Goal: Task Accomplishment & Management: Manage account settings

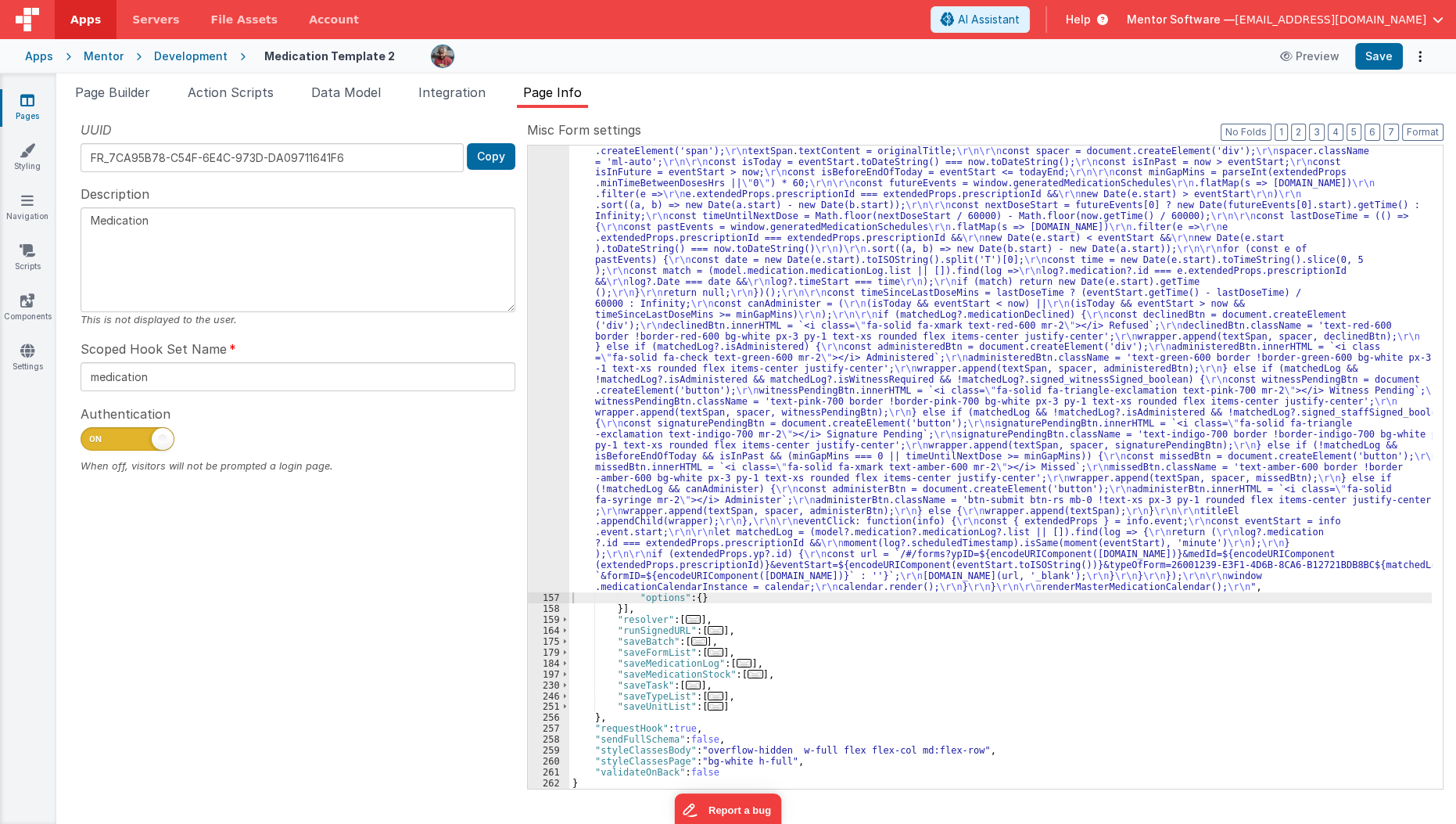
scroll to position [1875, 0]
click at [34, 346] on link "Settings" at bounding box center [27, 358] width 56 height 31
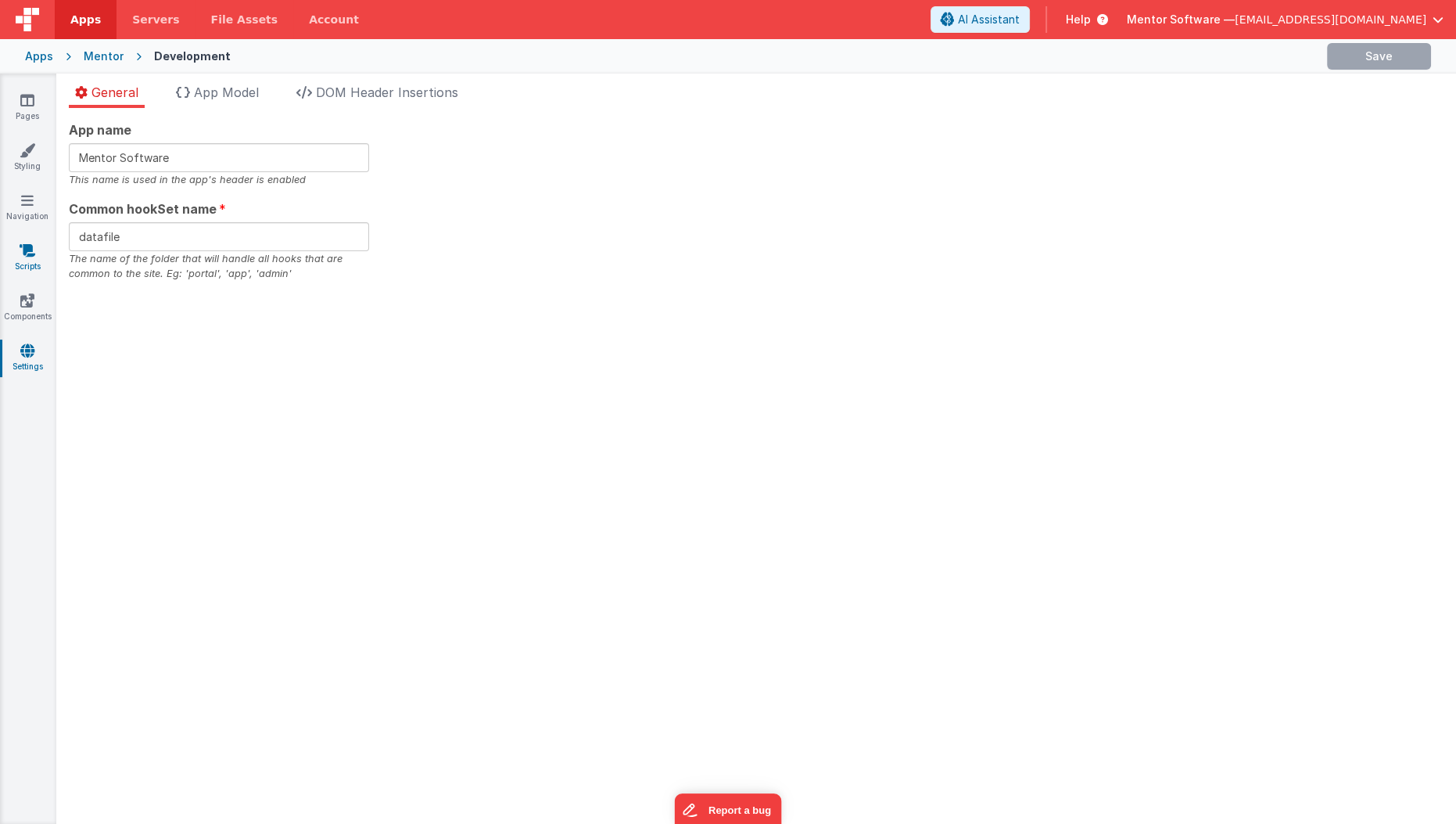
click at [29, 258] on link "Scripts" at bounding box center [27, 259] width 56 height 31
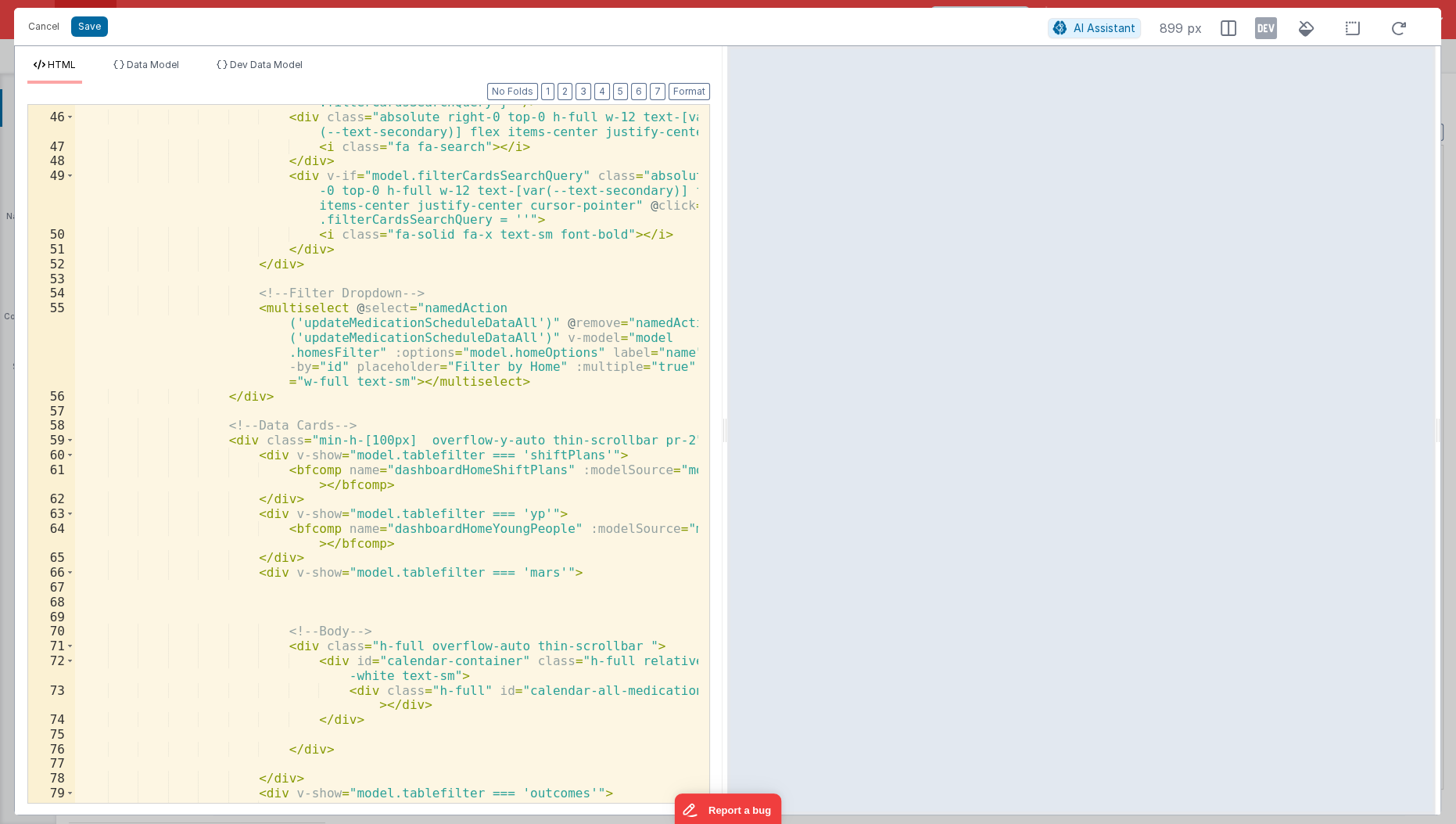
scroll to position [2073, 0]
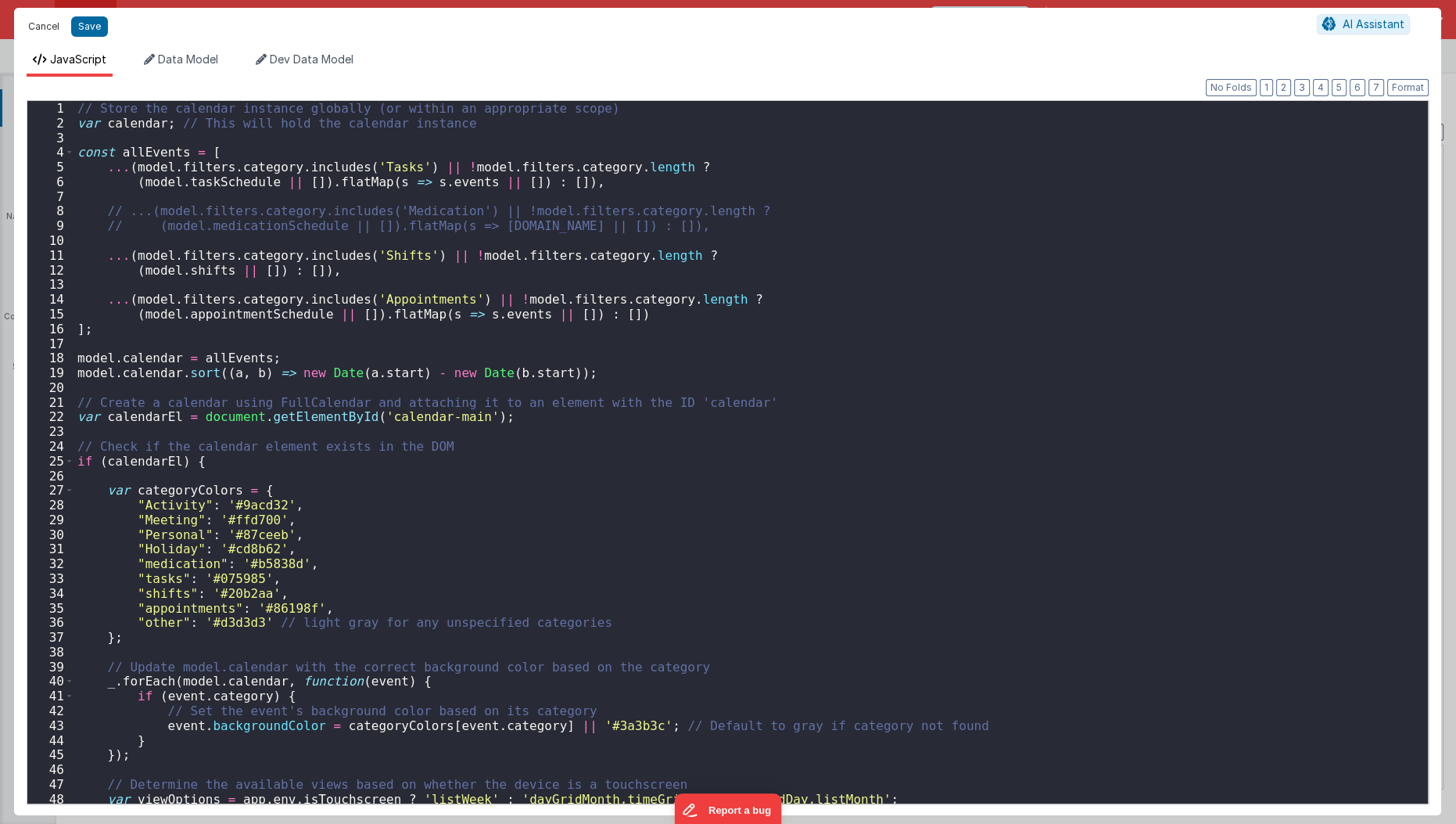
scroll to position [327, 0]
click at [43, 28] on button "Cancel" at bounding box center [43, 27] width 47 height 22
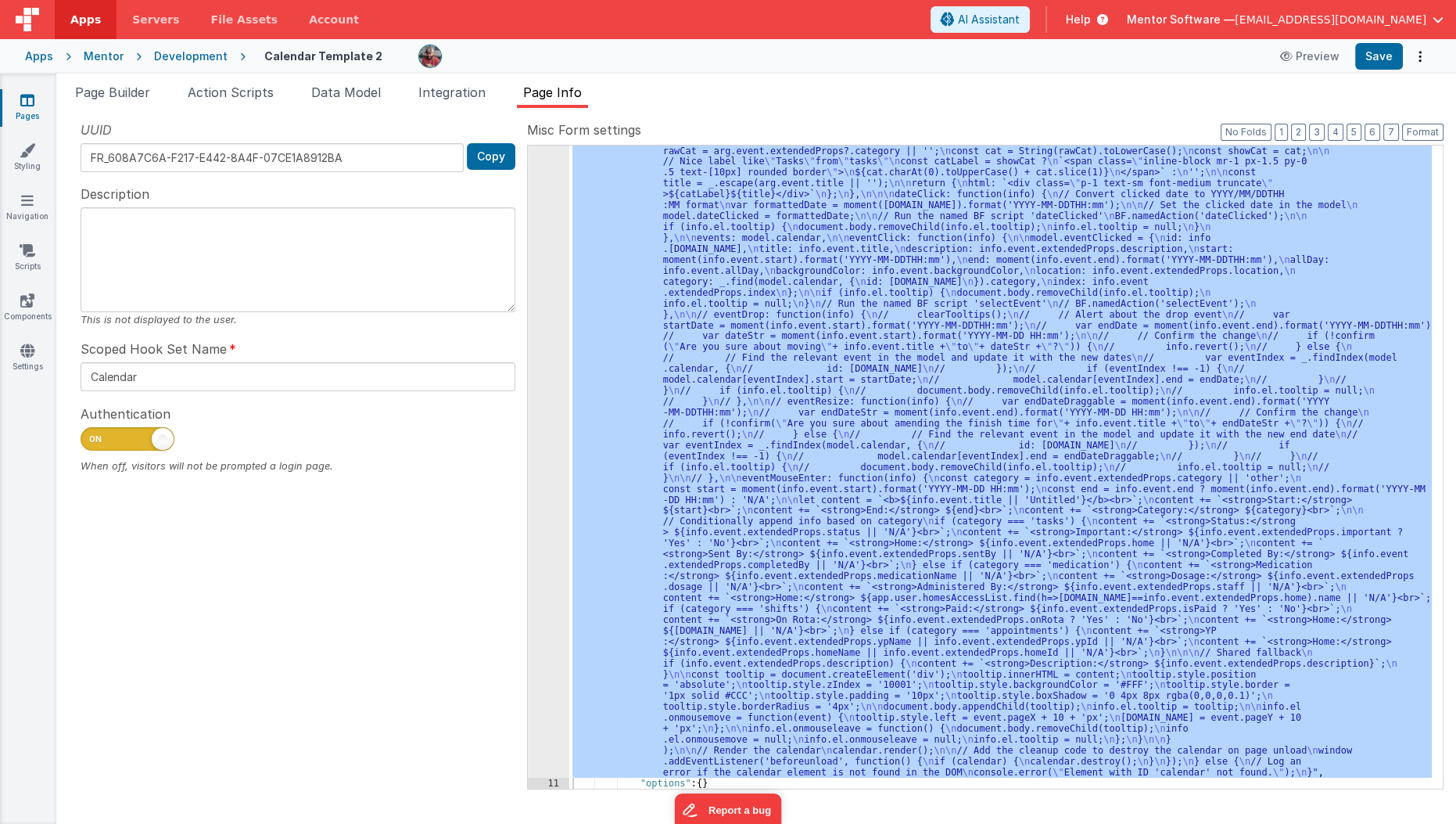
click at [39, 93] on link "Pages" at bounding box center [27, 108] width 56 height 31
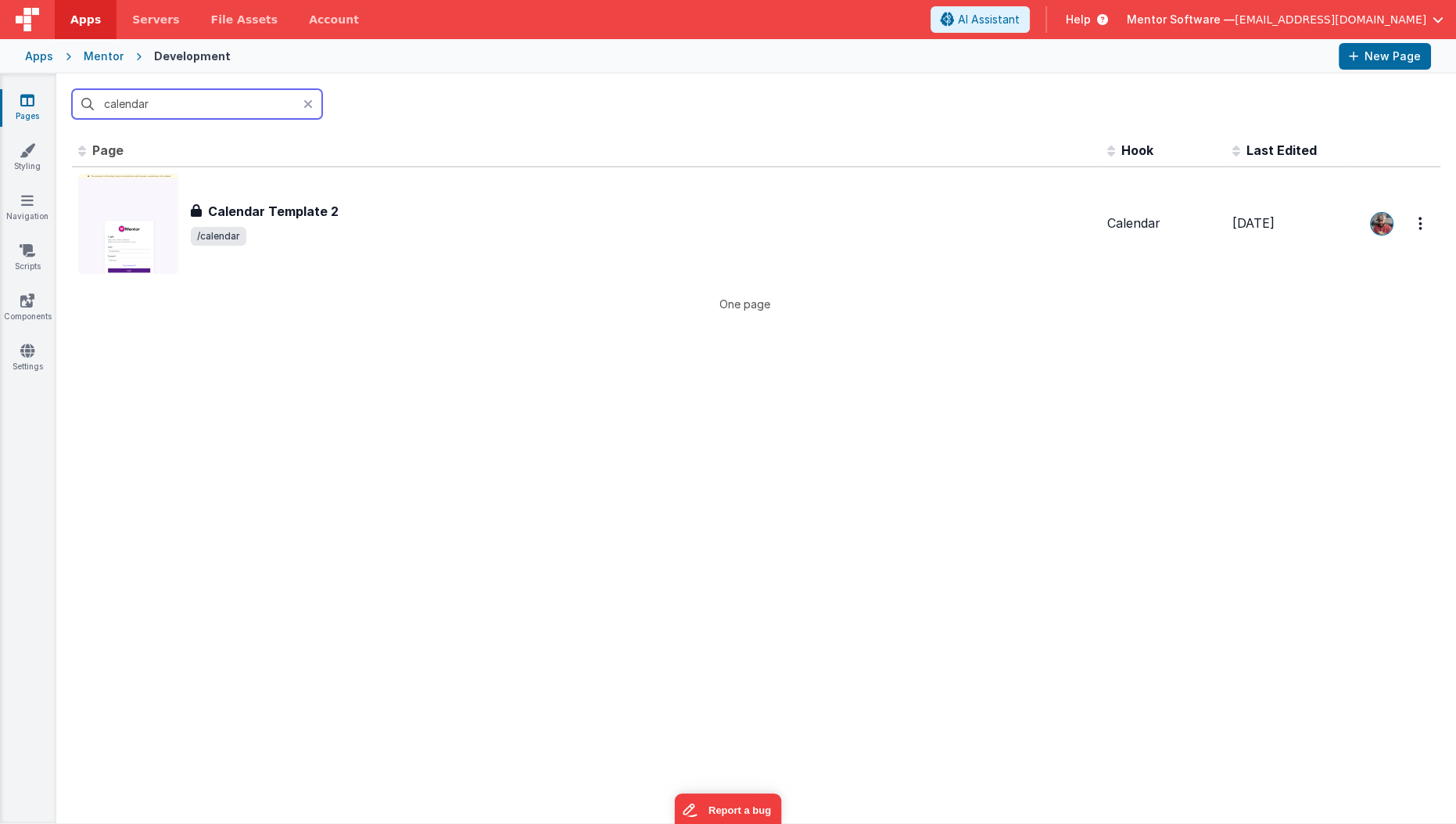
click at [146, 111] on input "calendar" at bounding box center [197, 104] width 250 height 30
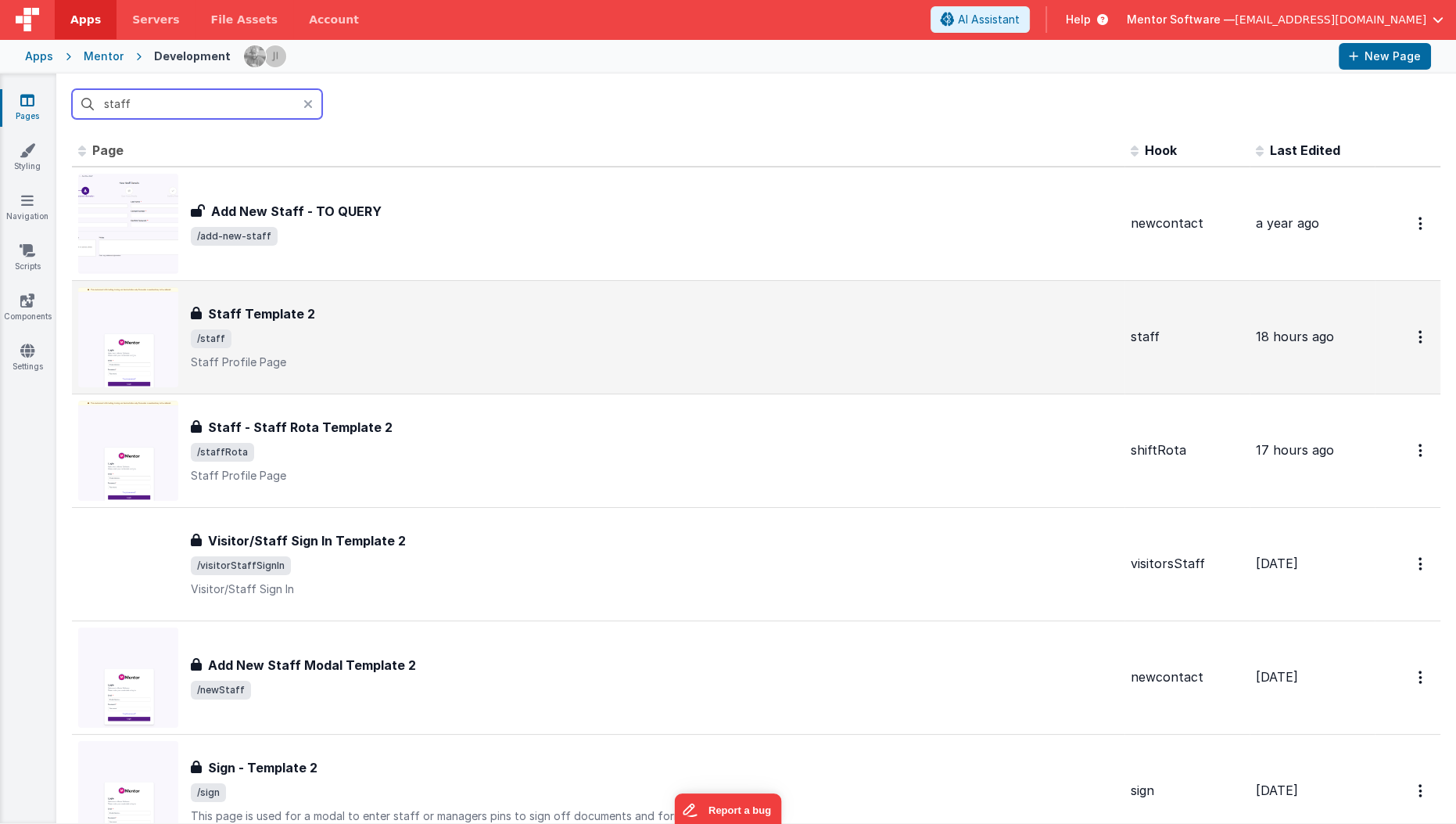
type input "staff"
click at [279, 330] on span "/staff" at bounding box center [655, 339] width 928 height 18
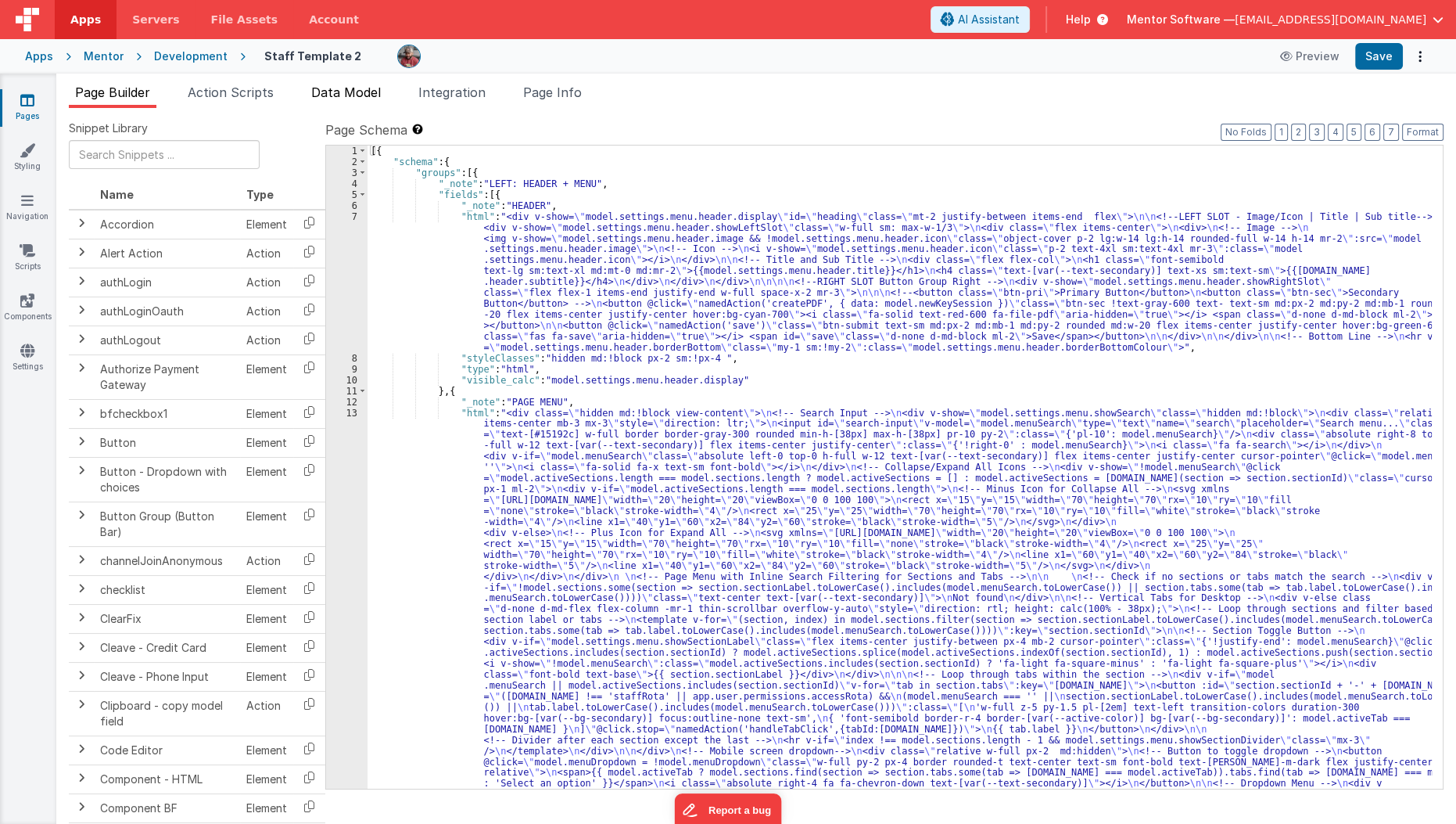
click at [358, 102] on li "Data Model" at bounding box center [345, 95] width 82 height 25
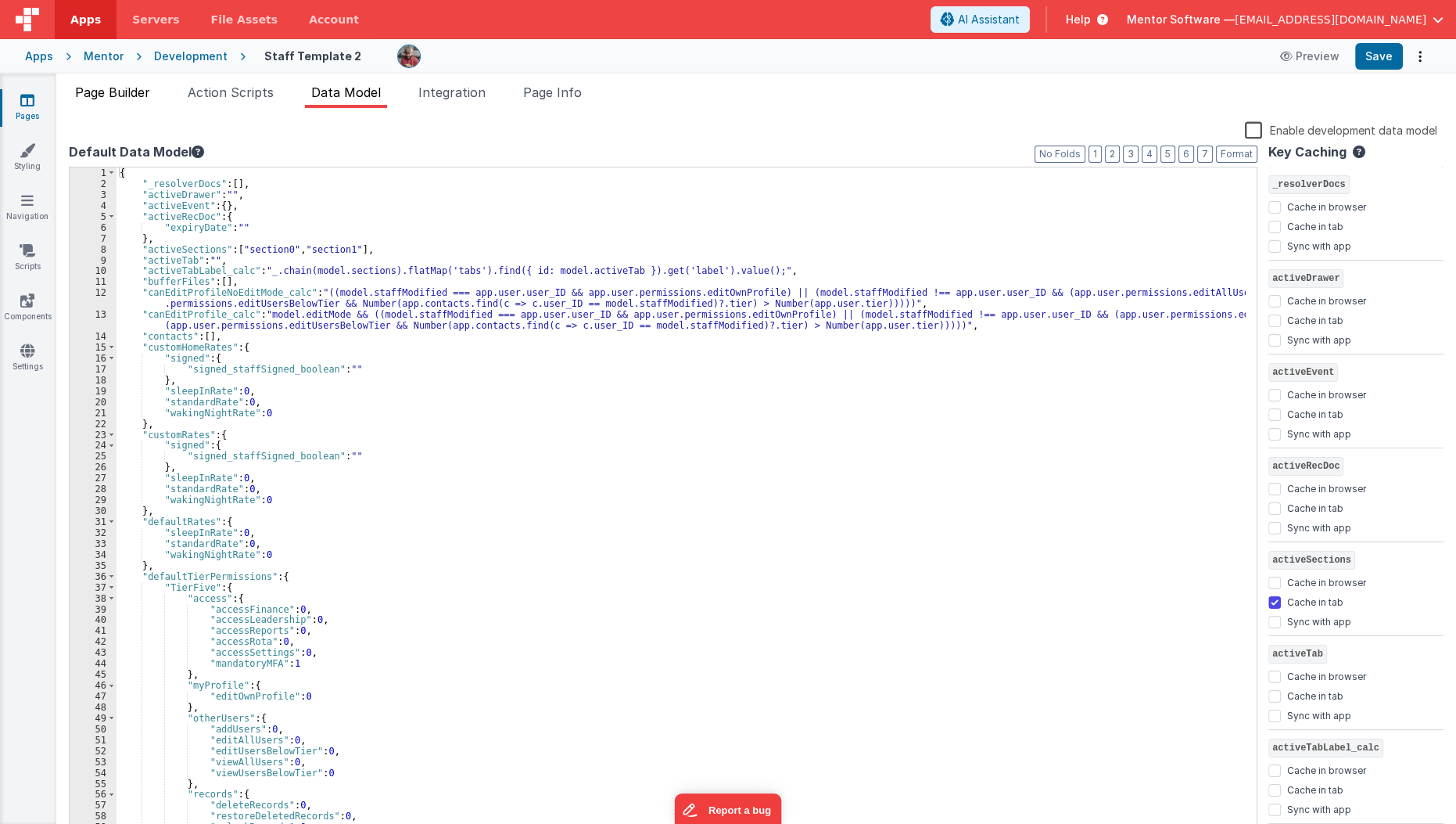
click at [136, 95] on span "Page Builder" at bounding box center [112, 91] width 75 height 16
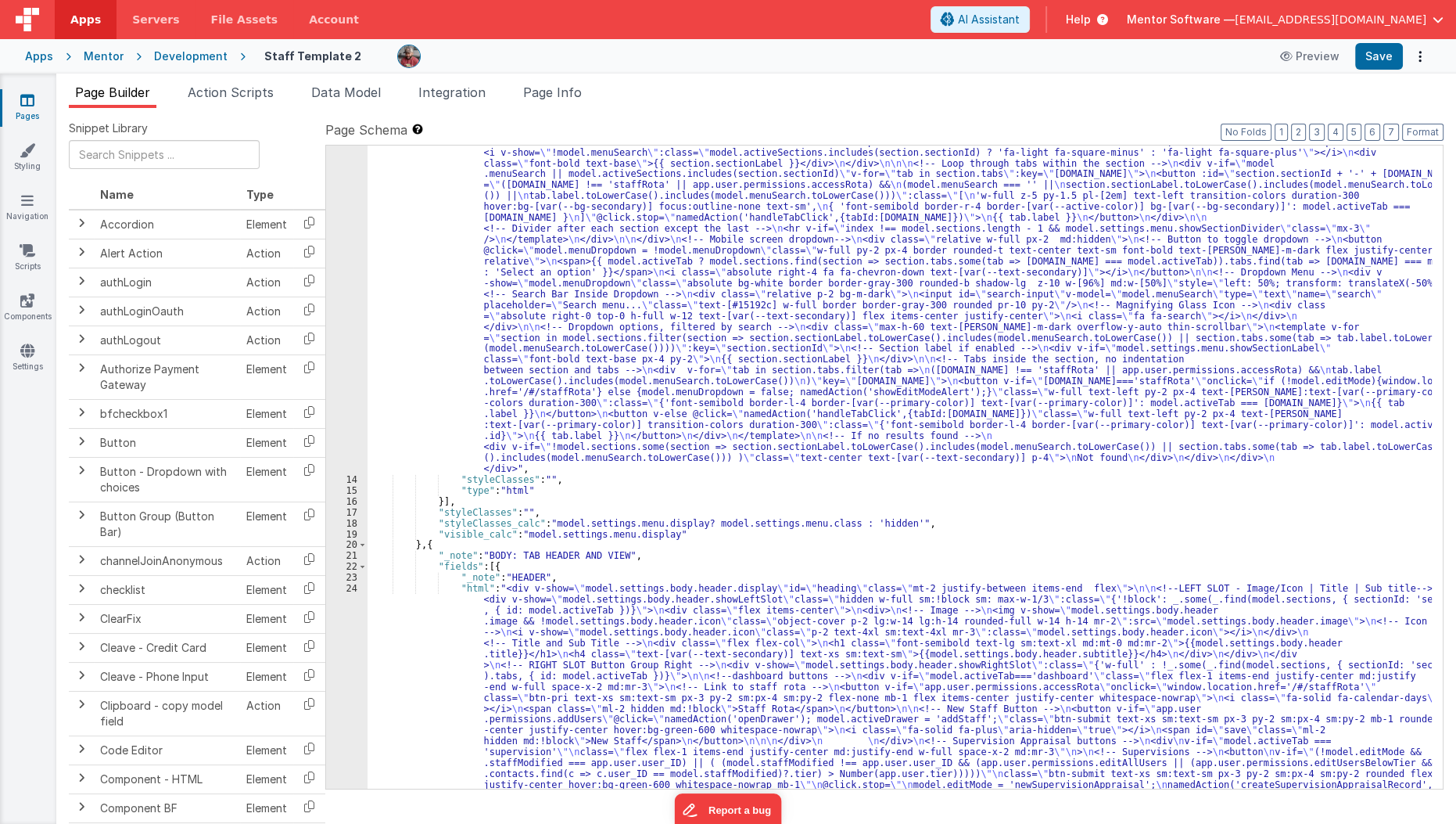
scroll to position [740, 0]
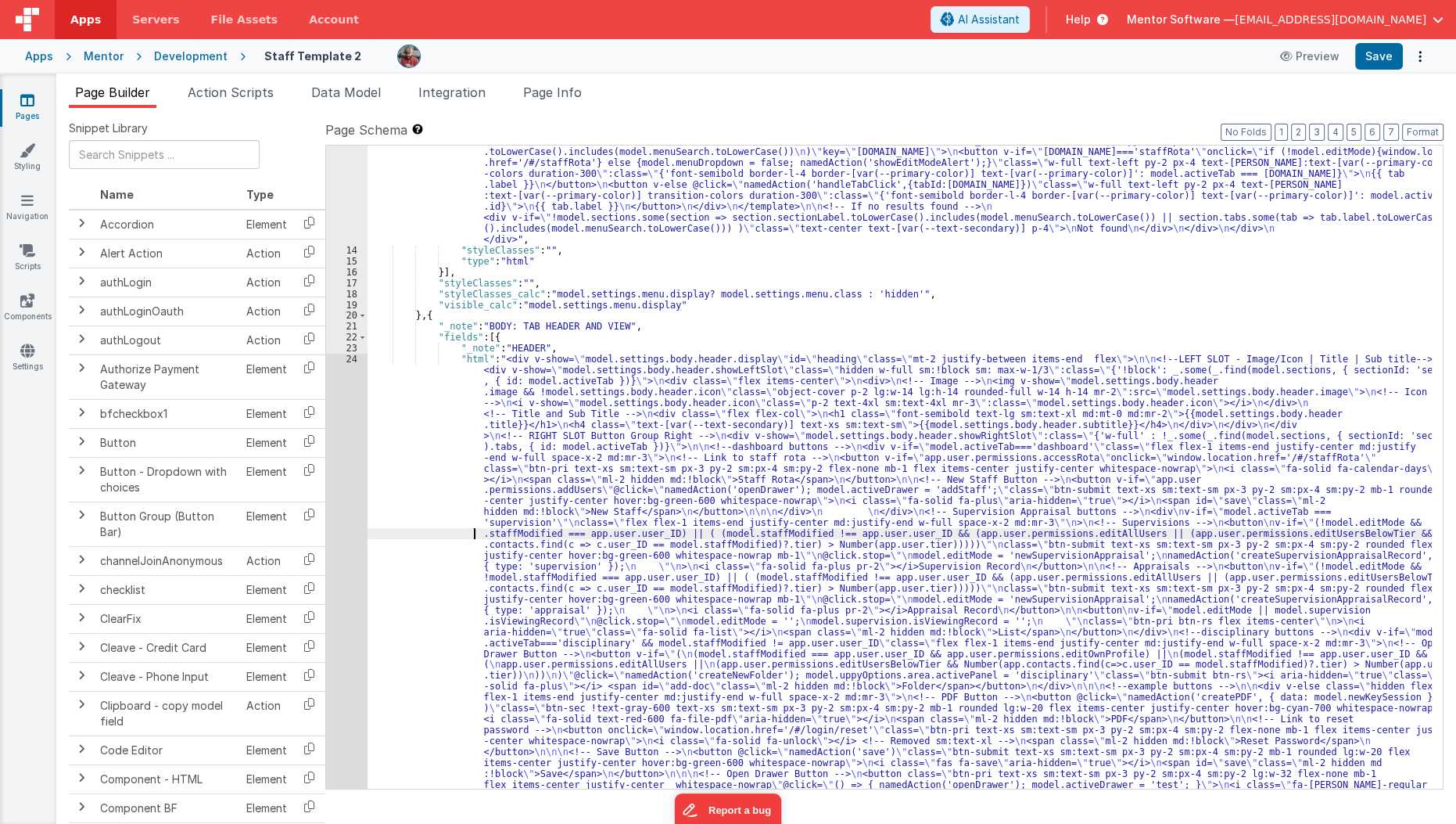
click at [462, 531] on div ""html" : "<div class= \" hidden md:!block view-content \" > \n <!-- Search Inpu…" at bounding box center [900, 506] width 1065 height 1679
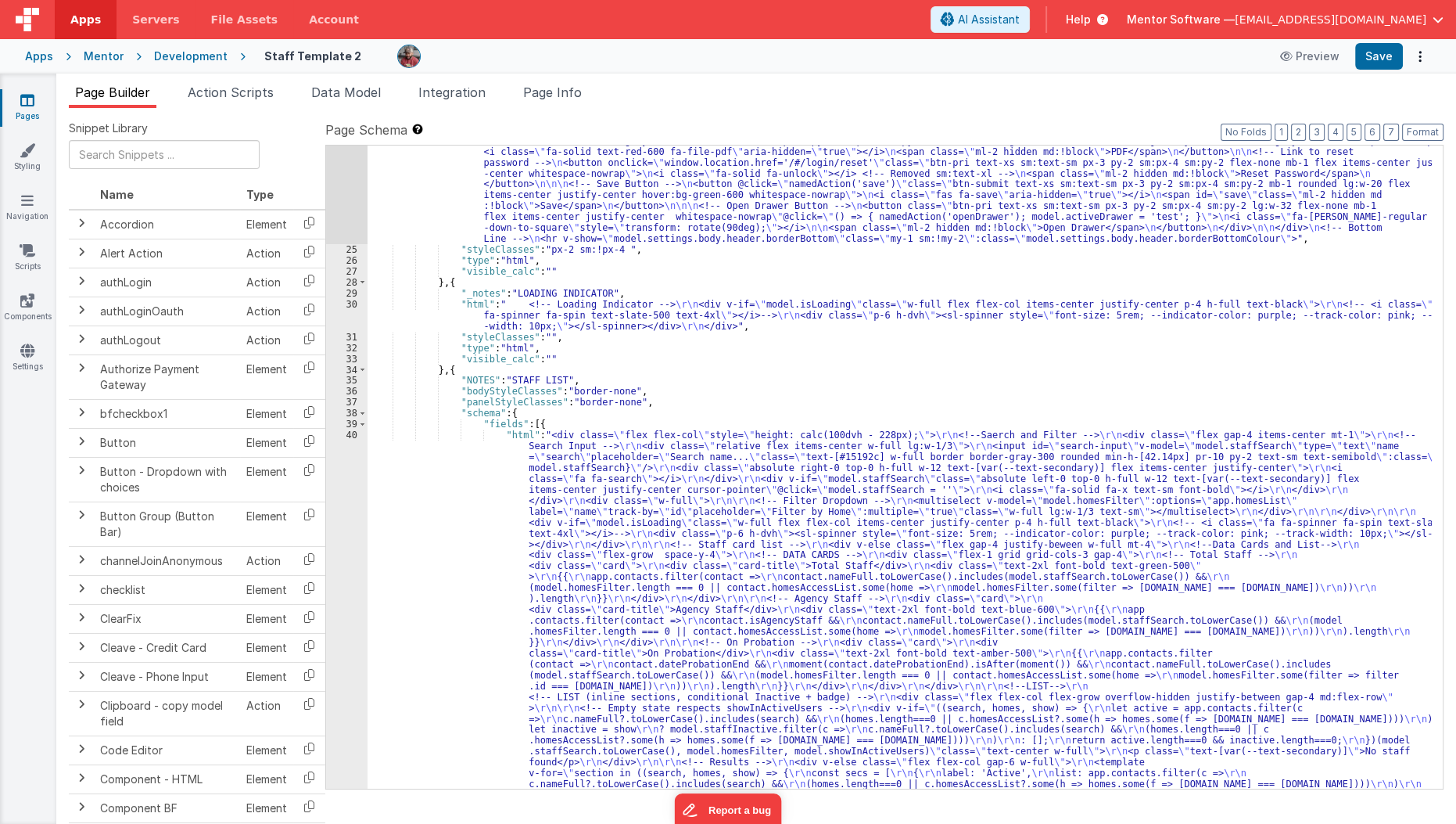
scroll to position [1412, 0]
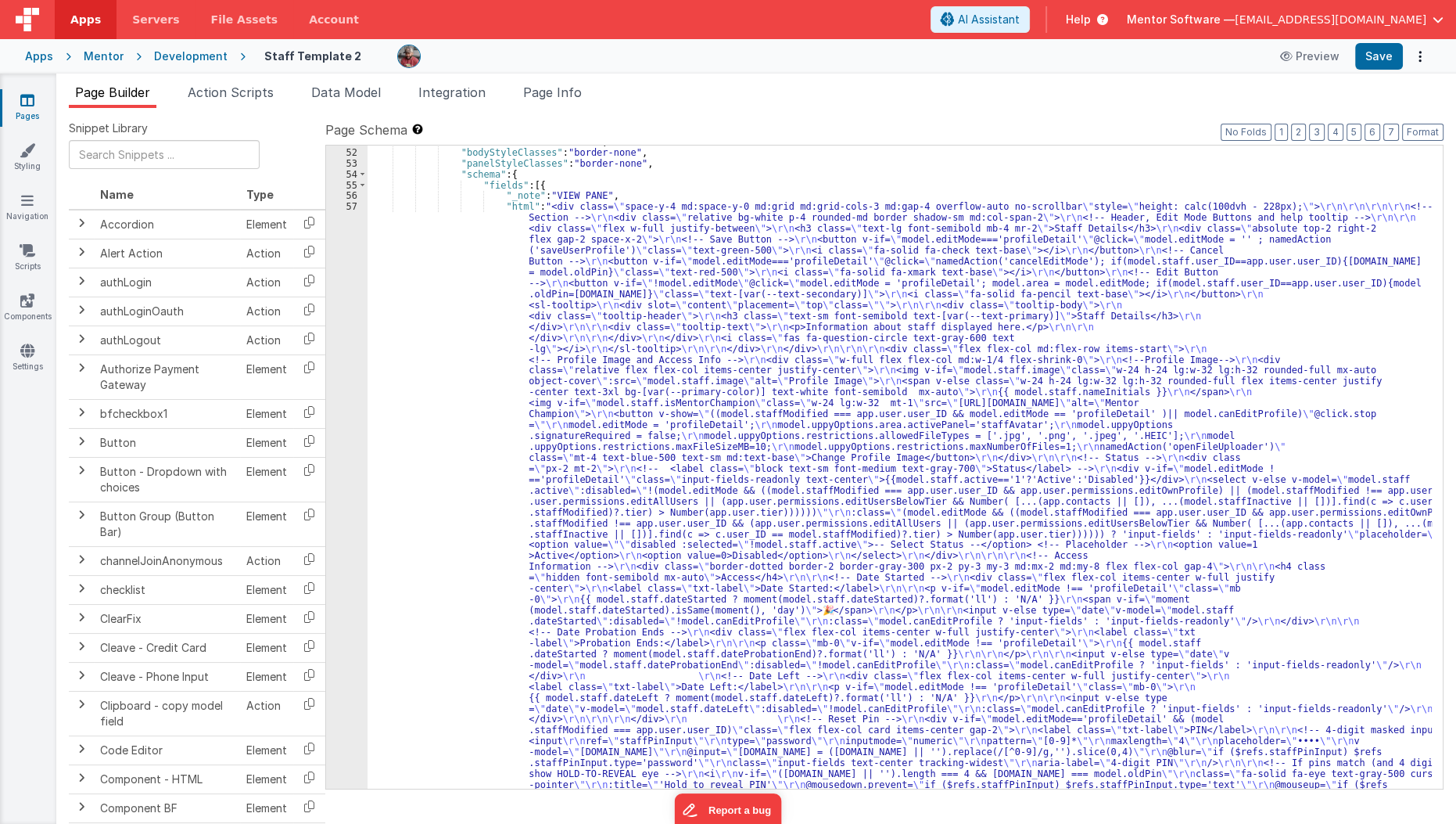
scroll to position [3205, 0]
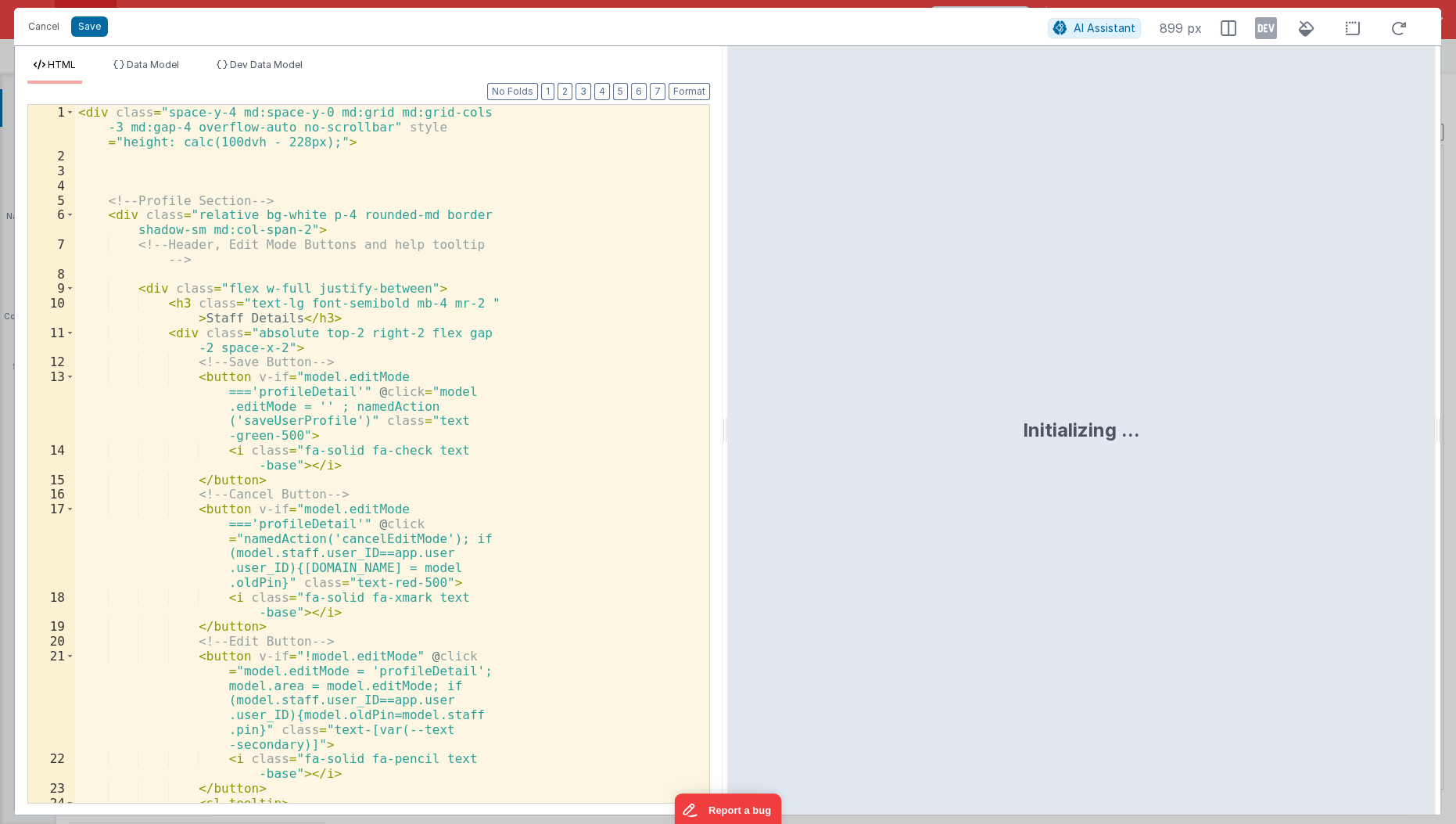
scroll to position [5584, 0]
click at [385, 480] on div "< div class = "space-y-4 md:space-y-0 md:grid md:grid-cols -3 md:gap-4 overflow…" at bounding box center [386, 500] width 623 height 792
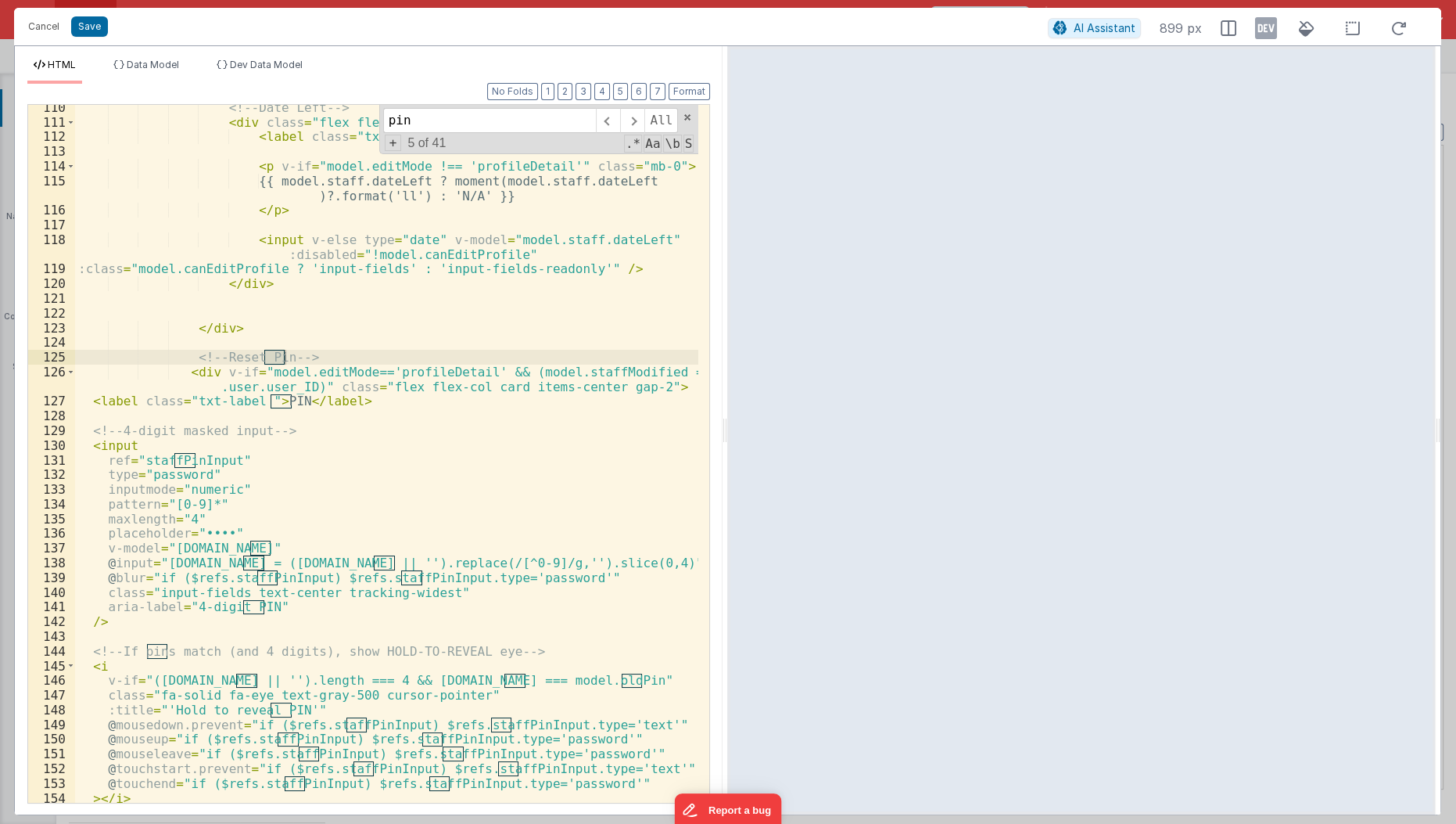
scroll to position [2180, 0]
type input "pin"
click at [68, 376] on span at bounding box center [70, 372] width 8 height 15
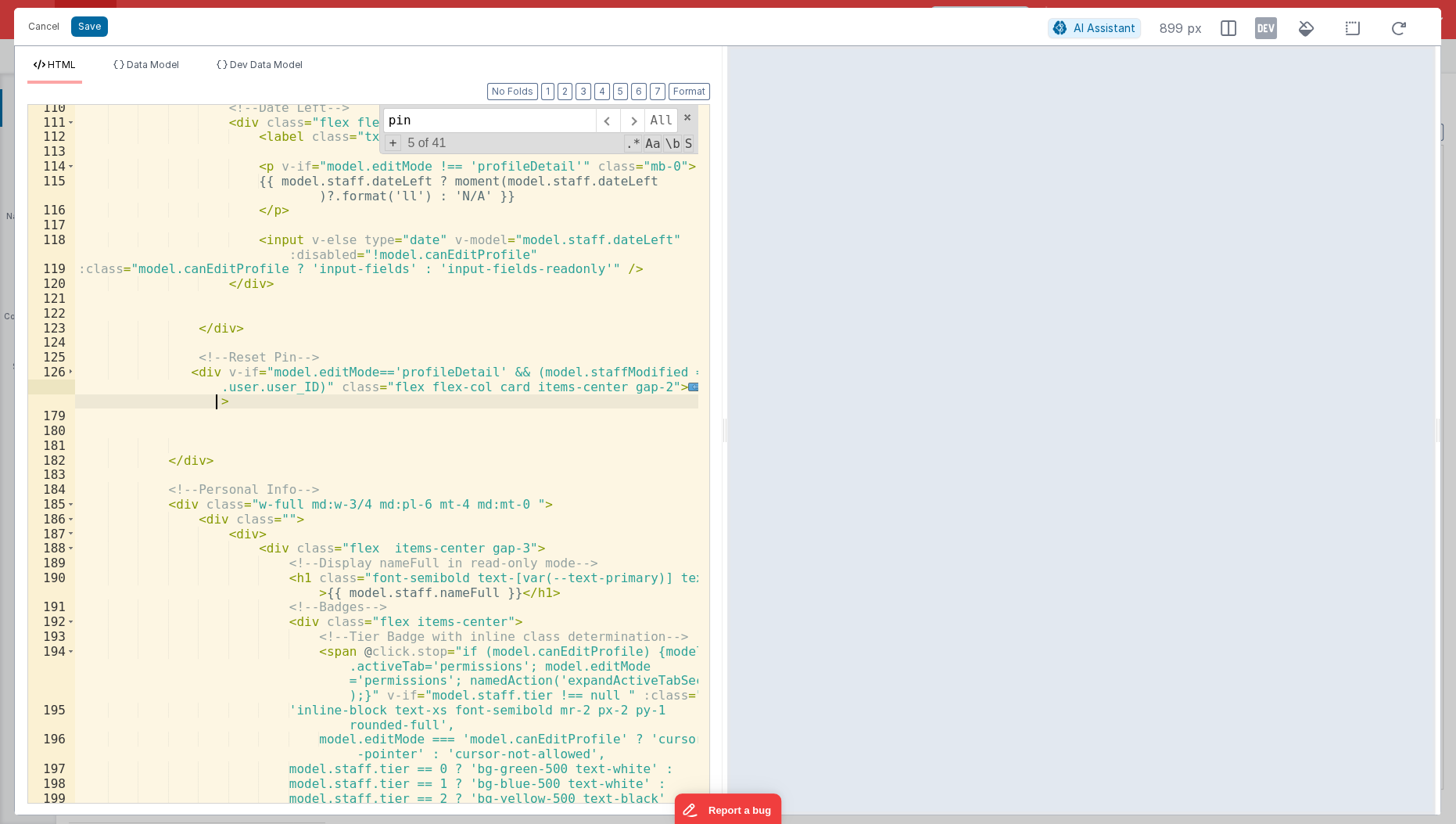
click at [281, 404] on div "<!-- Date Left --> < div class = "flex flex-col items-center w-full justify-cen…" at bounding box center [387, 464] width 625 height 729
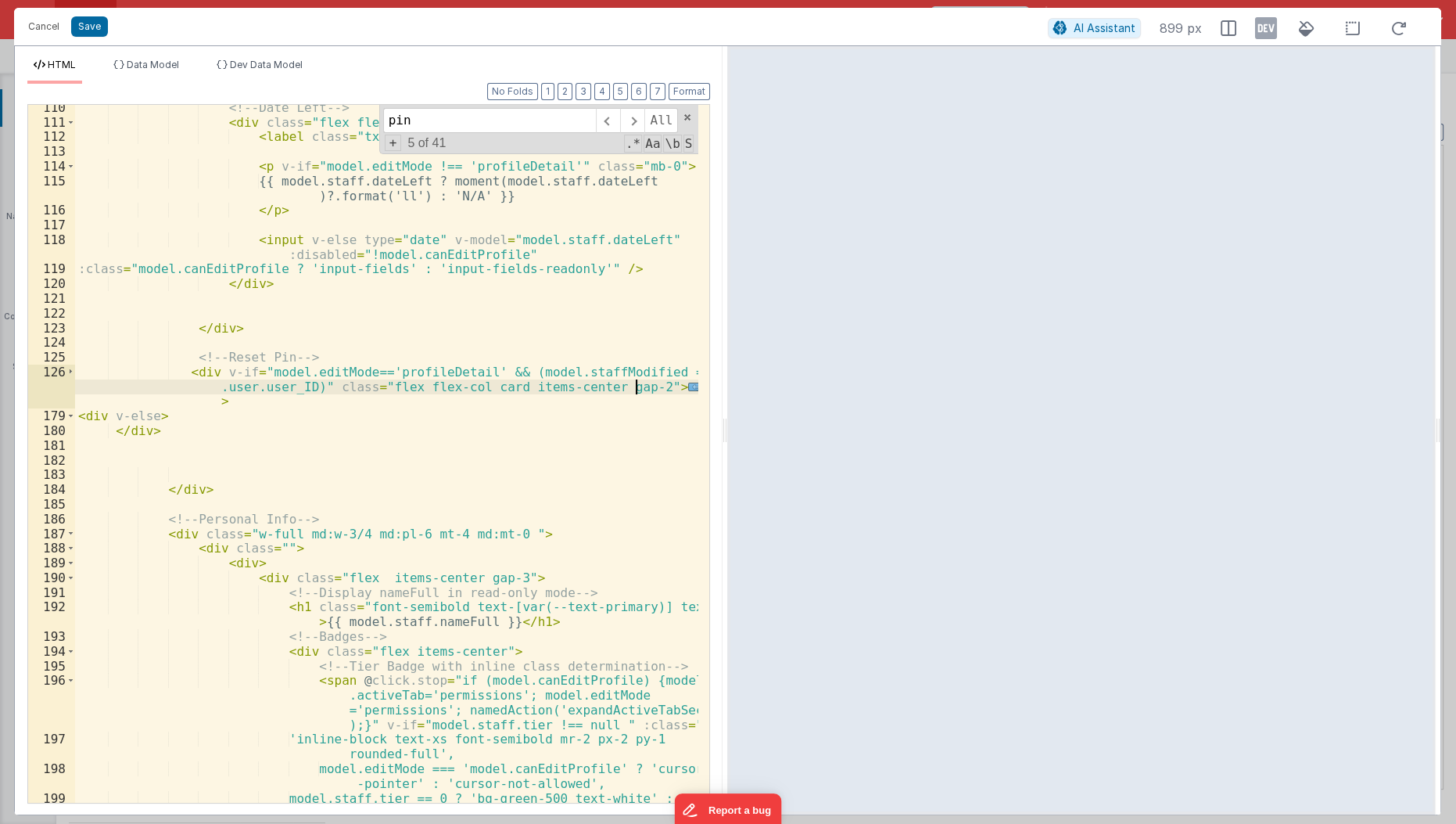
click at [688, 385] on span "..." at bounding box center [698, 386] width 20 height 8
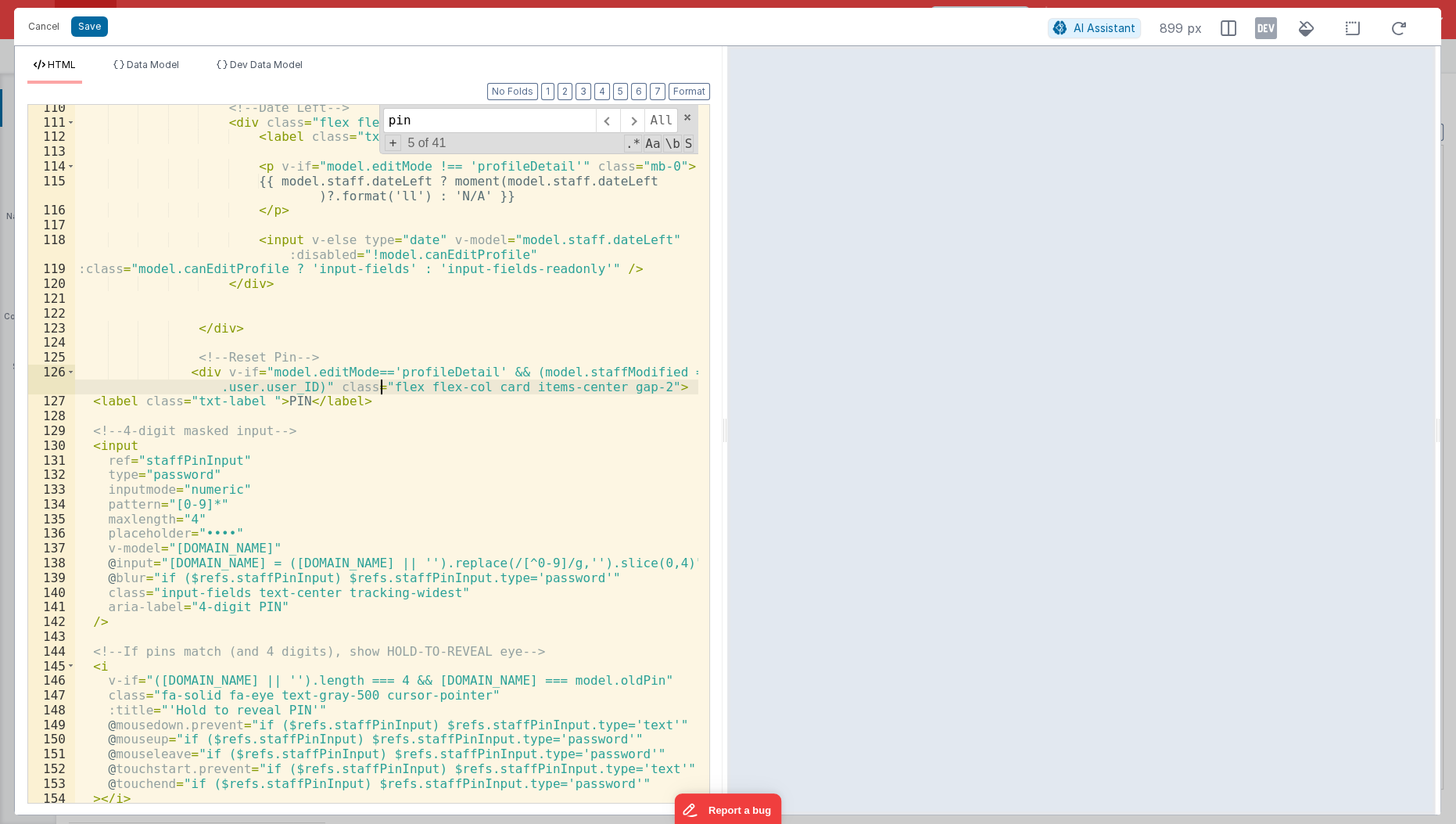
click at [377, 386] on div "<!-- Date Left --> < div class = "flex flex-col items-center w-full justify-cen…" at bounding box center [387, 464] width 625 height 729
click at [68, 370] on span at bounding box center [70, 372] width 8 height 15
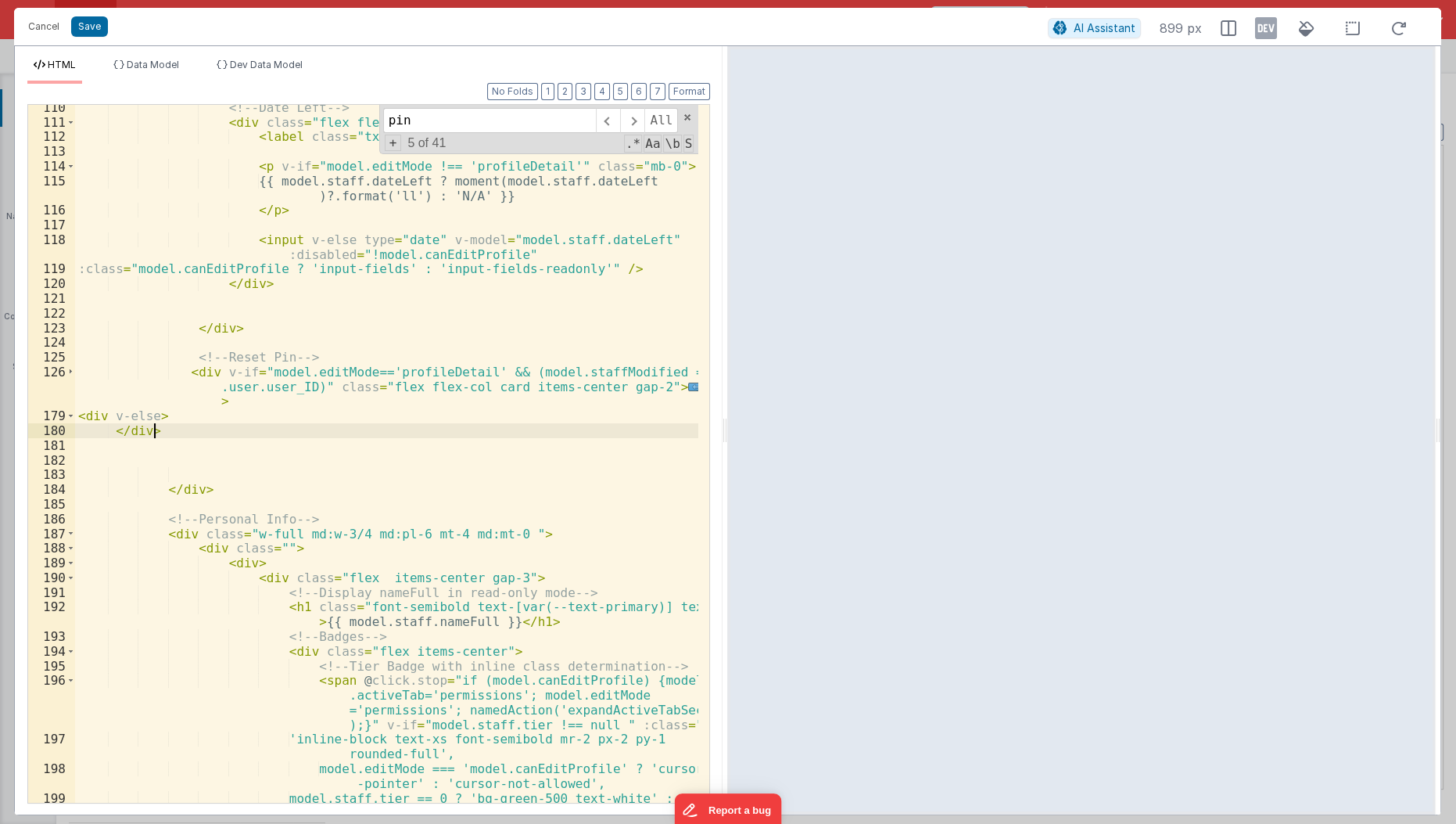
click at [153, 422] on div "<!-- Date Left --> < div class = "flex flex-col items-center w-full justify-cen…" at bounding box center [387, 464] width 625 height 729
paste textarea
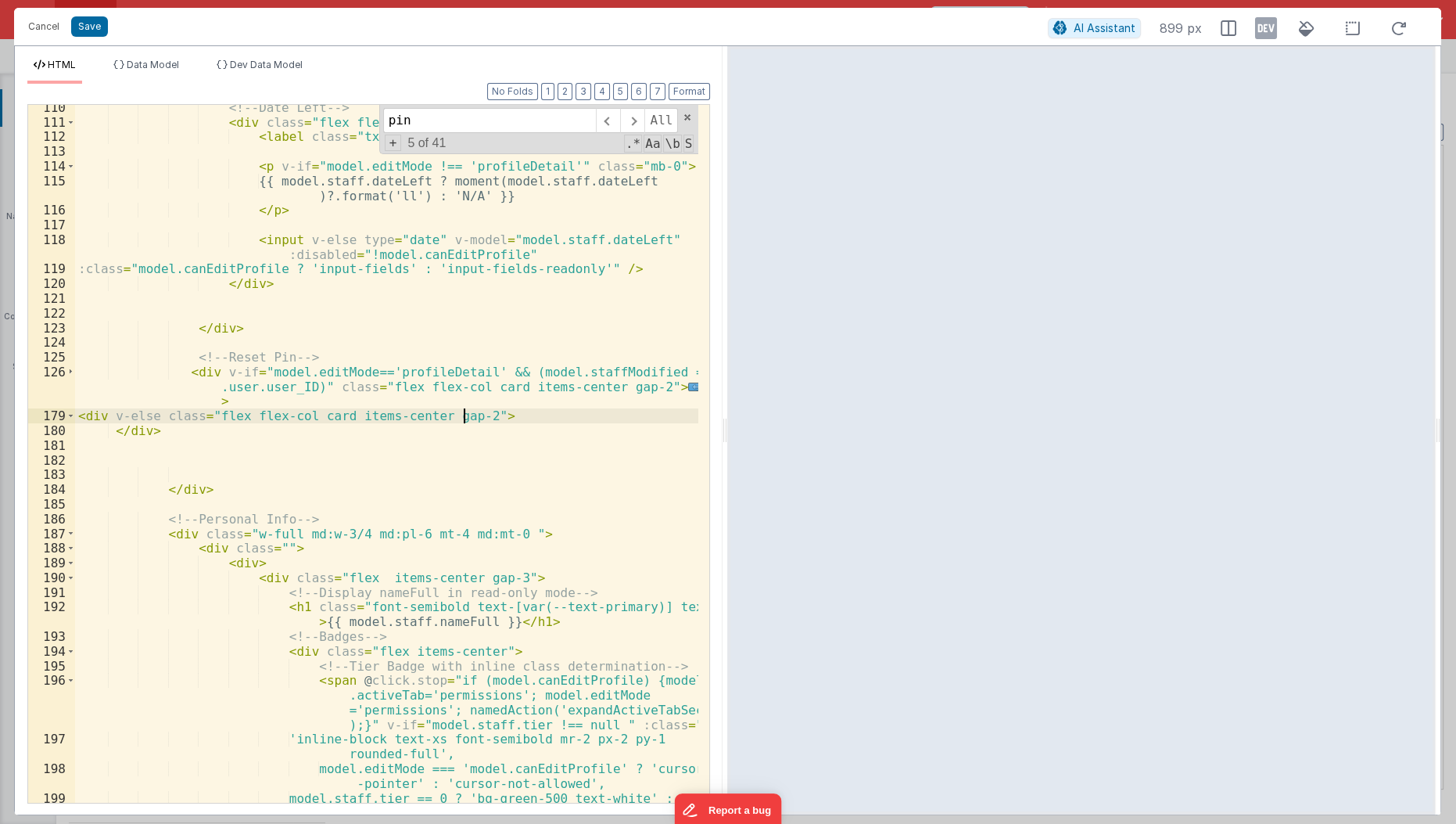
click at [180, 483] on div "<!-- Date Left --> < div class = "flex flex-col items-center w-full justify-cen…" at bounding box center [387, 464] width 625 height 729
click at [556, 407] on div "<!-- Date Left --> < div class = "flex flex-col items-center w-full justify-cen…" at bounding box center [387, 464] width 625 height 729
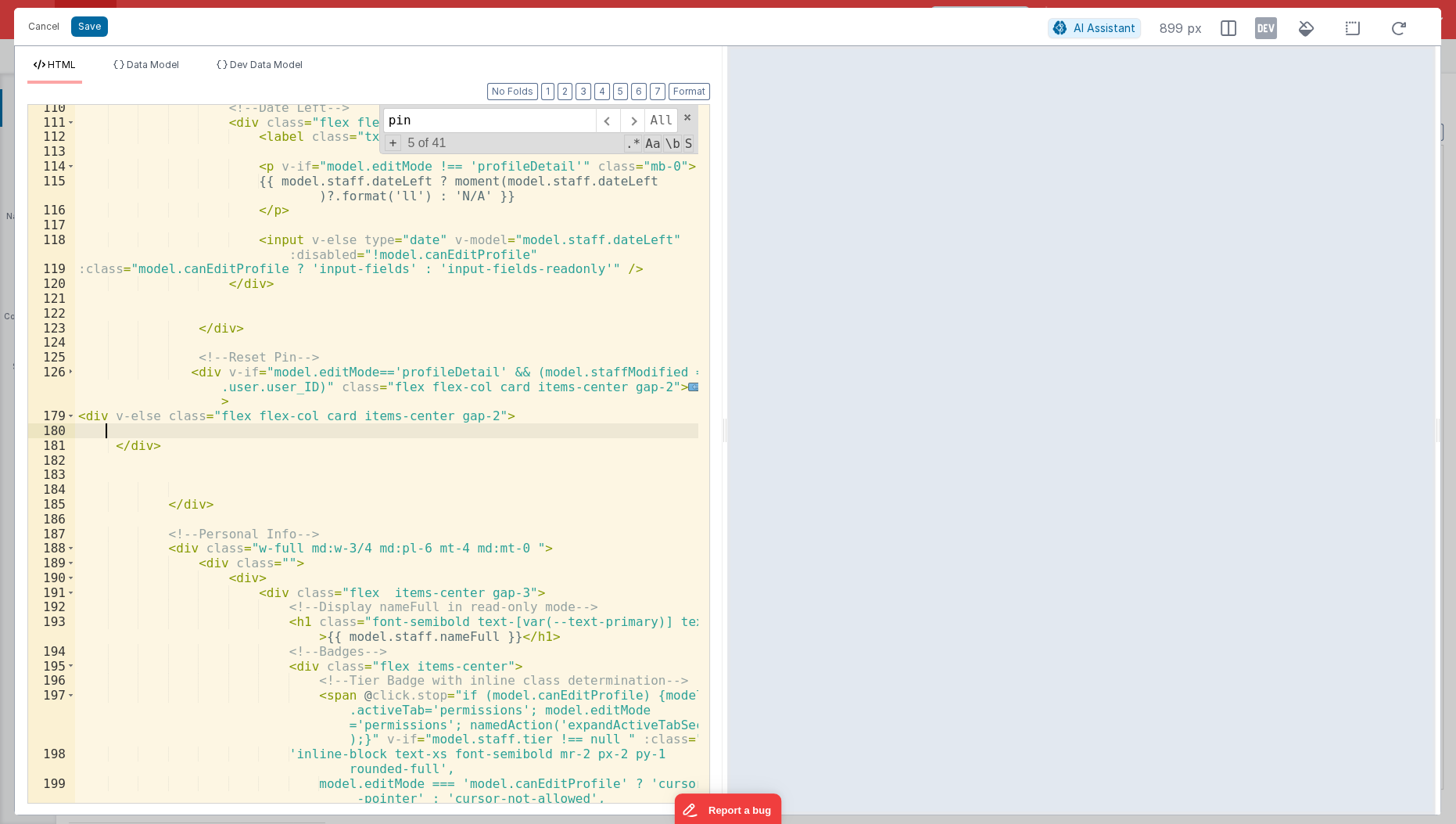
click at [688, 382] on span "..." at bounding box center [698, 386] width 20 height 8
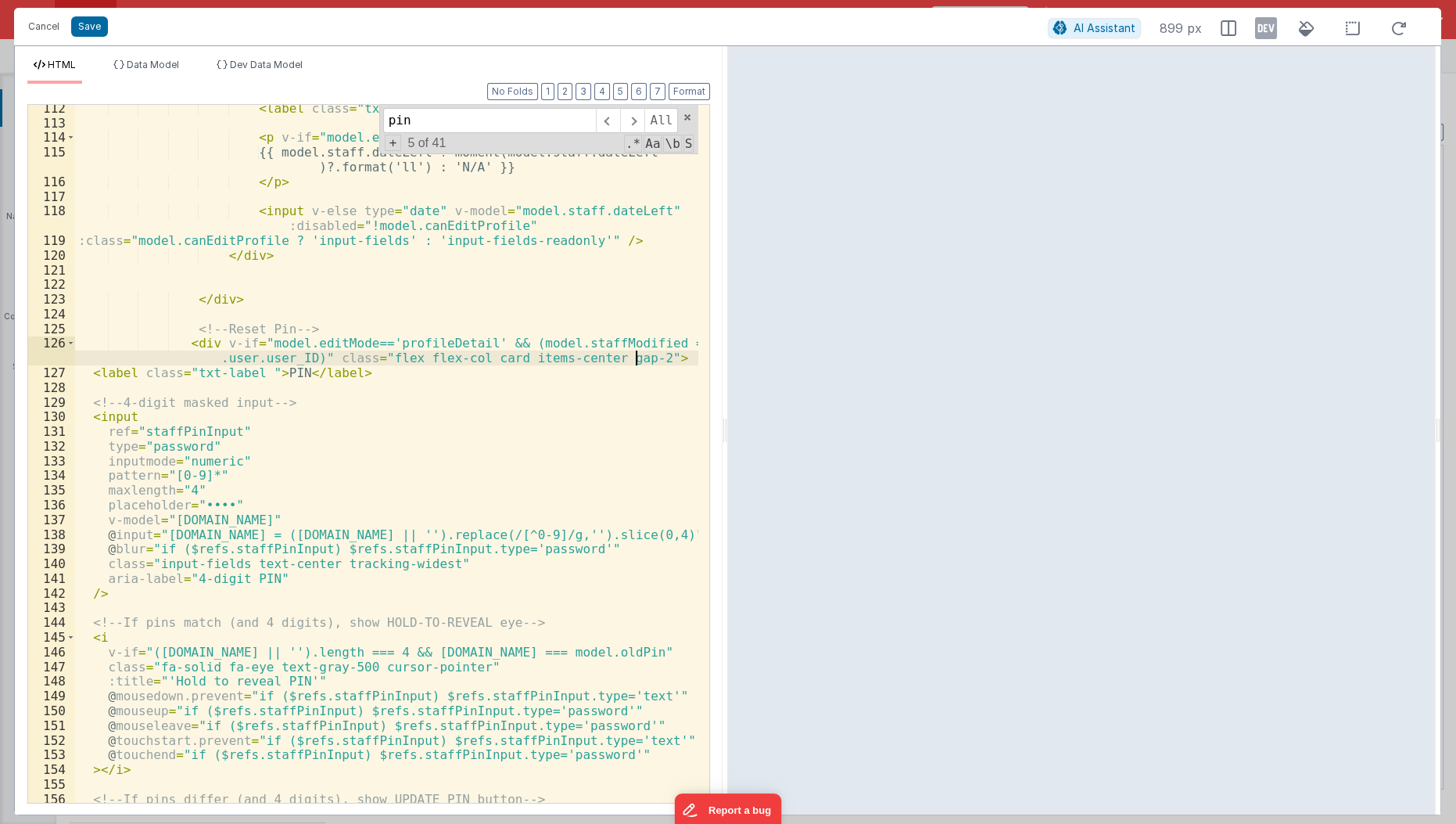
scroll to position [2210, 0]
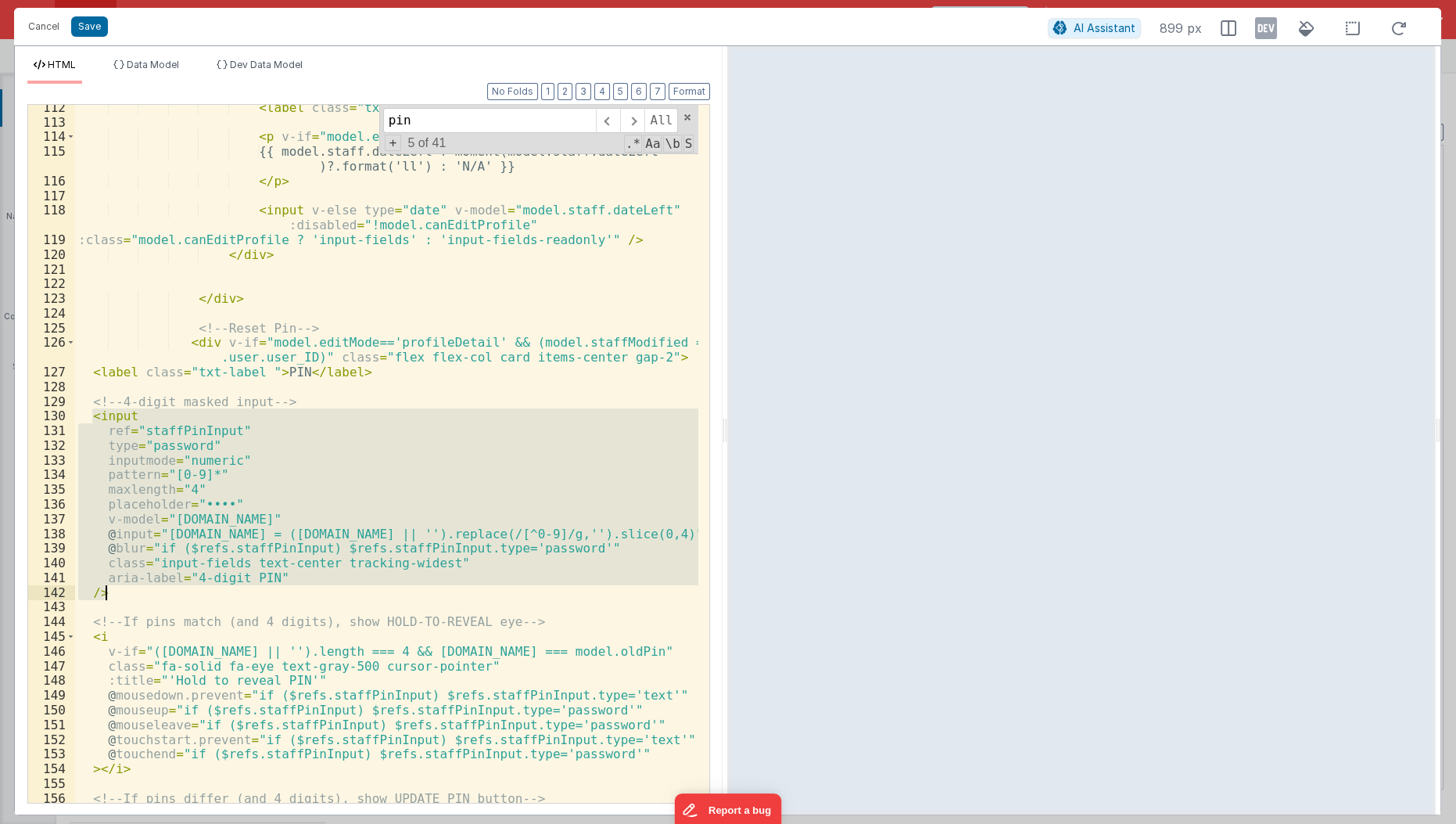
drag, startPoint x: 89, startPoint y: 413, endPoint x: 116, endPoint y: 590, distance: 179.0
click at [116, 590] on div "< label class = "txt-label" > Date Left: </ label > < p v-if = "model.editMode …" at bounding box center [387, 464] width 625 height 729
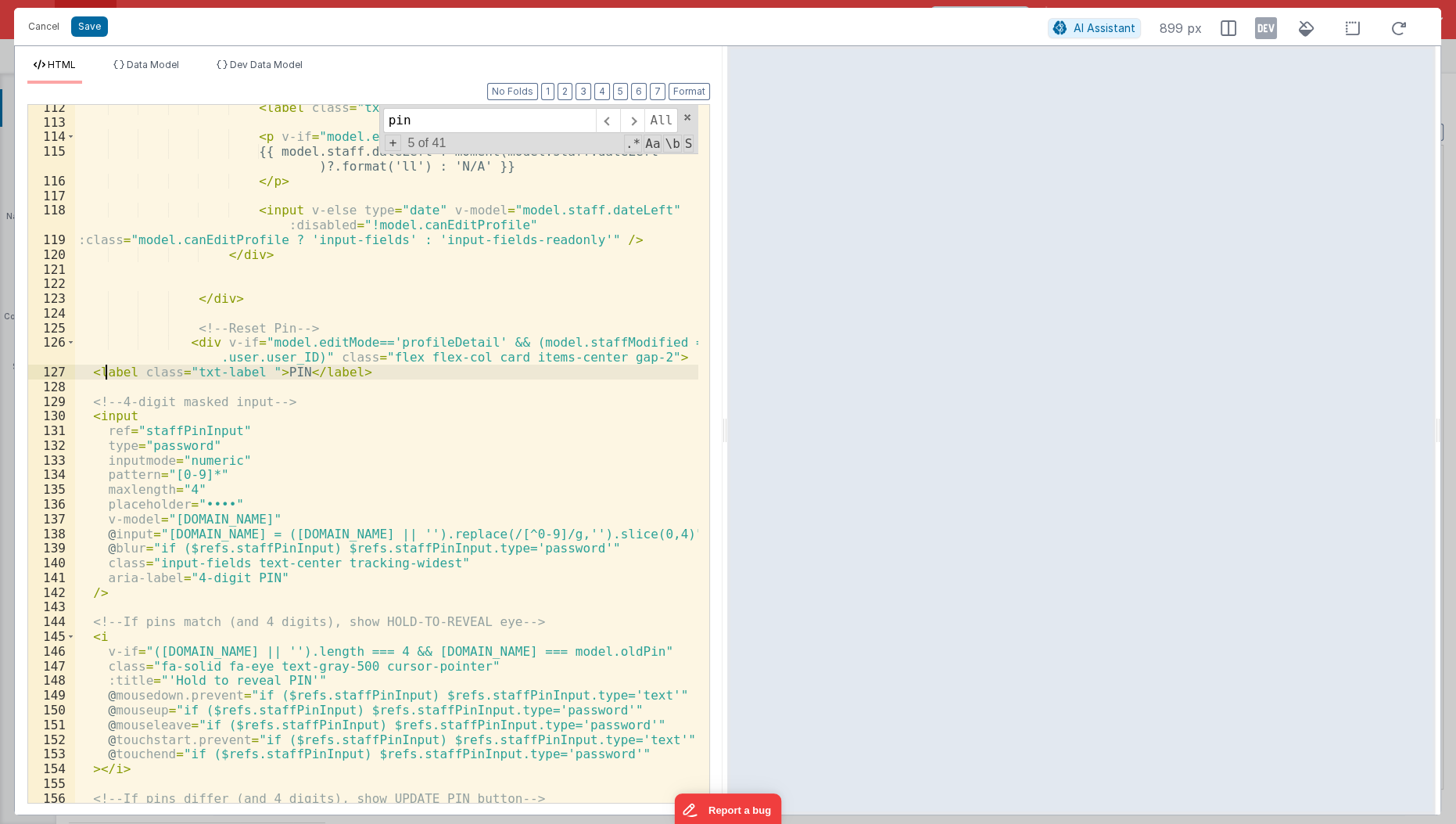
click at [104, 377] on div "< label class = "txt-label" > Date Left: </ label > < p v-if = "model.editMode …" at bounding box center [387, 464] width 625 height 729
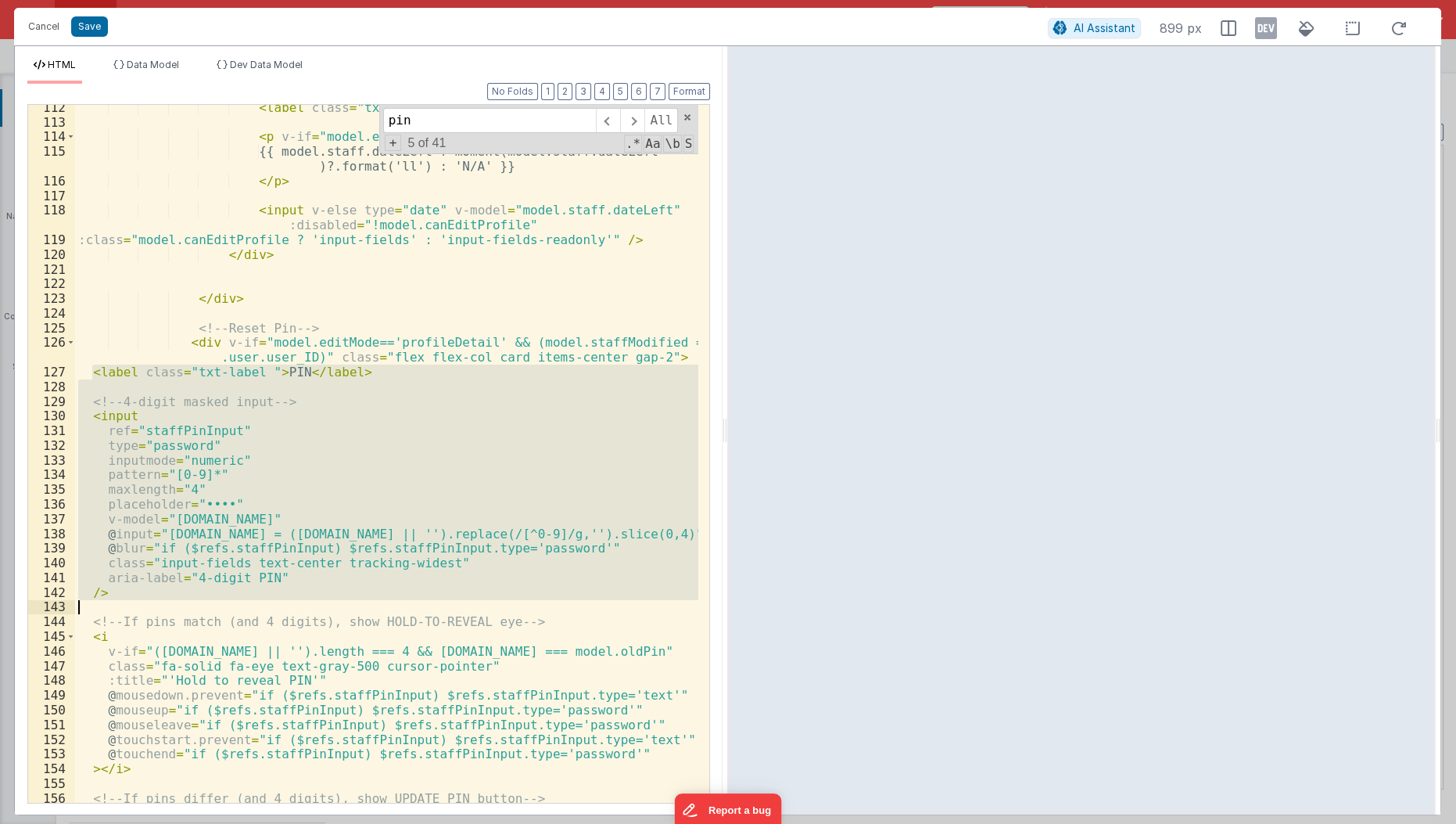
click at [114, 277] on div "< label class = "txt-label" > Date Left: </ label > < p v-if = "model.editMode …" at bounding box center [387, 464] width 625 height 729
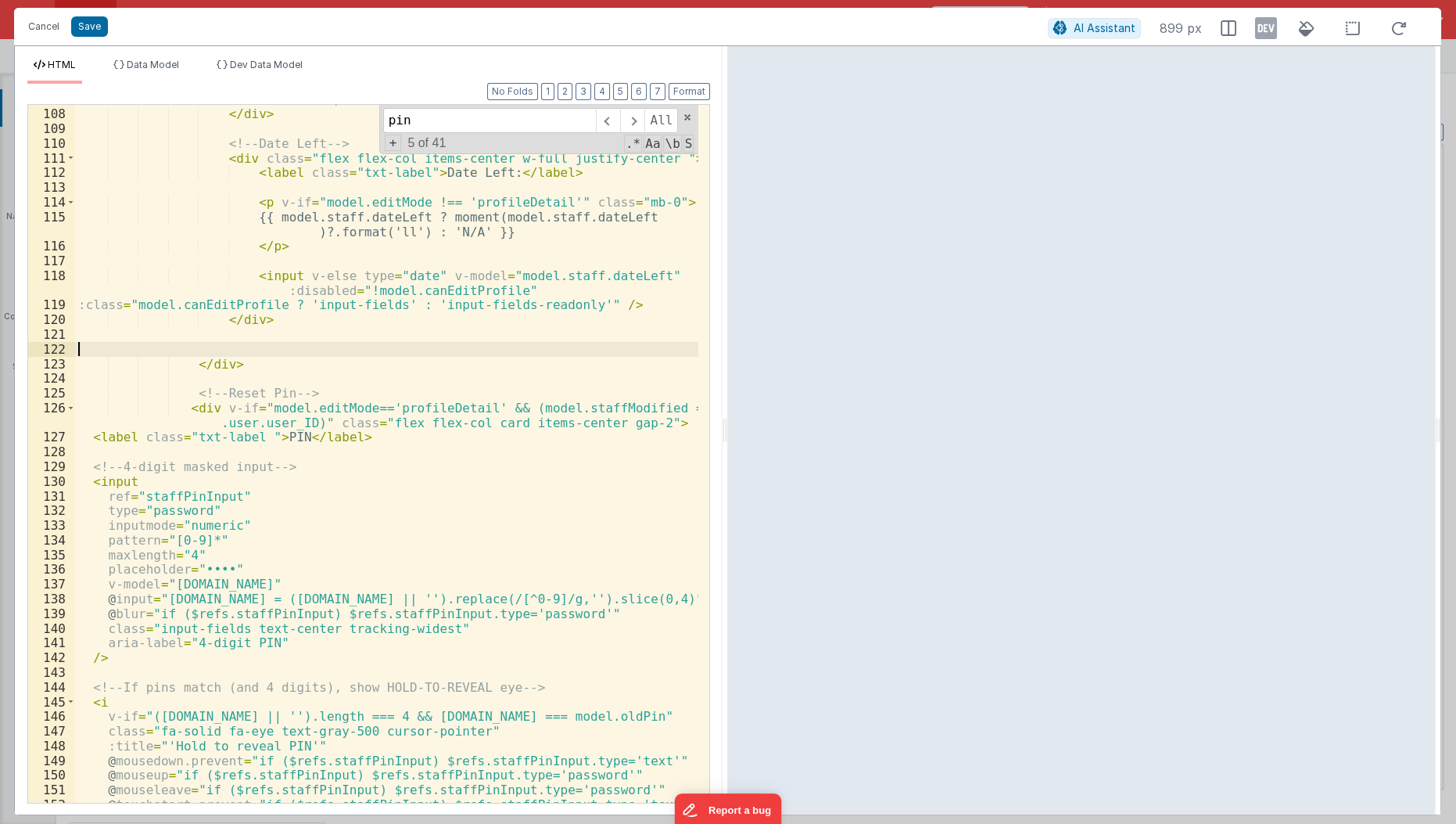
scroll to position [2144, 0]
click at [66, 196] on span at bounding box center [70, 202] width 8 height 15
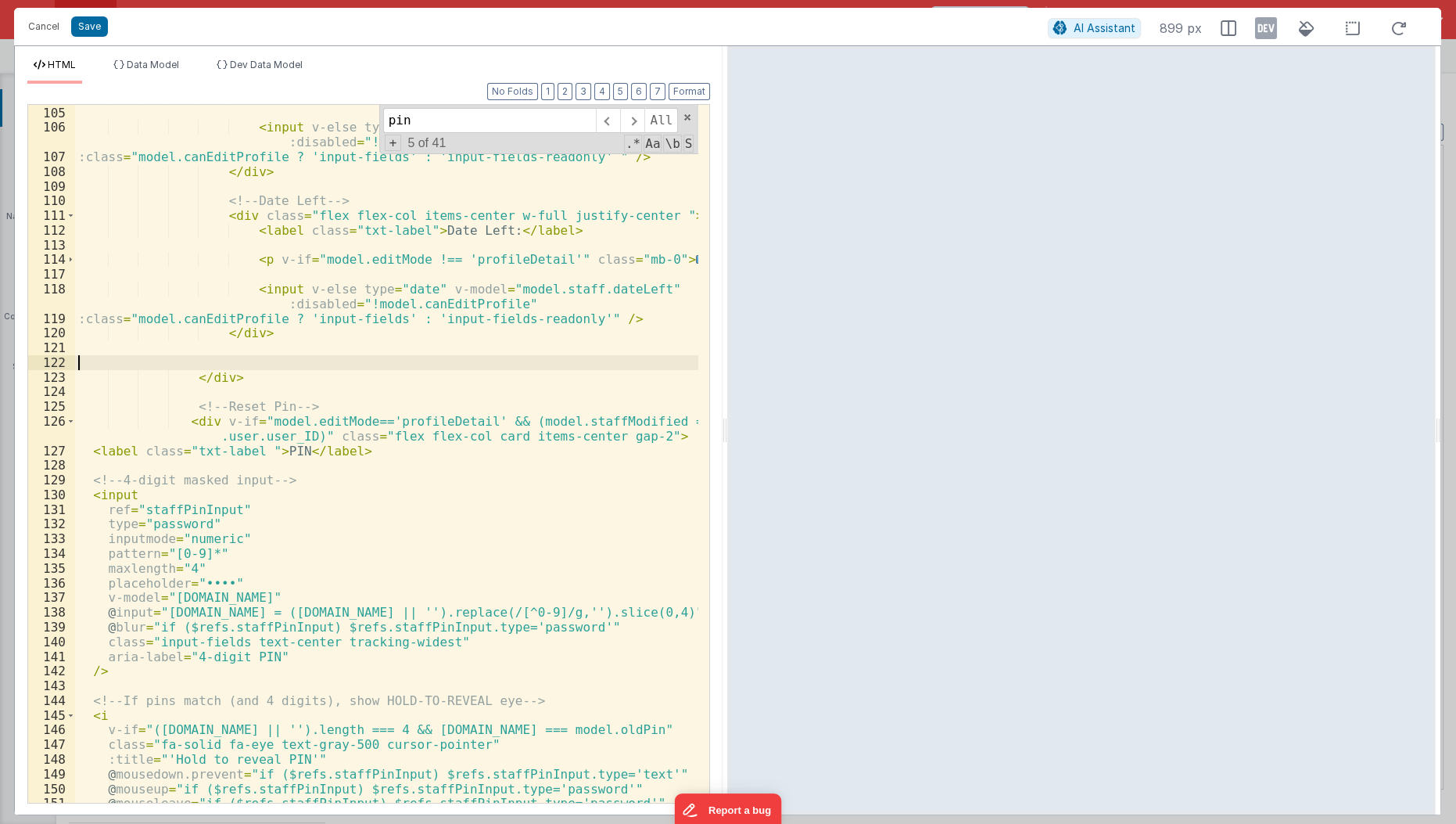
scroll to position [2087, 0]
click at [69, 418] on span at bounding box center [70, 421] width 8 height 15
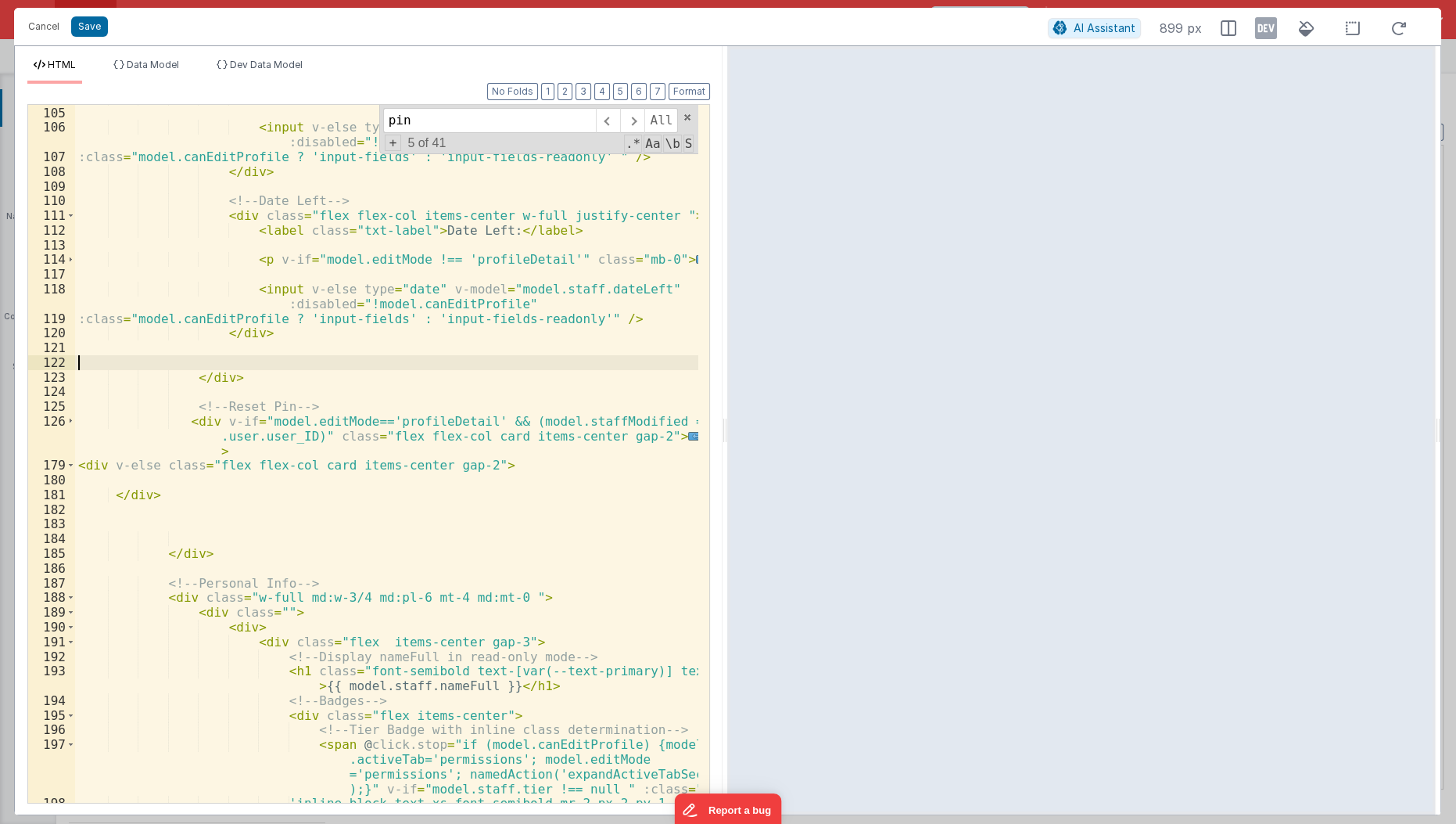
click at [133, 475] on div "</ p > < input v-else type = "date" v-model = "model.staff.dateProbationEnd" :d…" at bounding box center [387, 462] width 625 height 744
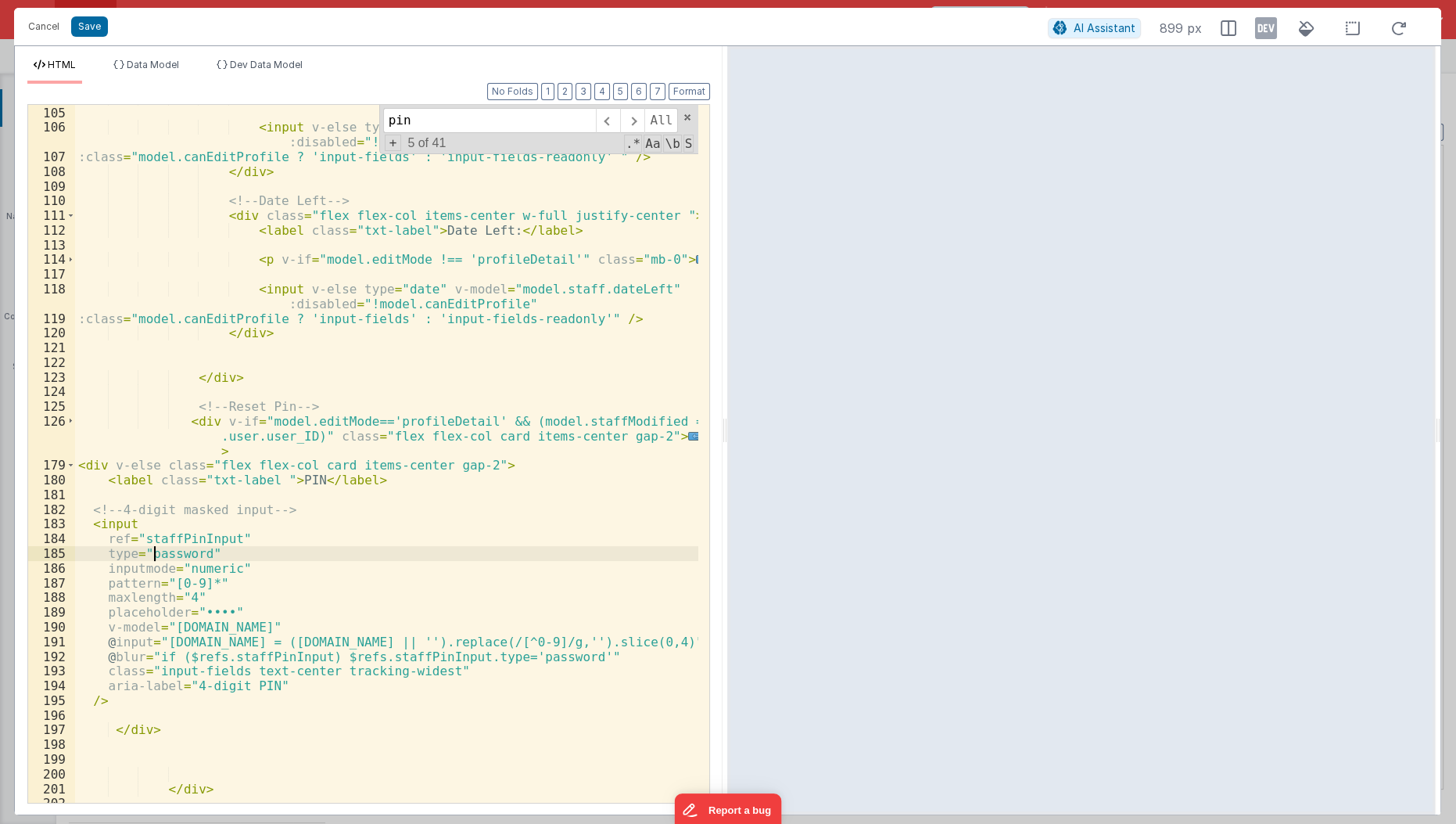
click at [152, 550] on div "</ p > < input v-else type = "date" v-model = "model.staff.dateProbationEnd" :d…" at bounding box center [387, 454] width 625 height 729
click at [116, 532] on div "</ p > < input v-else type = "date" v-model = "model.staff.dateProbationEnd" :d…" at bounding box center [387, 454] width 625 height 729
click at [206, 606] on div "</ p > < input v-else type = "date" v-model = "model.staff.dateProbationEnd" :d…" at bounding box center [387, 454] width 625 height 729
click at [265, 540] on div "</ p > < input v-else type = "date" v-model = "model.staff.dateProbationEnd" :d…" at bounding box center [387, 454] width 625 height 729
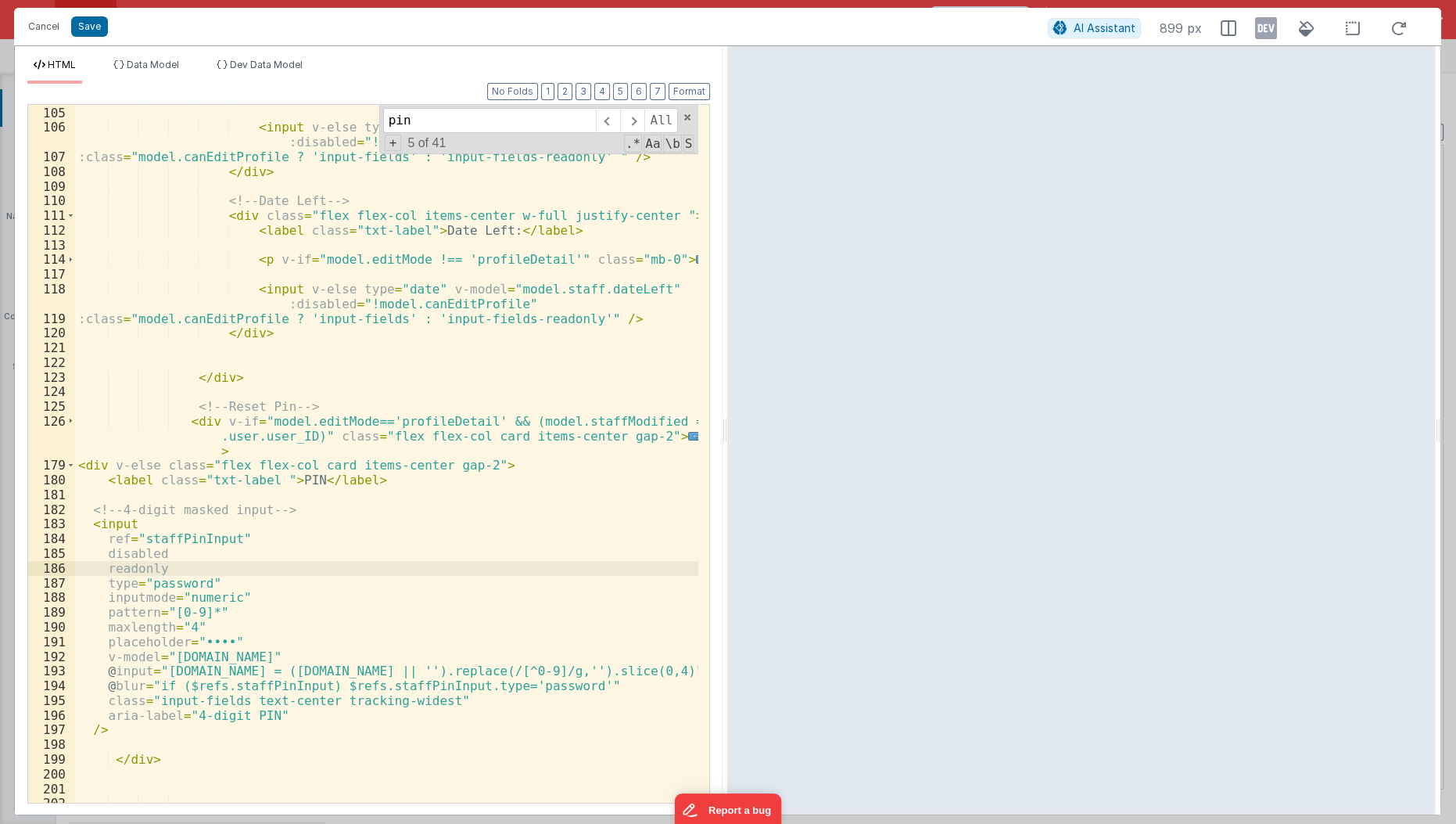
click at [96, 659] on div "</ p > < input v-else type = "date" v-model = "model.staff.dateProbationEnd" :d…" at bounding box center [387, 454] width 625 height 729
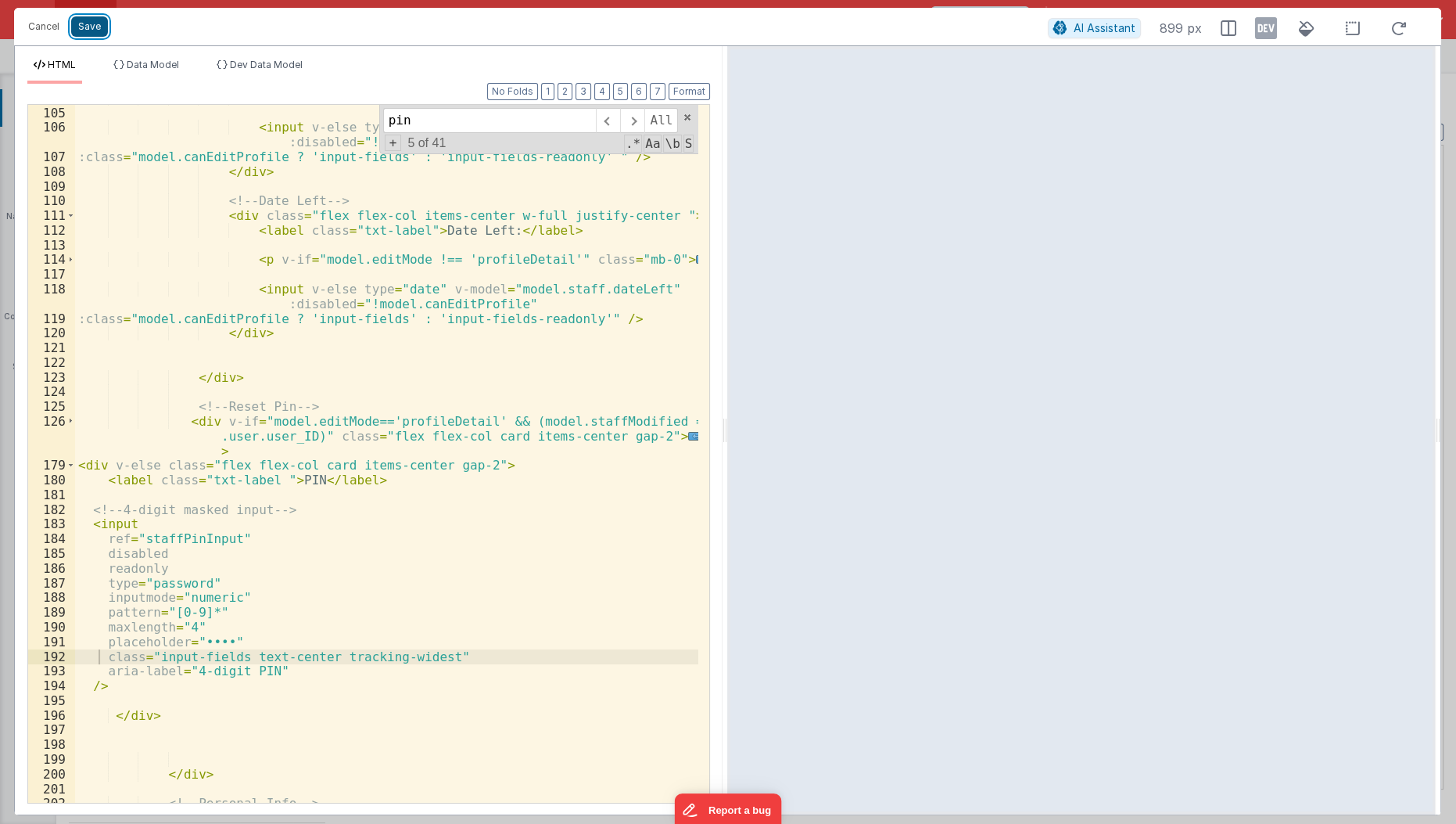
click at [93, 33] on button "Save" at bounding box center [90, 27] width 37 height 20
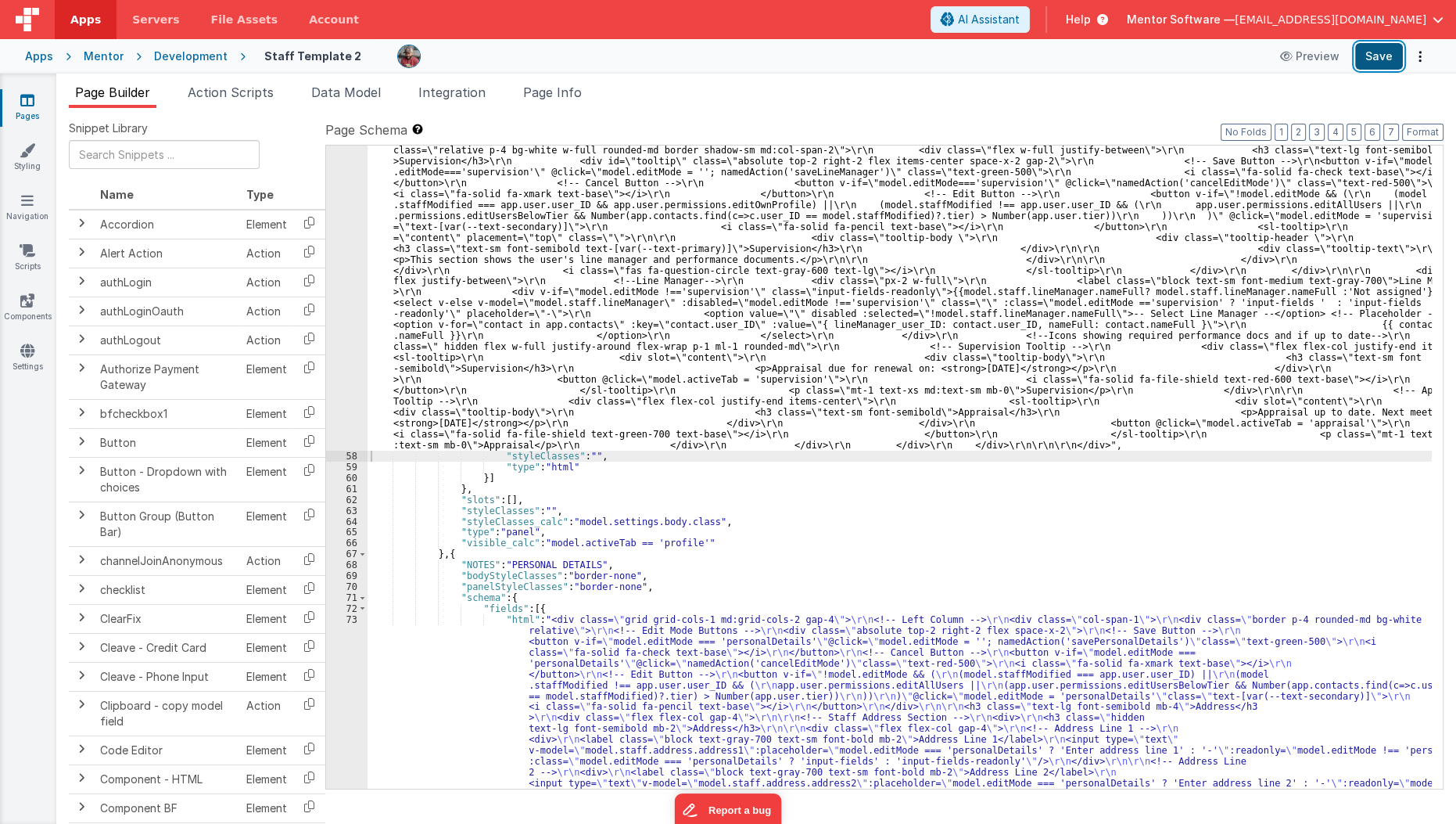
click at [1386, 64] on button "Save" at bounding box center [1379, 56] width 48 height 27
click at [539, 90] on span "Page Info" at bounding box center [553, 91] width 59 height 16
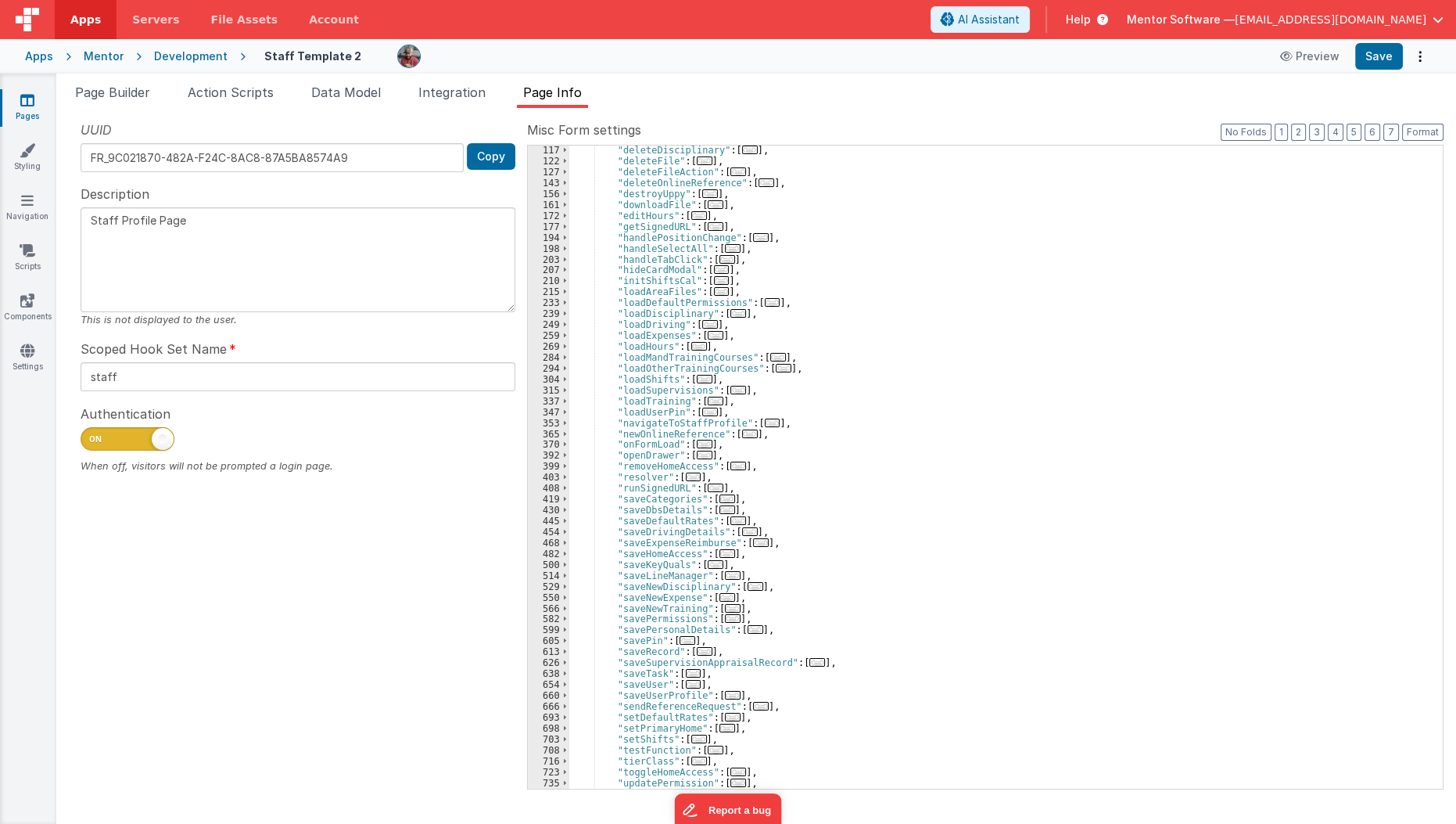
scroll to position [468, 0]
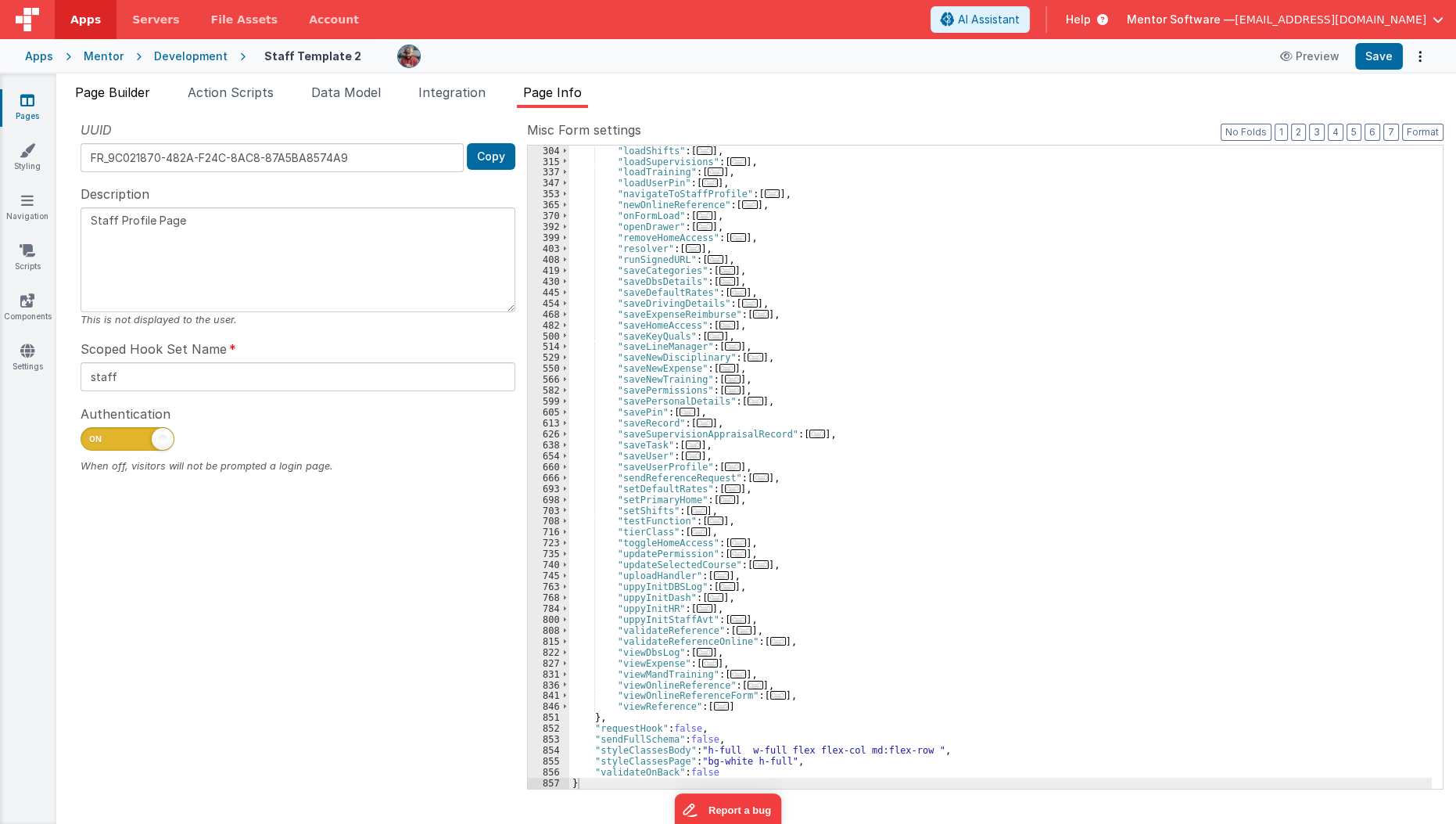
click at [125, 98] on span "Page Builder" at bounding box center [112, 91] width 75 height 16
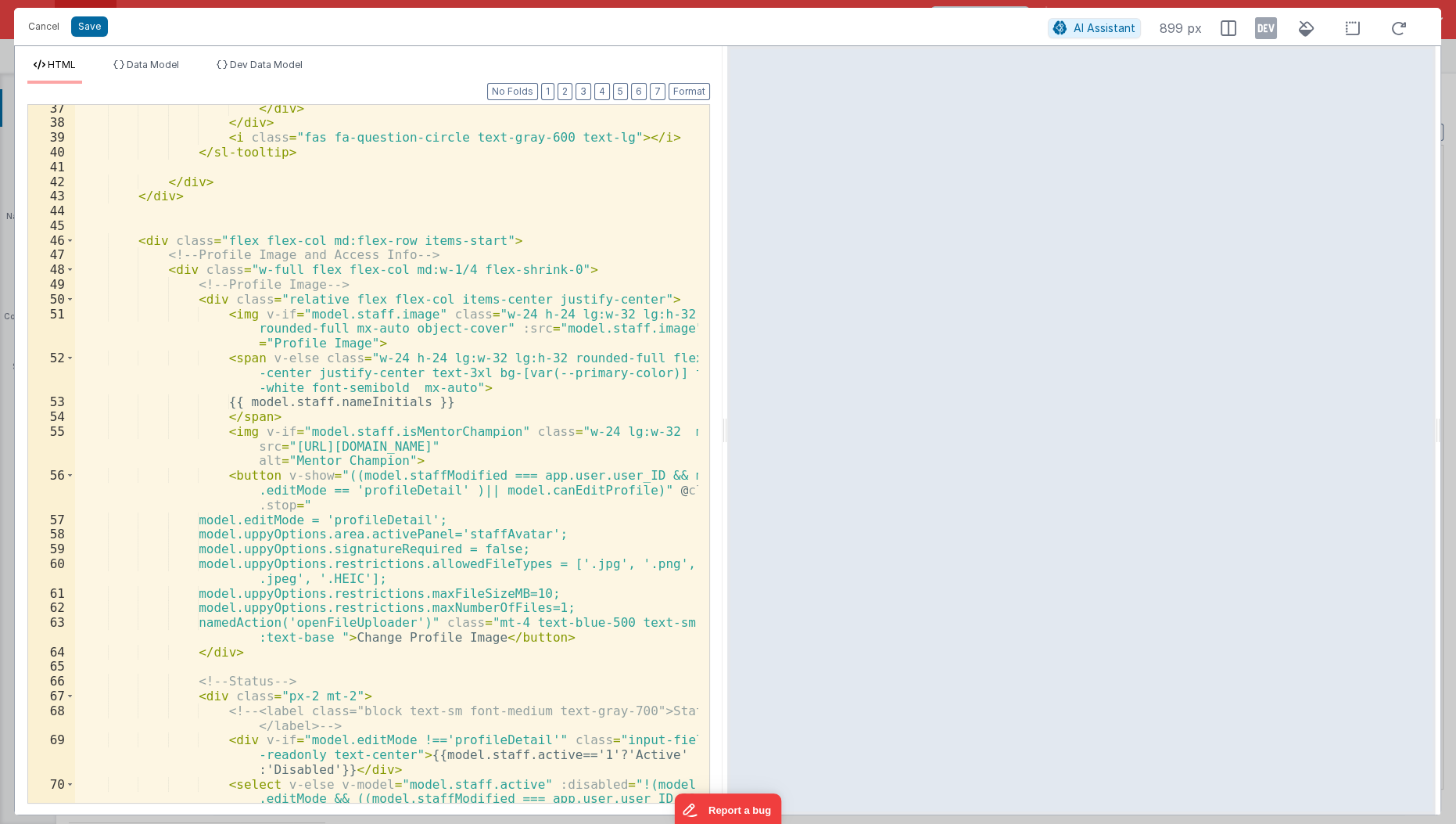
scroll to position [739, 0]
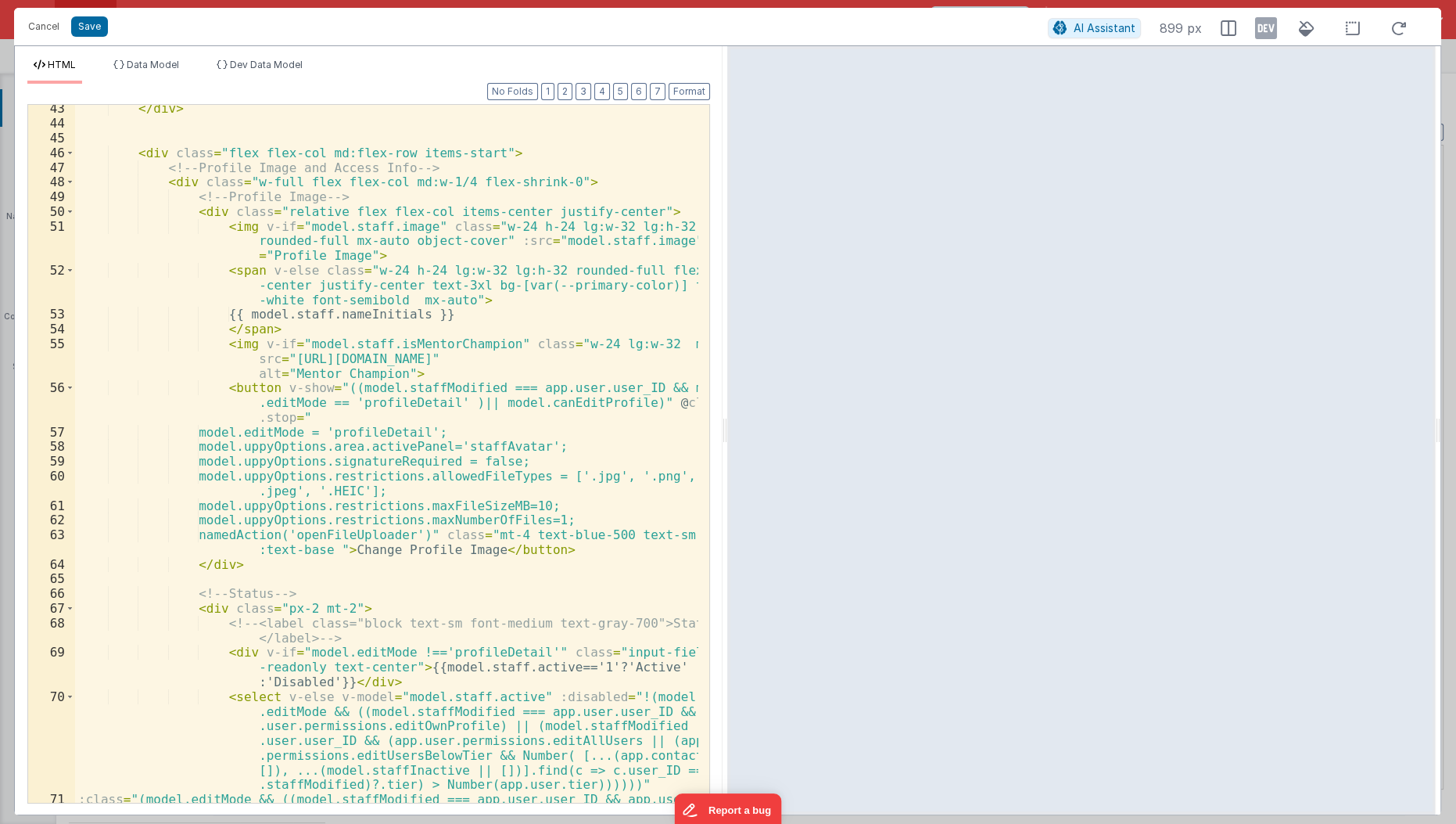
click at [294, 604] on div "</ div > < div class = "flex flex-col md:flex-row items-start" > <!-- Profile I…" at bounding box center [387, 502] width 625 height 803
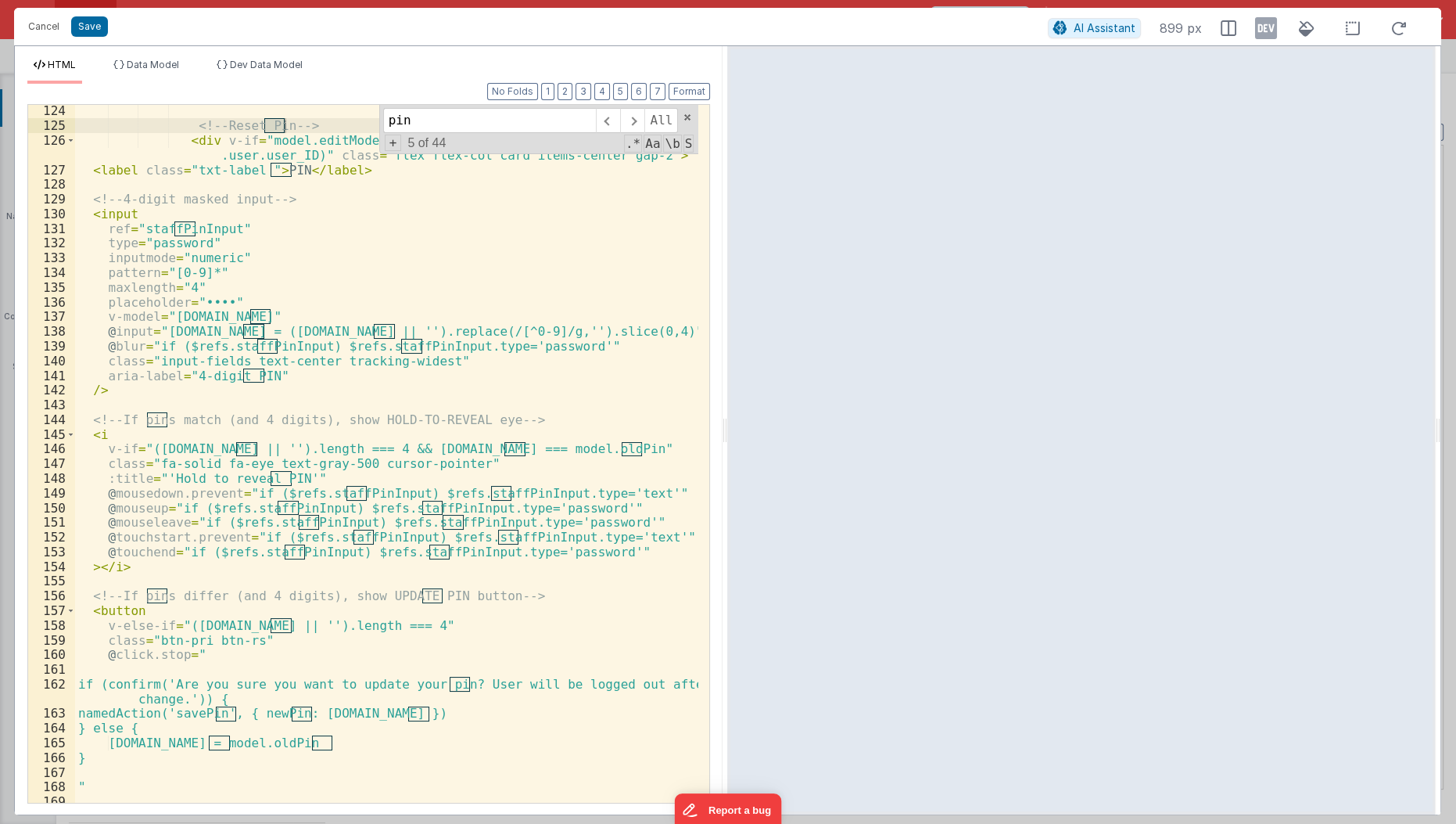
scroll to position [2412, 0]
type input "pin"
click at [265, 726] on div "<!-- Reset Pin --> < div v-if = "model.editMode=='profileDetail' && (model.staf…" at bounding box center [387, 467] width 625 height 729
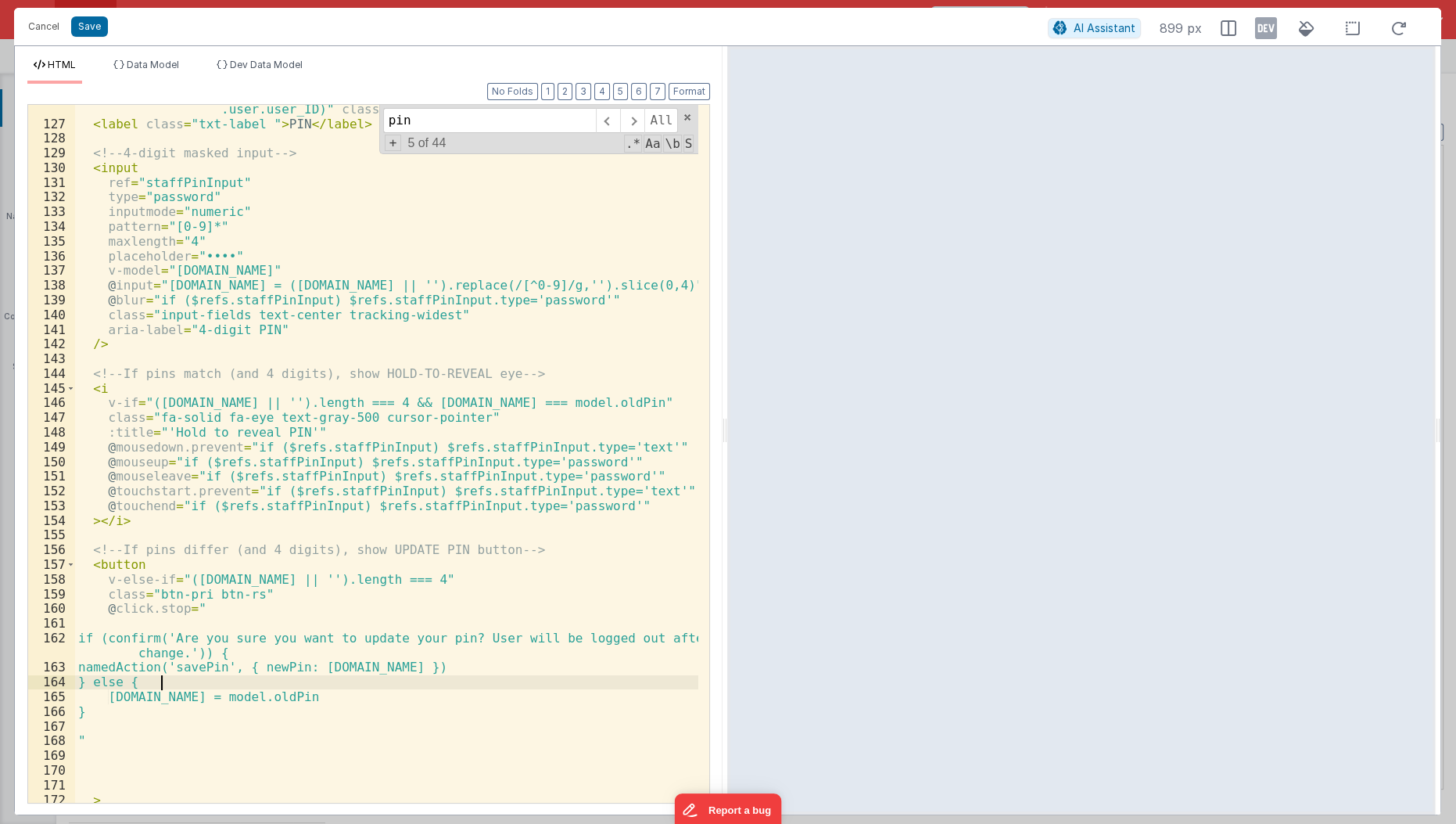
scroll to position [2457, 0]
click at [90, 25] on button "Save" at bounding box center [90, 27] width 37 height 20
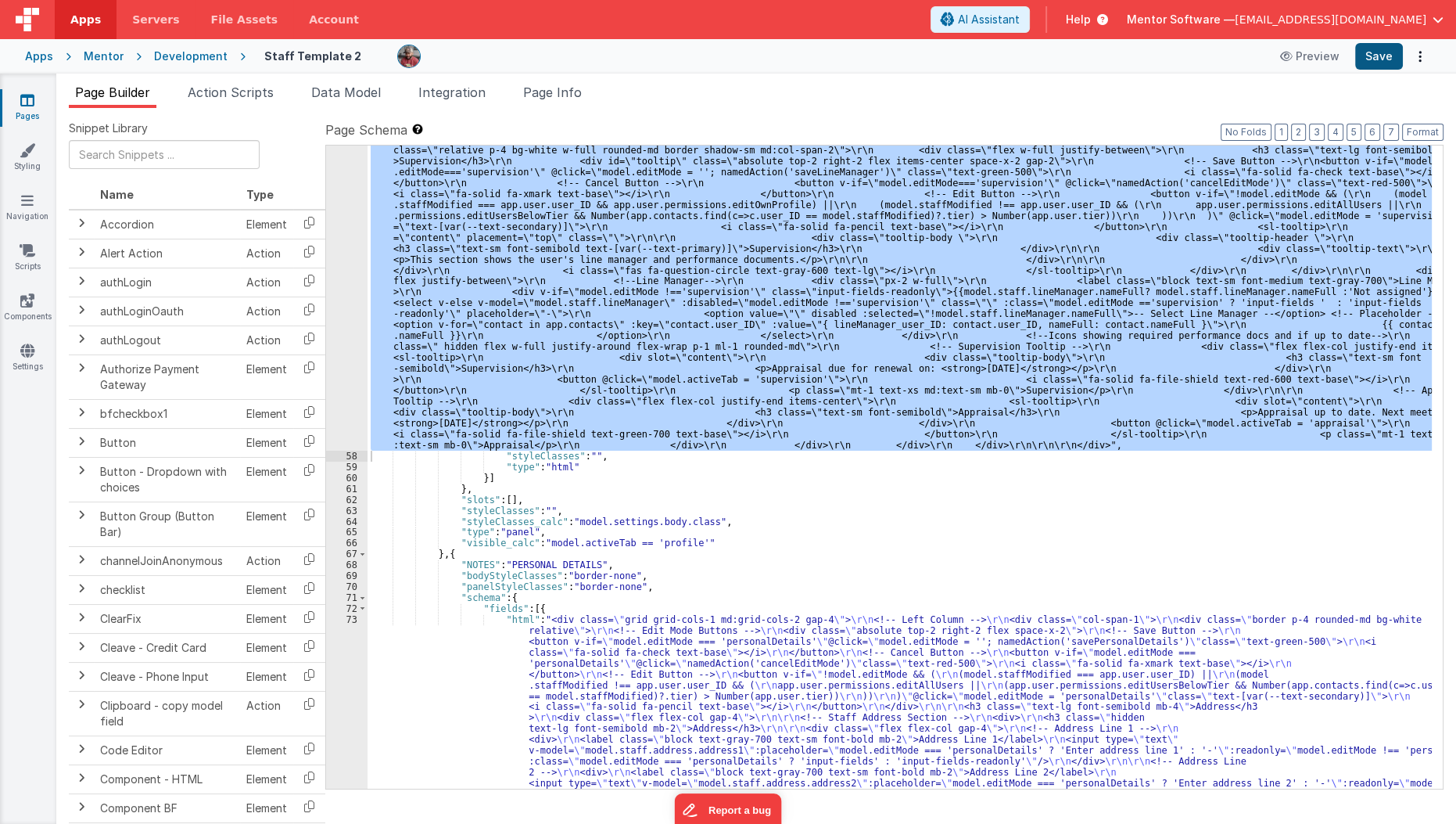
click at [1388, 59] on button "Save" at bounding box center [1379, 56] width 48 height 27
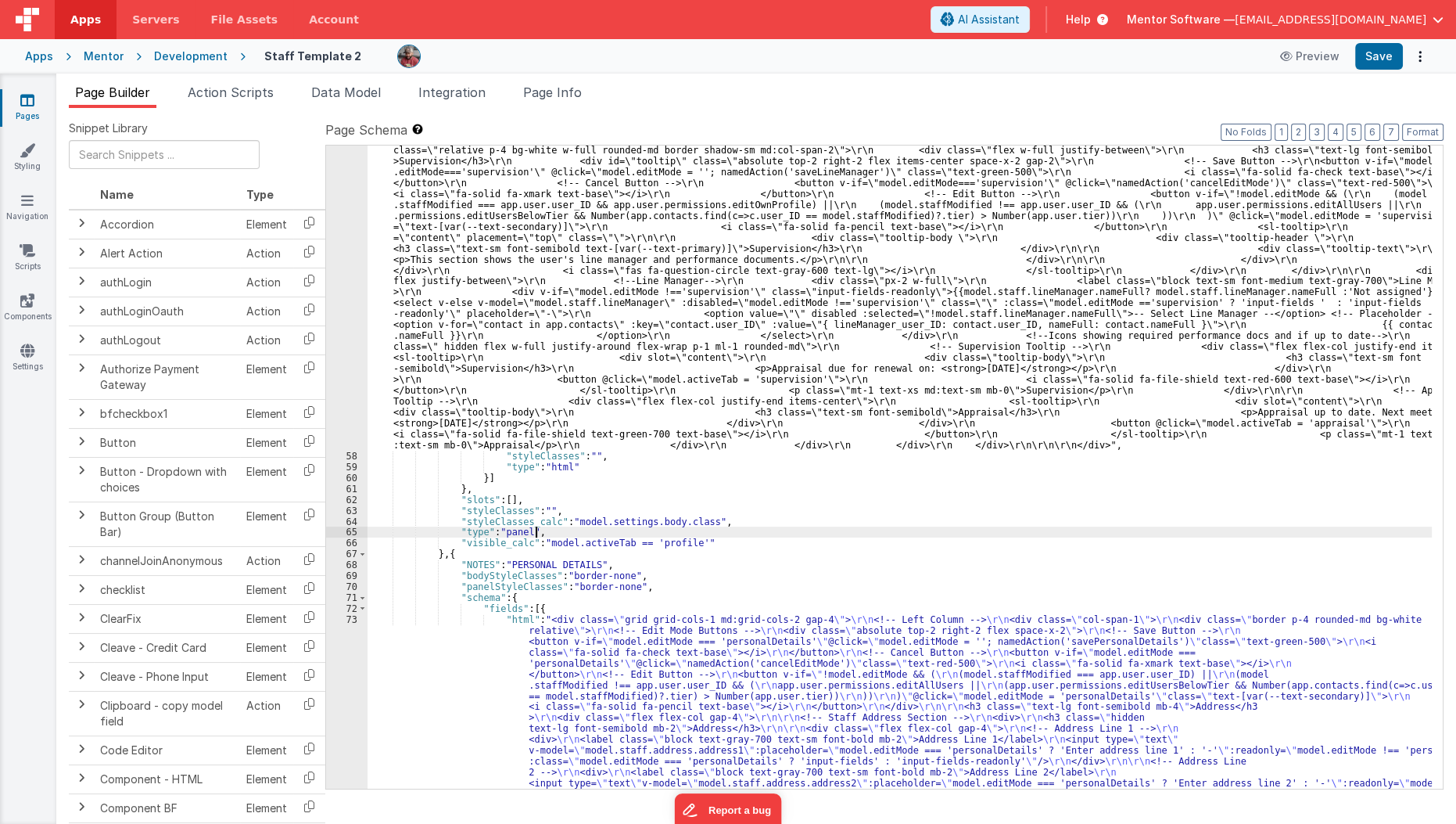
click at [17, 108] on link "Pages" at bounding box center [27, 108] width 56 height 31
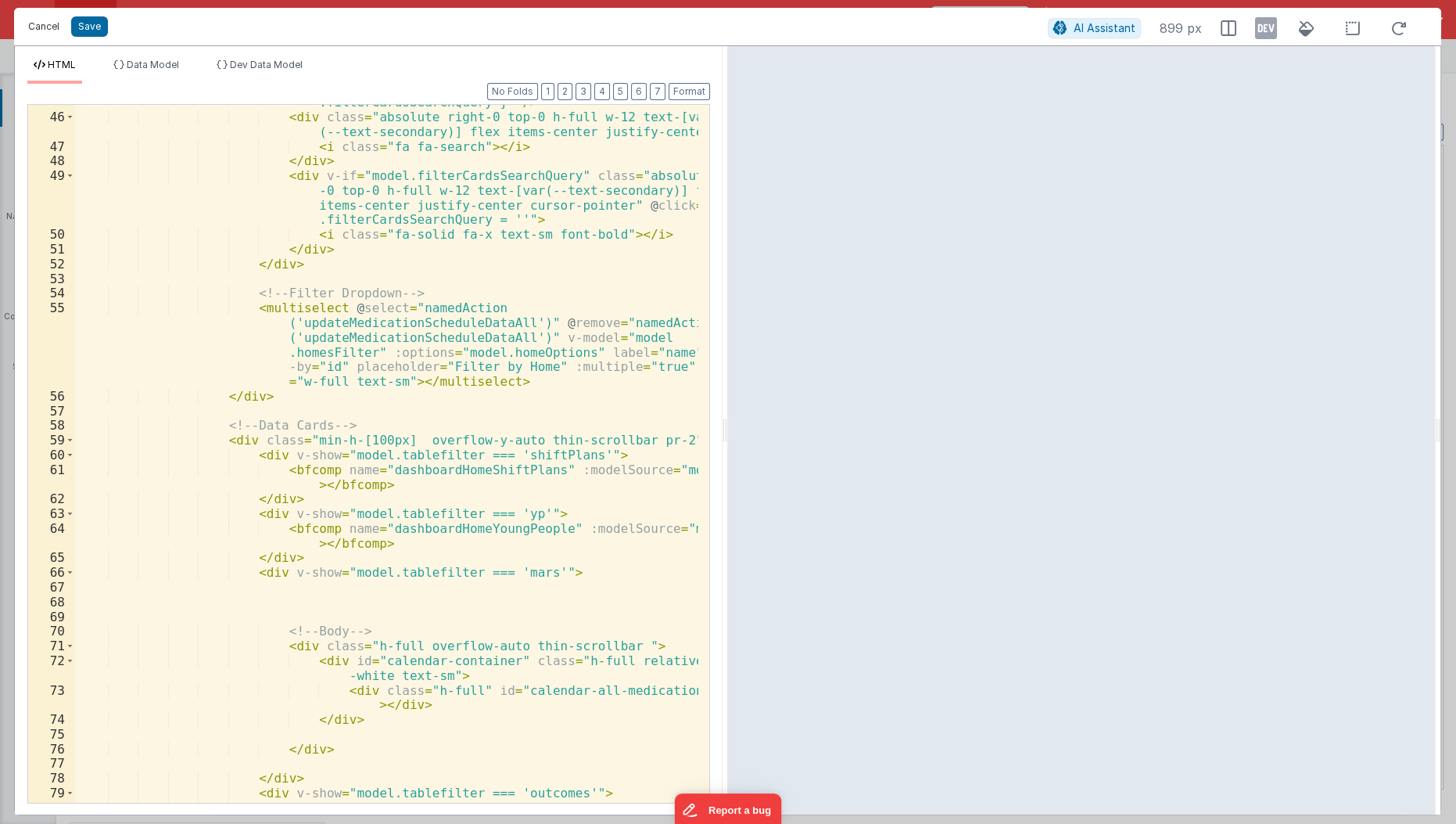
scroll to position [2073, 0]
click at [39, 25] on button "Cancel" at bounding box center [43, 27] width 47 height 22
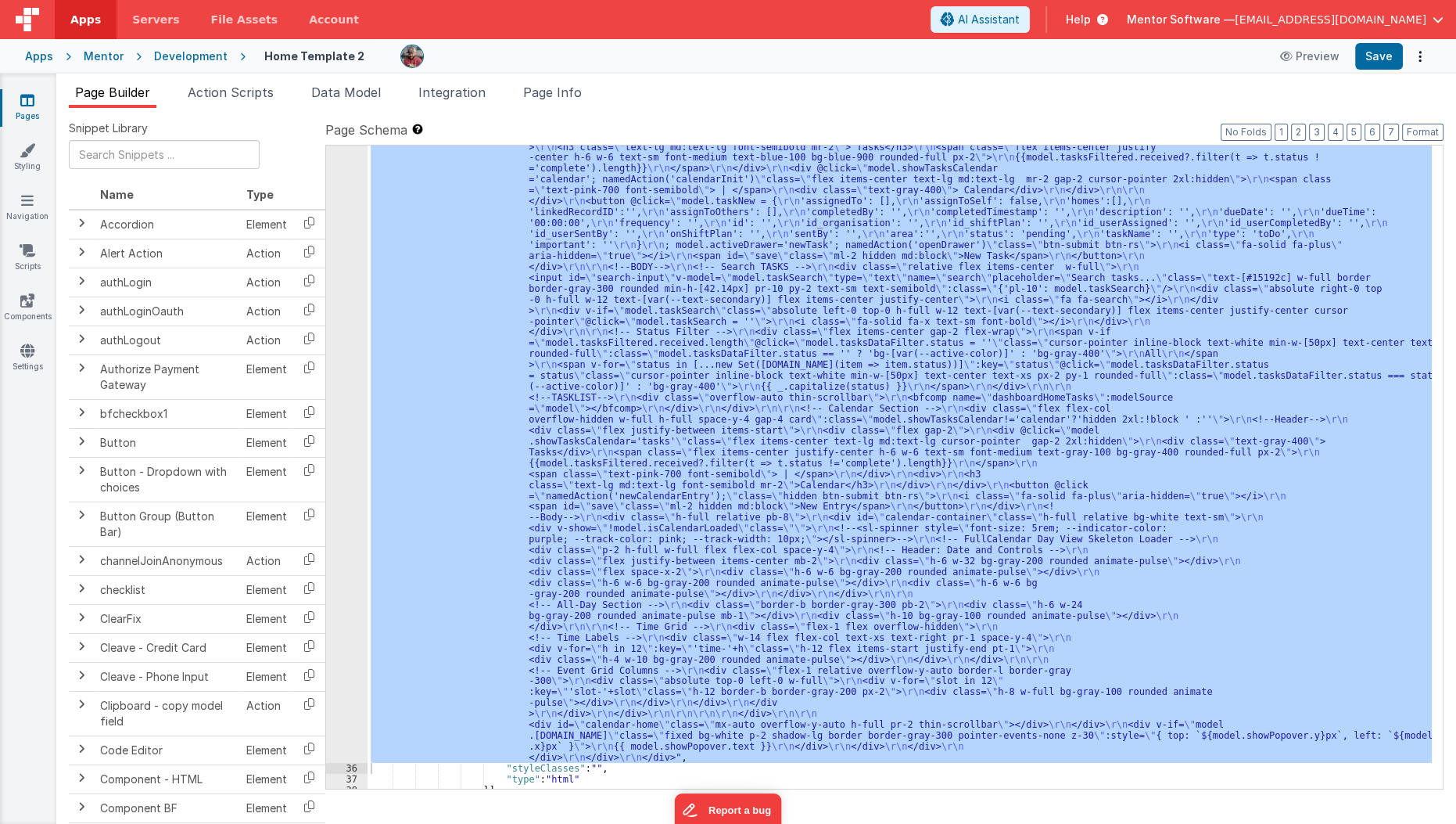
click at [20, 104] on icon at bounding box center [27, 100] width 14 height 16
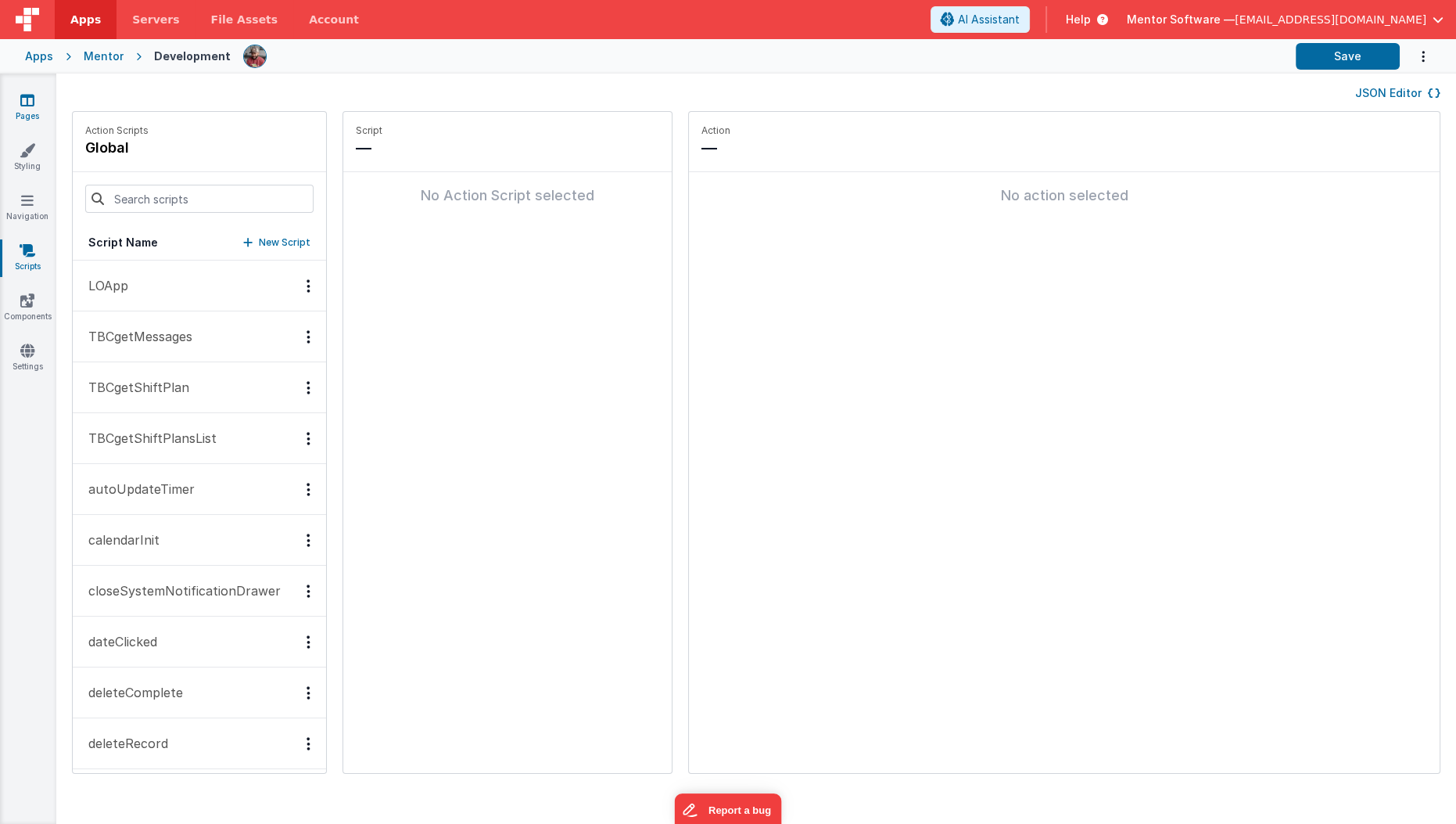
click at [30, 103] on icon at bounding box center [27, 100] width 14 height 16
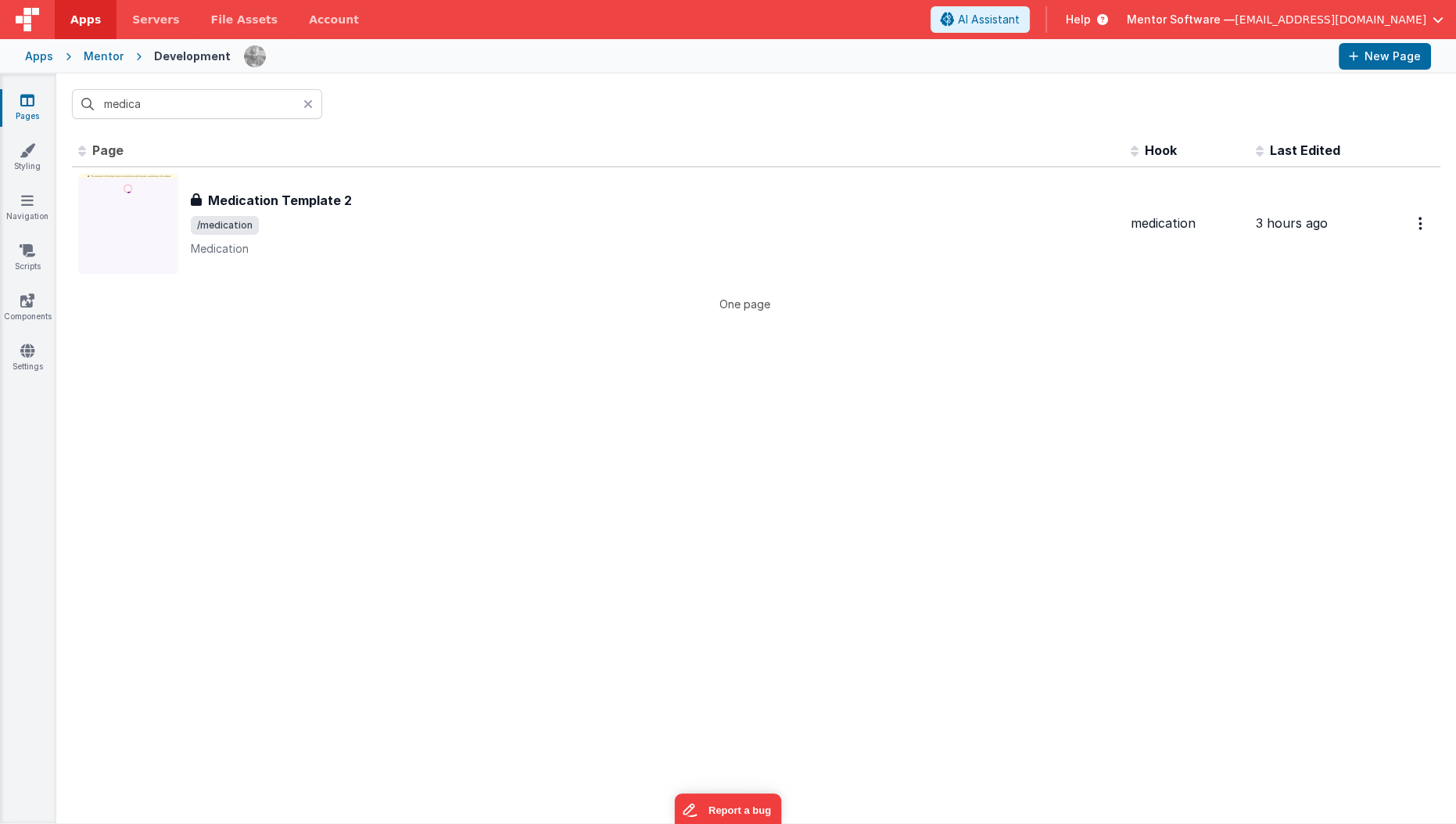
click at [106, 60] on div "Mentor" at bounding box center [103, 56] width 40 height 16
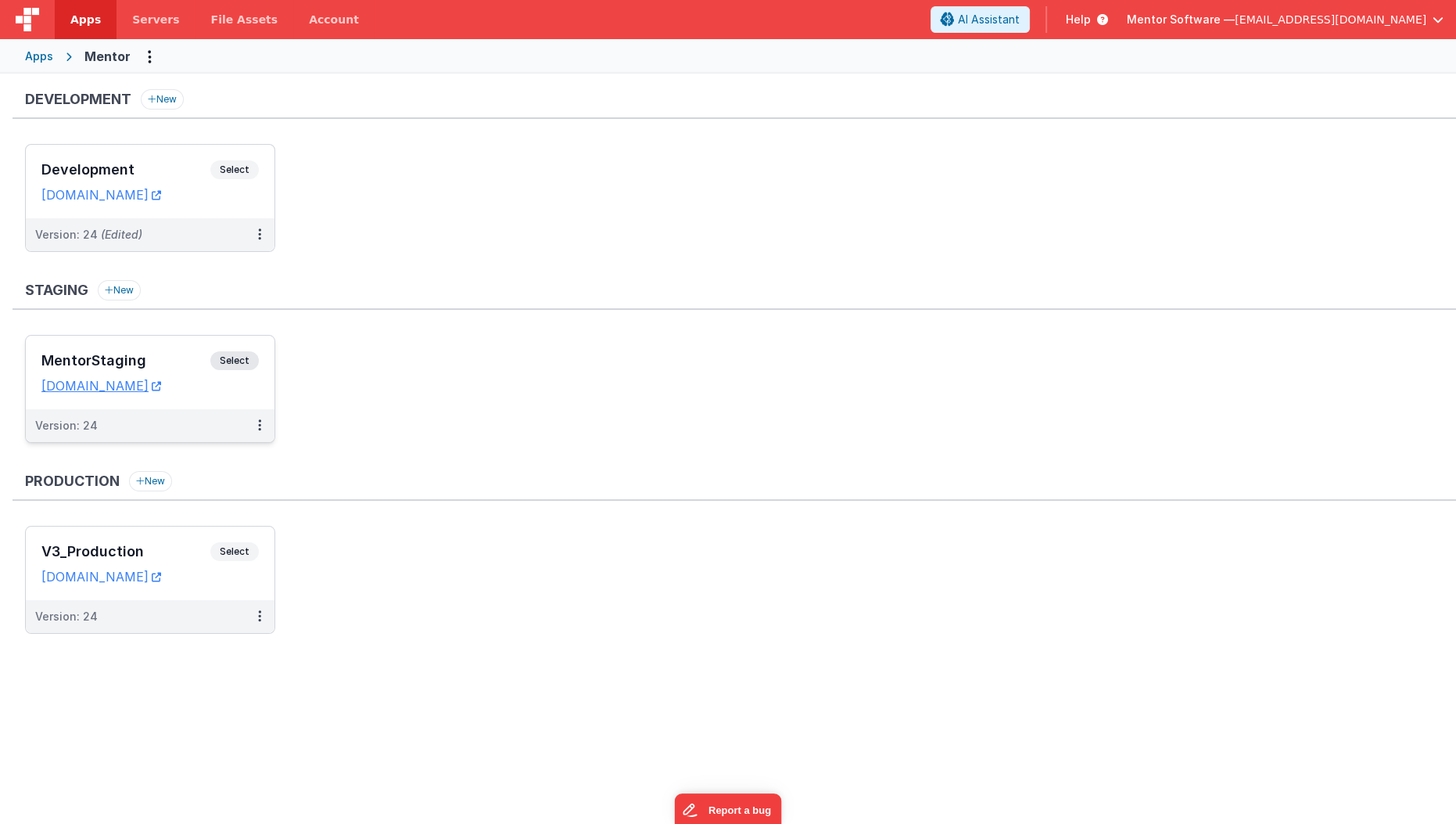
click at [199, 357] on h3 "MentorStaging" at bounding box center [126, 360] width 169 height 16
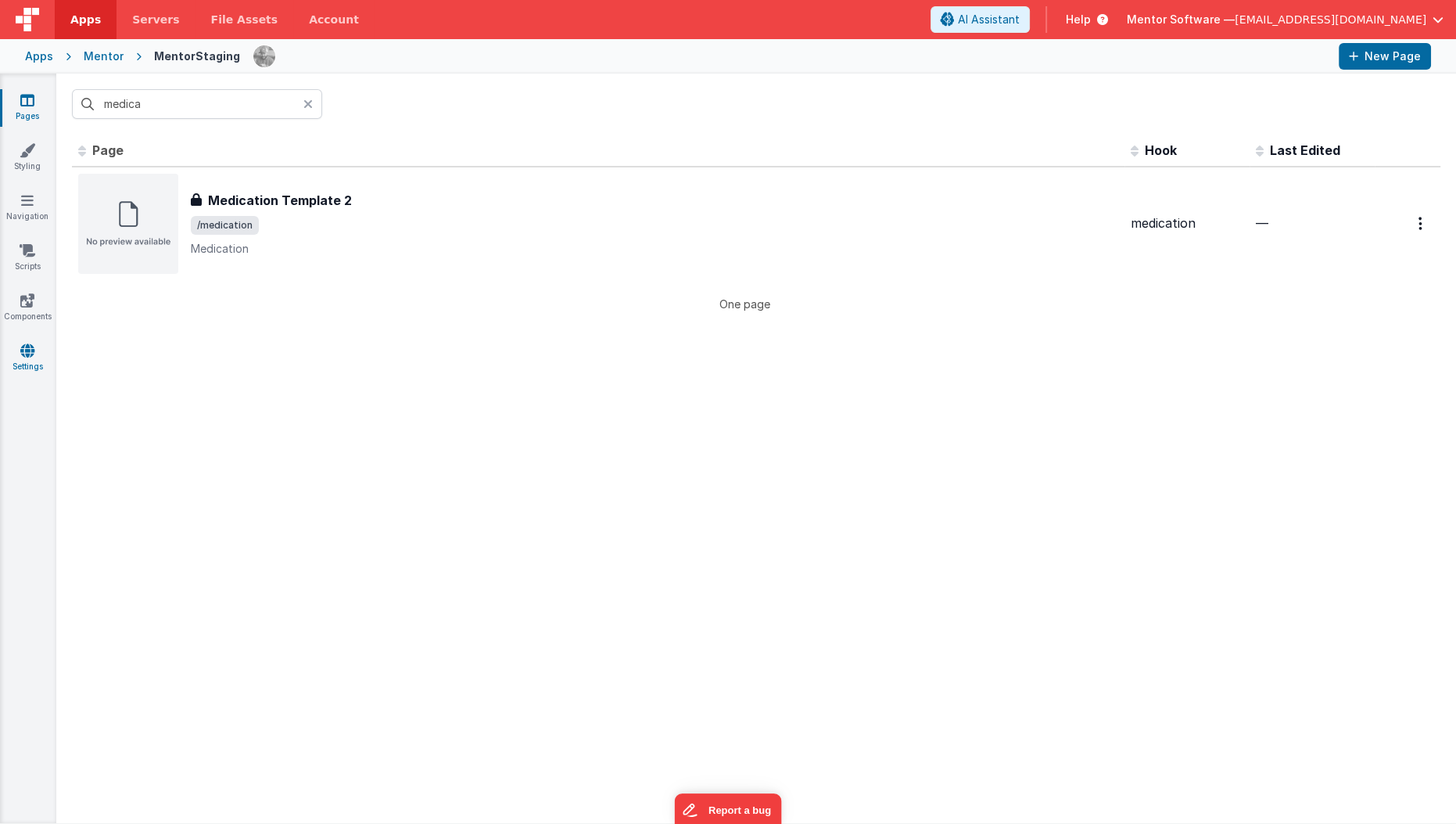
click at [20, 359] on link "Settings" at bounding box center [27, 358] width 56 height 31
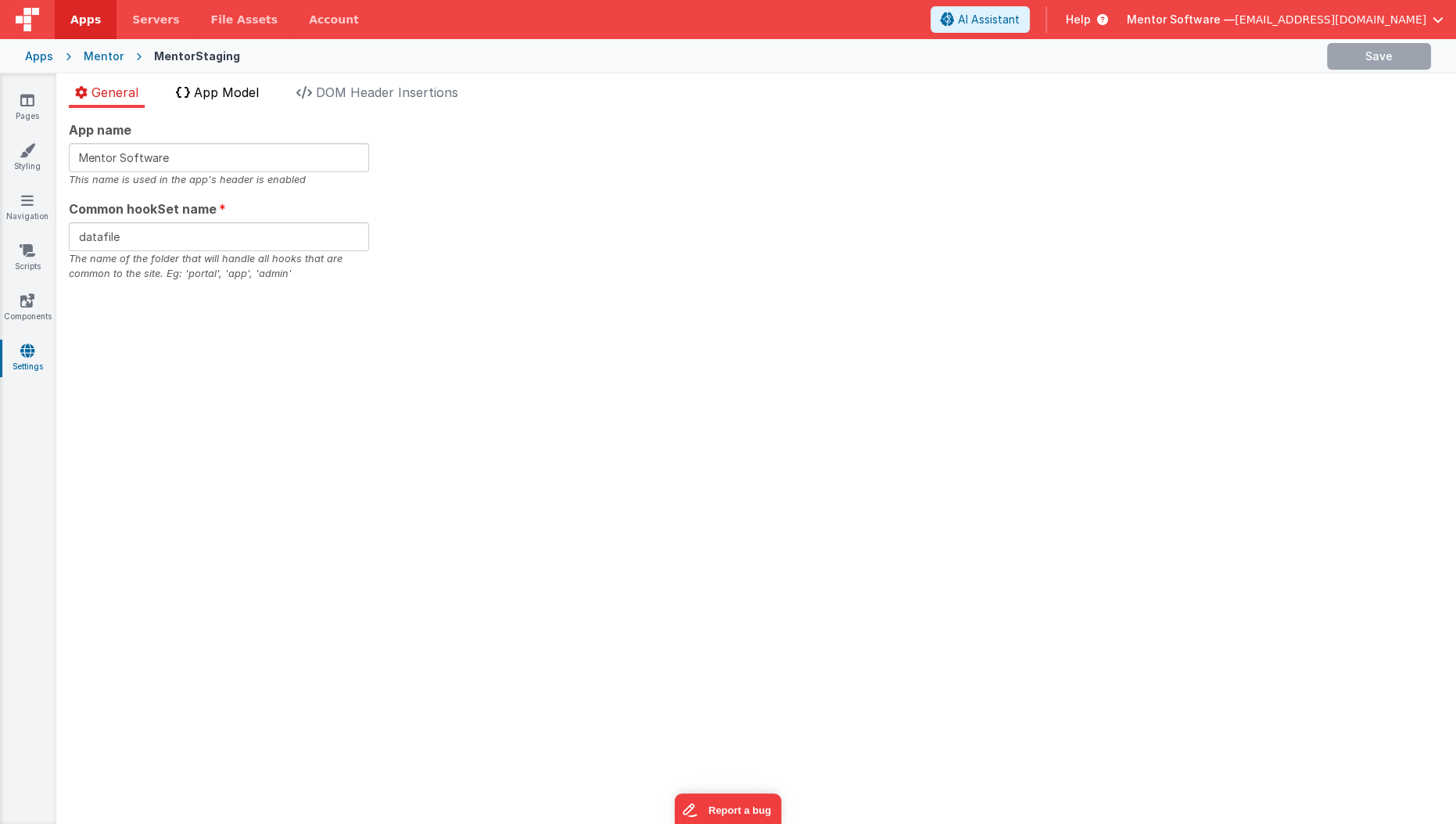
click at [235, 95] on span "App Model" at bounding box center [226, 91] width 65 height 16
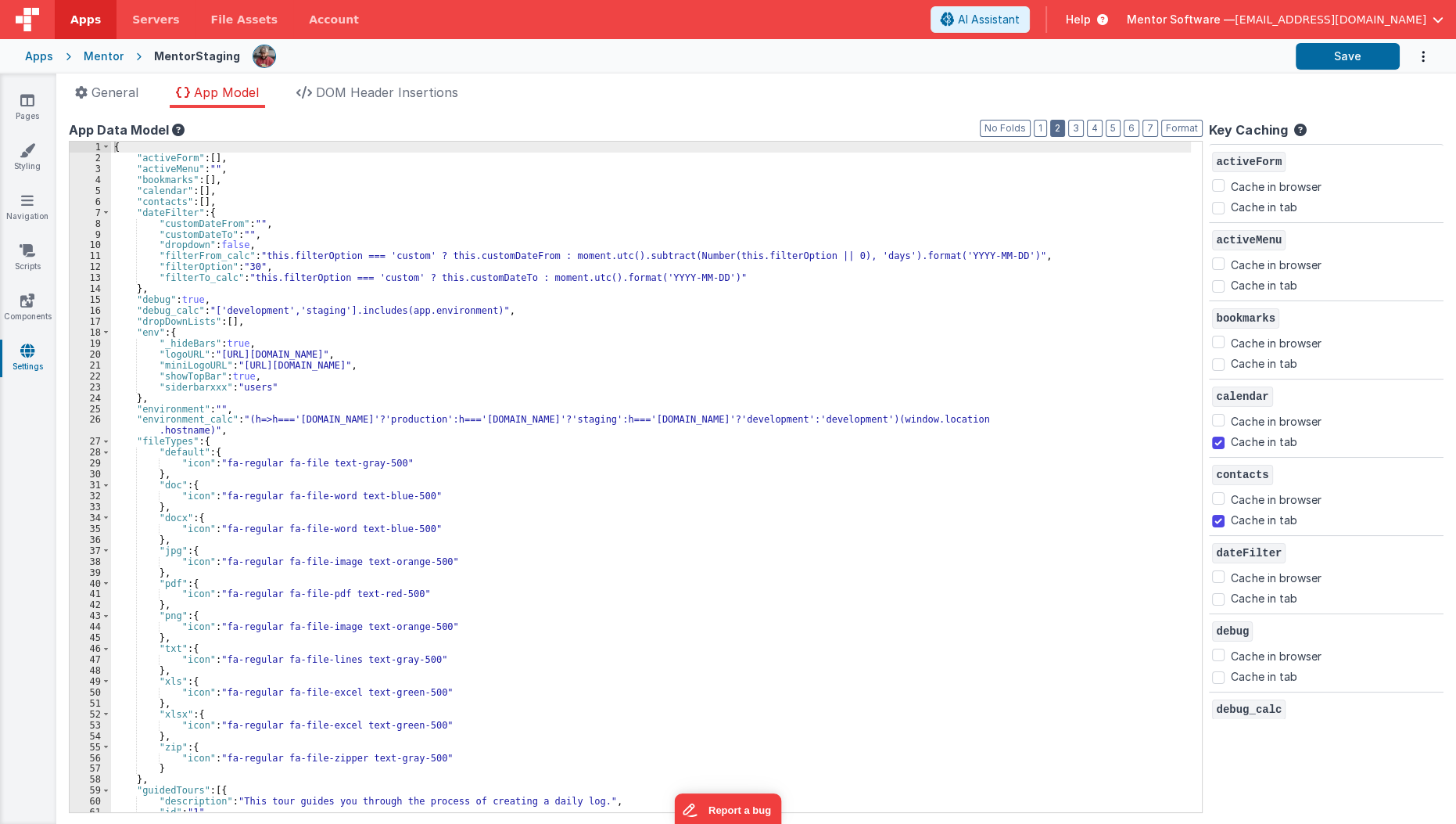
click at [1065, 131] on button "2" at bounding box center [1057, 128] width 15 height 18
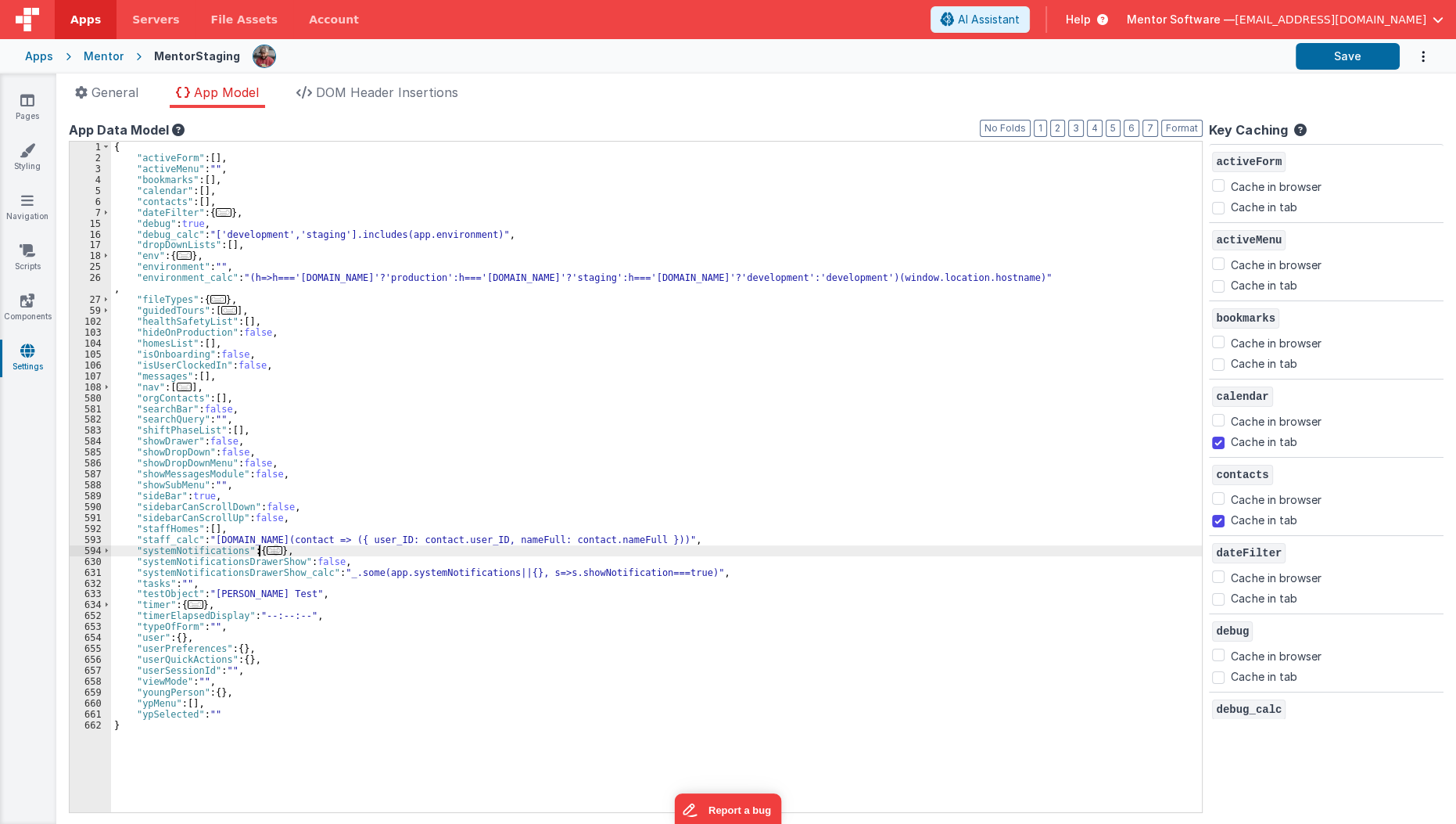
click at [268, 551] on span "..." at bounding box center [274, 550] width 16 height 8
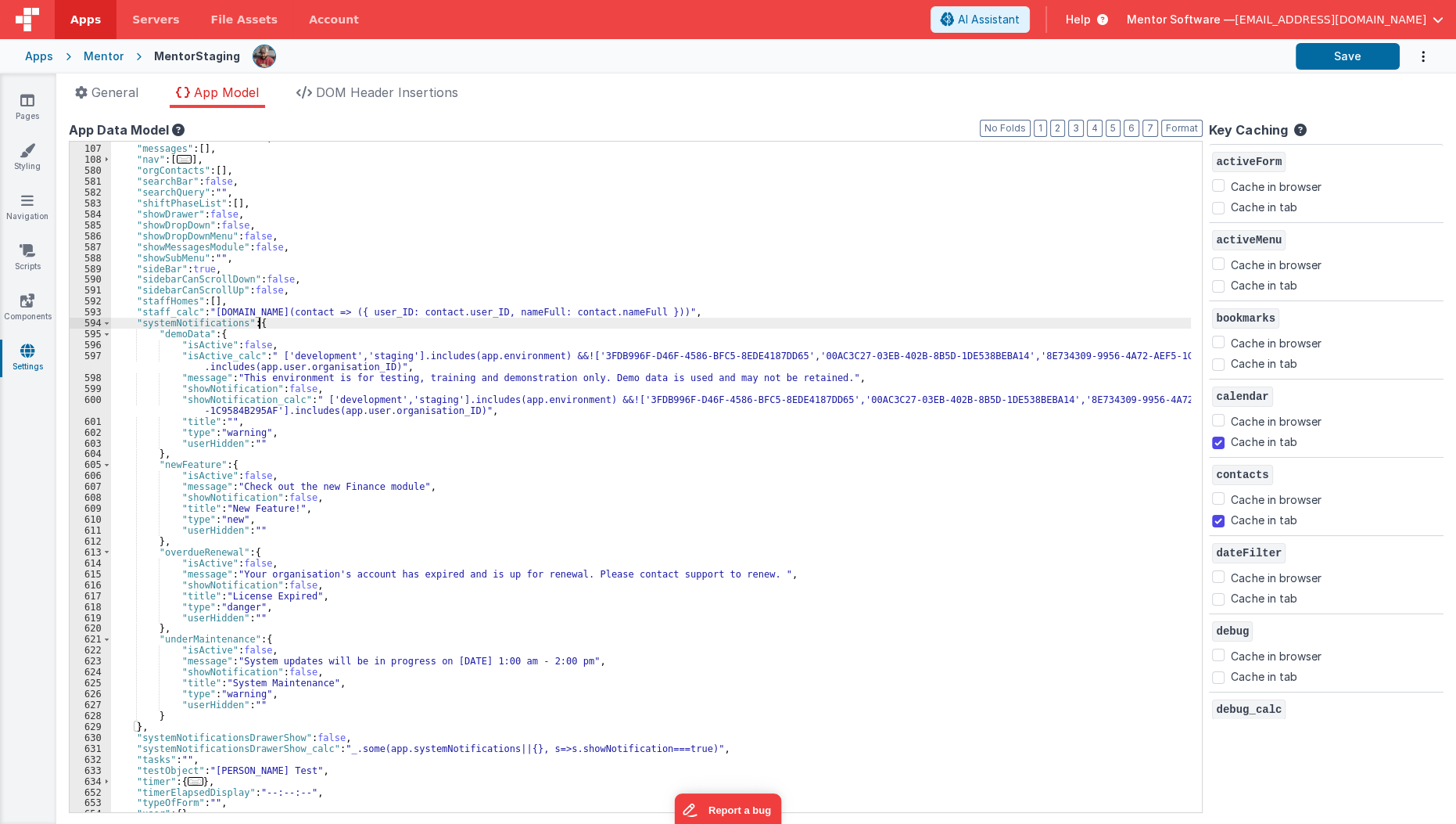
scroll to position [227, 0]
click at [296, 673] on div ""isUserClockedIn" : false , "messages" : [ ] , "nav" : [ ... ] , "orgContacts" …" at bounding box center [656, 479] width 1089 height 693
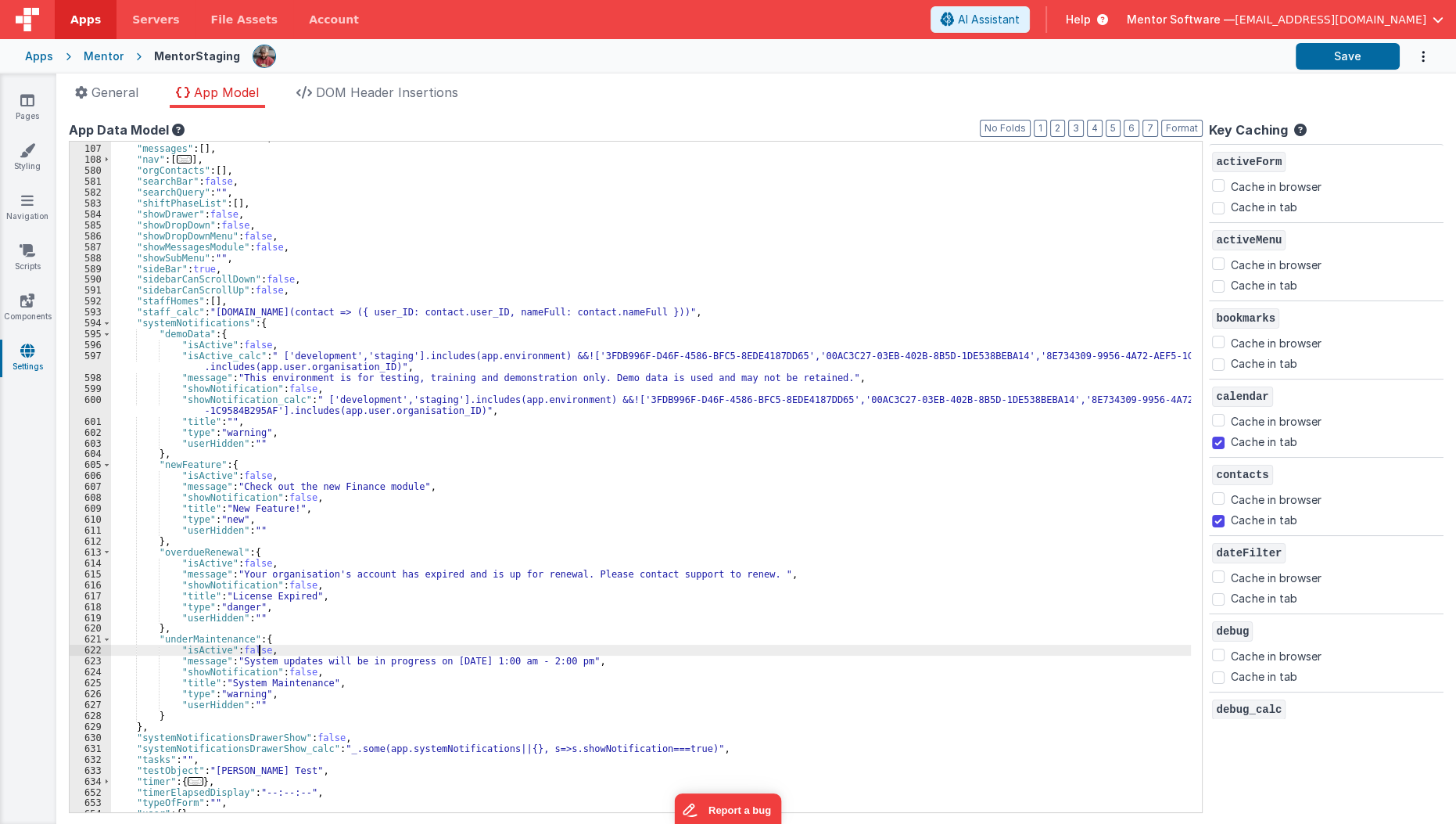
click at [260, 652] on div ""isUserClockedIn" : false , "messages" : [ ] , "nav" : [ ... ] , "orgContacts" …" at bounding box center [656, 479] width 1089 height 693
click at [285, 669] on div ""isUserClockedIn" : false , "messages" : [ ] , "nav" : [ ... ] , "orgContacts" …" at bounding box center [656, 479] width 1089 height 693
click at [289, 670] on div ""isUserClockedIn" : false , "messages" : [ ] , "nav" : [ ... ] , "orgContacts" …" at bounding box center [656, 479] width 1089 height 693
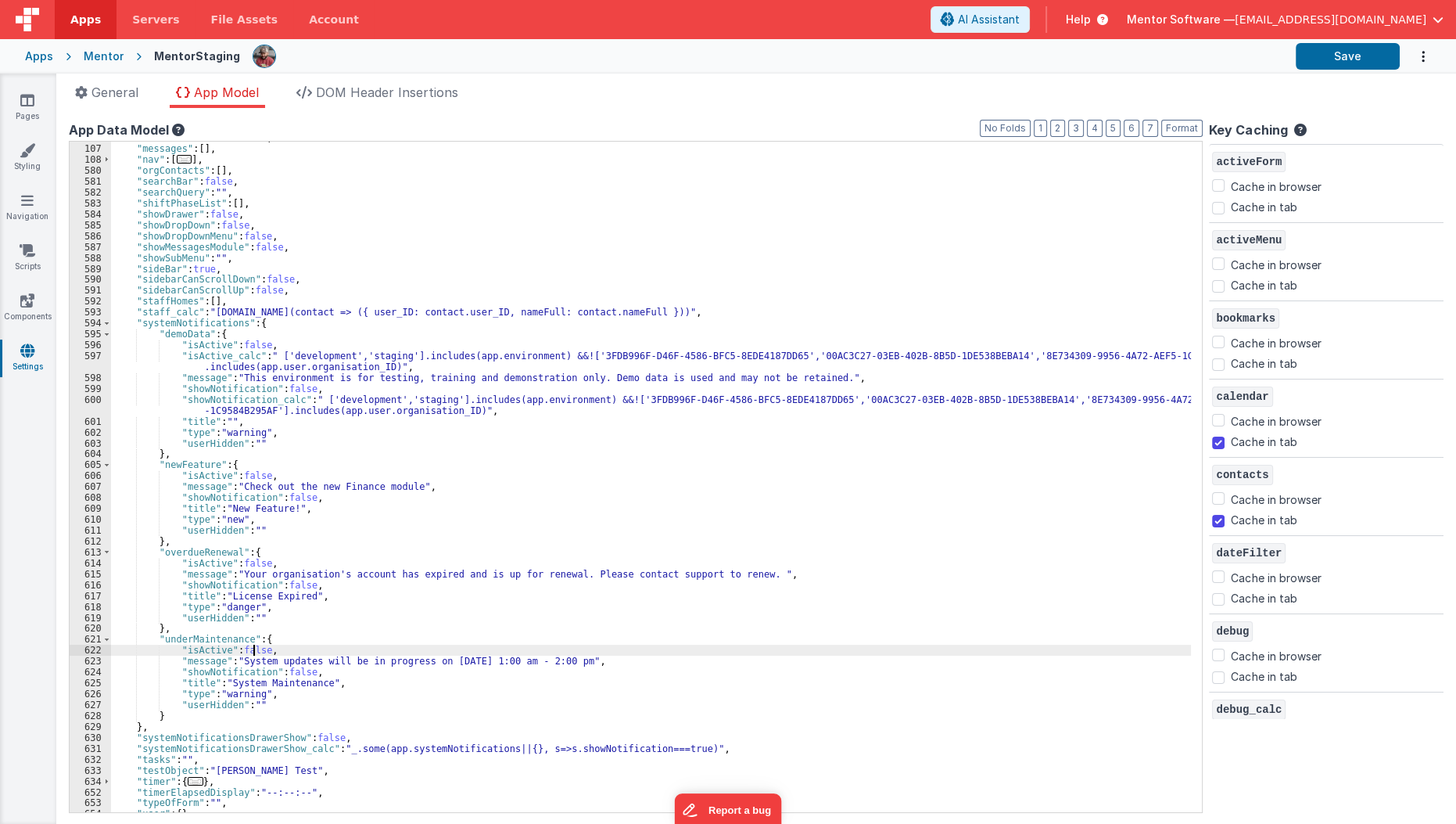
click at [251, 651] on div ""isUserClockedIn" : false , "messages" : [ ] , "nav" : [ ... ] , "orgContacts" …" at bounding box center [656, 479] width 1089 height 693
click at [283, 620] on div ""isUserClockedIn" : false , "messages" : [ ] , "nav" : [ ... ] , "orgContacts" …" at bounding box center [656, 479] width 1089 height 693
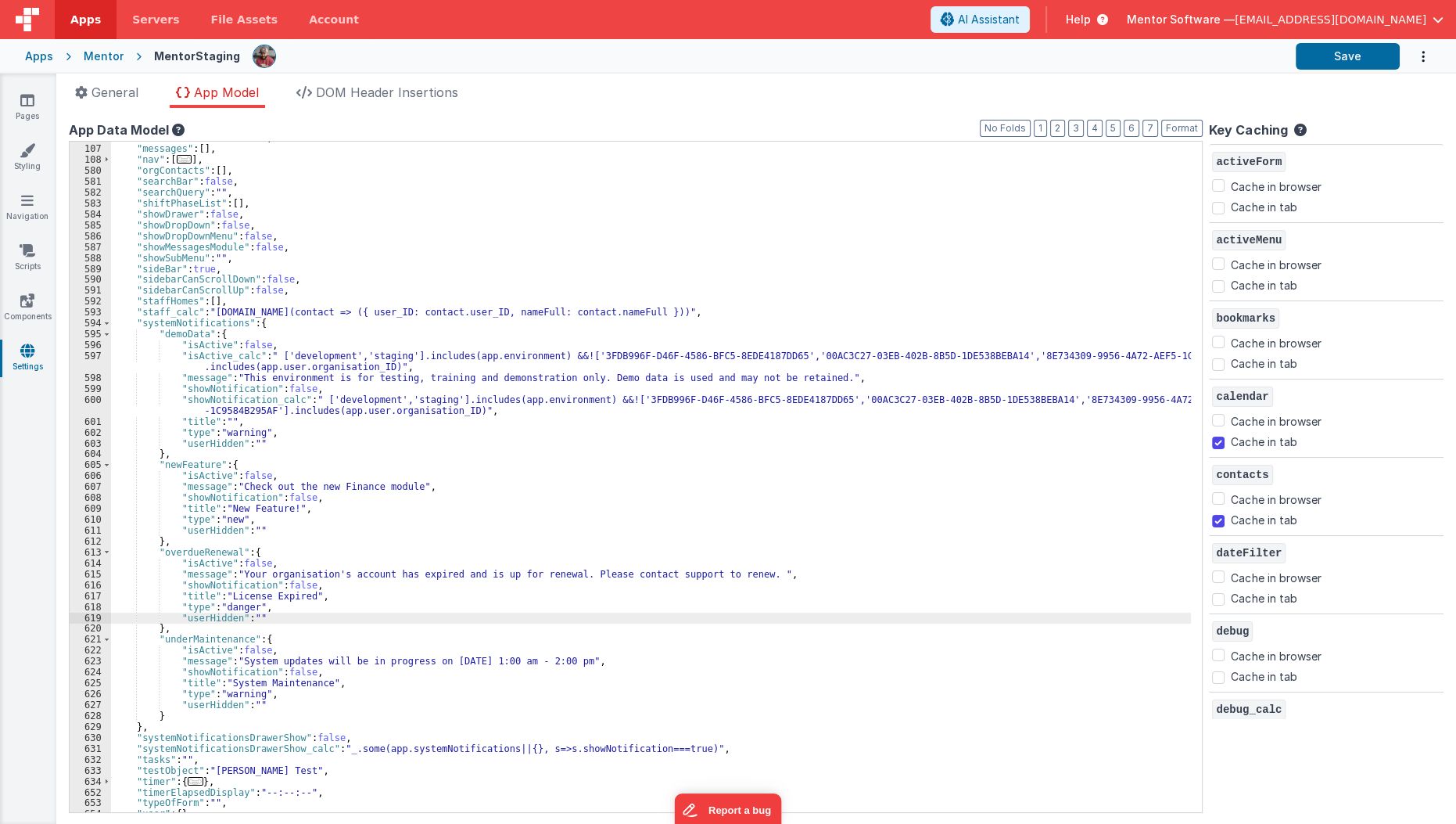
click at [291, 673] on div ""isUserClockedIn" : false , "messages" : [ ] , "nav" : [ ... ] , "orgContacts" …" at bounding box center [656, 479] width 1089 height 693
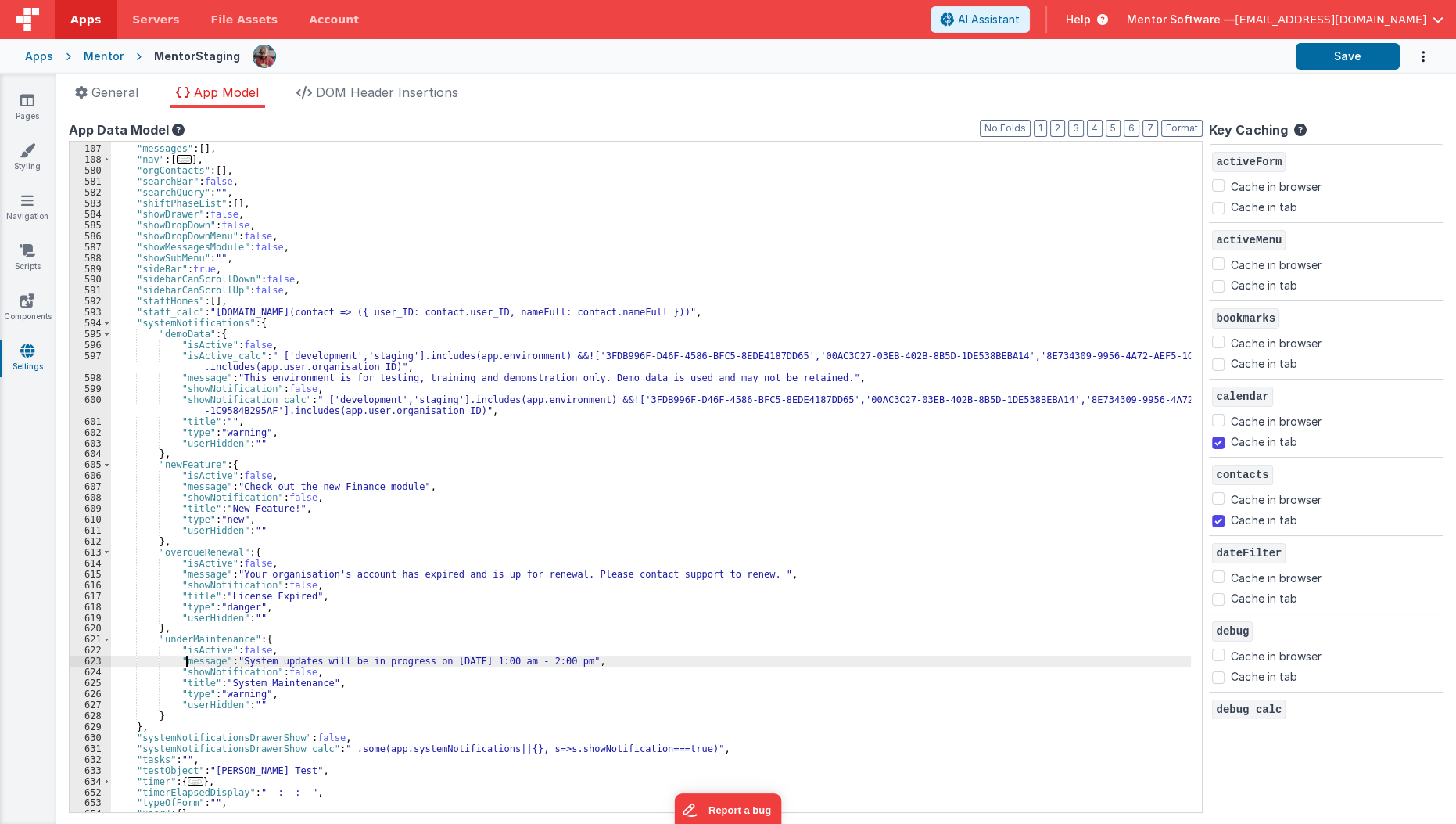
drag, startPoint x: 238, startPoint y: 657, endPoint x: 185, endPoint y: 663, distance: 53.3
click at [185, 663] on div ""isUserClockedIn" : false , "messages" : [ ] , "nav" : [ ... ] , "orgContacts" …" at bounding box center [656, 479] width 1089 height 693
drag, startPoint x: 166, startPoint y: 673, endPoint x: 330, endPoint y: 673, distance: 164.0
click at [330, 673] on div ""isUserClockedIn" : false , "messages" : [ ] , "nav" : [ ... ] , "orgContacts" …" at bounding box center [656, 479] width 1089 height 693
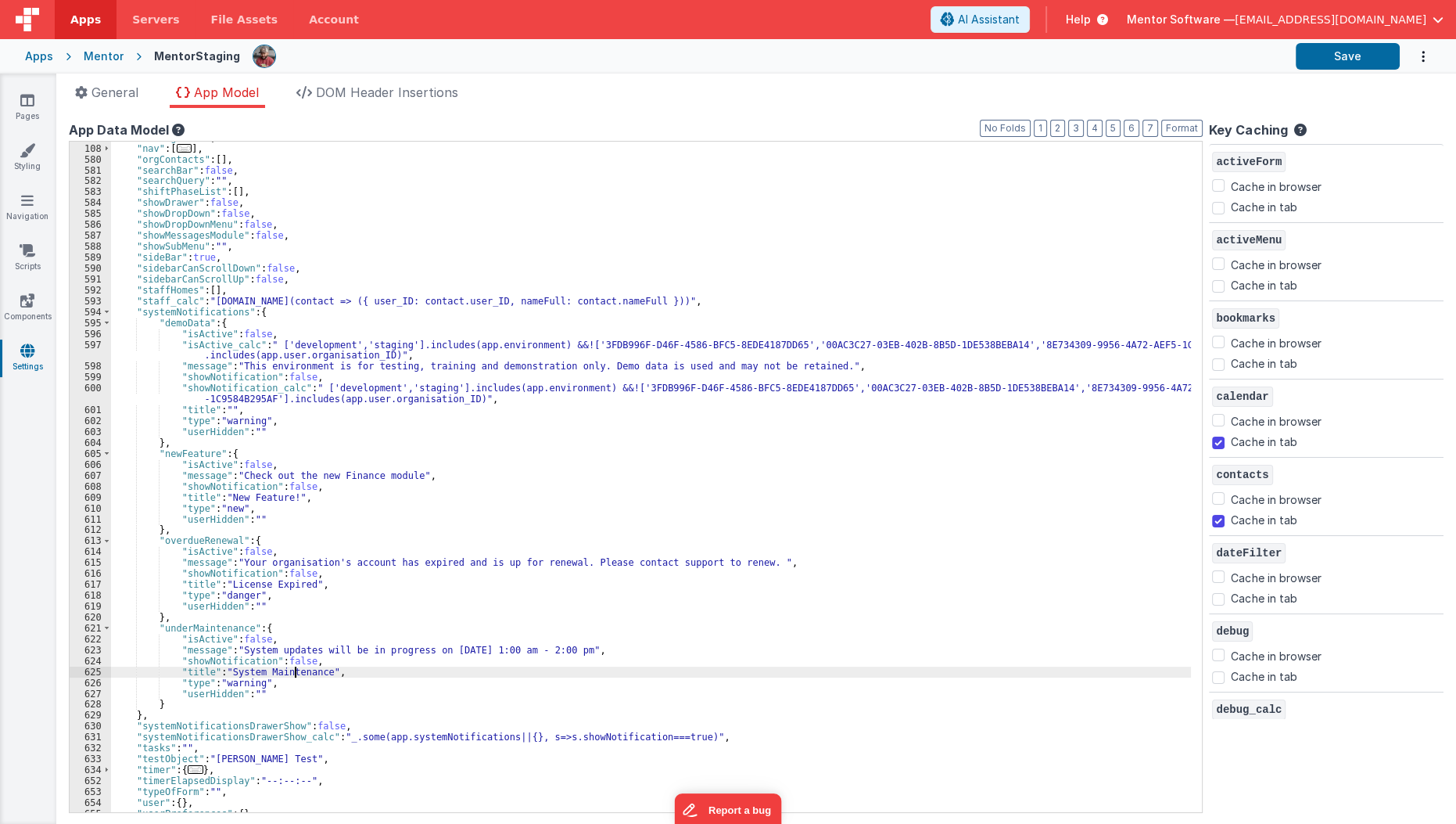
click at [293, 669] on div ""messages" : [ ] , "nav" : [ ... ] , "orgContacts" : [ ] , "searchBar" : false …" at bounding box center [656, 479] width 1089 height 693
click at [295, 658] on div ""messages" : [ ] , "nav" : [ ... ] , "orgContacts" : [ ] , "searchBar" : false …" at bounding box center [656, 479] width 1089 height 693
click at [283, 652] on div ""messages" : [ ] , "nav" : [ ... ] , "orgContacts" : [ ] , "searchBar" : false …" at bounding box center [656, 479] width 1089 height 693
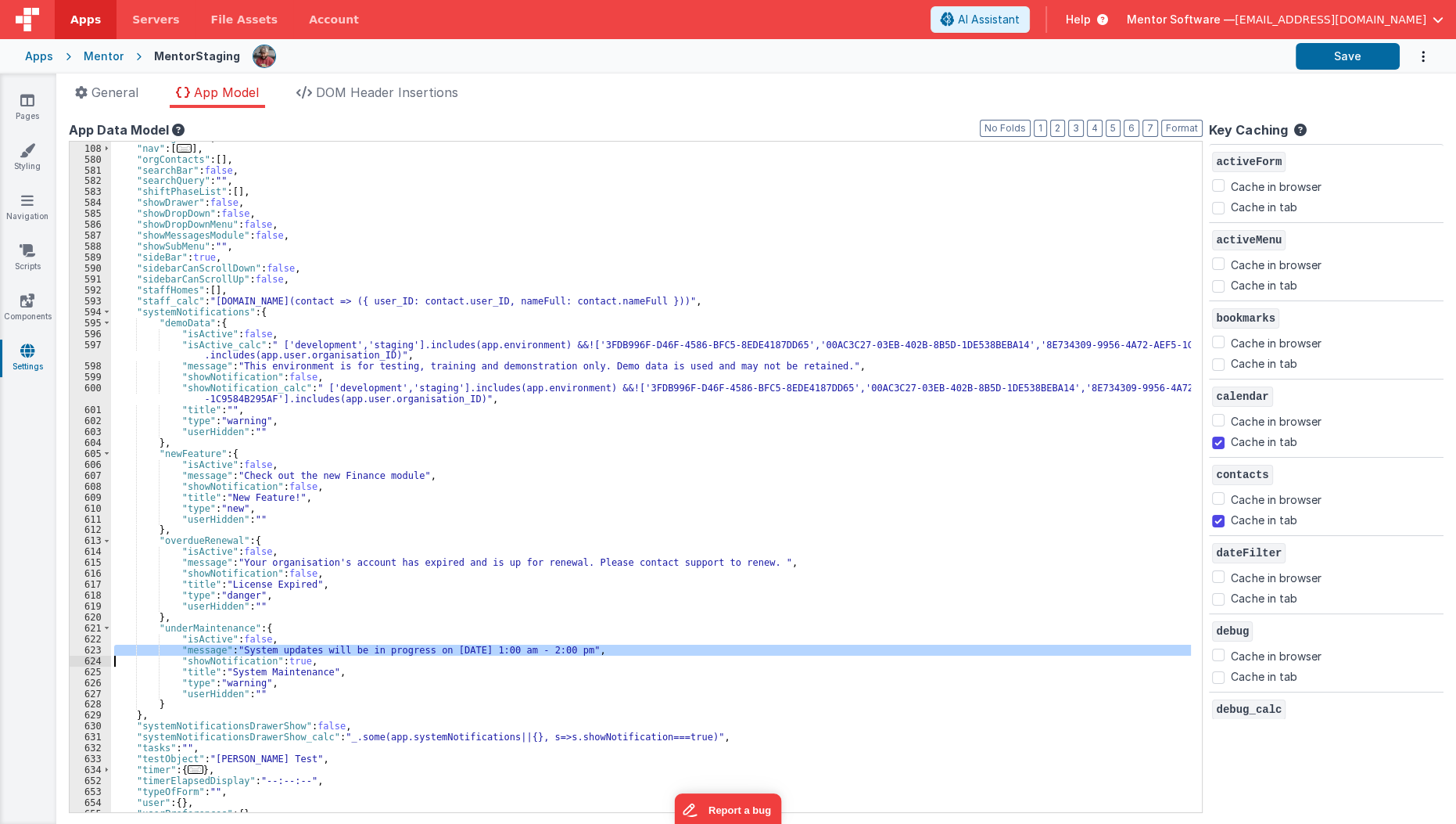
click at [283, 652] on div ""messages" : [ ] , "nav" : [ ... ] , "orgContacts" : [ ] , "searchBar" : false …" at bounding box center [656, 479] width 1089 height 693
click at [284, 658] on div ""messages" : [ ] , "nav" : [ ... ] , "orgContacts" : [ ] , "searchBar" : false …" at bounding box center [656, 479] width 1089 height 693
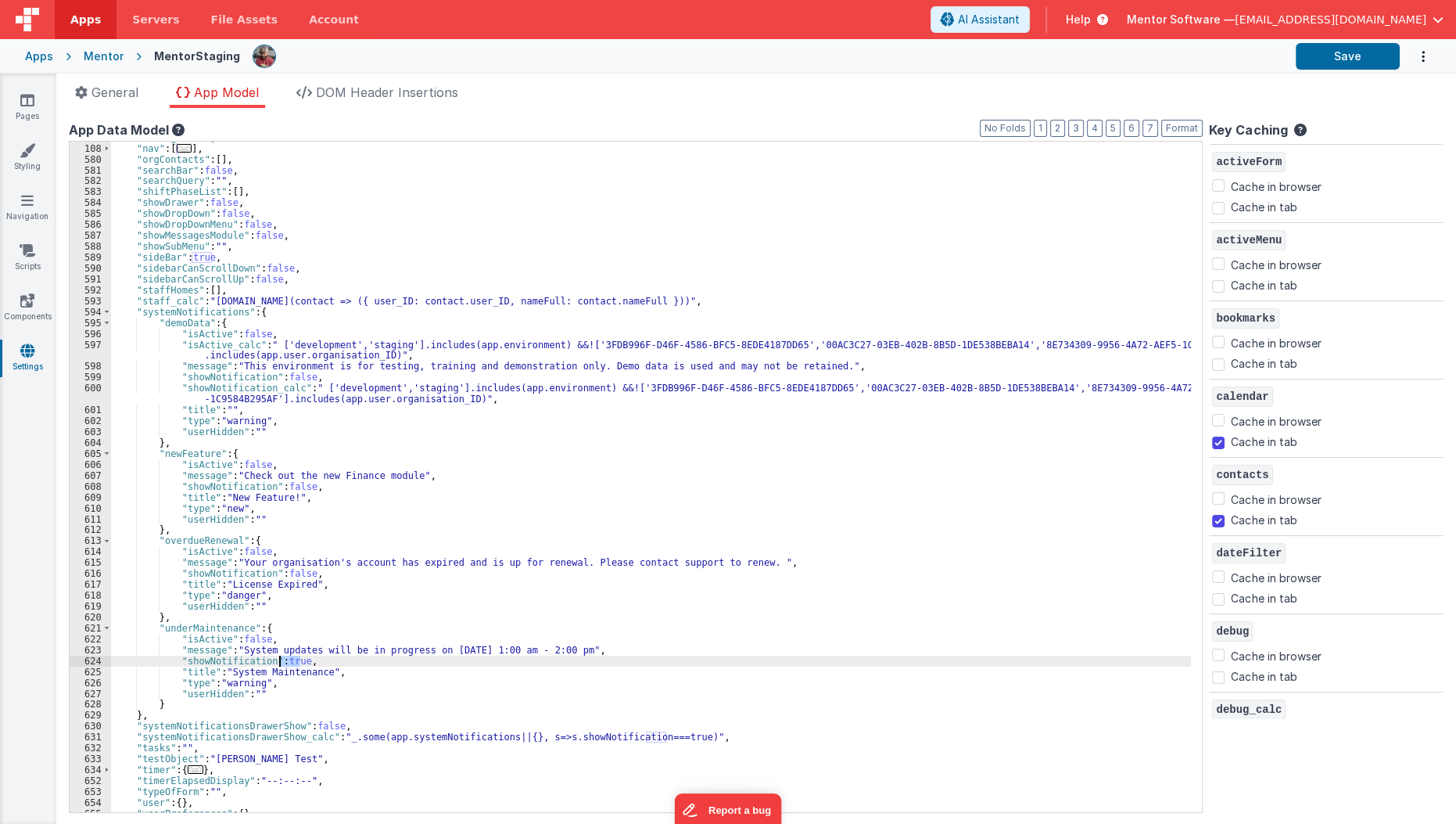
click at [284, 658] on div ""messages" : [ ] , "nav" : [ ... ] , "orgContacts" : [ ] , "searchBar" : false …" at bounding box center [656, 479] width 1089 height 693
click at [237, 682] on div ""messages" : [ ] , "nav" : [ ... ] , "orgContacts" : [ ] , "searchBar" : false …" at bounding box center [656, 479] width 1089 height 693
click at [254, 639] on div ""messages" : [ ] , "nav" : [ ... ] , "orgContacts" : [ ] , "searchBar" : false …" at bounding box center [656, 479] width 1089 height 693
click at [241, 662] on div ""messages" : [ ] , "nav" : [ ... ] , "orgContacts" : [ ] , "searchBar" : false …" at bounding box center [656, 479] width 1089 height 693
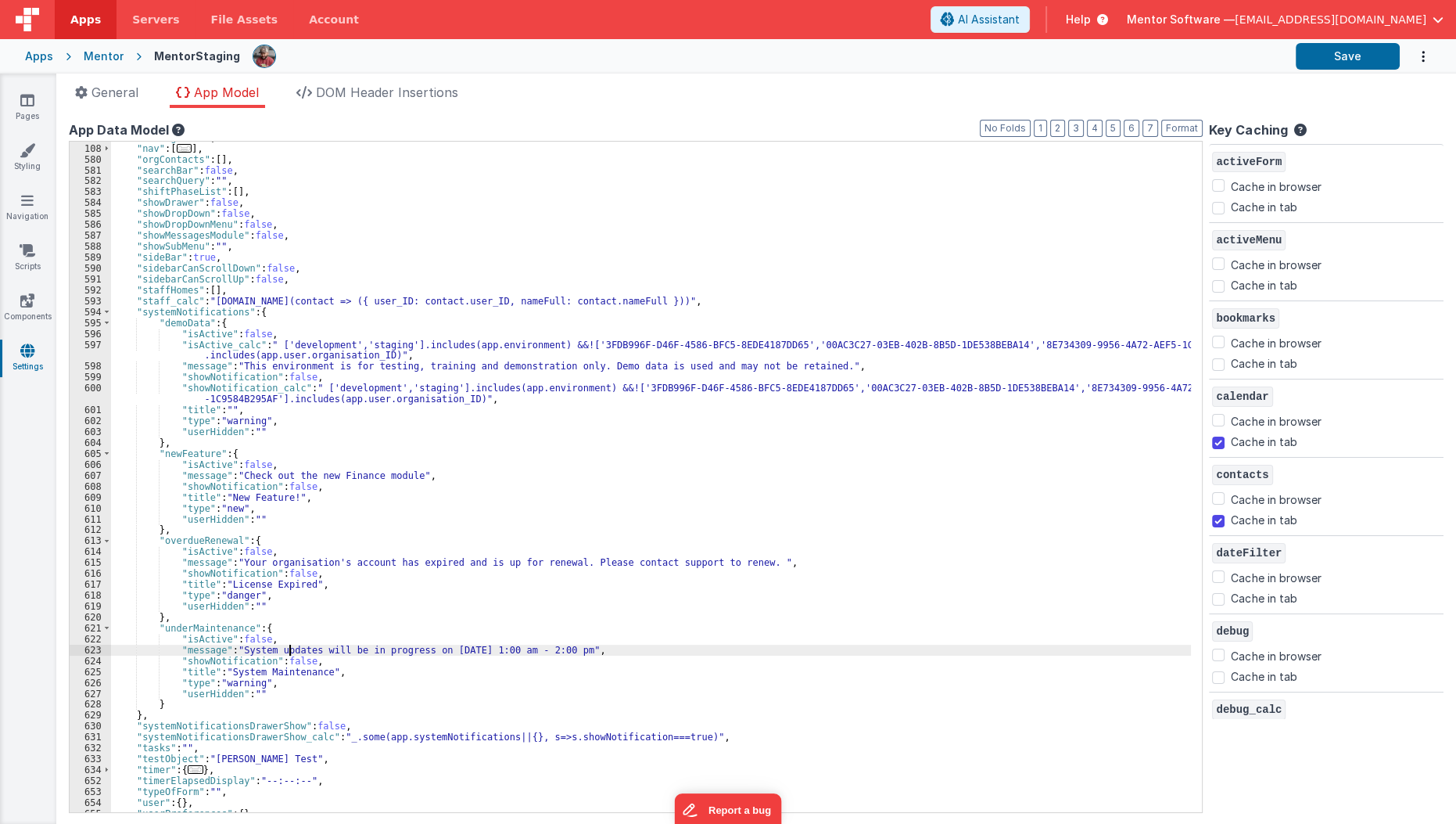
click at [287, 652] on div ""messages" : [ ] , "nav" : [ ... ] , "orgContacts" : [ ] , "searchBar" : false …" at bounding box center [656, 479] width 1089 height 693
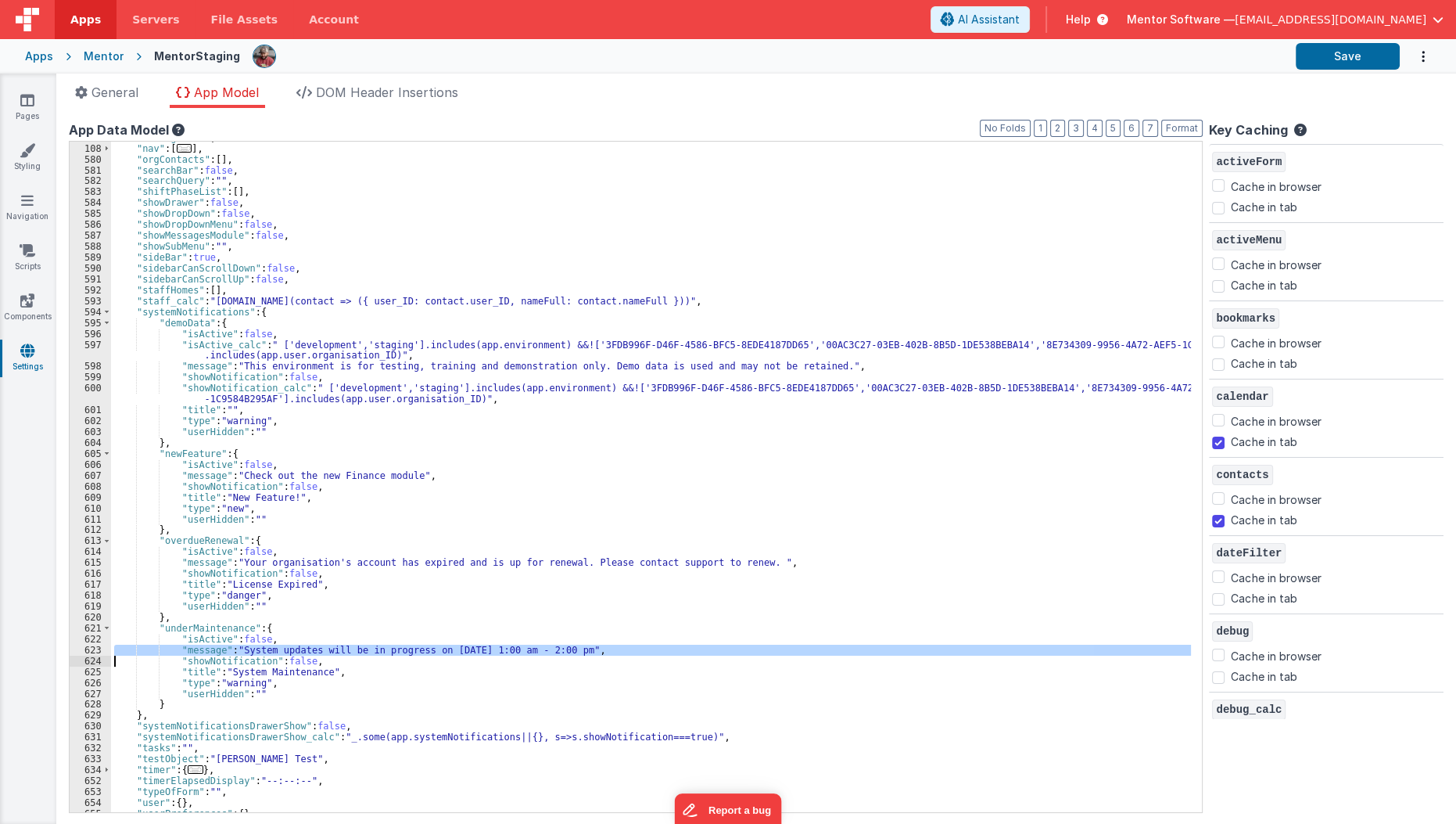
click at [287, 652] on div ""messages" : [ ] , "nav" : [ ... ] , "orgContacts" : [ ] , "searchBar" : false …" at bounding box center [651, 477] width 1080 height 671
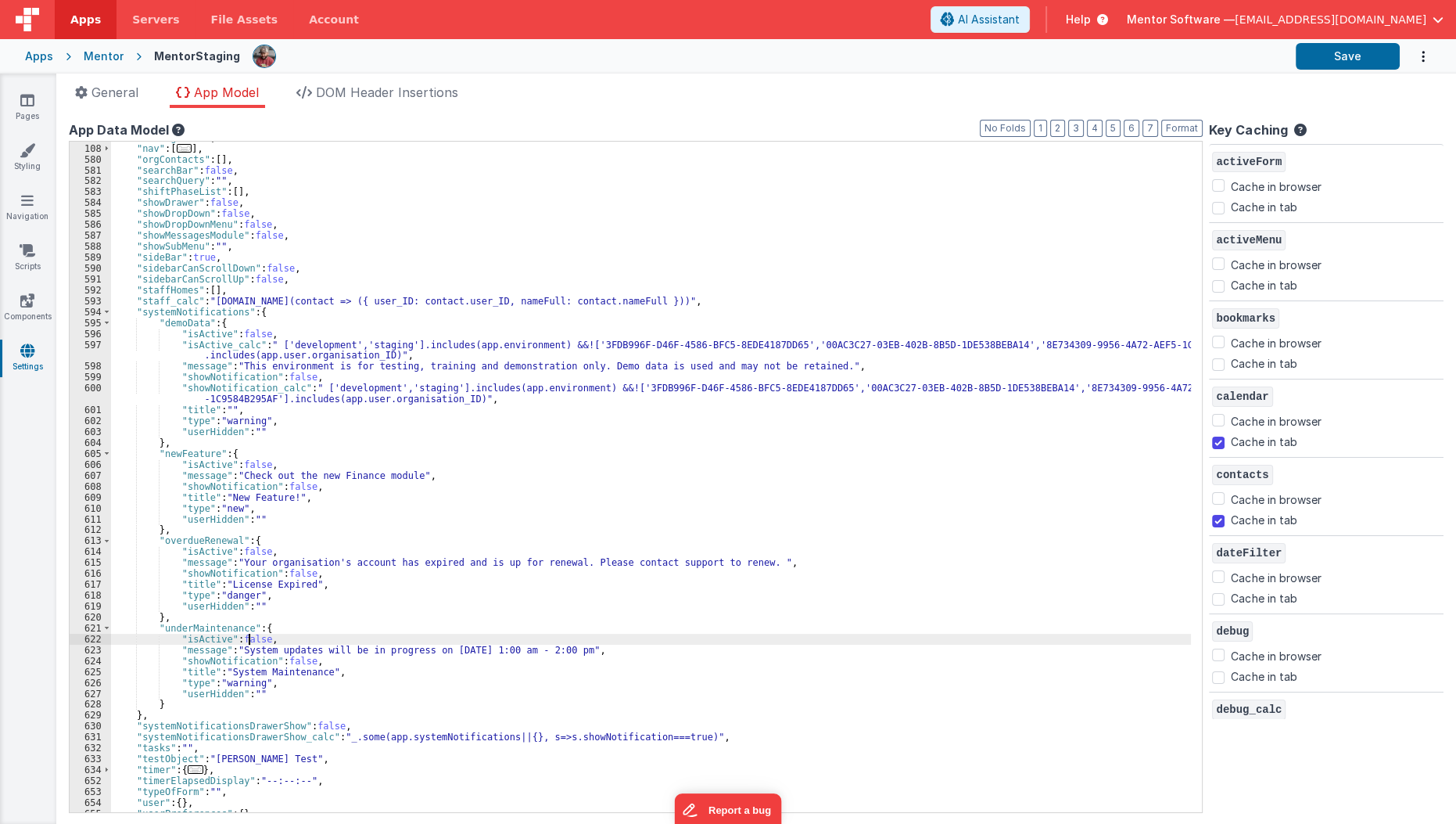
click at [247, 636] on div ""messages" : [ ] , "nav" : [ ... ] , "orgContacts" : [ ] , "searchBar" : false …" at bounding box center [656, 479] width 1089 height 693
click at [396, 599] on div ""messages" : [ ] , "nav" : [ ... ] , "orgContacts" : [ ] , "searchBar" : false …" at bounding box center [656, 479] width 1089 height 693
click at [255, 636] on div ""messages" : [ ] , "nav" : [ ... ] , "orgContacts" : [ ] , "searchBar" : false …" at bounding box center [656, 479] width 1089 height 693
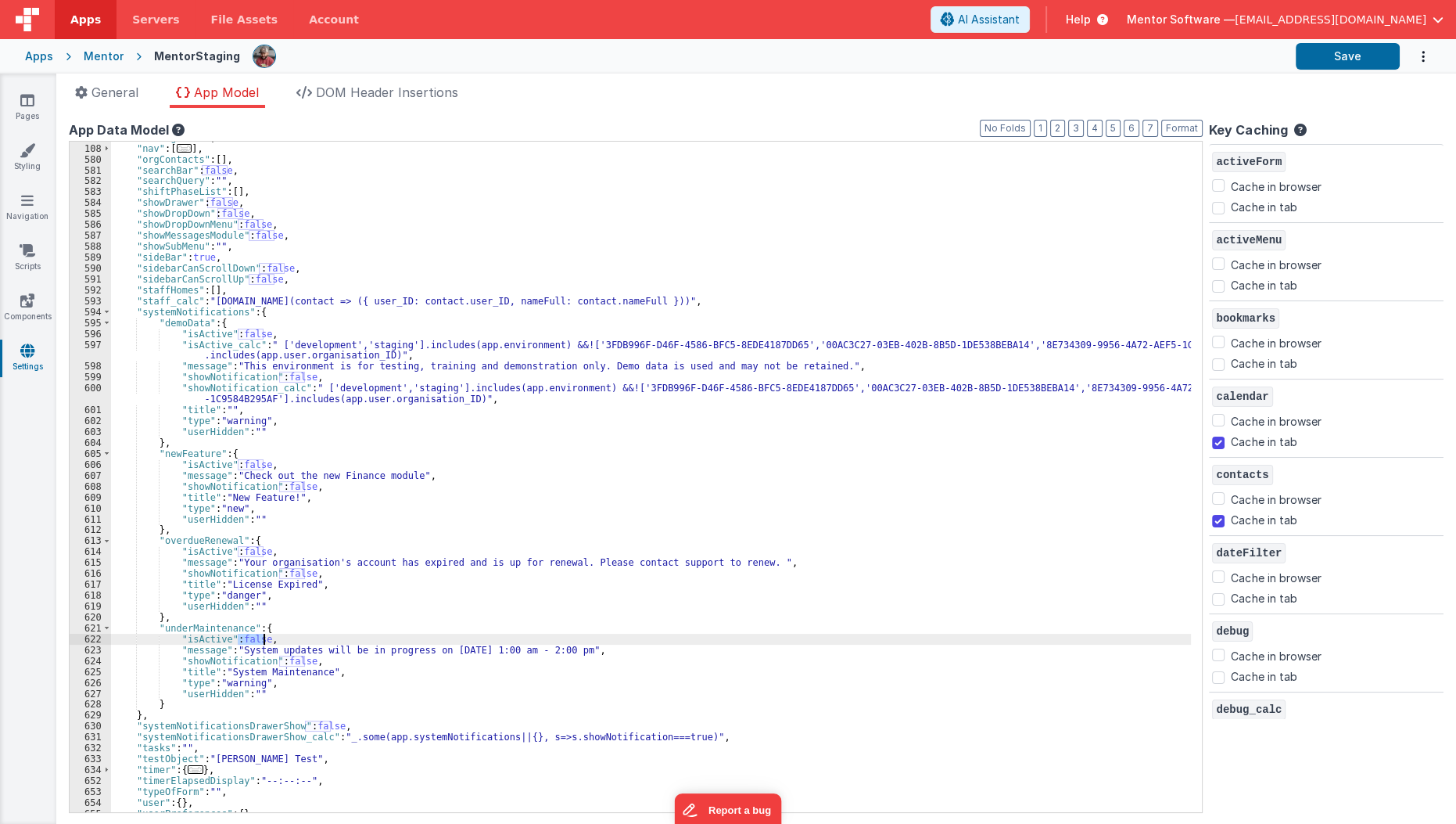
click at [255, 636] on div ""messages" : [ ] , "nav" : [ ... ] , "orgContacts" : [ ] , "searchBar" : false …" at bounding box center [656, 479] width 1089 height 693
click at [296, 664] on div ""messages" : [ ] , "nav" : [ ... ] , "orgContacts" : [ ] , "searchBar" : false …" at bounding box center [656, 479] width 1089 height 693
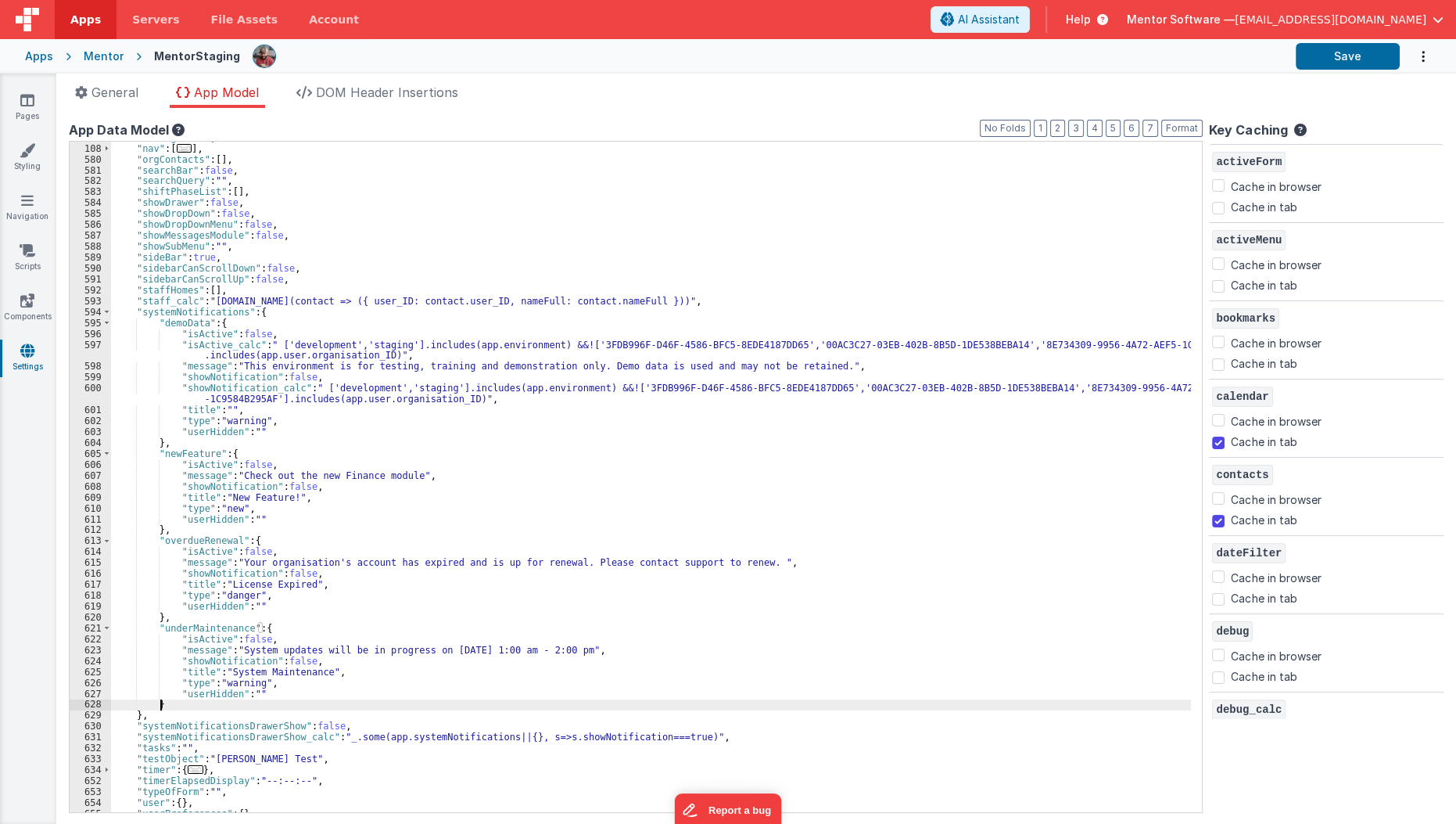
click at [278, 699] on div ""messages" : [ ] , "nav" : [ ... ] , "orgContacts" : [ ] , "searchBar" : false …" at bounding box center [656, 479] width 1089 height 693
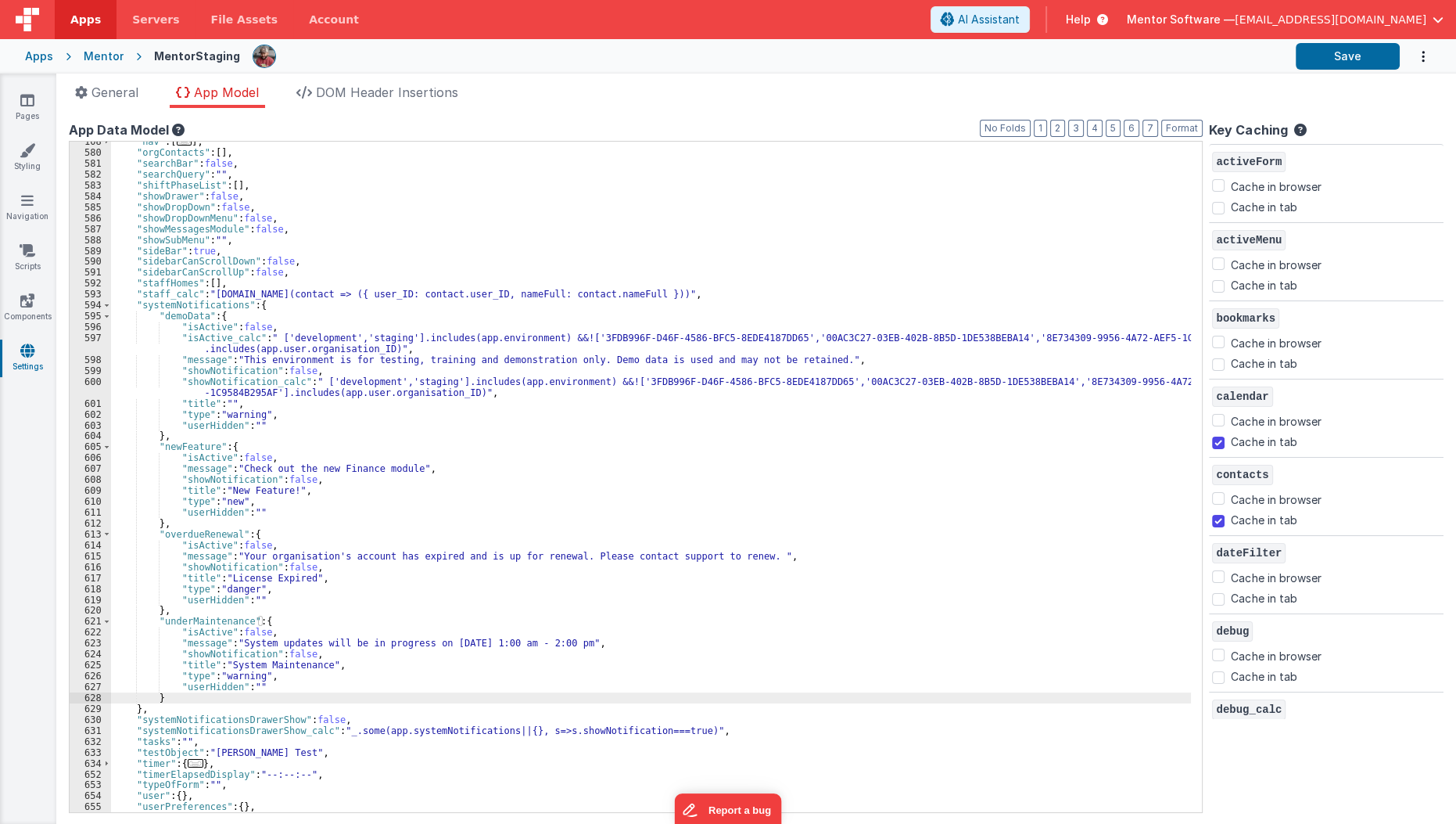
scroll to position [311, 0]
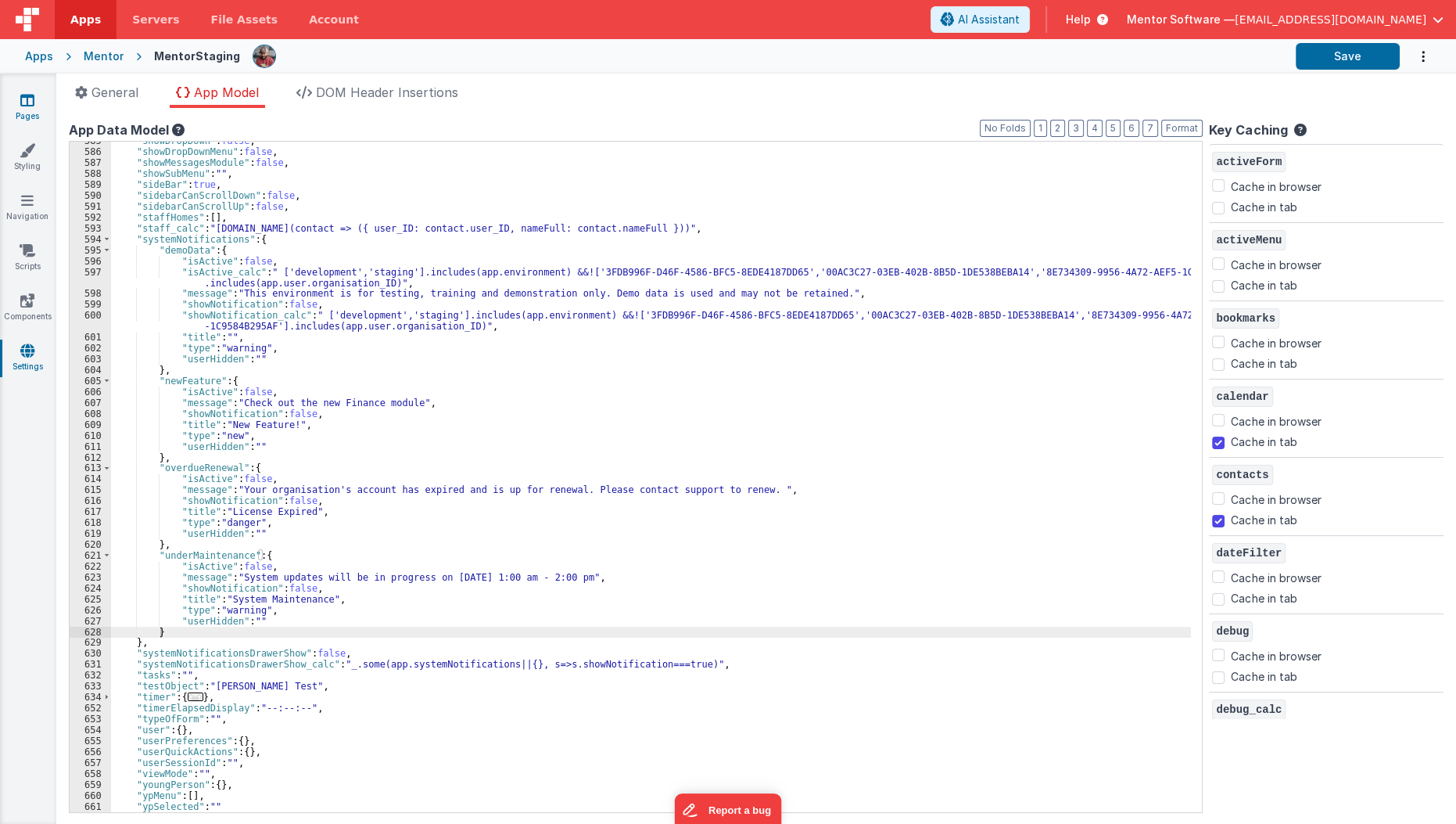
click at [29, 116] on link "Pages" at bounding box center [27, 108] width 56 height 31
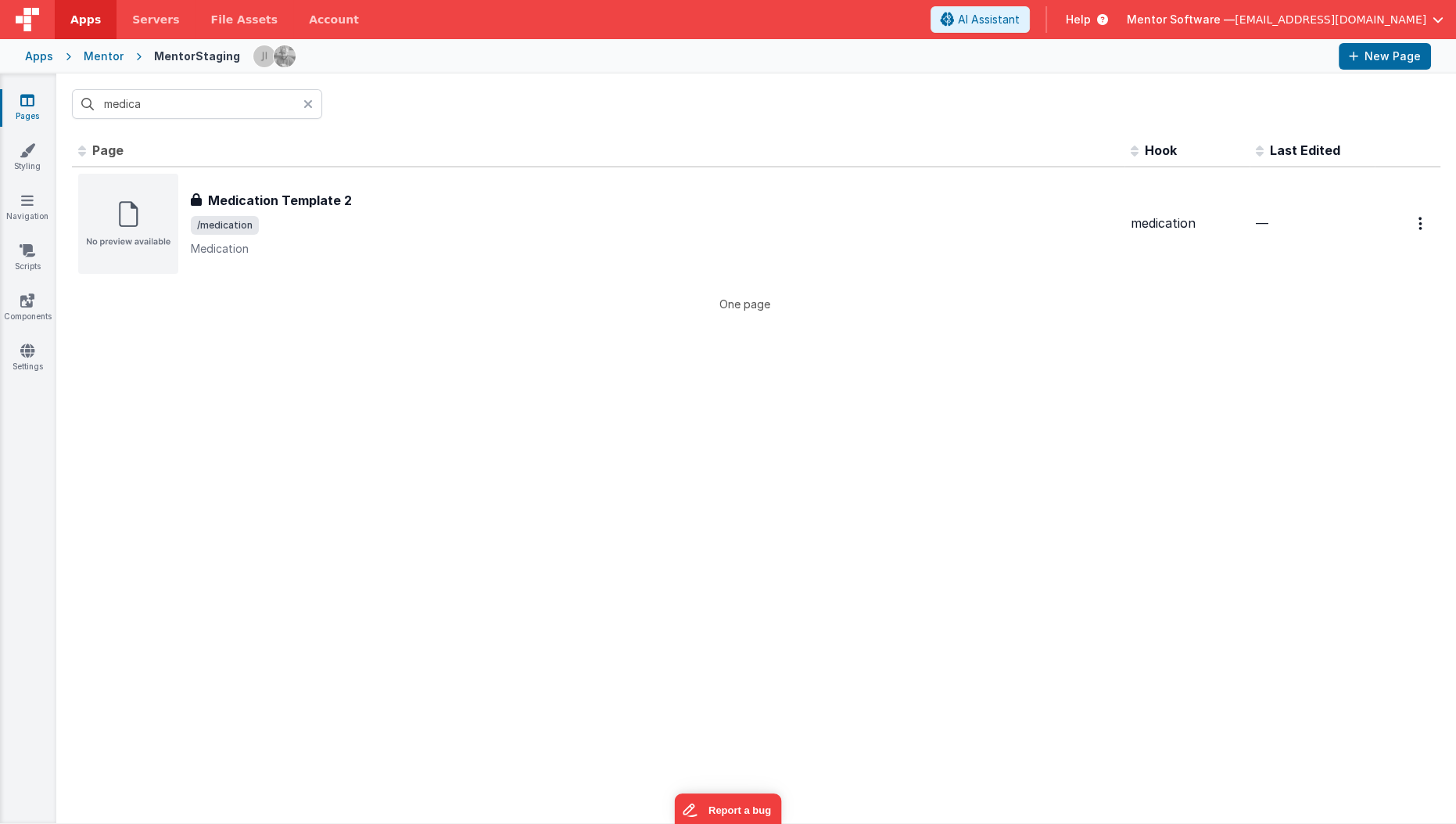
click at [99, 59] on div "Mentor" at bounding box center [103, 56] width 40 height 16
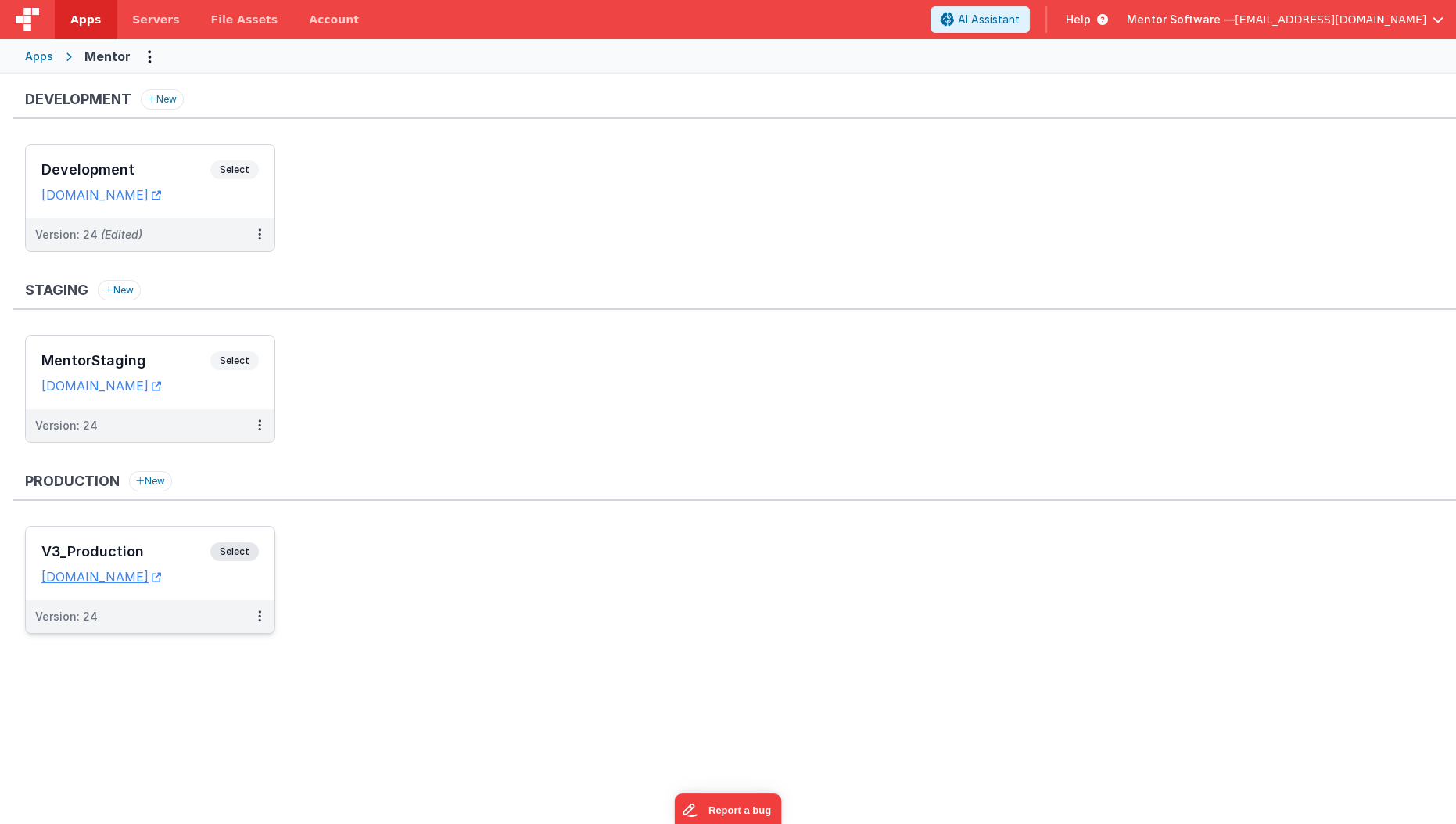
click at [150, 550] on h3 "V3_Production" at bounding box center [126, 551] width 169 height 16
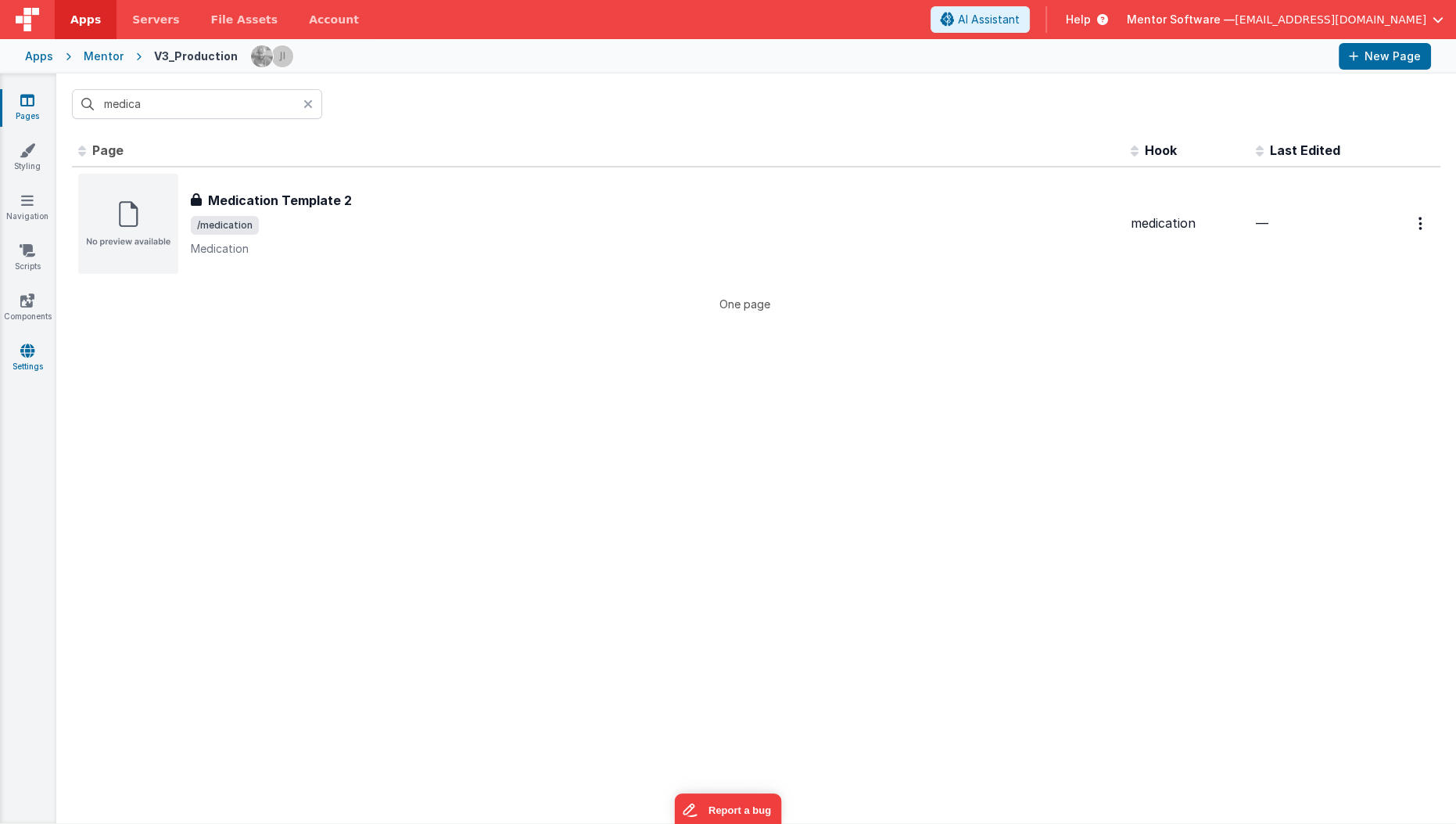
click at [30, 351] on icon at bounding box center [27, 350] width 14 height 16
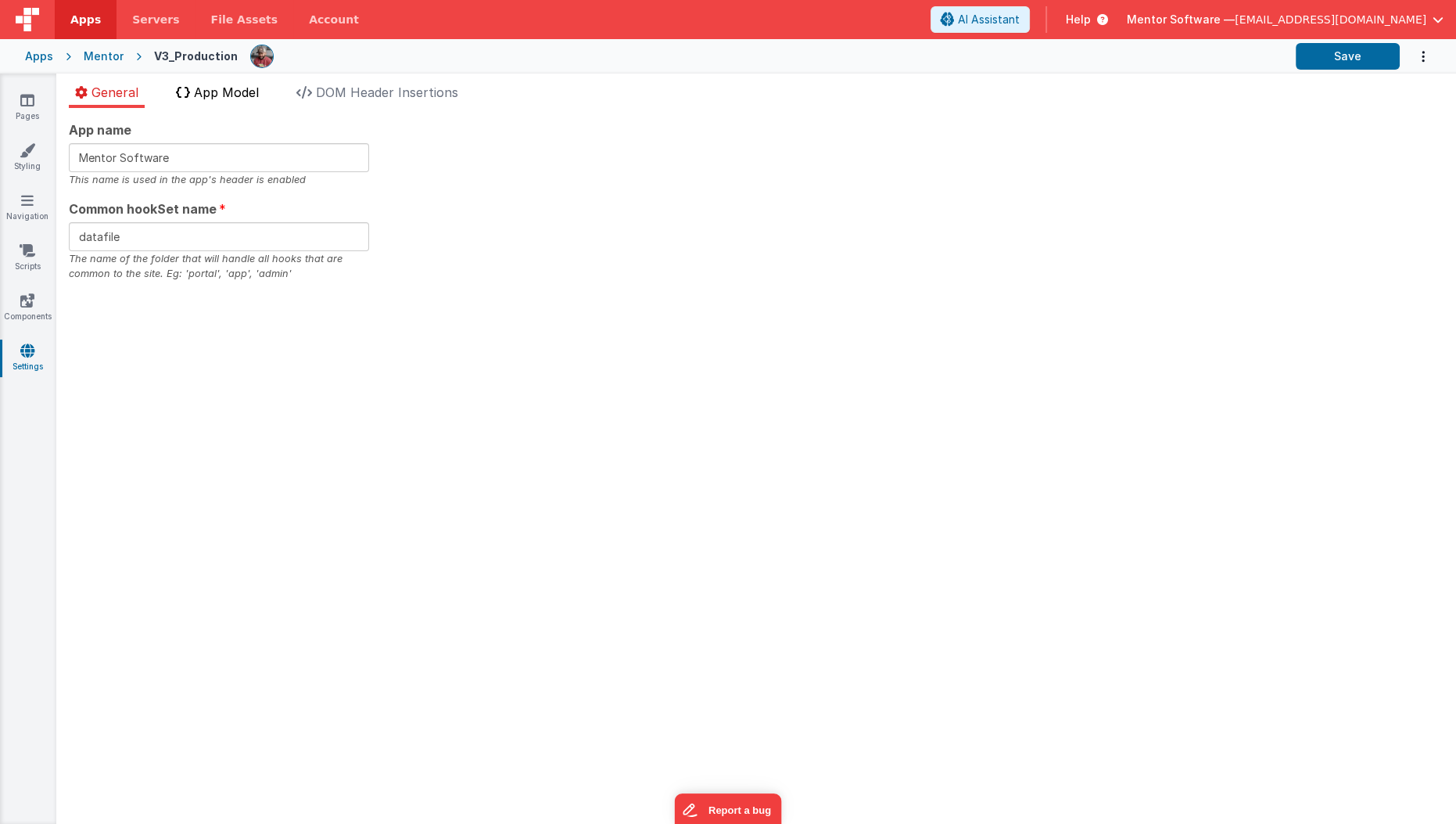
click at [253, 91] on span "App Model" at bounding box center [226, 91] width 65 height 16
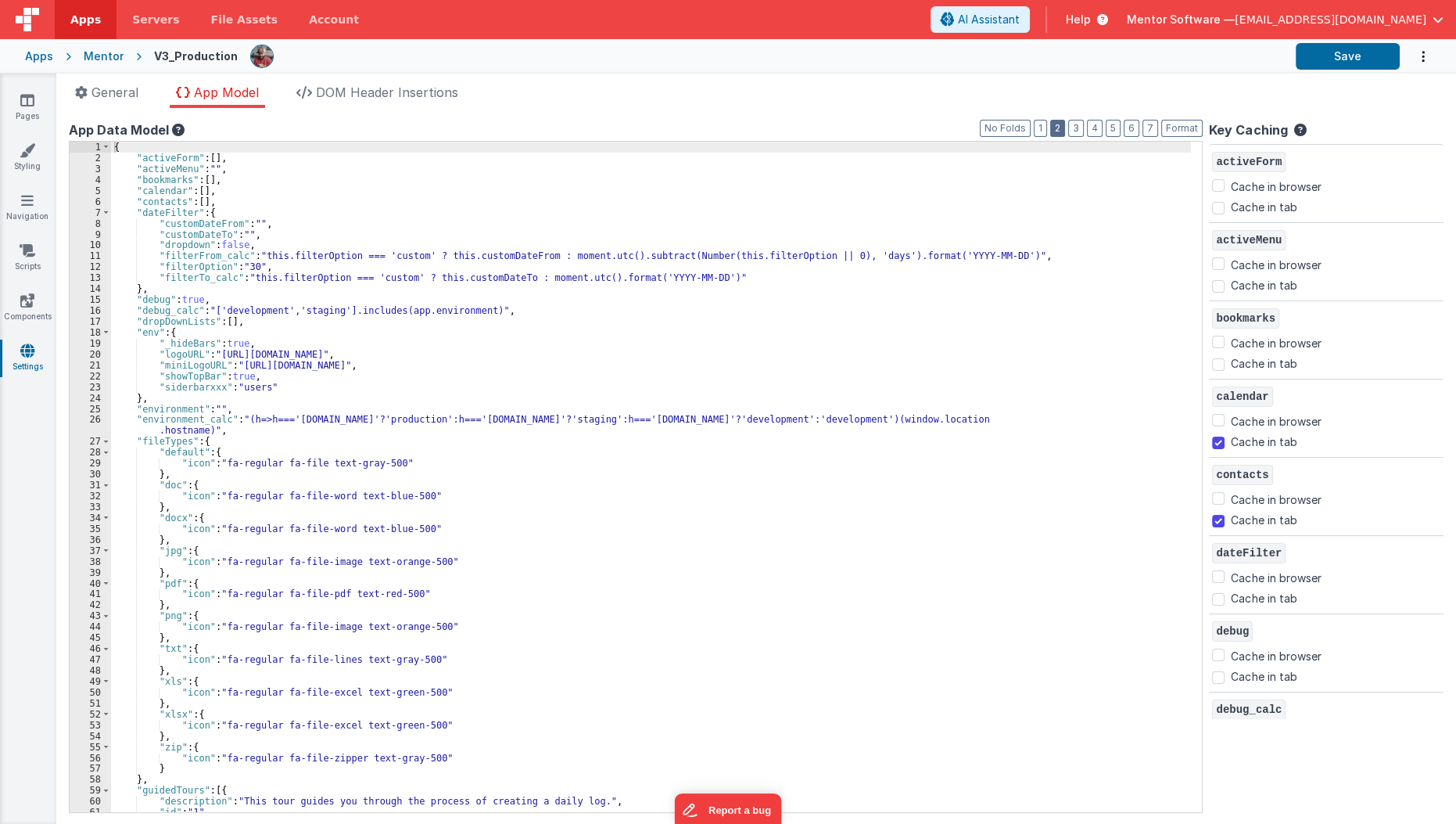
click at [1065, 134] on button "2" at bounding box center [1057, 128] width 15 height 18
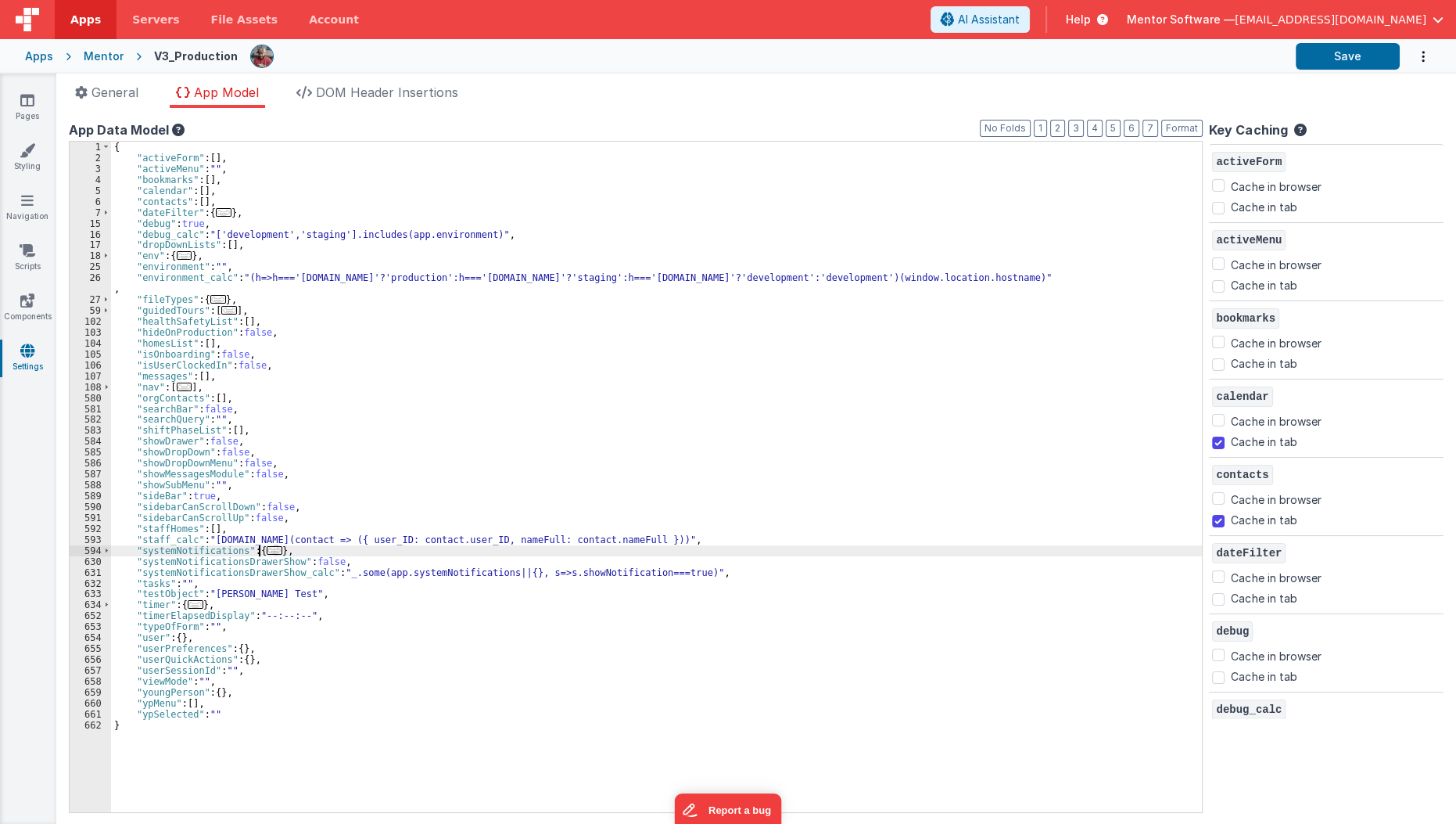
click at [269, 551] on span "..." at bounding box center [274, 550] width 16 height 8
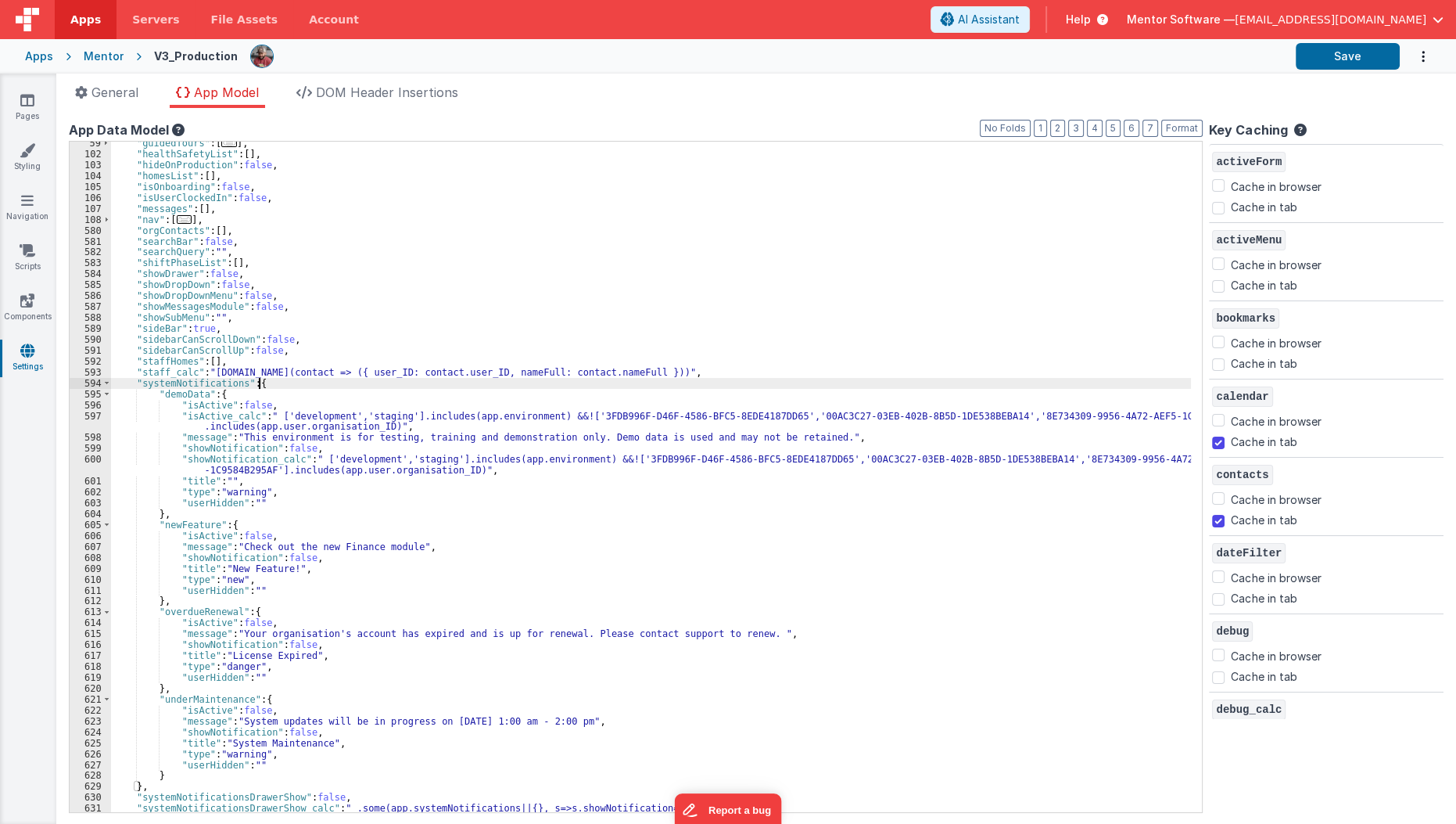
scroll to position [166, 0]
click at [259, 726] on div ""guidedTours" : [ ... ] , "healthSafetyList" : [ ] , "hideOnProduction" : false…" at bounding box center [656, 484] width 1089 height 693
click at [237, 711] on div ""guidedTours" : [ ... ] , "healthSafetyList" : [ ] , "hideOnProduction" : false…" at bounding box center [656, 484] width 1089 height 693
drag, startPoint x: 289, startPoint y: 652, endPoint x: 249, endPoint y: 623, distance: 49.4
click at [249, 623] on div ""guidedTours" : [ ... ] , "healthSafetyList" : [ ] , "hideOnProduction" : false…" at bounding box center [656, 484] width 1089 height 693
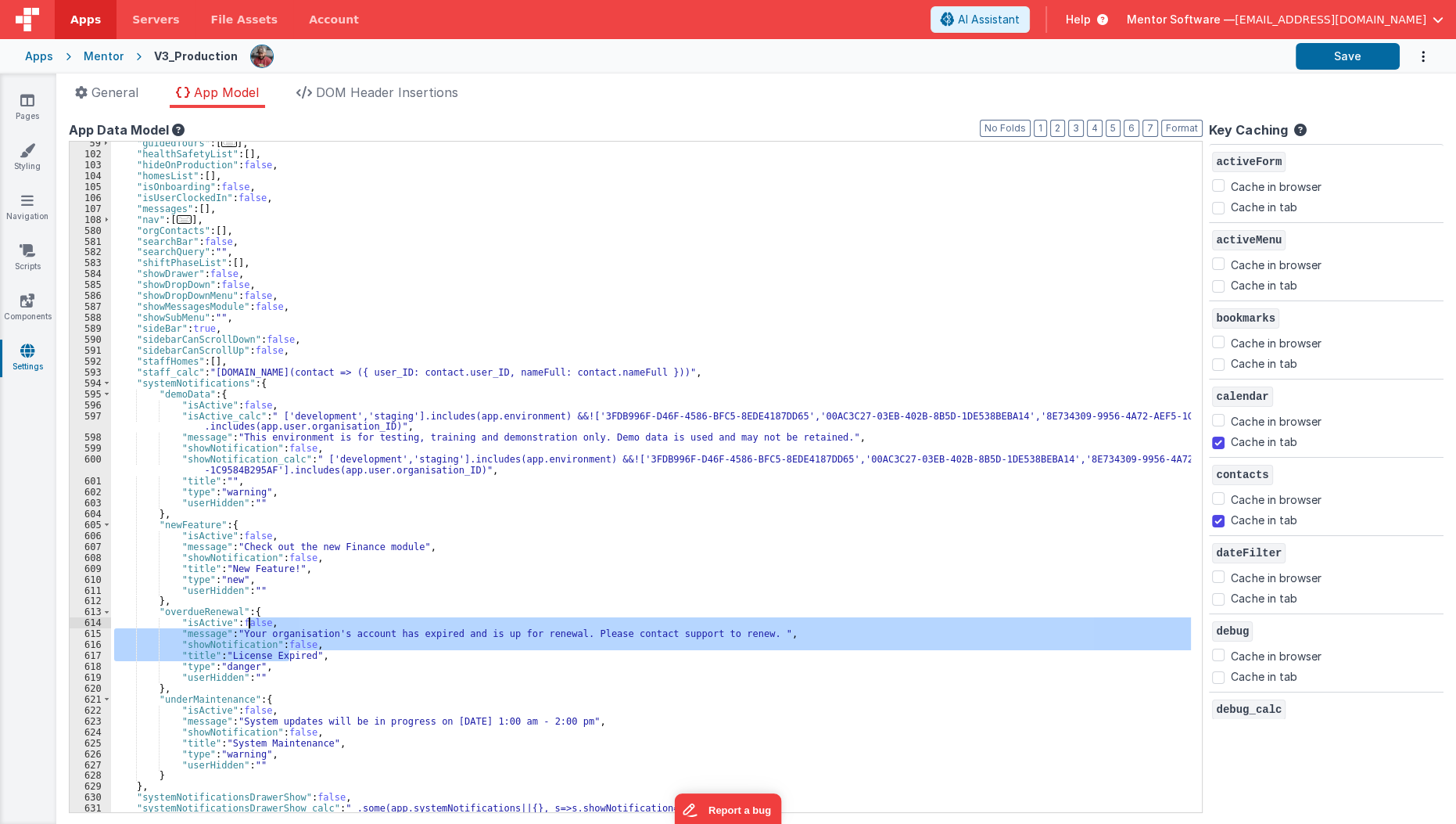
click at [249, 623] on div ""guidedTours" : [ ... ] , "healthSafetyList" : [ ] , "hideOnProduction" : false…" at bounding box center [651, 477] width 1080 height 671
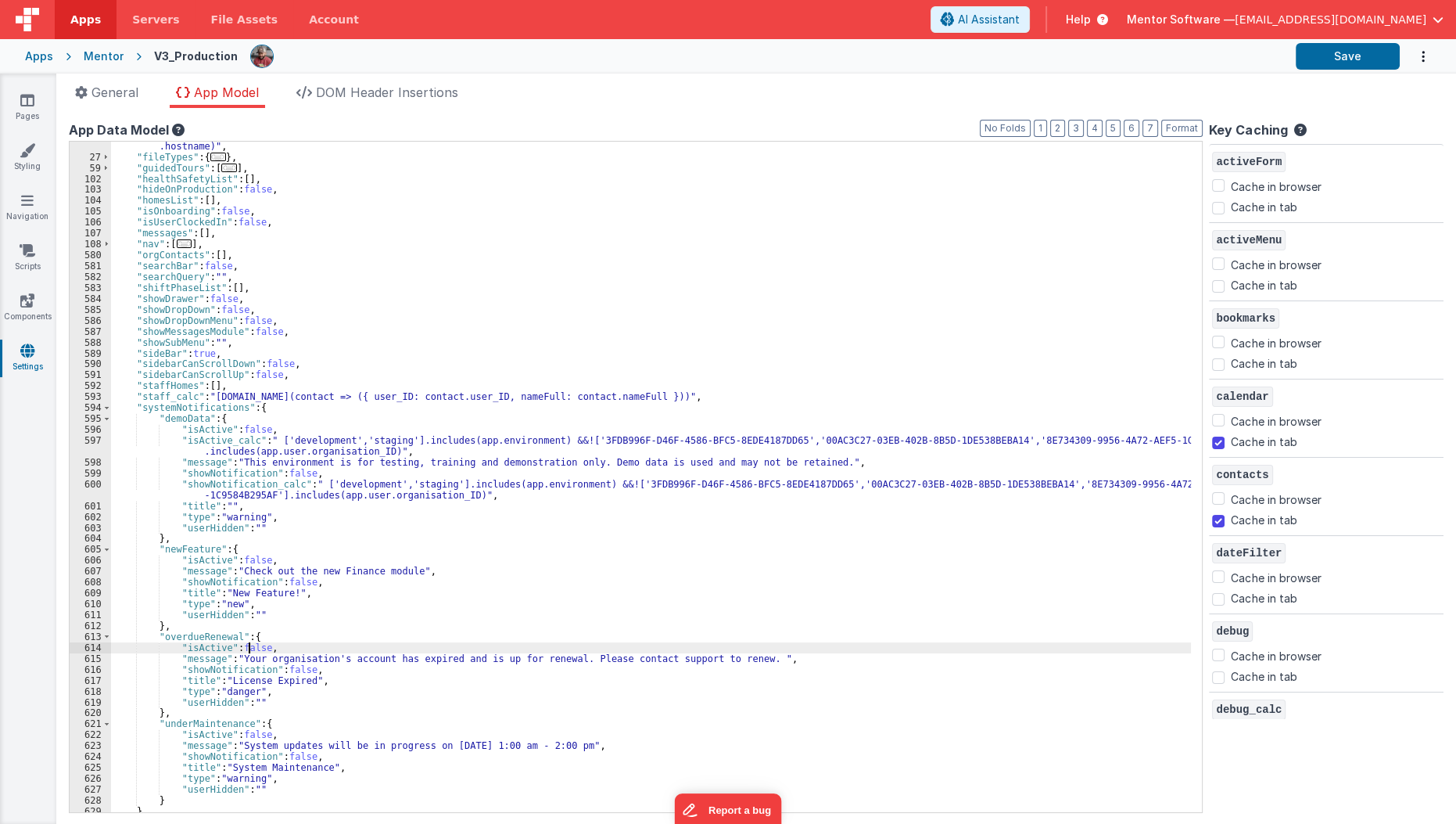
scroll to position [142, 0]
click at [271, 511] on div ""environment_calc" : "(h=>h==='homes.mentorsoftware.co.uk'?'production':h==='me…" at bounding box center [656, 482] width 1089 height 704
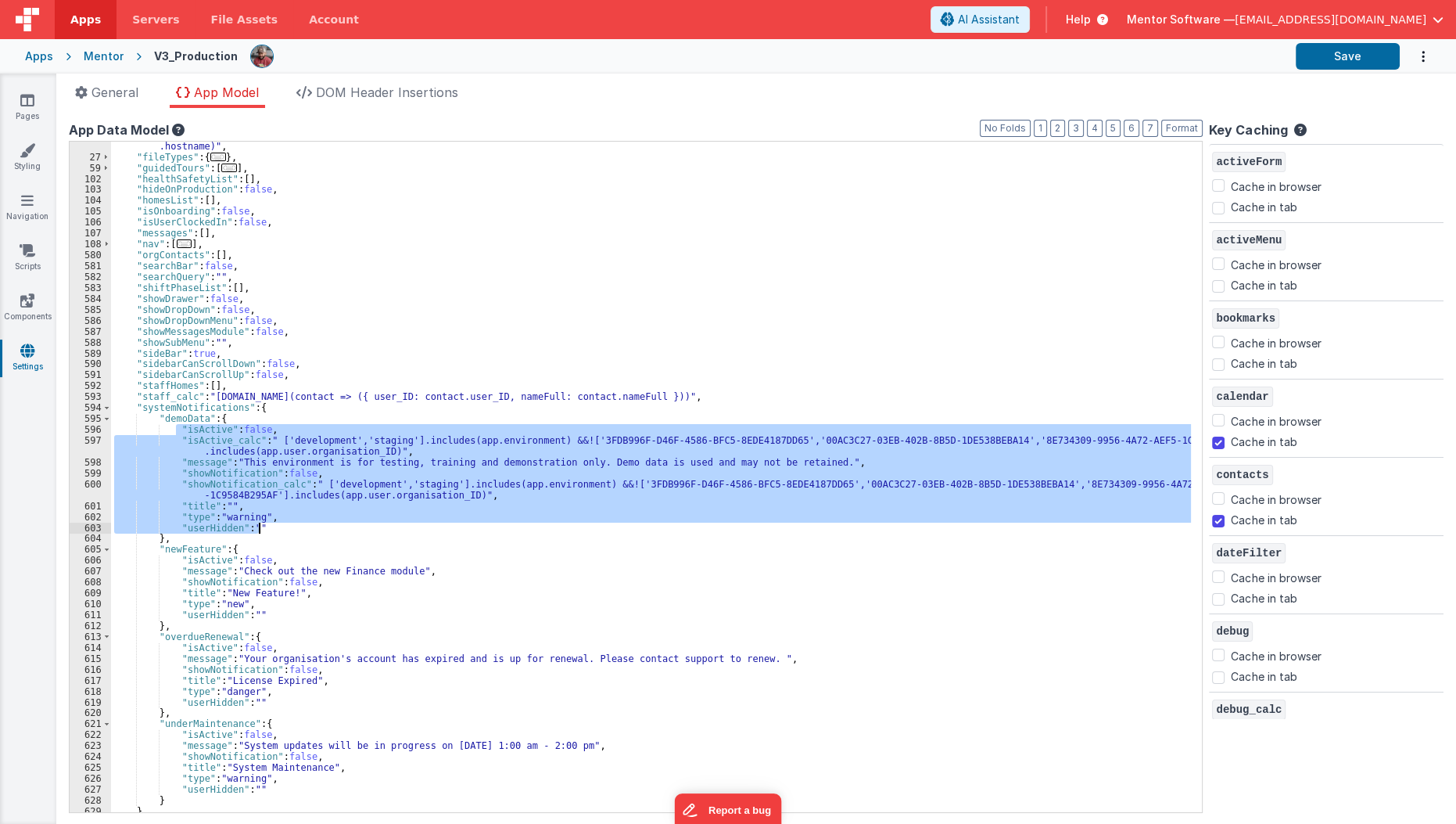
drag, startPoint x: 174, startPoint y: 430, endPoint x: 482, endPoint y: 527, distance: 322.9
click at [482, 527] on div ""environment_calc" : "(h=>h==='homes.mentorsoftware.co.uk'?'production':h==='me…" at bounding box center [656, 482] width 1089 height 704
click at [668, 479] on div ""environment_calc" : "(h=>h==='homes.mentorsoftware.co.uk'?'production':h==='me…" at bounding box center [651, 477] width 1080 height 671
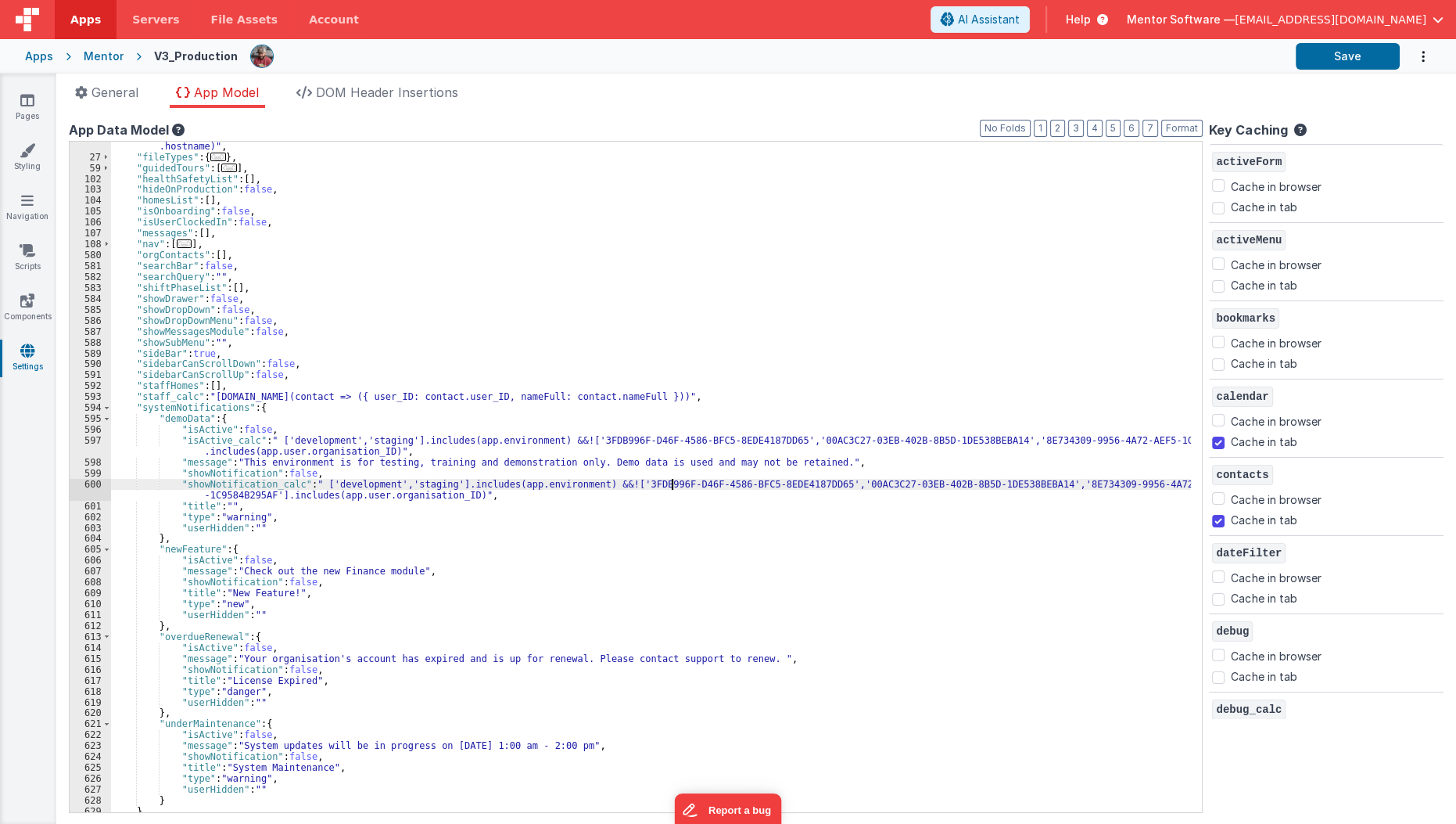
click at [668, 479] on div ""environment_calc" : "(h=>h==='homes.mentorsoftware.co.uk'?'production':h==='me…" at bounding box center [656, 482] width 1089 height 704
click at [653, 482] on div ""environment_calc" : "(h=>h==='homes.mentorsoftware.co.uk'?'production':h==='me…" at bounding box center [656, 482] width 1089 height 704
click at [840, 479] on div ""environment_calc" : "(h=>h==='homes.mentorsoftware.co.uk'?'production':h==='me…" at bounding box center [656, 482] width 1089 height 704
click at [1083, 481] on div ""environment_calc" : "(h=>h==='homes.mentorsoftware.co.uk'?'production':h==='me…" at bounding box center [656, 482] width 1089 height 704
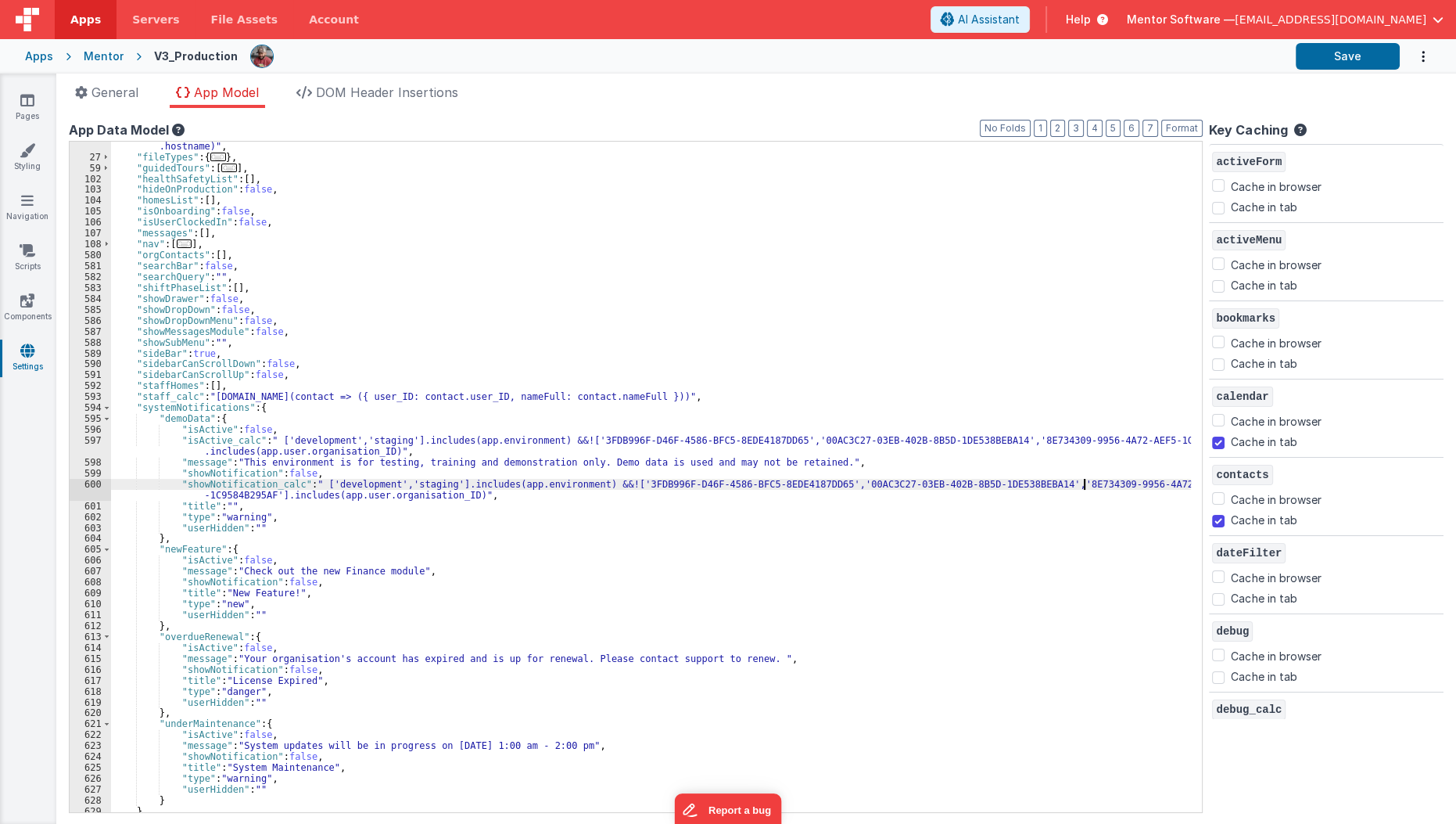
click at [439, 442] on div ""environment_calc" : "(h=>h==='homes.mentorsoftware.co.uk'?'production':h==='me…" at bounding box center [656, 482] width 1089 height 704
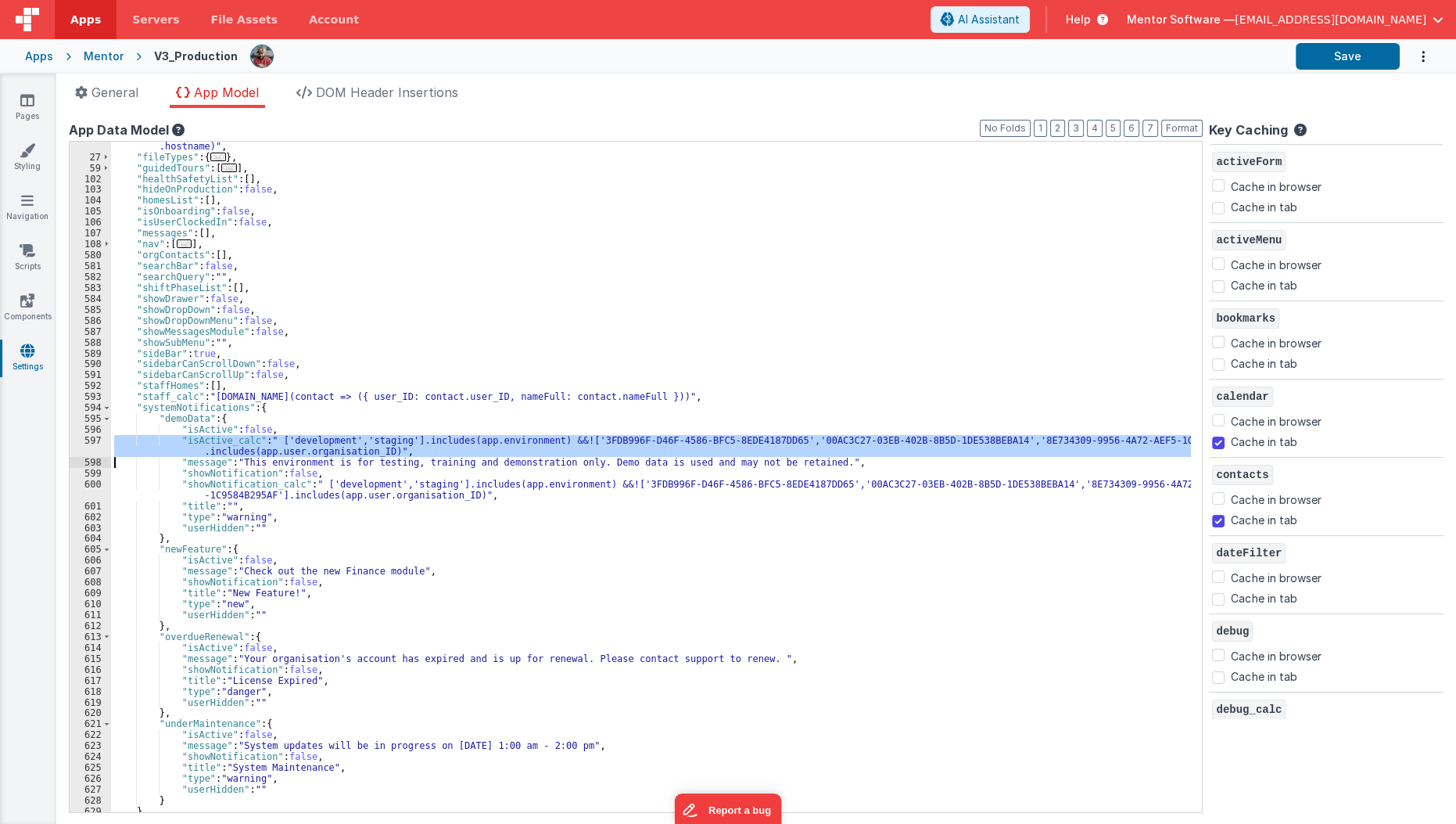
click at [439, 442] on div ""environment_calc" : "(h=>h==='homes.mentorsoftware.co.uk'?'production':h==='me…" at bounding box center [656, 482] width 1089 height 704
click at [259, 441] on div ""environment_calc" : "(h=>h==='homes.mentorsoftware.co.uk'?'production':h==='me…" at bounding box center [651, 477] width 1080 height 671
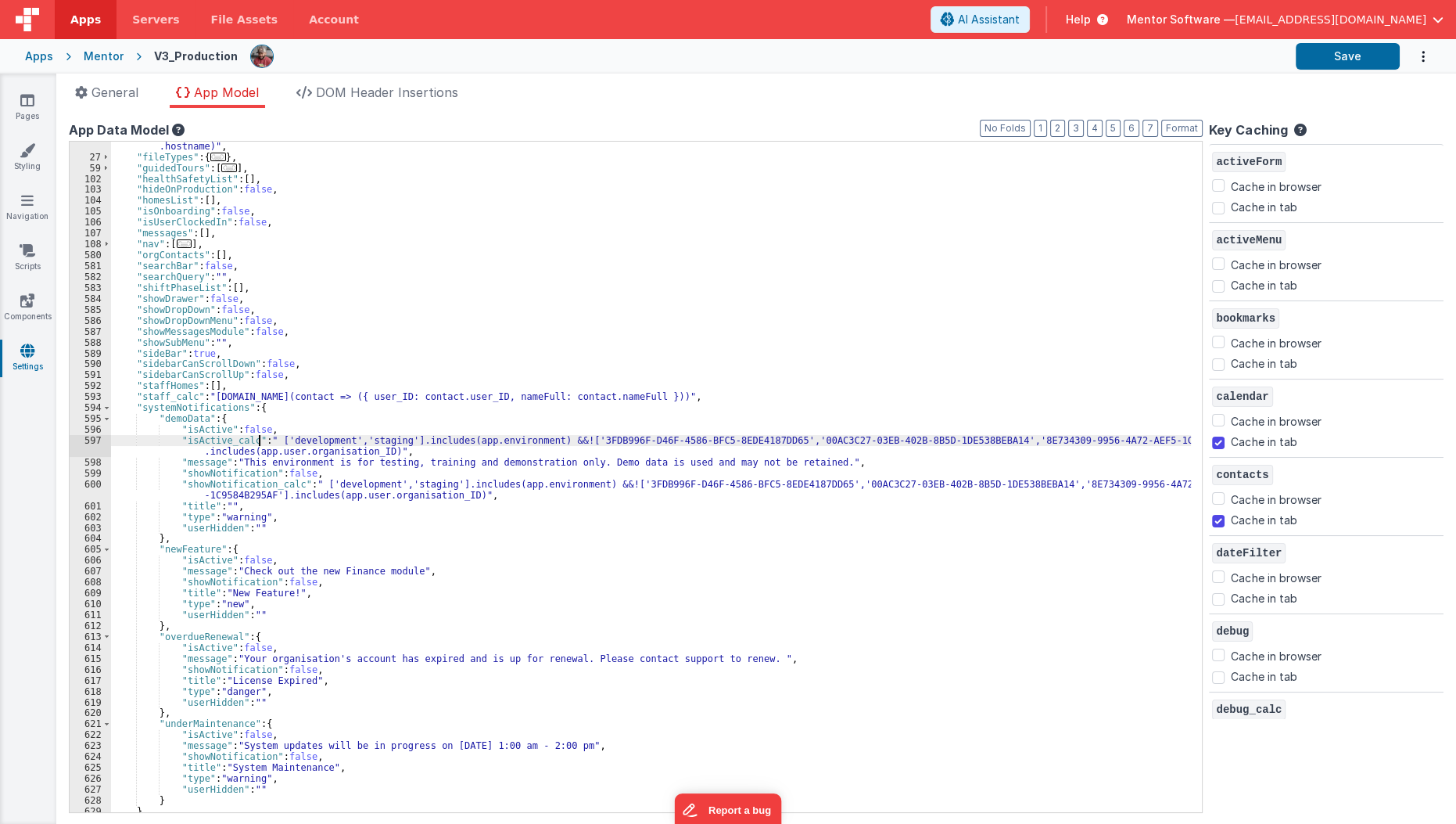
click at [259, 441] on div ""environment_calc" : "(h=>h==='homes.mentorsoftware.co.uk'?'production':h==='me…" at bounding box center [656, 482] width 1089 height 704
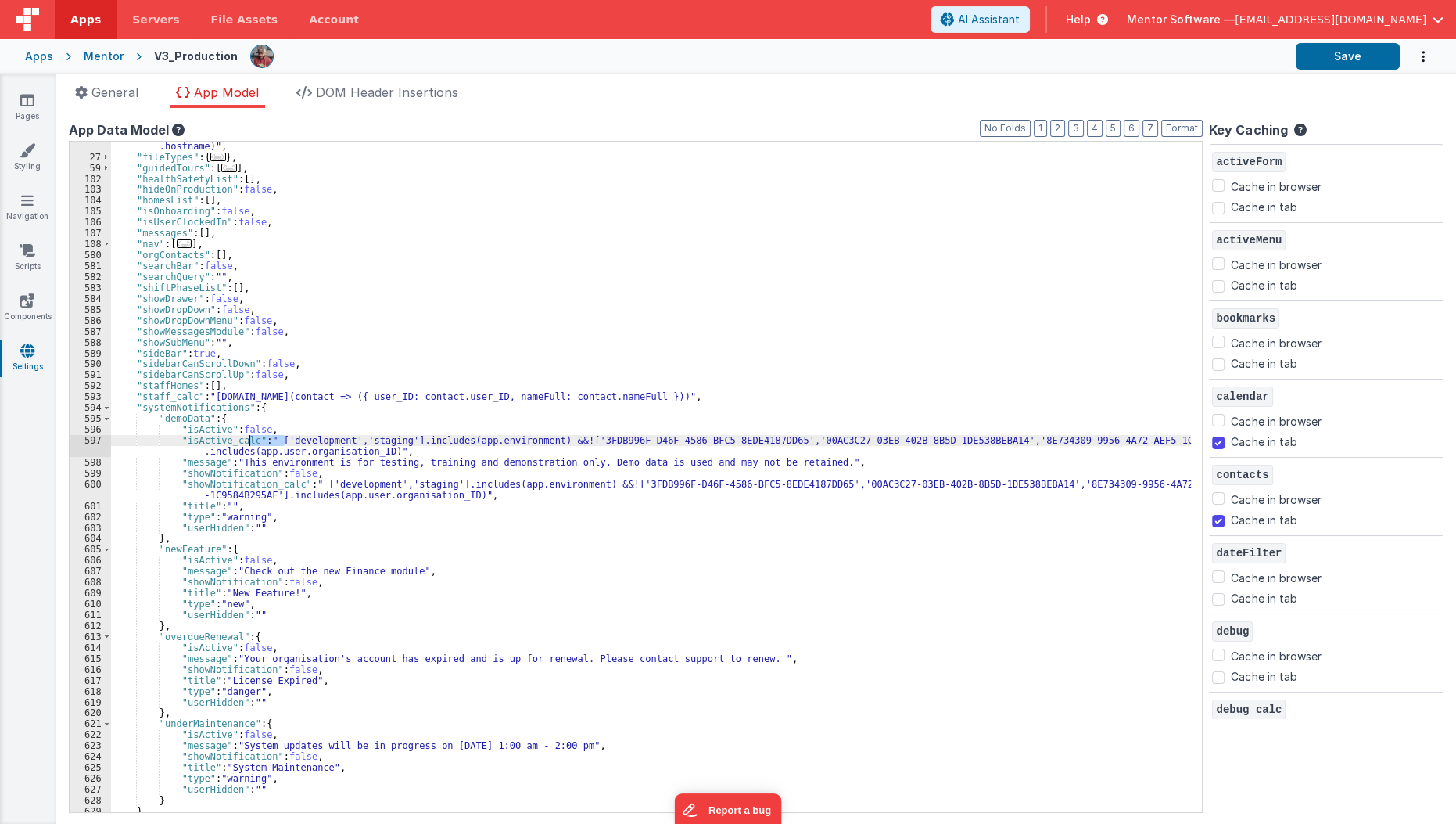
click at [286, 441] on div ""environment_calc" : "(h=>h==='homes.mentorsoftware.co.uk'?'production':h==='me…" at bounding box center [651, 477] width 1080 height 671
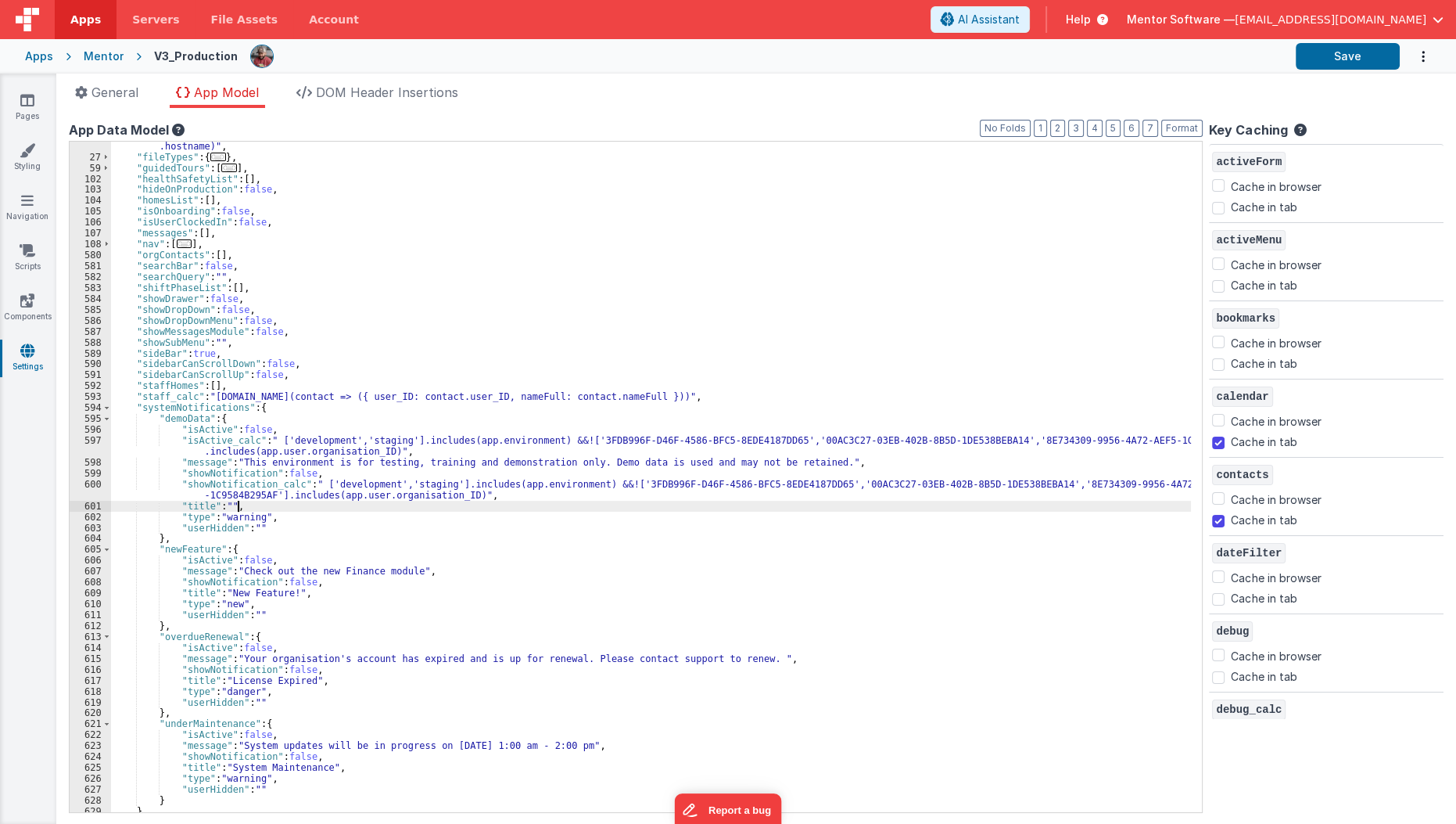
click at [356, 500] on div ""environment_calc" : "(h=>h==='homes.mentorsoftware.co.uk'?'production':h==='me…" at bounding box center [656, 482] width 1089 height 704
click at [383, 442] on div ""environment_calc" : "(h=>h==='homes.mentorsoftware.co.uk'?'production':h==='me…" at bounding box center [656, 482] width 1089 height 704
click at [437, 446] on div ""environment_calc" : "(h=>h==='homes.mentorsoftware.co.uk'?'production':h==='me…" at bounding box center [656, 482] width 1089 height 704
click at [591, 438] on div ""environment_calc" : "(h=>h==='homes.mentorsoftware.co.uk'?'production':h==='me…" at bounding box center [656, 482] width 1089 height 704
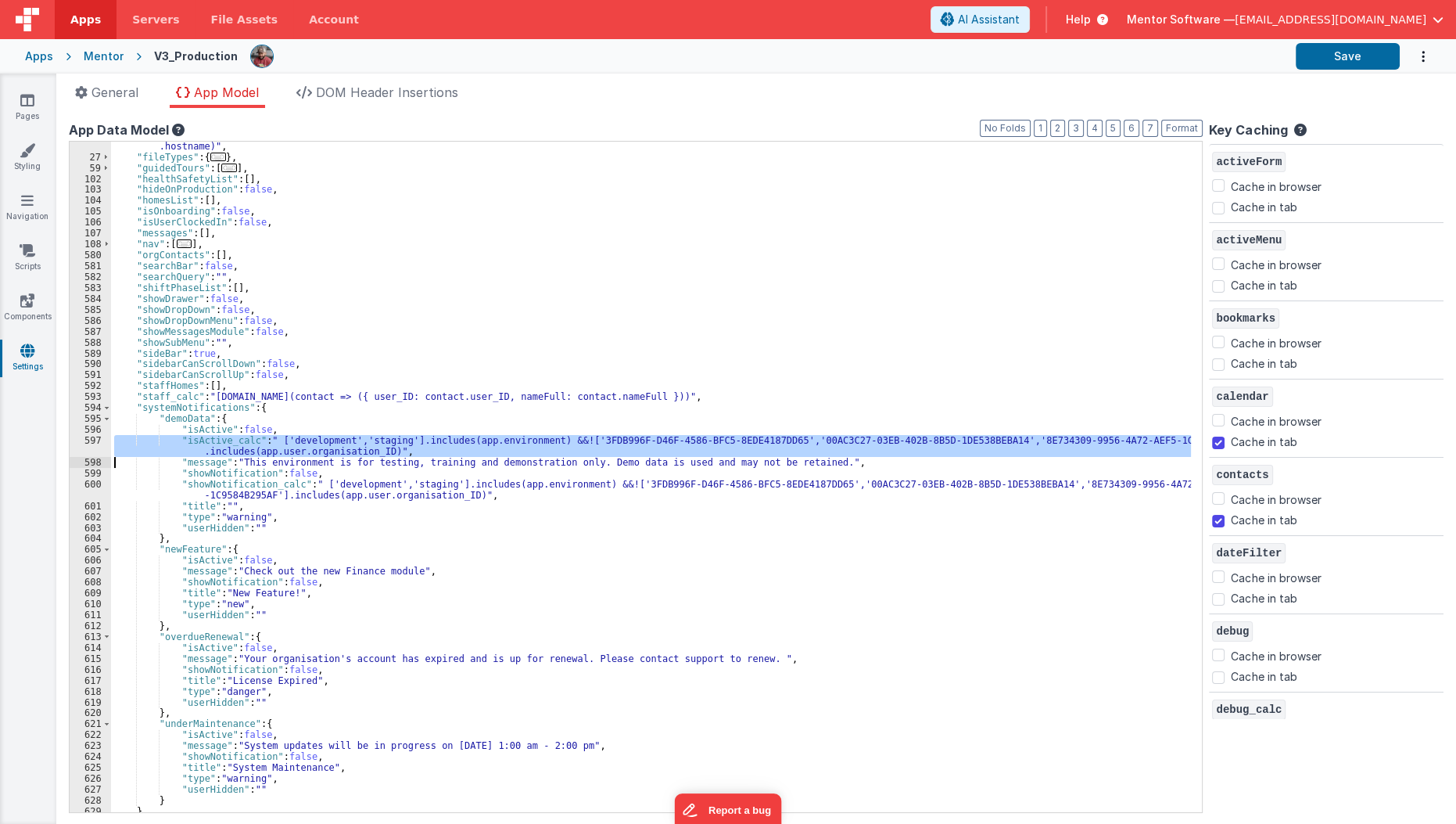
click at [591, 438] on div ""environment_calc" : "(h=>h==='homes.mentorsoftware.co.uk'?'production':h==='me…" at bounding box center [656, 482] width 1089 height 704
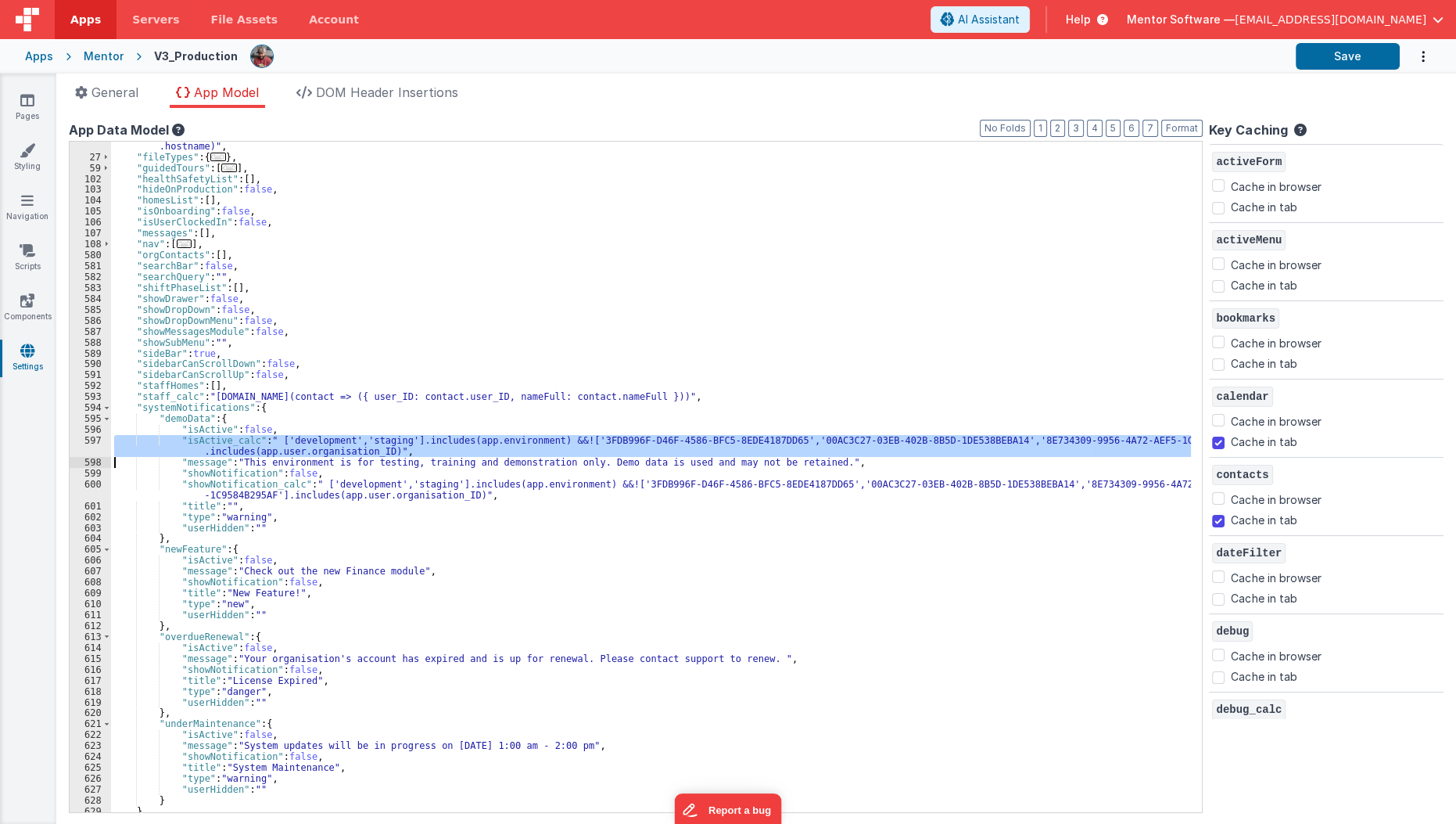
click at [591, 438] on div ""environment_calc" : "(h=>h==='homes.mentorsoftware.co.uk'?'production':h==='me…" at bounding box center [651, 477] width 1080 height 671
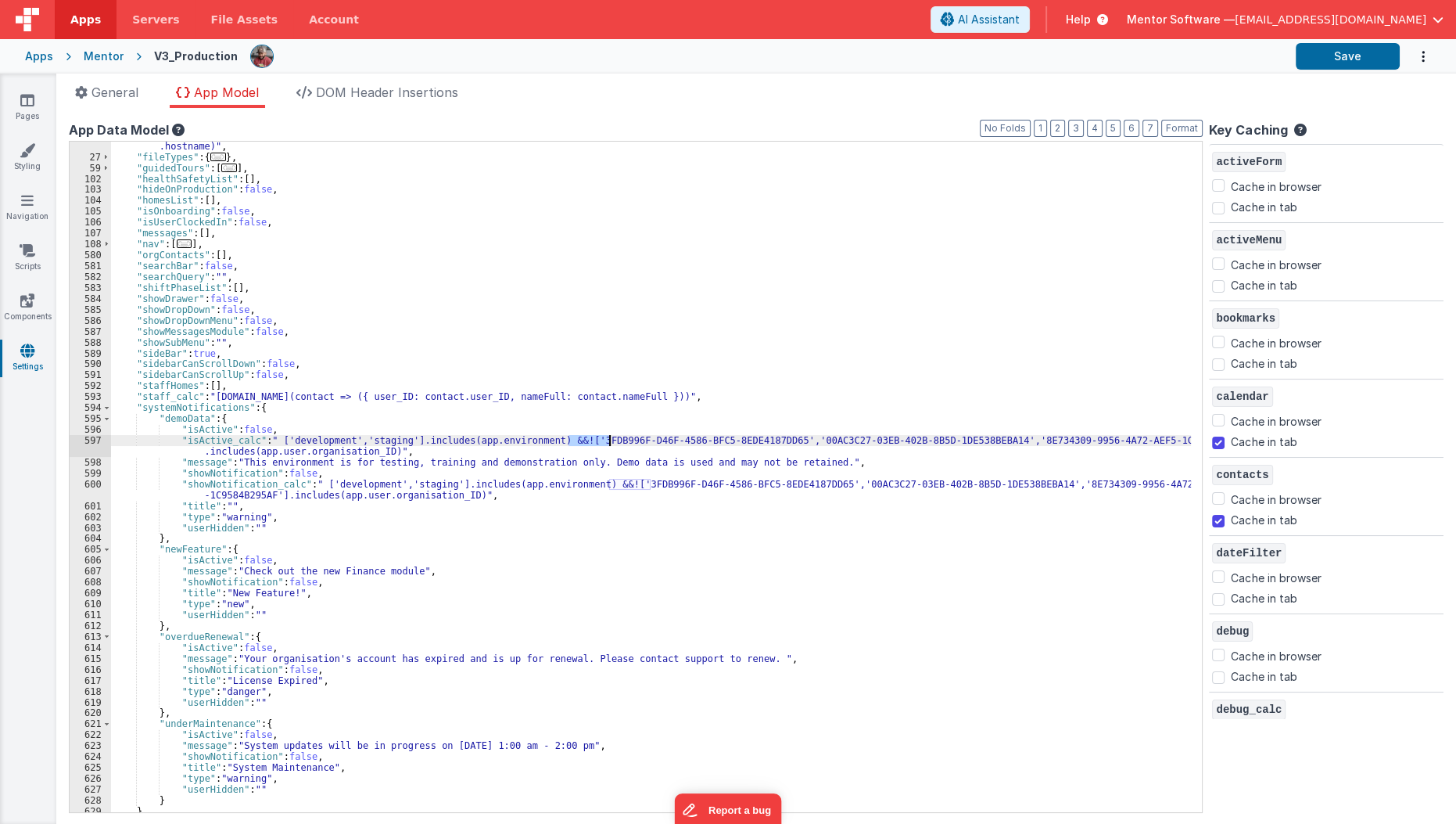
click at [591, 438] on div ""environment_calc" : "(h=>h==='homes.mentorsoftware.co.uk'?'production':h==='me…" at bounding box center [656, 482] width 1089 height 704
click at [815, 448] on div ""environment_calc" : "(h=>h==='homes.mentorsoftware.co.uk'?'production':h==='me…" at bounding box center [656, 482] width 1089 height 704
click at [1029, 439] on div ""environment_calc" : "(h=>h==='homes.mentorsoftware.co.uk'?'production':h==='me…" at bounding box center [656, 482] width 1089 height 704
click at [439, 553] on div ""environment_calc" : "(h=>h==='homes.mentorsoftware.co.uk'?'production':h==='me…" at bounding box center [656, 482] width 1089 height 704
click at [394, 479] on div ""environment_calc" : "(h=>h==='homes.mentorsoftware.co.uk'?'production':h==='me…" at bounding box center [656, 482] width 1089 height 704
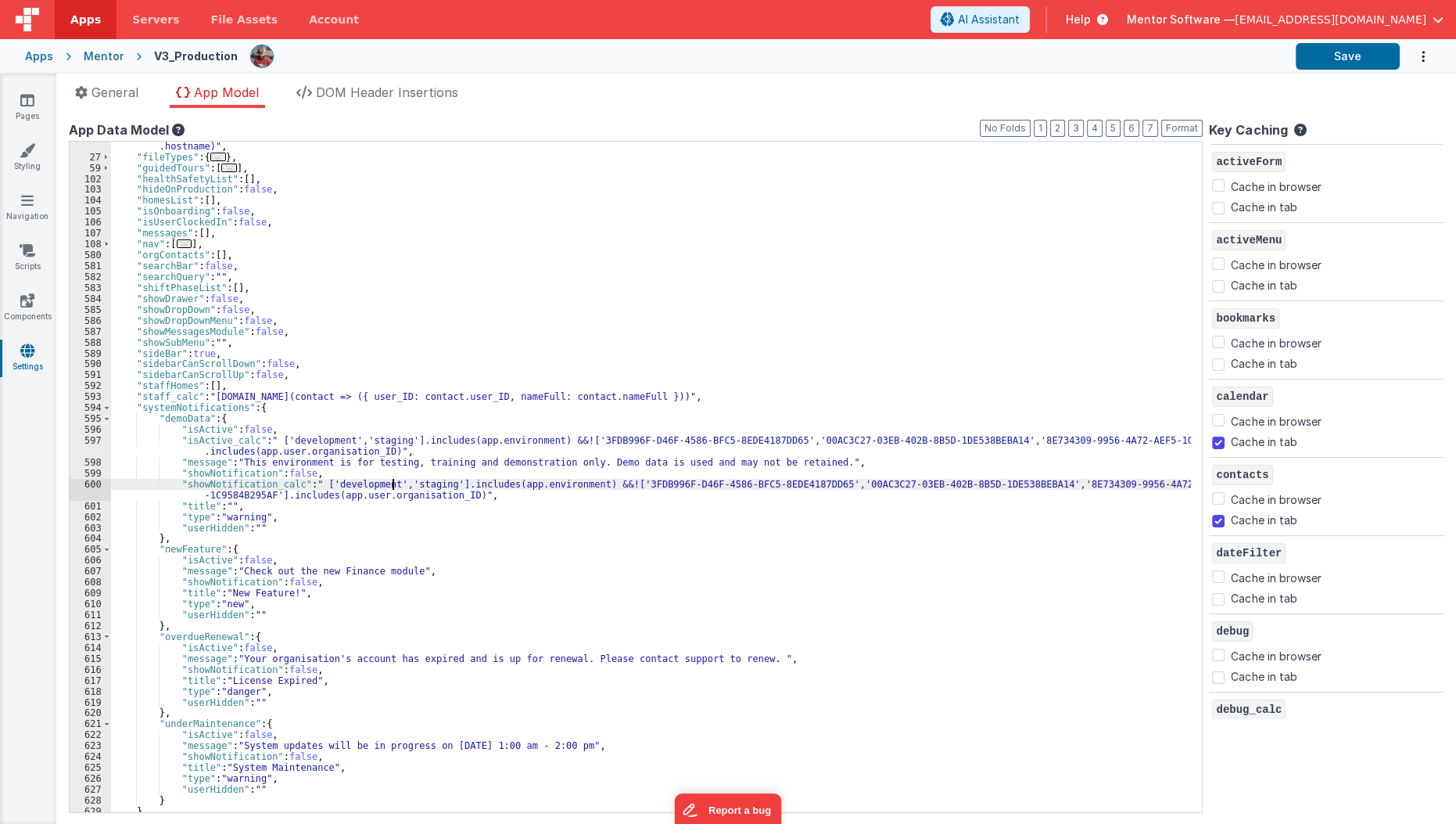
click at [394, 479] on div ""environment_calc" : "(h=>h==='homes.mentorsoftware.co.uk'?'production':h==='me…" at bounding box center [656, 482] width 1089 height 704
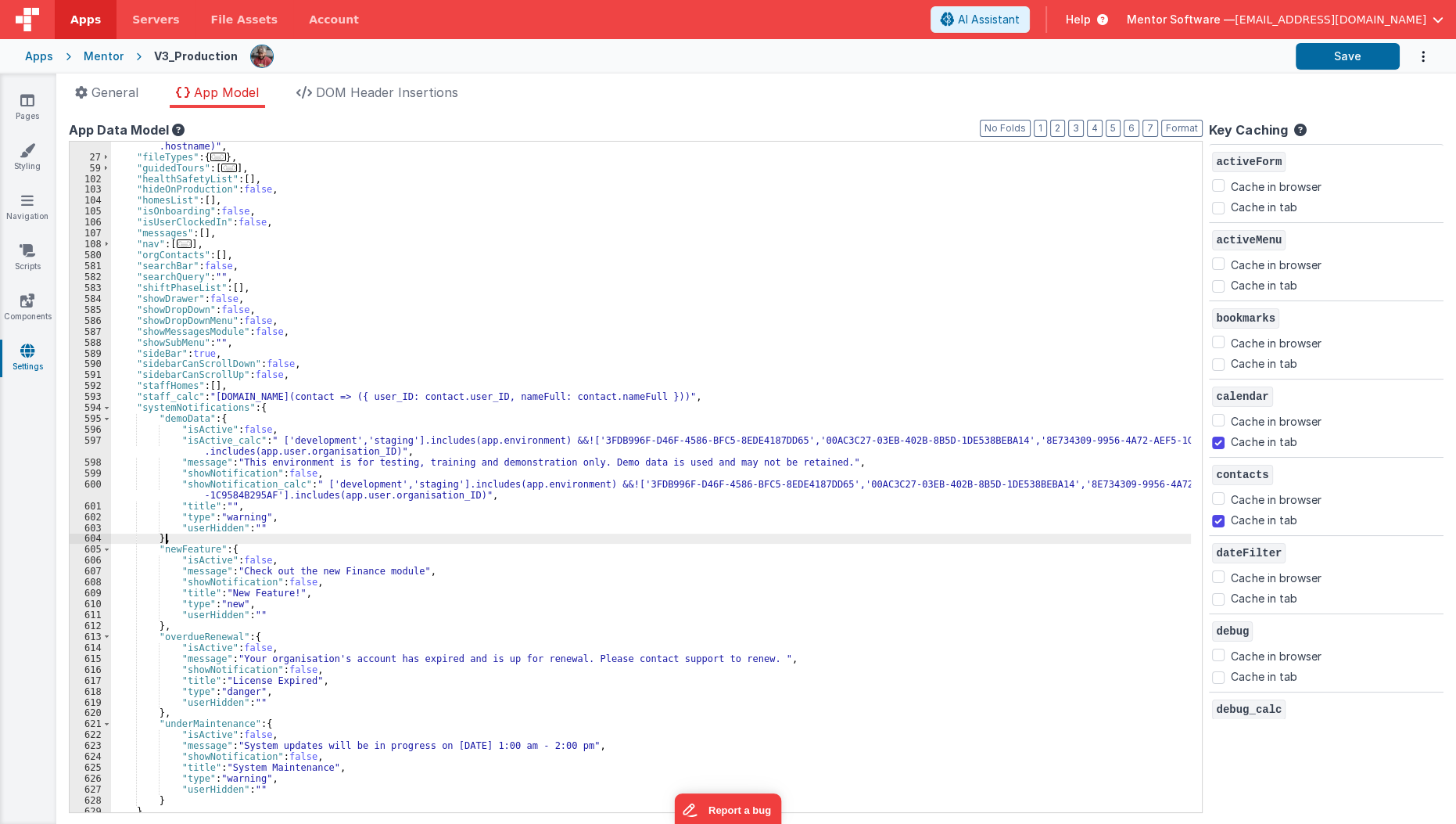
click at [380, 539] on div ""environment_calc" : "(h=>h==='homes.mentorsoftware.co.uk'?'production':h==='me…" at bounding box center [656, 482] width 1089 height 704
click at [311, 449] on div ""environment_calc" : "(h=>h==='homes.mentorsoftware.co.uk'?'production':h==='me…" at bounding box center [656, 482] width 1089 height 704
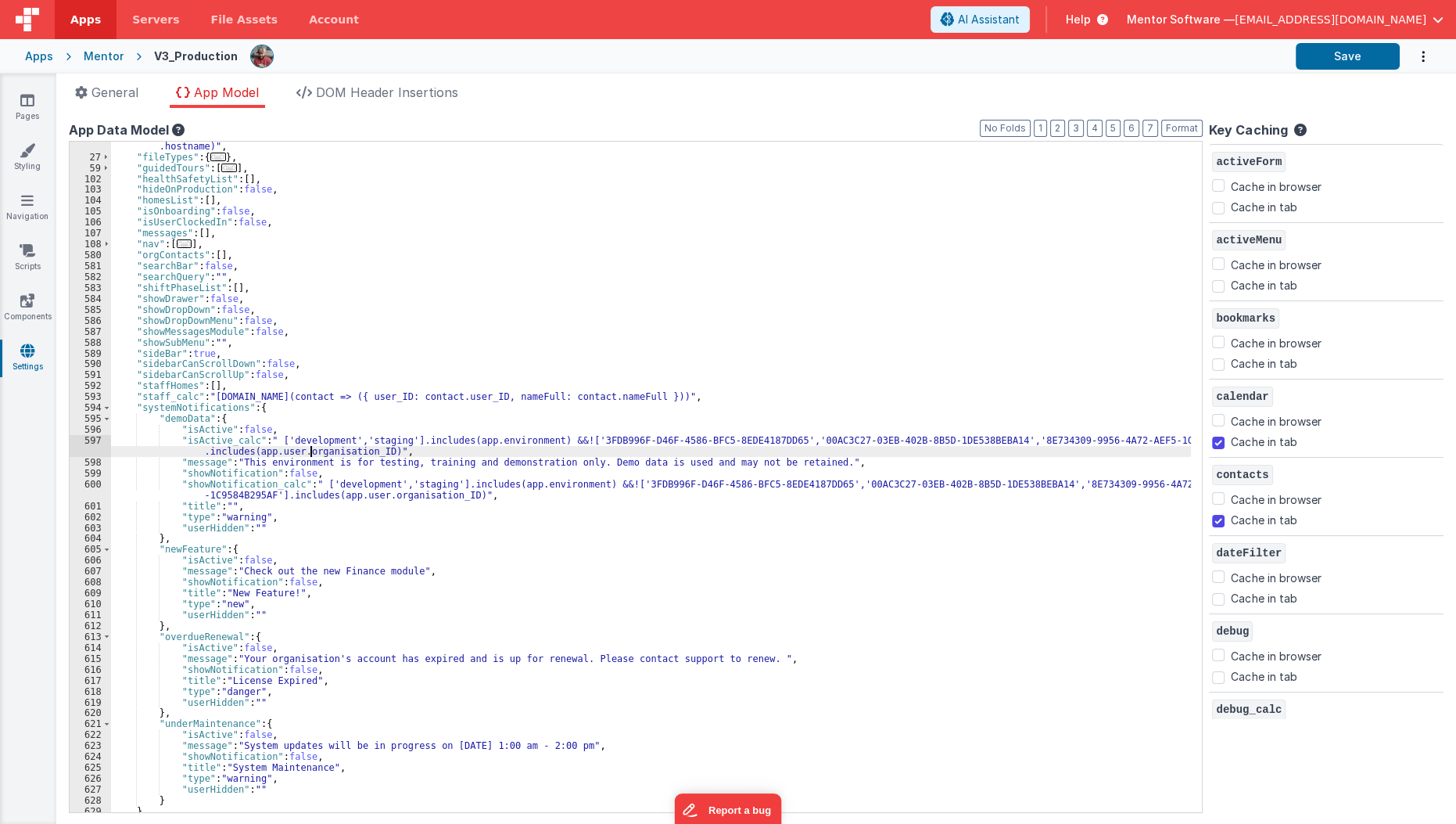
click at [311, 449] on div ""environment_calc" : "(h=>h==='homes.mentorsoftware.co.uk'?'production':h==='me…" at bounding box center [656, 482] width 1089 height 704
click at [300, 440] on div ""environment_calc" : "(h=>h==='homes.mentorsoftware.co.uk'?'production':h==='me…" at bounding box center [656, 482] width 1089 height 704
click at [349, 444] on div ""environment_calc" : "(h=>h==='homes.mentorsoftware.co.uk'?'production':h==='me…" at bounding box center [656, 482] width 1089 height 704
click at [654, 438] on div ""environment_calc" : "(h=>h==='homes.mentorsoftware.co.uk'?'production':h==='me…" at bounding box center [656, 482] width 1089 height 704
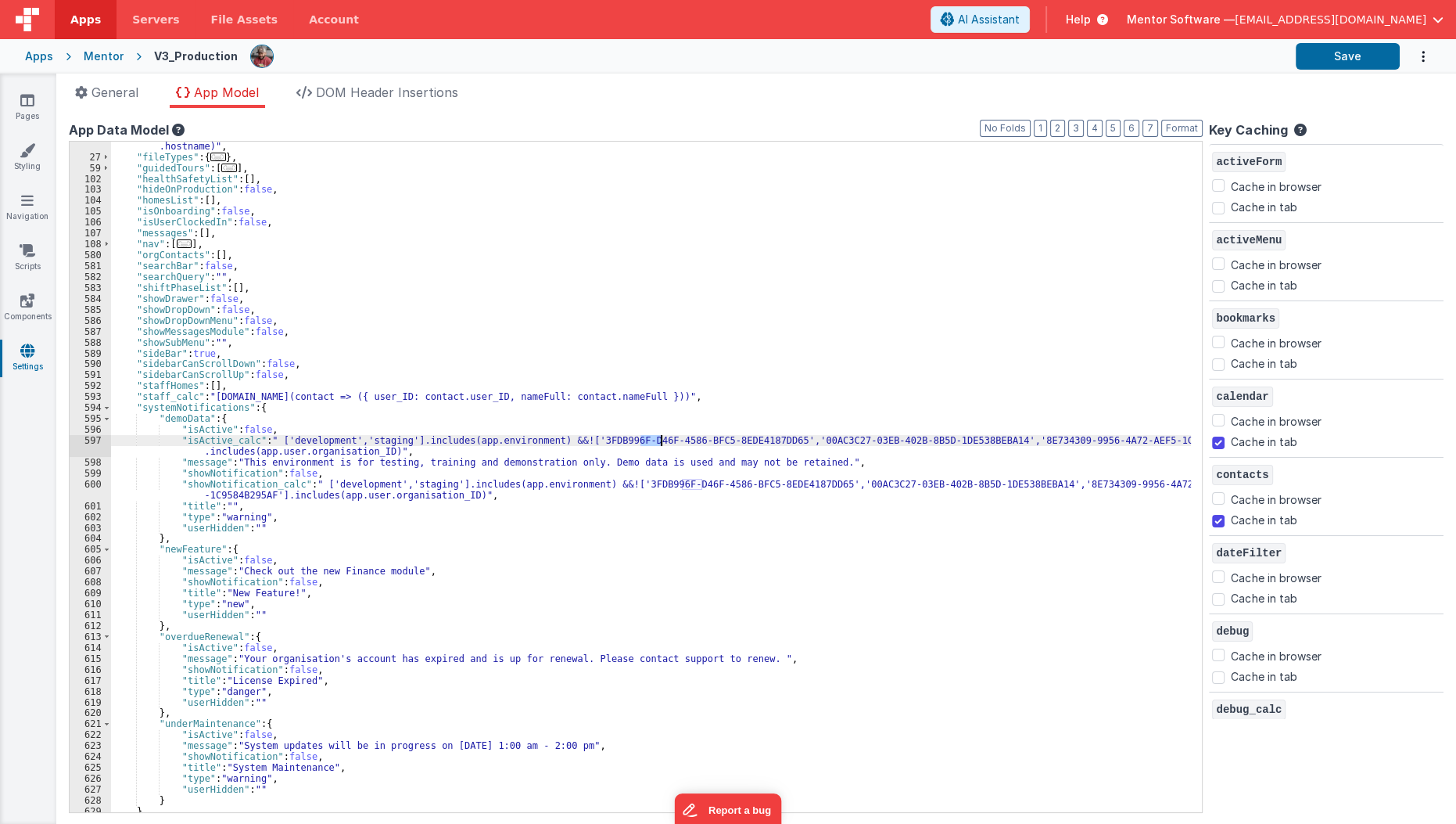
click at [654, 438] on div ""environment_calc" : "(h=>h==='homes.mentorsoftware.co.uk'?'production':h==='me…" at bounding box center [656, 482] width 1089 height 704
click at [582, 486] on div ""environment_calc" : "(h=>h==='homes.mentorsoftware.co.uk'?'production':h==='me…" at bounding box center [656, 482] width 1089 height 704
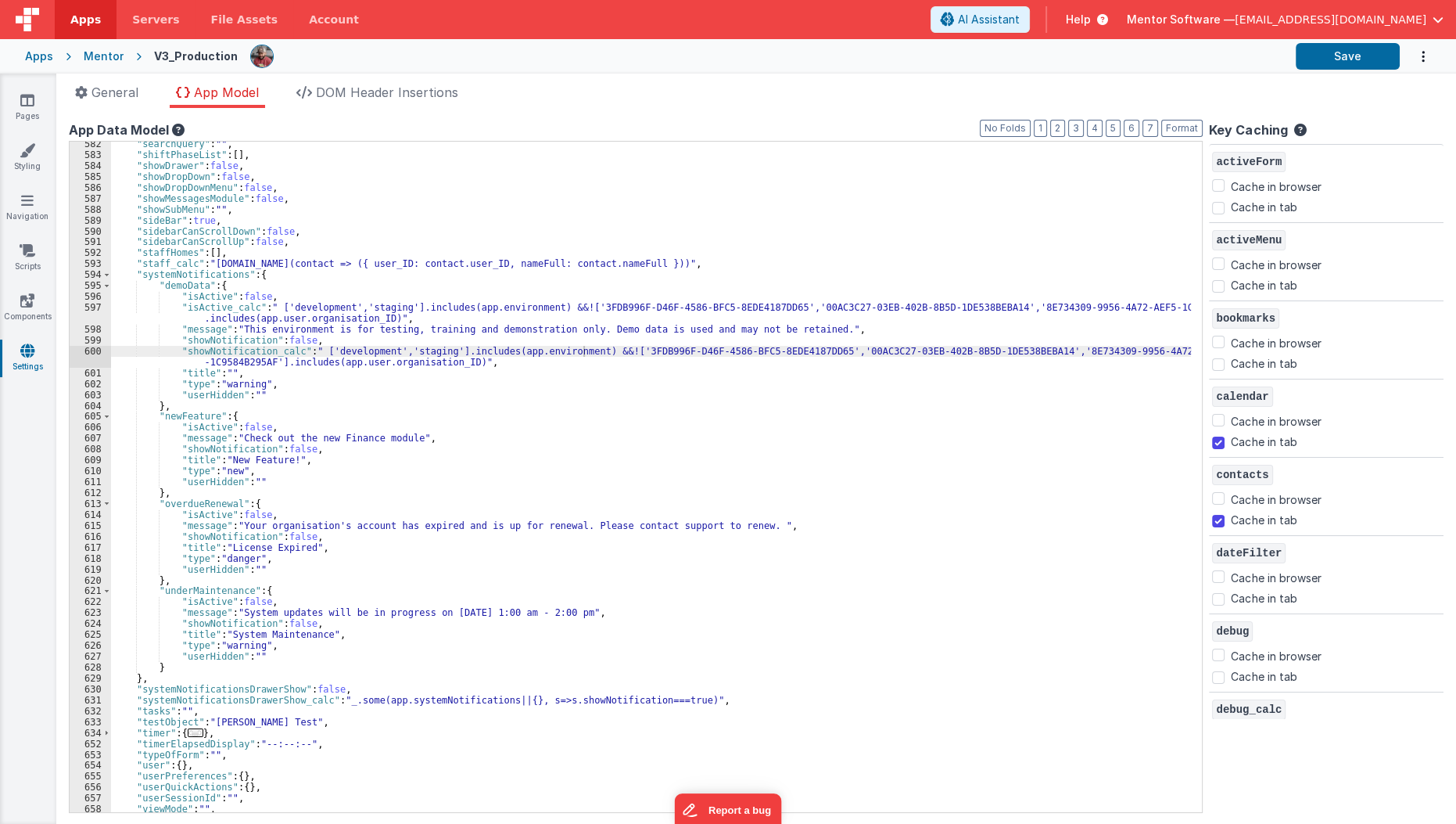
click at [102, 54] on div "Mentor" at bounding box center [103, 56] width 40 height 16
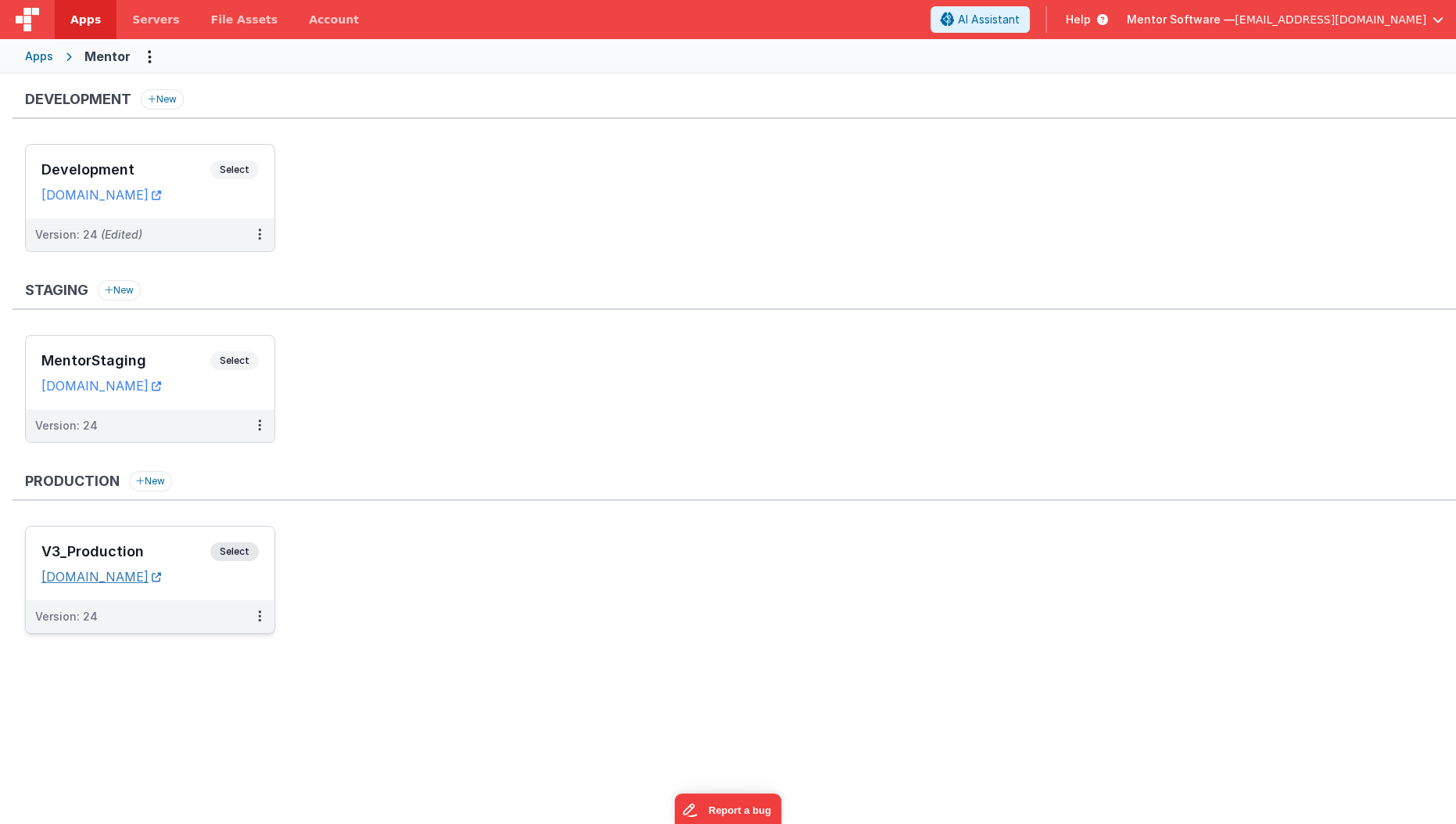
click at [161, 576] on link "homes.mentorsoftware.co.uk" at bounding box center [102, 576] width 120 height 16
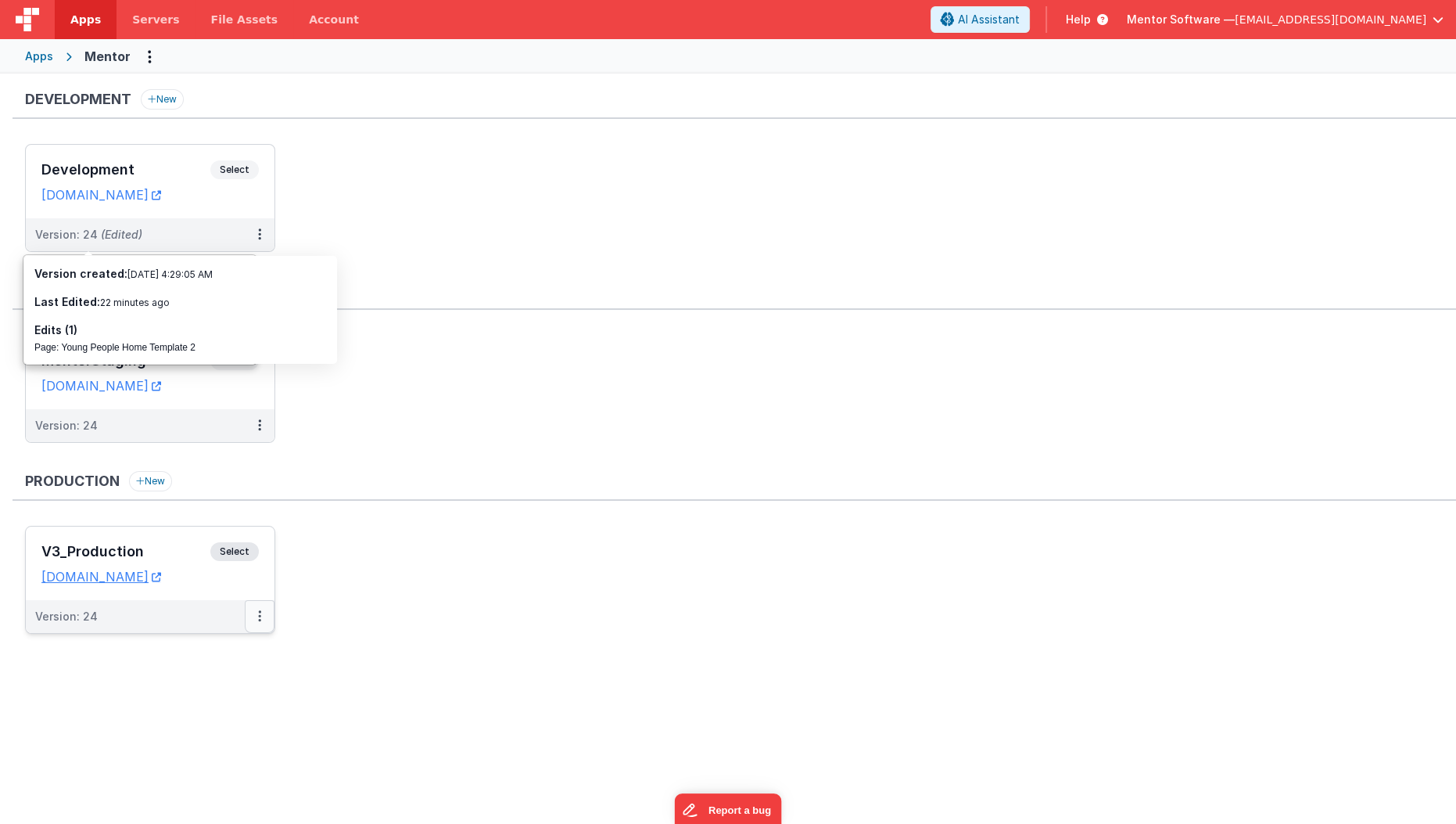
click at [259, 616] on icon at bounding box center [259, 616] width 3 height 1
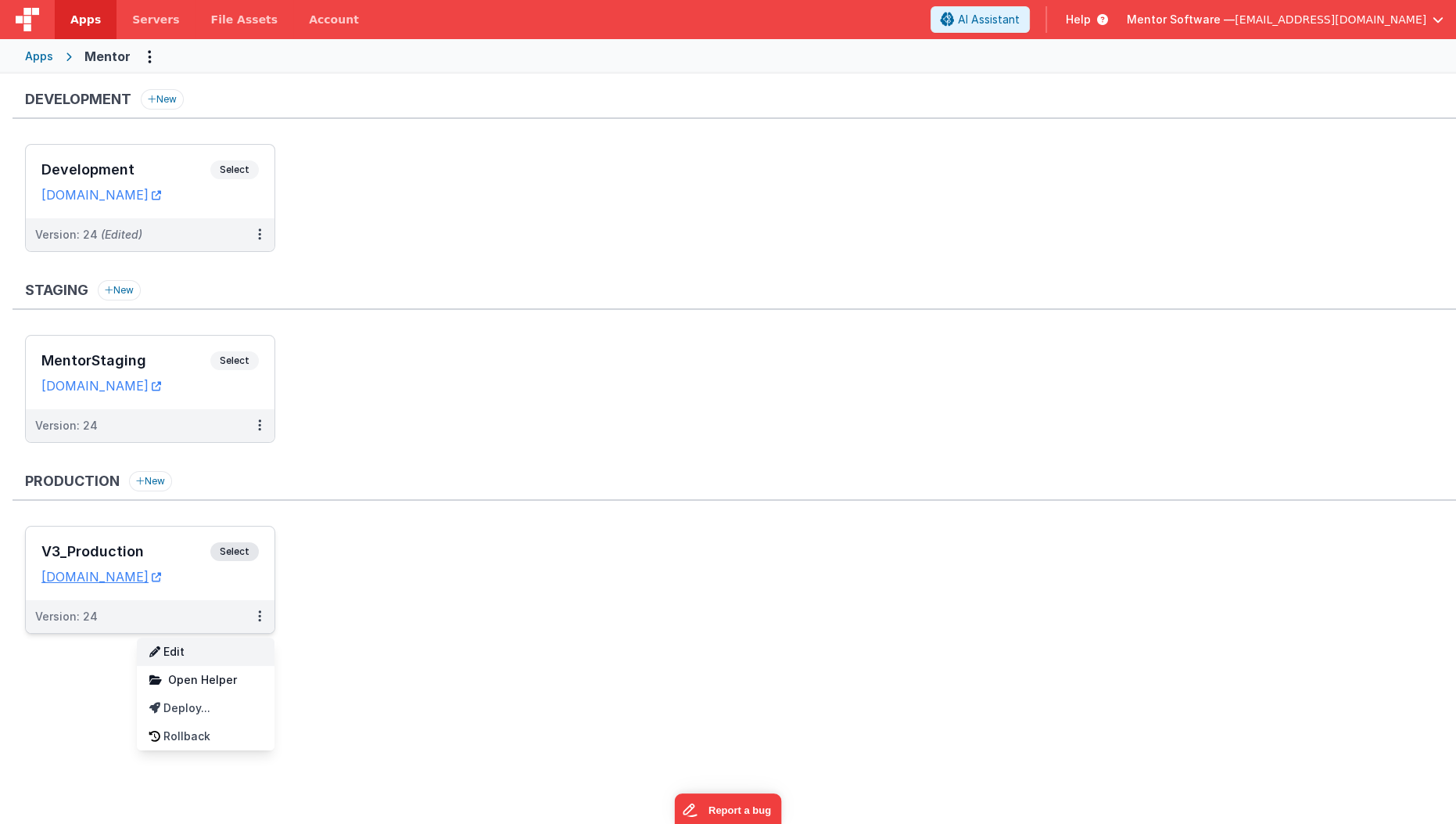
click at [235, 655] on link "Edit" at bounding box center [205, 651] width 138 height 28
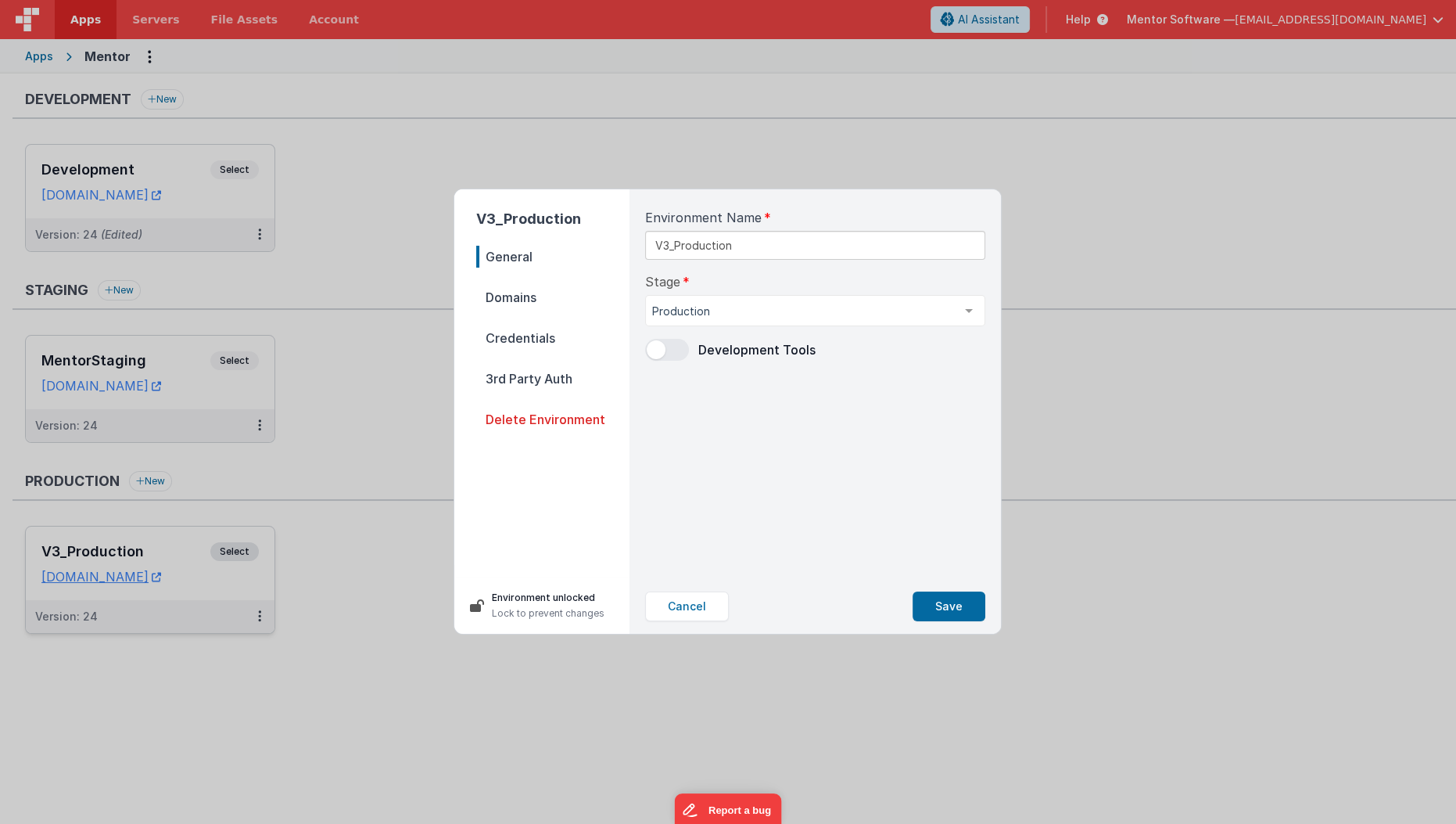
click at [551, 299] on span "Domains" at bounding box center [553, 297] width 153 height 22
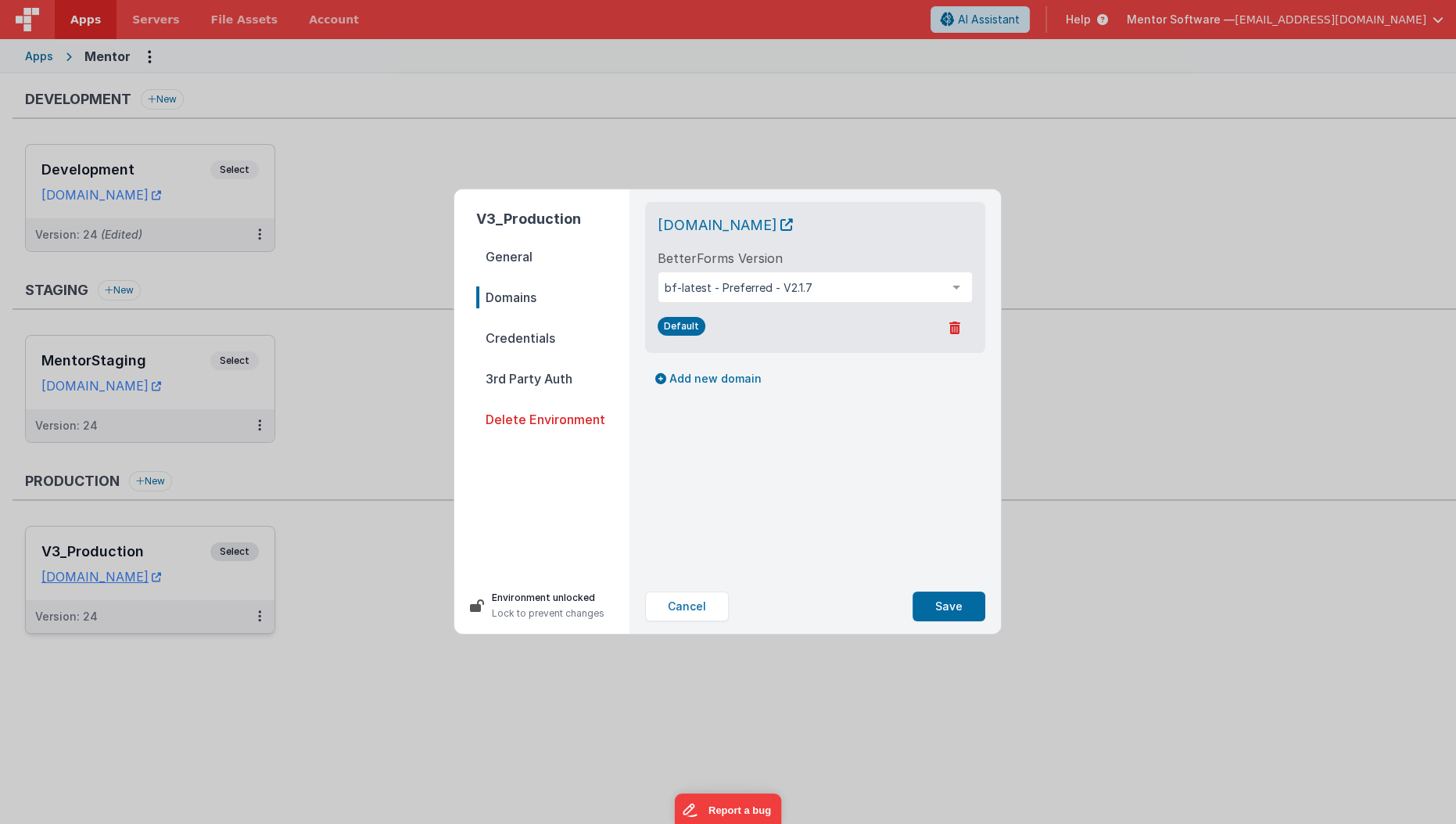
click at [540, 342] on span "Credentials" at bounding box center [553, 338] width 153 height 22
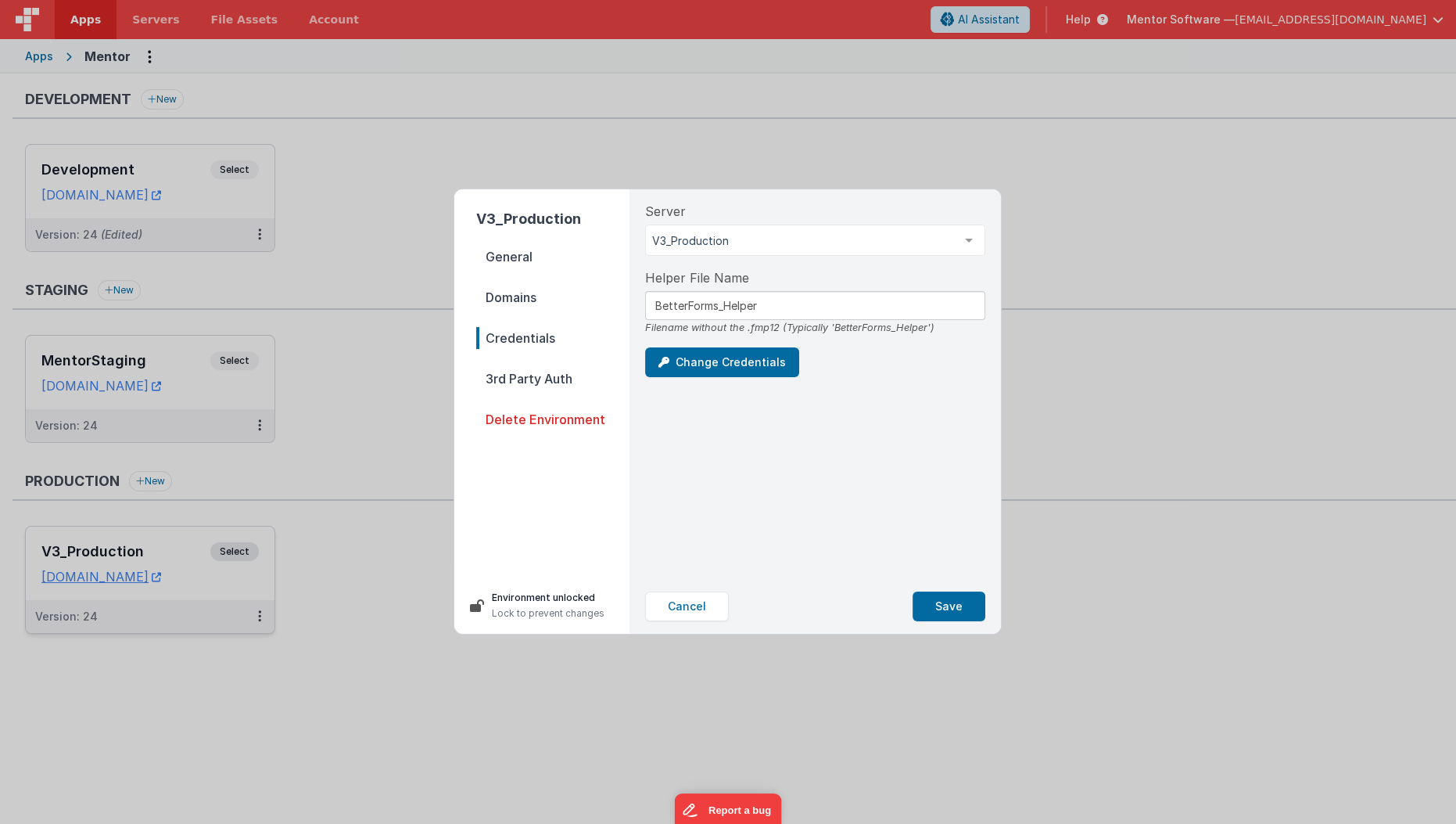
click at [535, 369] on span "3rd Party Auth" at bounding box center [553, 379] width 153 height 22
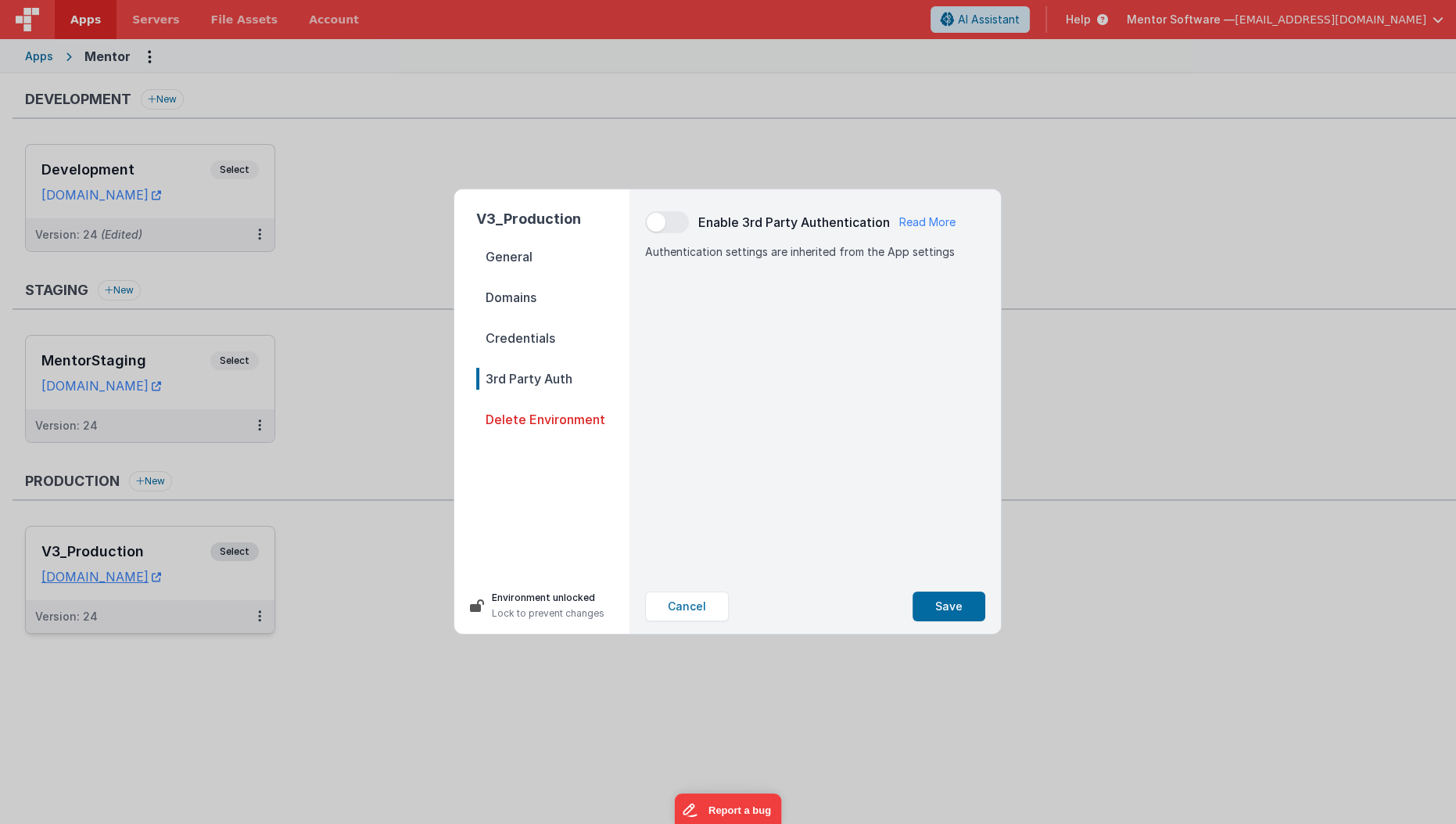
click at [542, 335] on span "Credentials" at bounding box center [553, 338] width 153 height 22
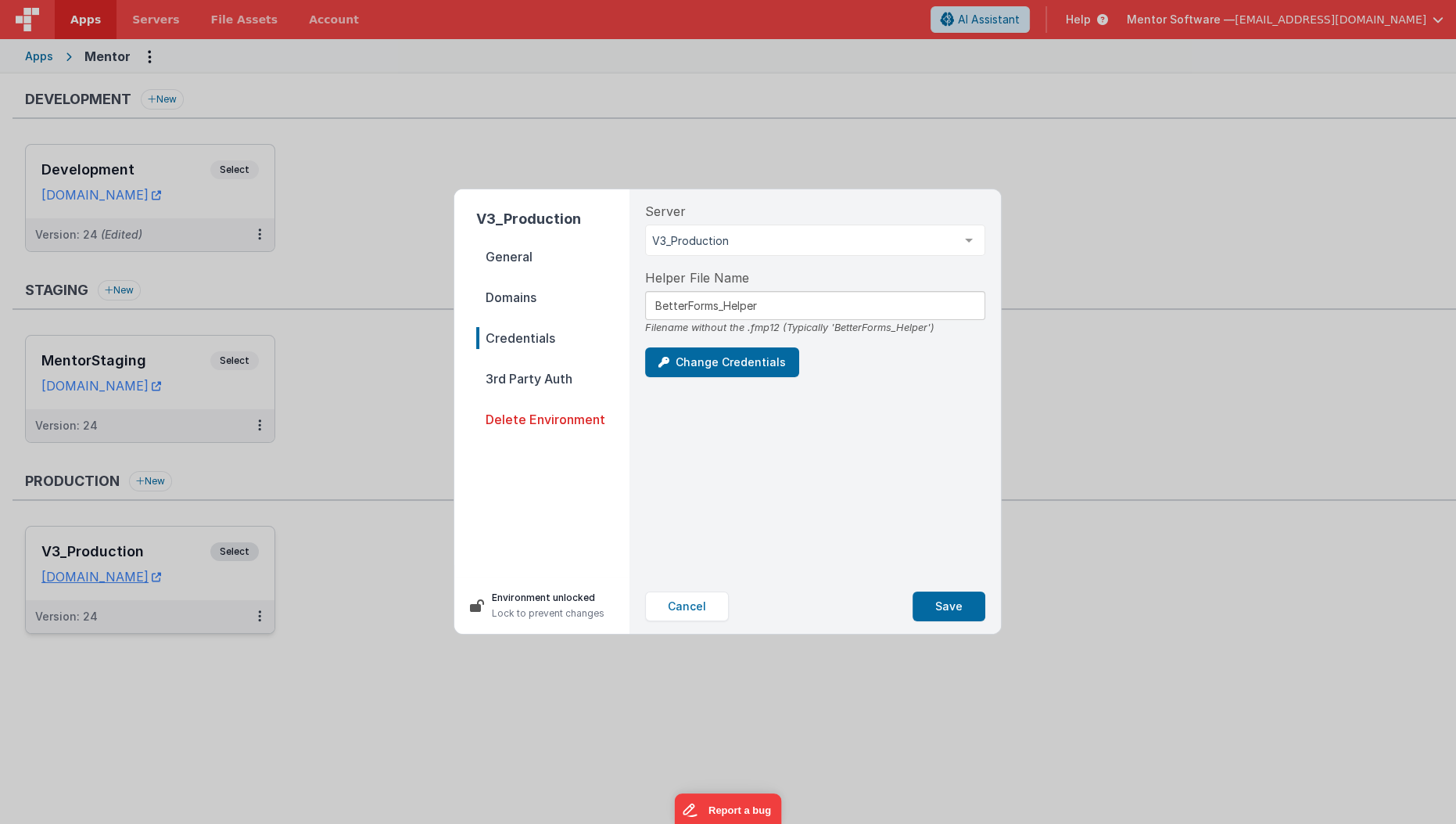
click at [548, 299] on span "Domains" at bounding box center [553, 297] width 153 height 22
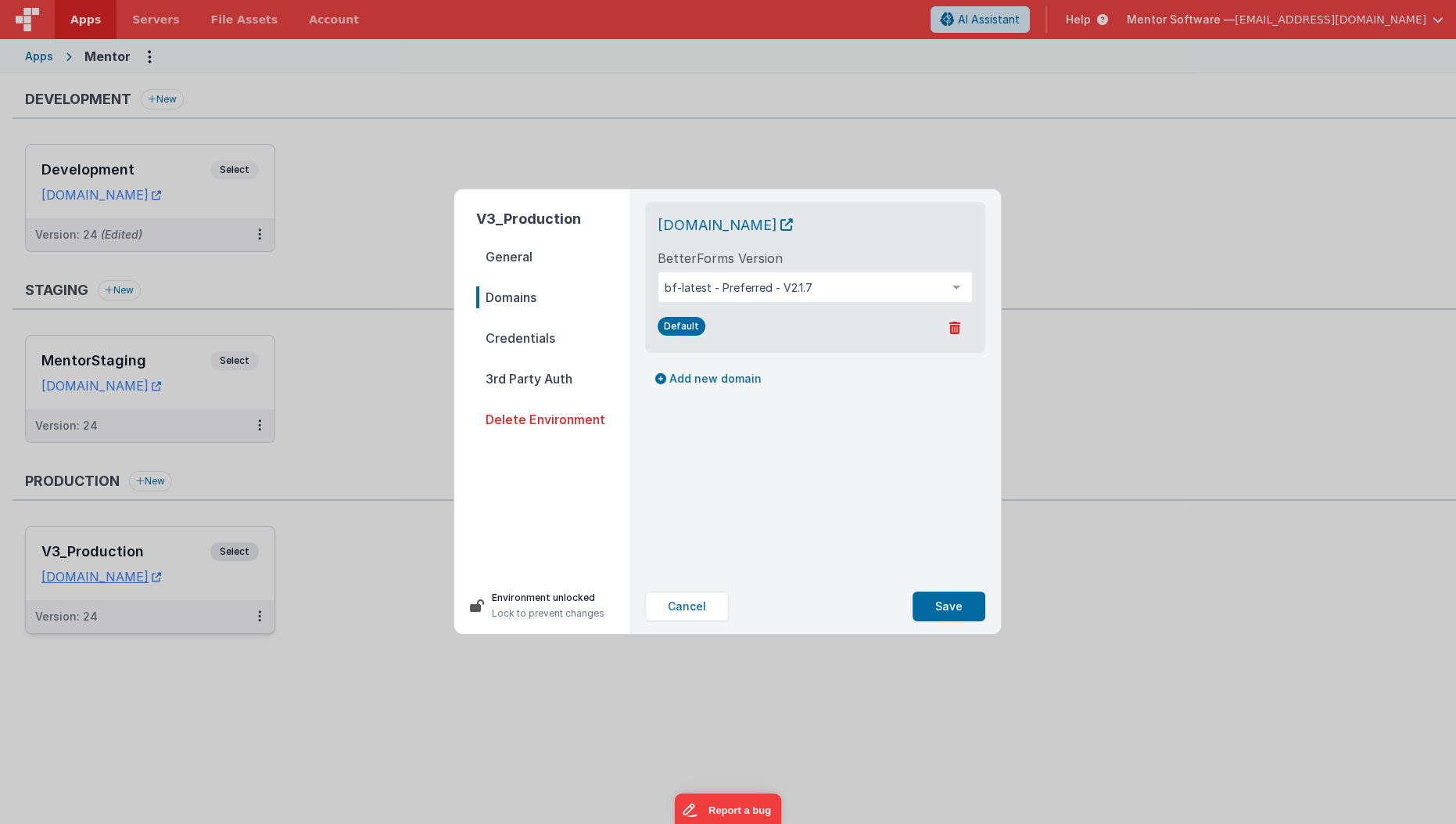
click at [562, 258] on span "General" at bounding box center [553, 257] width 153 height 22
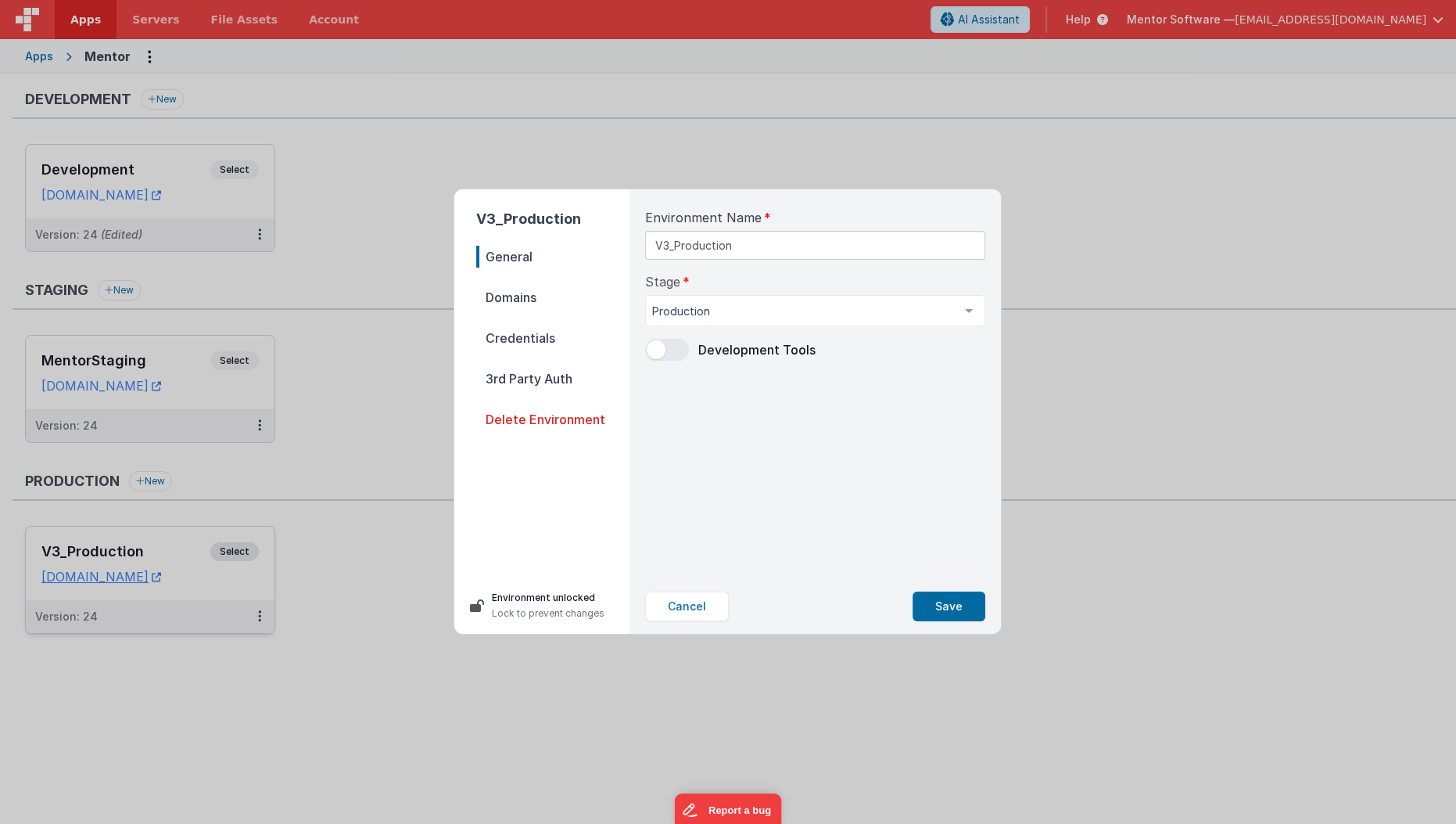
click at [553, 292] on span "Domains" at bounding box center [553, 297] width 153 height 22
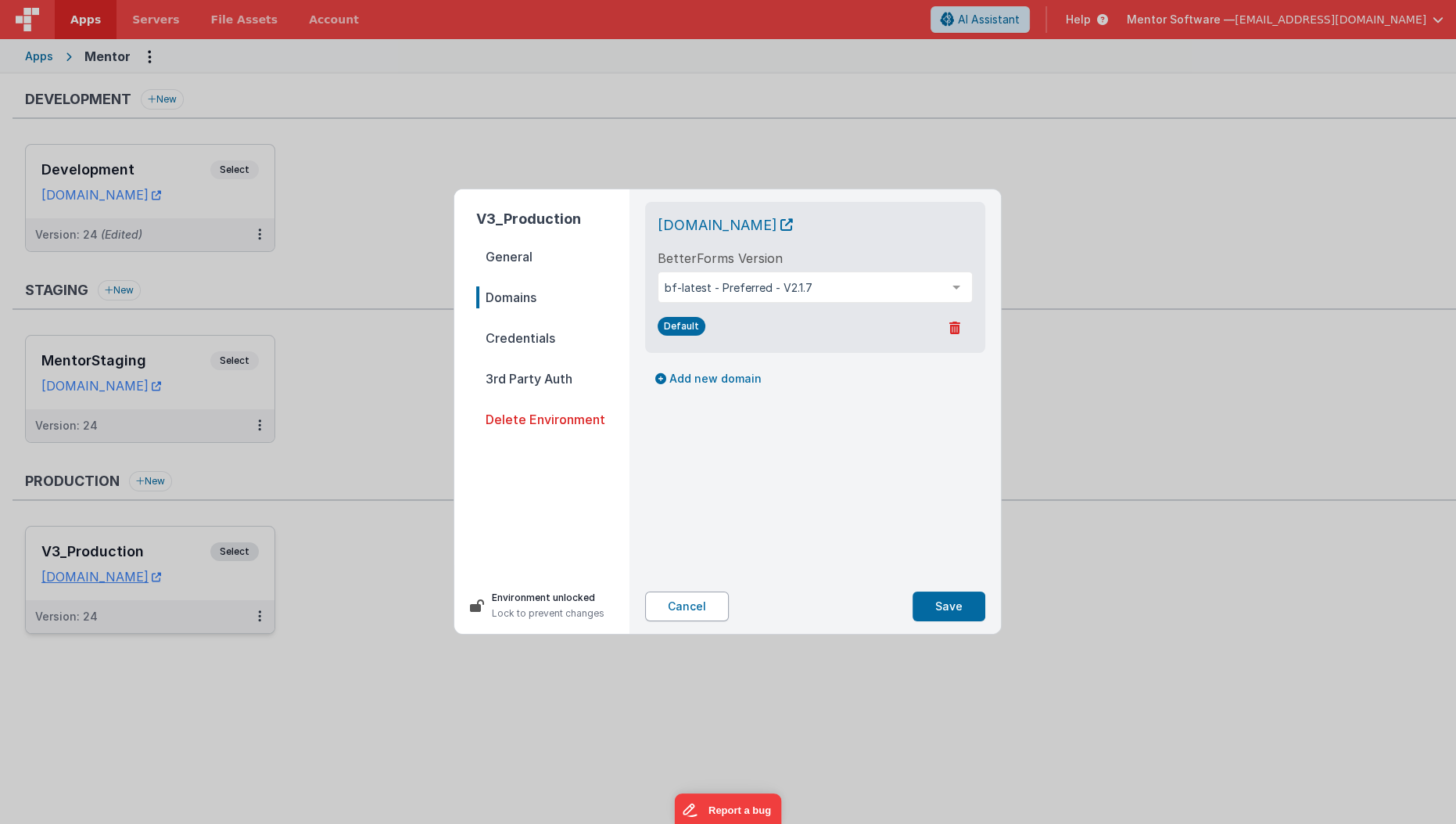
click at [656, 611] on button "Cancel" at bounding box center [687, 606] width 84 height 30
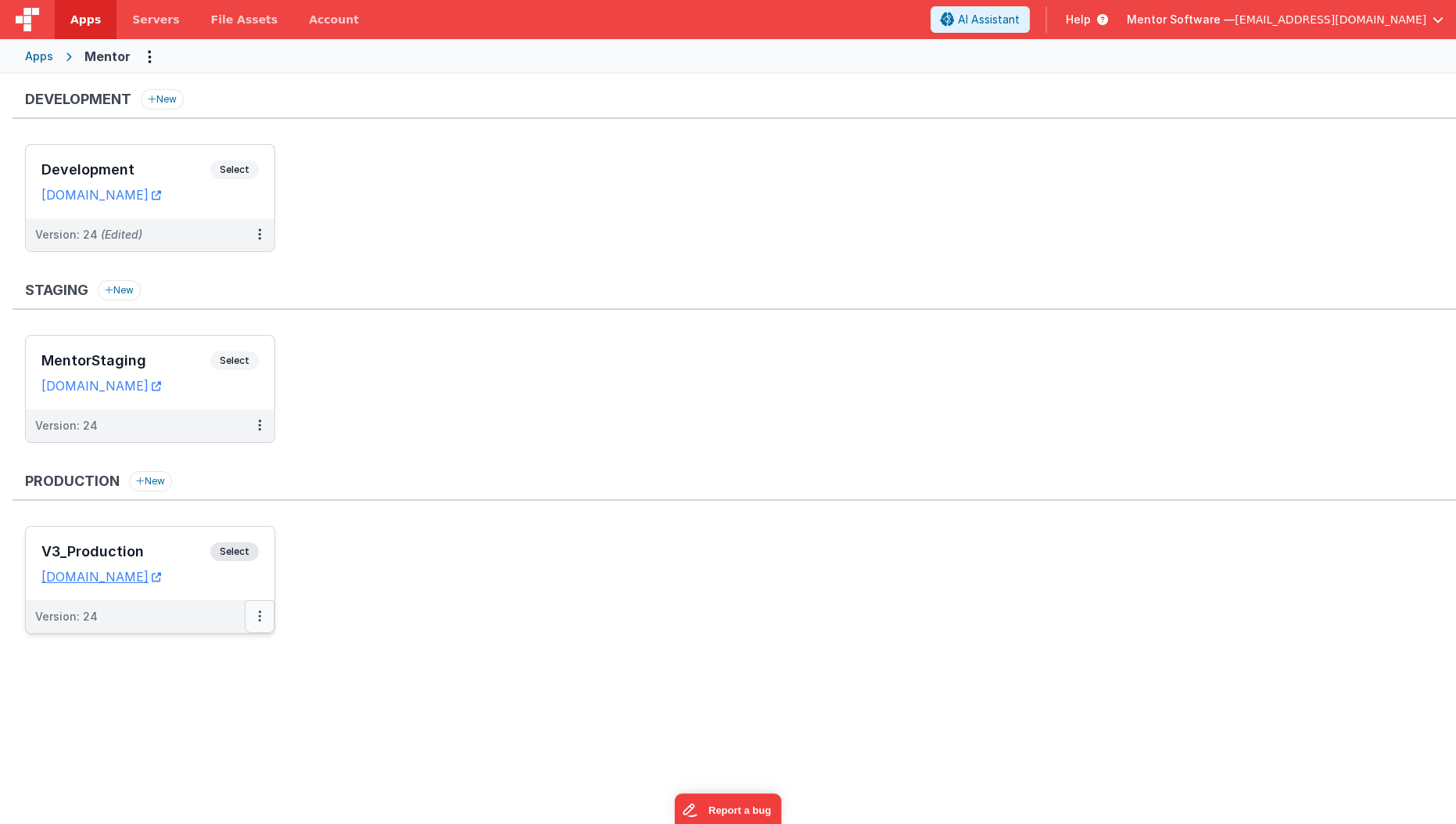
click at [265, 614] on button at bounding box center [259, 617] width 30 height 33
click at [247, 647] on link "Edit" at bounding box center [205, 651] width 138 height 28
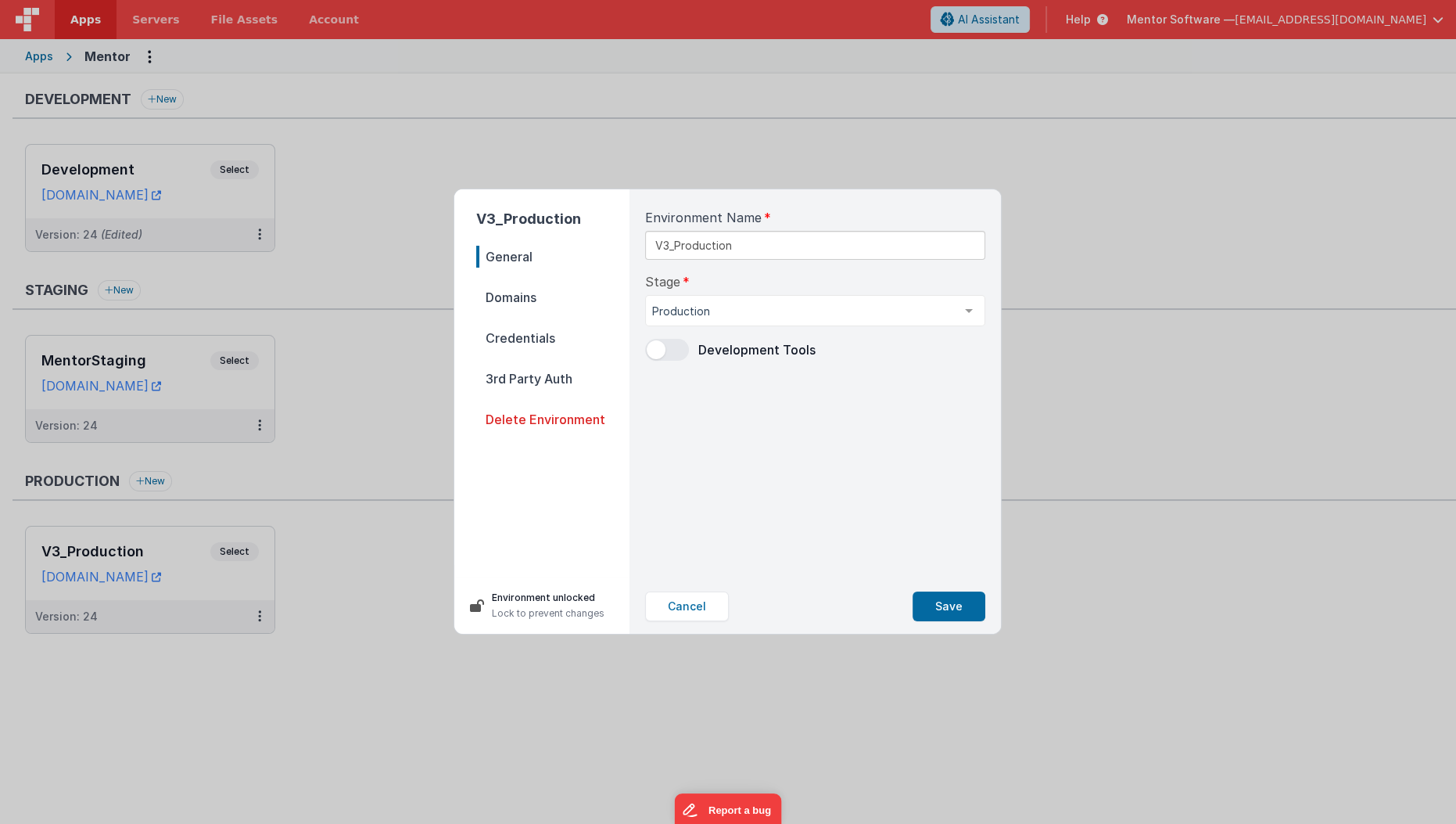
click at [753, 280] on div "Stage Production Development Staging Production List is empty." at bounding box center [815, 299] width 340 height 54
click at [528, 297] on span "Domains" at bounding box center [553, 297] width 153 height 22
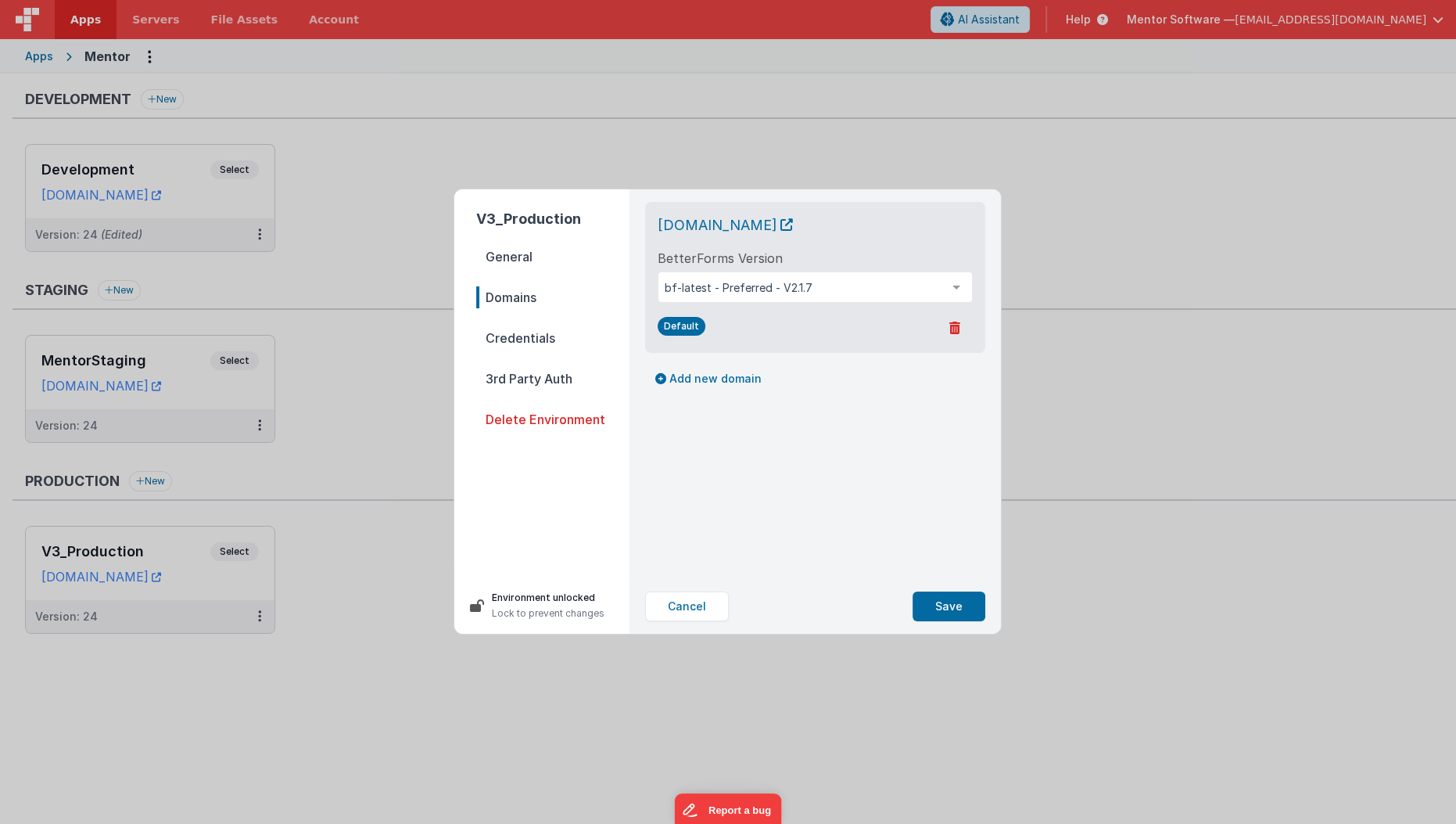
click at [540, 335] on span "Credentials" at bounding box center [553, 338] width 153 height 22
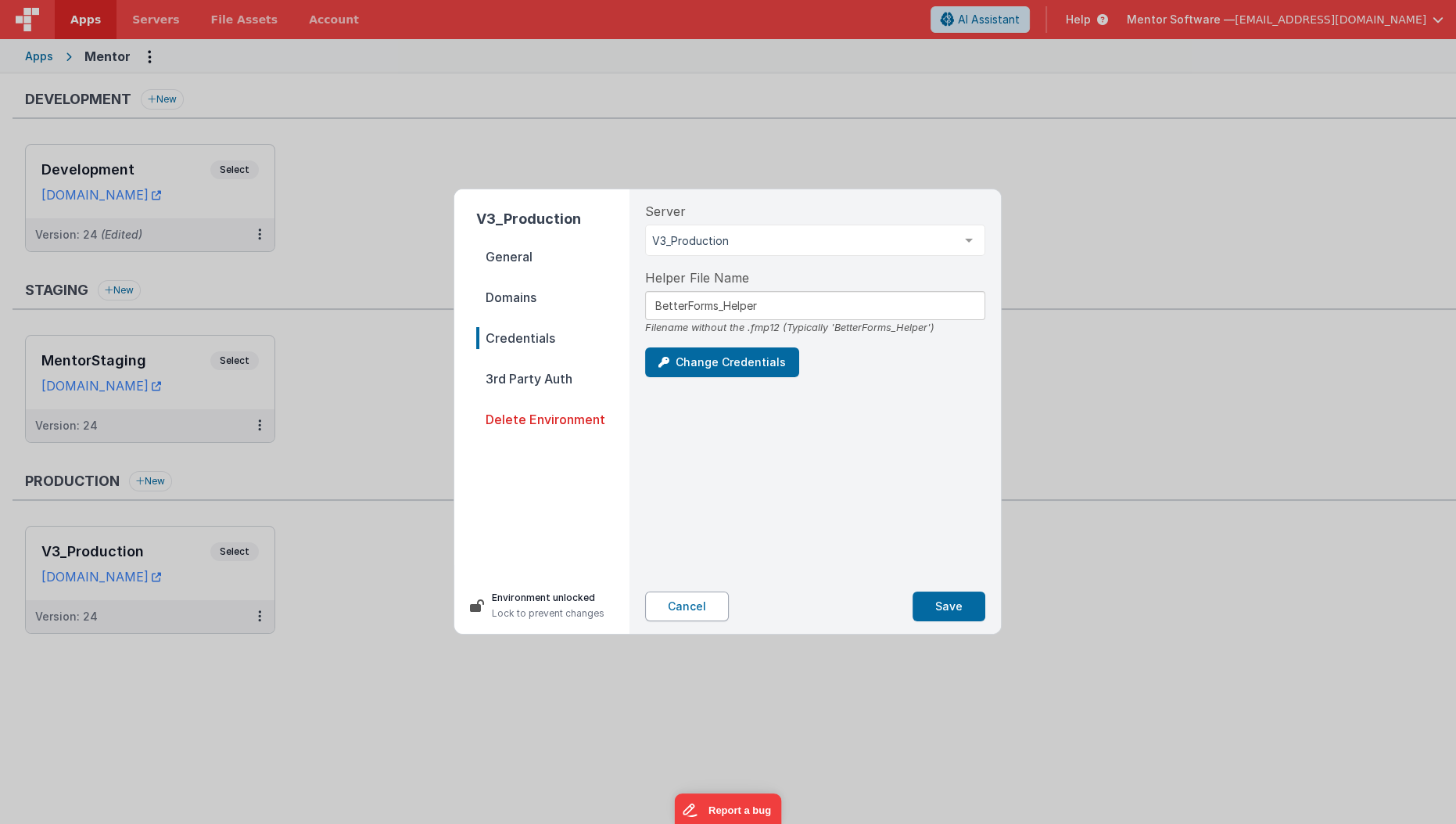
click at [706, 607] on button "Cancel" at bounding box center [687, 606] width 84 height 30
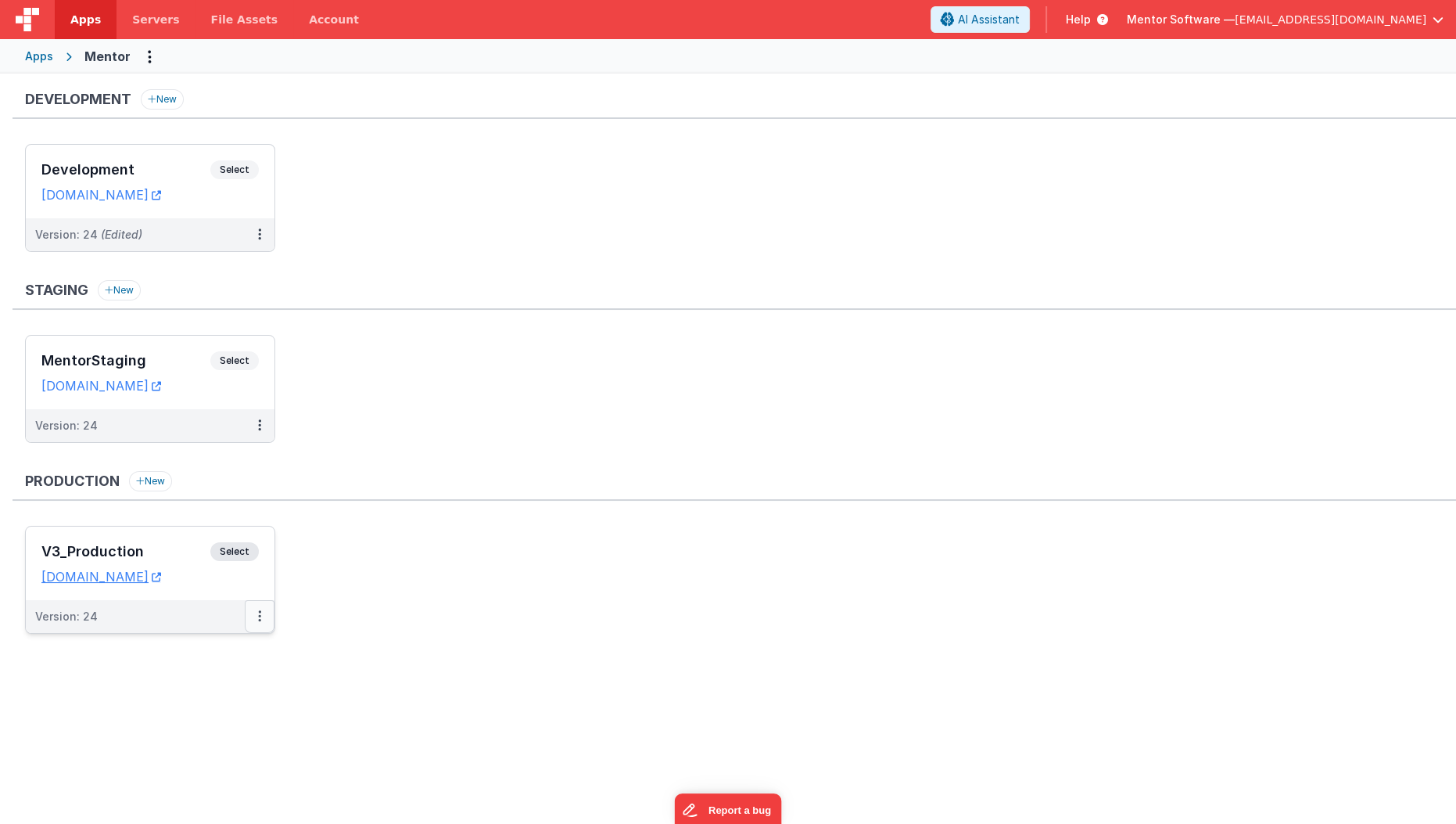
click at [259, 616] on icon at bounding box center [259, 616] width 3 height 1
click at [207, 655] on link "Edit" at bounding box center [205, 651] width 138 height 28
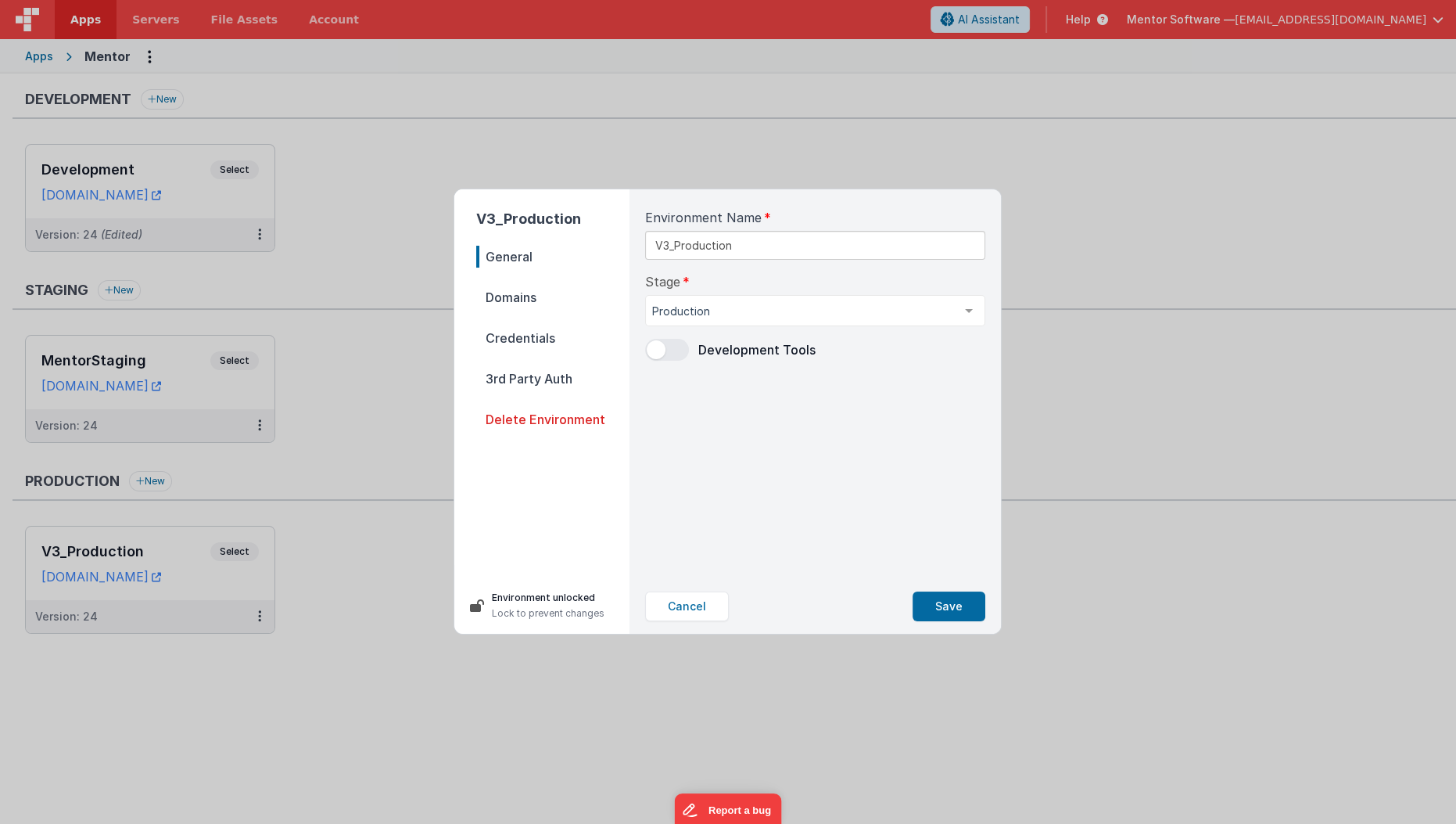
click at [525, 343] on span "Credentials" at bounding box center [553, 338] width 153 height 22
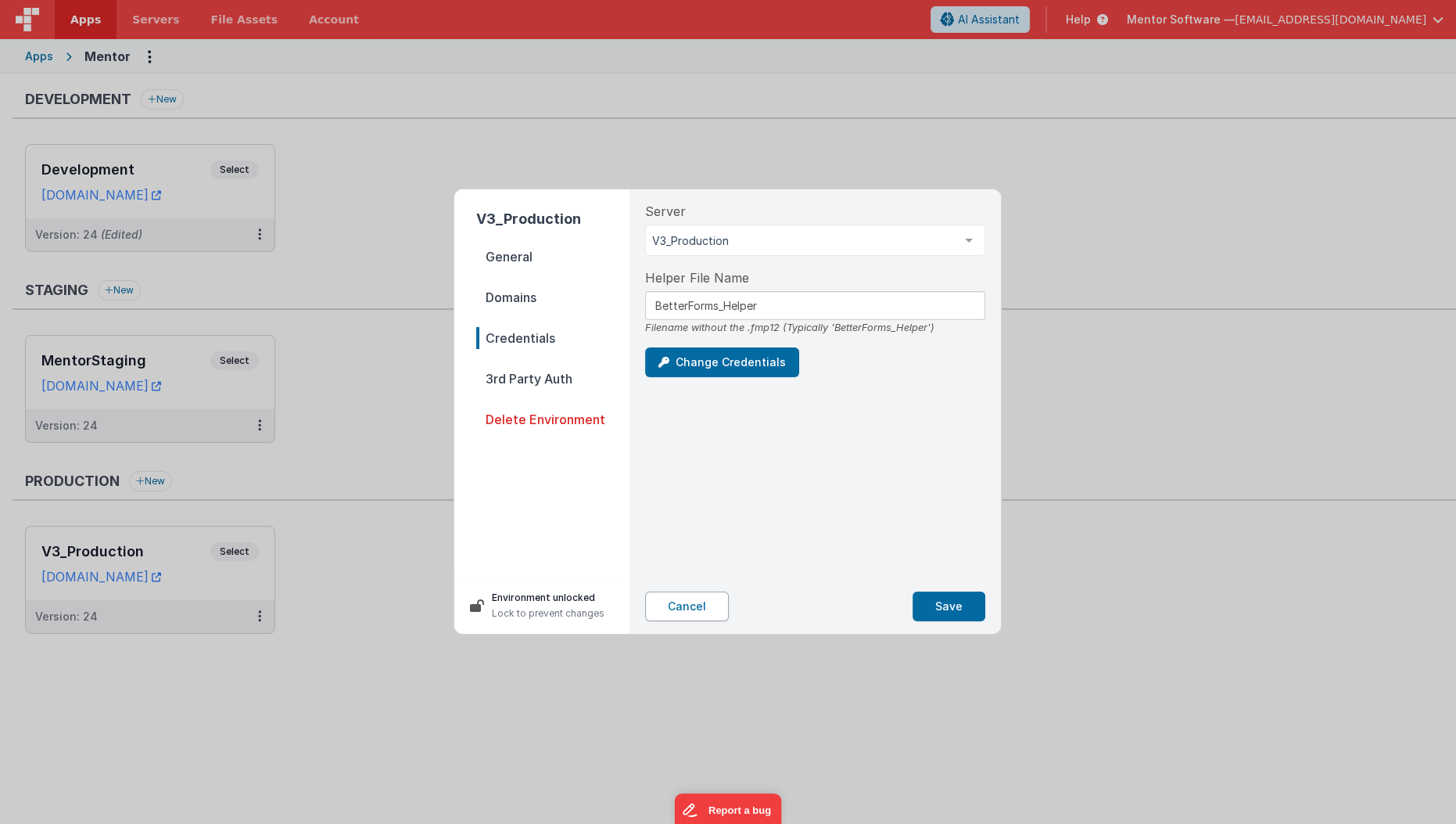
click at [688, 603] on button "Cancel" at bounding box center [687, 606] width 84 height 30
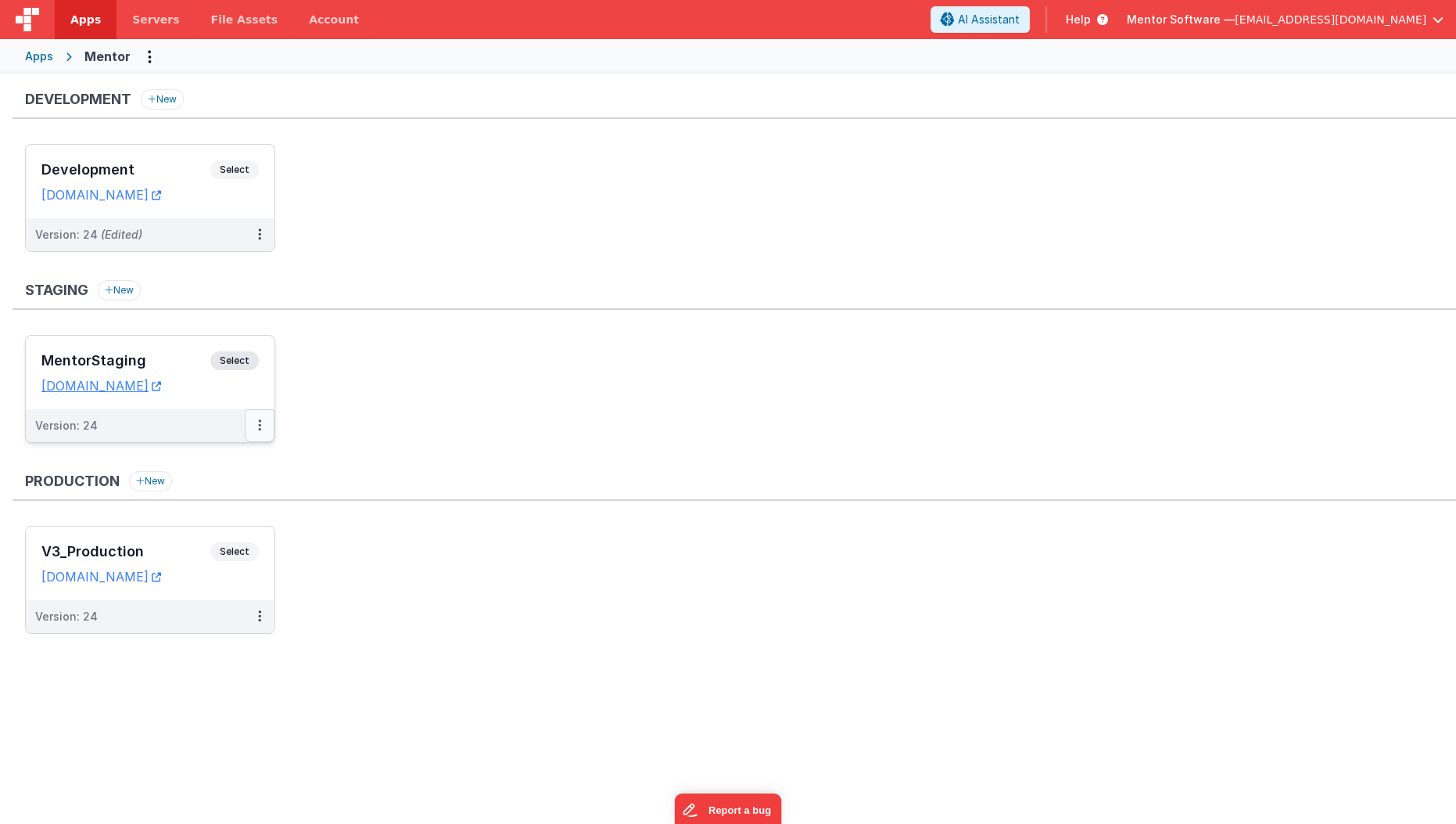
click at [263, 420] on button at bounding box center [259, 426] width 30 height 33
click at [235, 463] on link "Edit" at bounding box center [205, 461] width 138 height 28
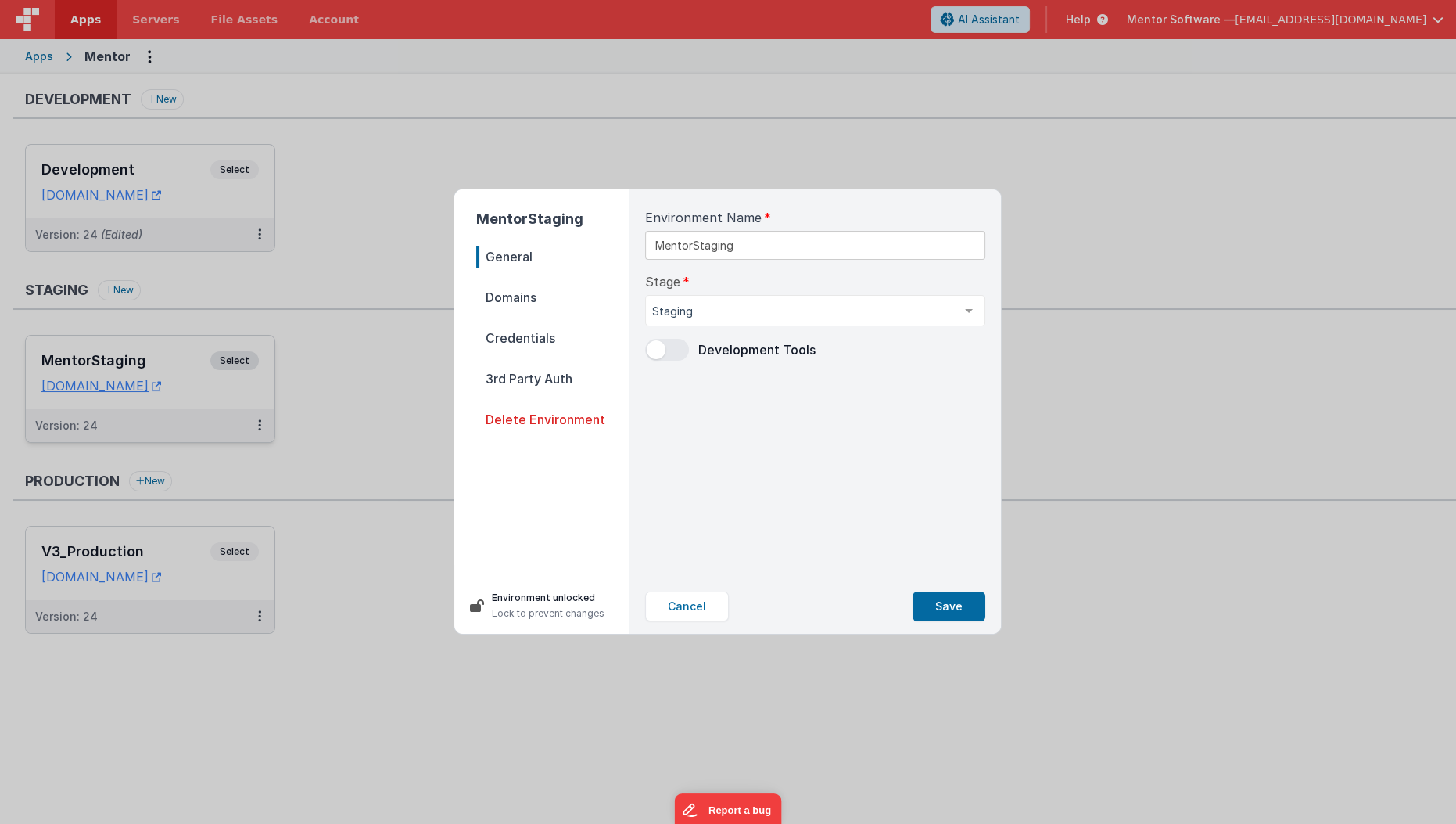
click at [570, 333] on span "Credentials" at bounding box center [553, 338] width 153 height 22
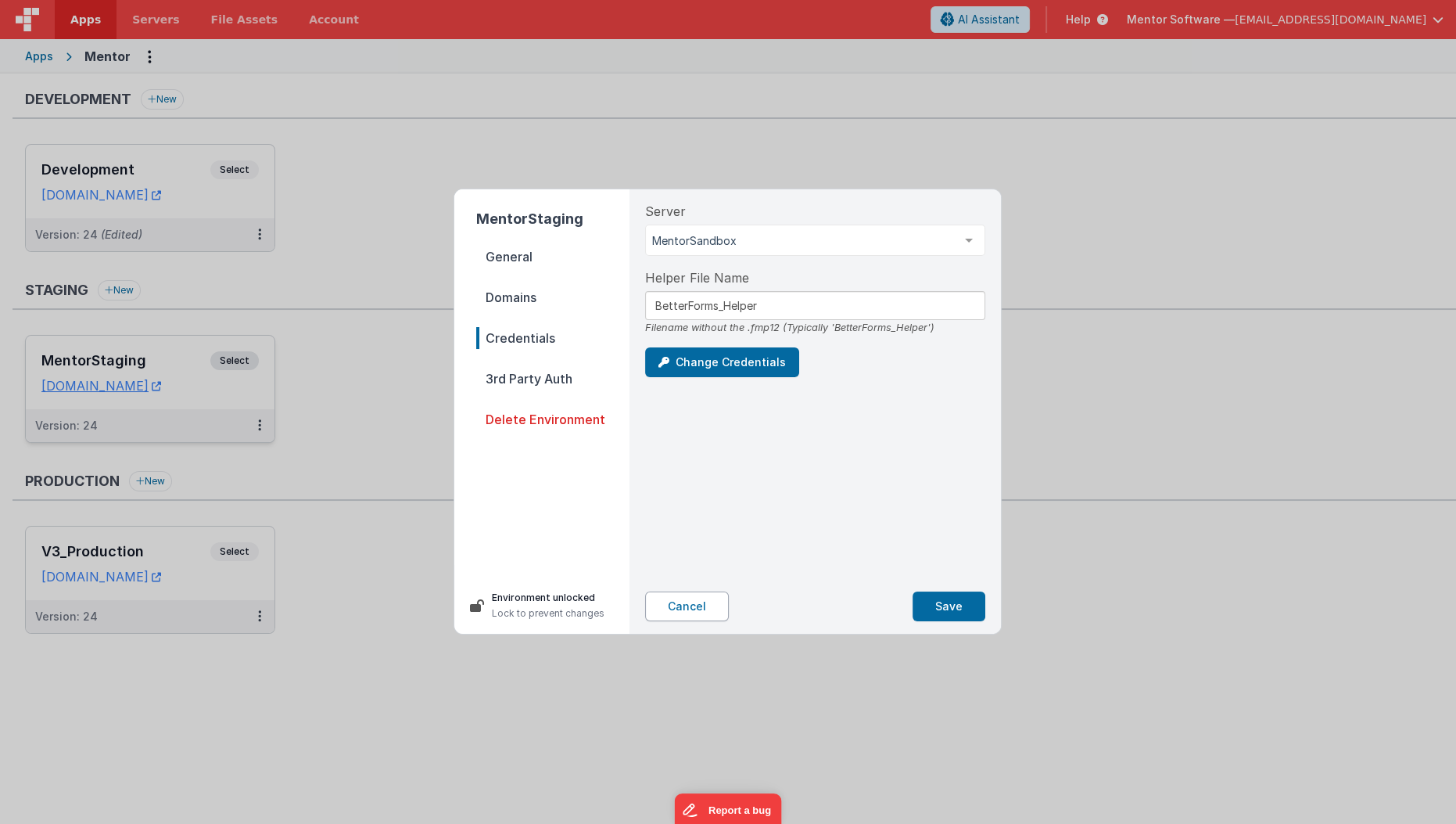
click at [682, 601] on button "Cancel" at bounding box center [687, 606] width 84 height 30
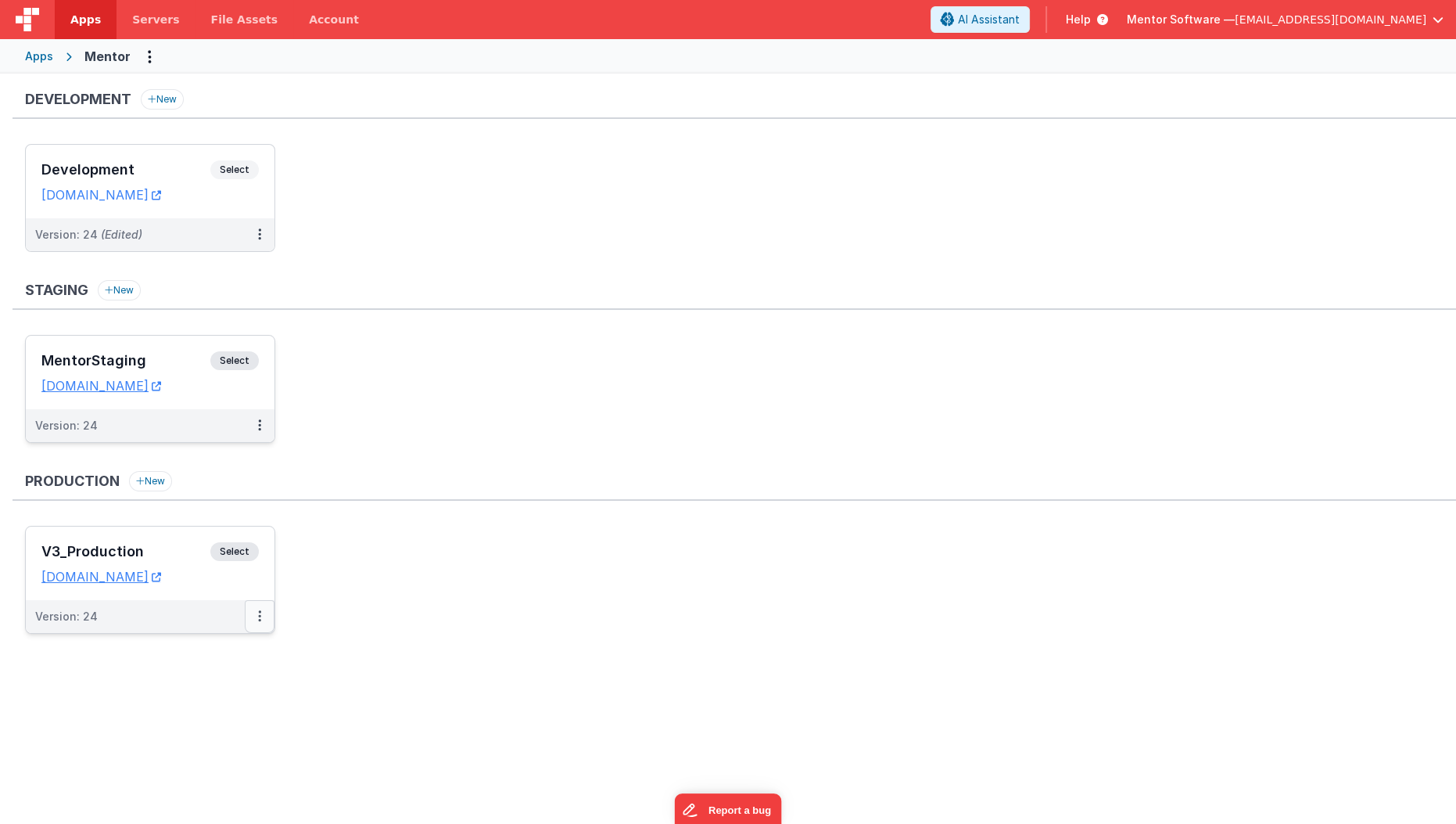
click at [269, 608] on button at bounding box center [259, 617] width 30 height 33
click at [219, 651] on link "Edit" at bounding box center [205, 651] width 138 height 28
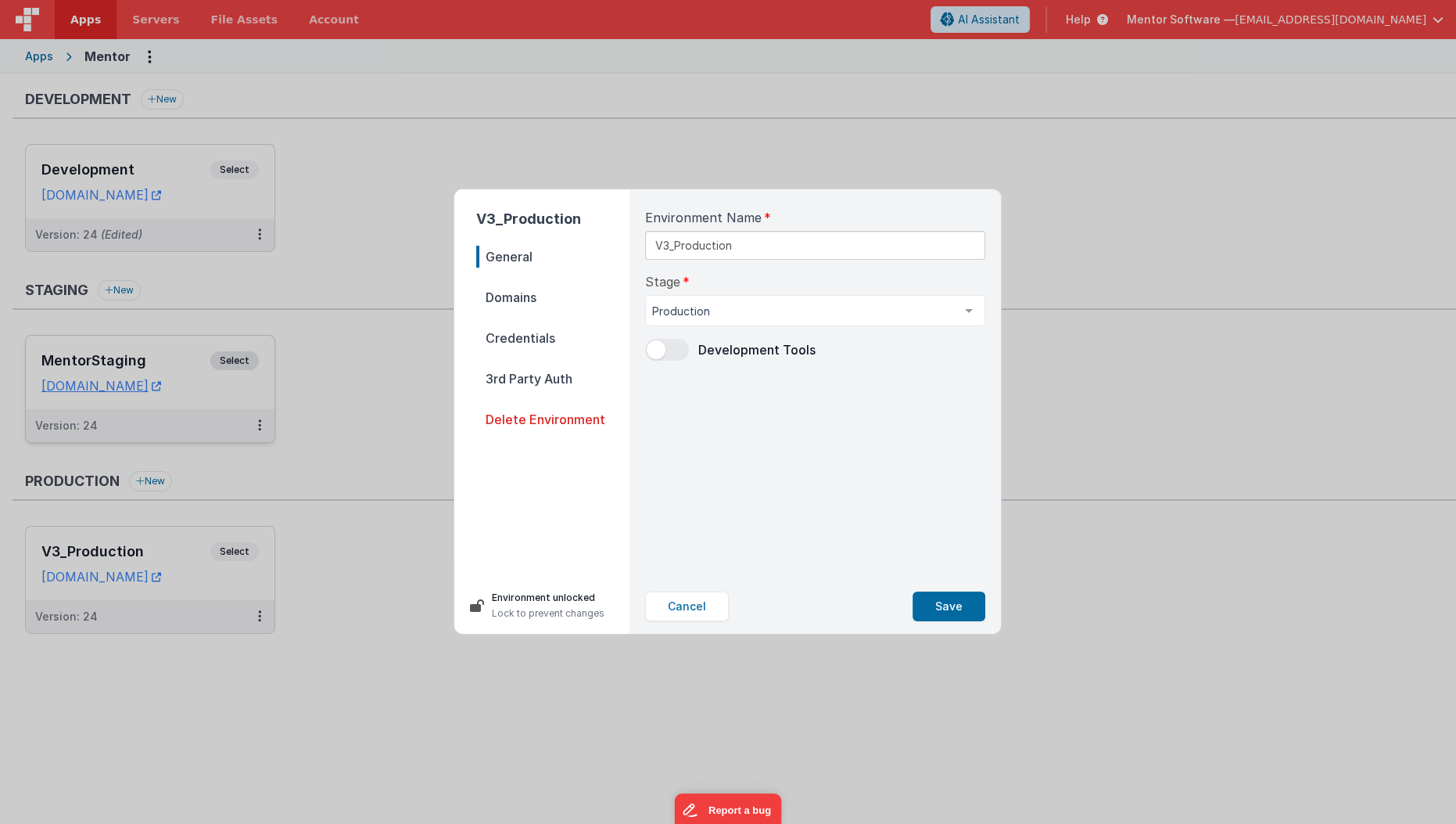
click at [561, 347] on span "Credentials" at bounding box center [553, 338] width 153 height 22
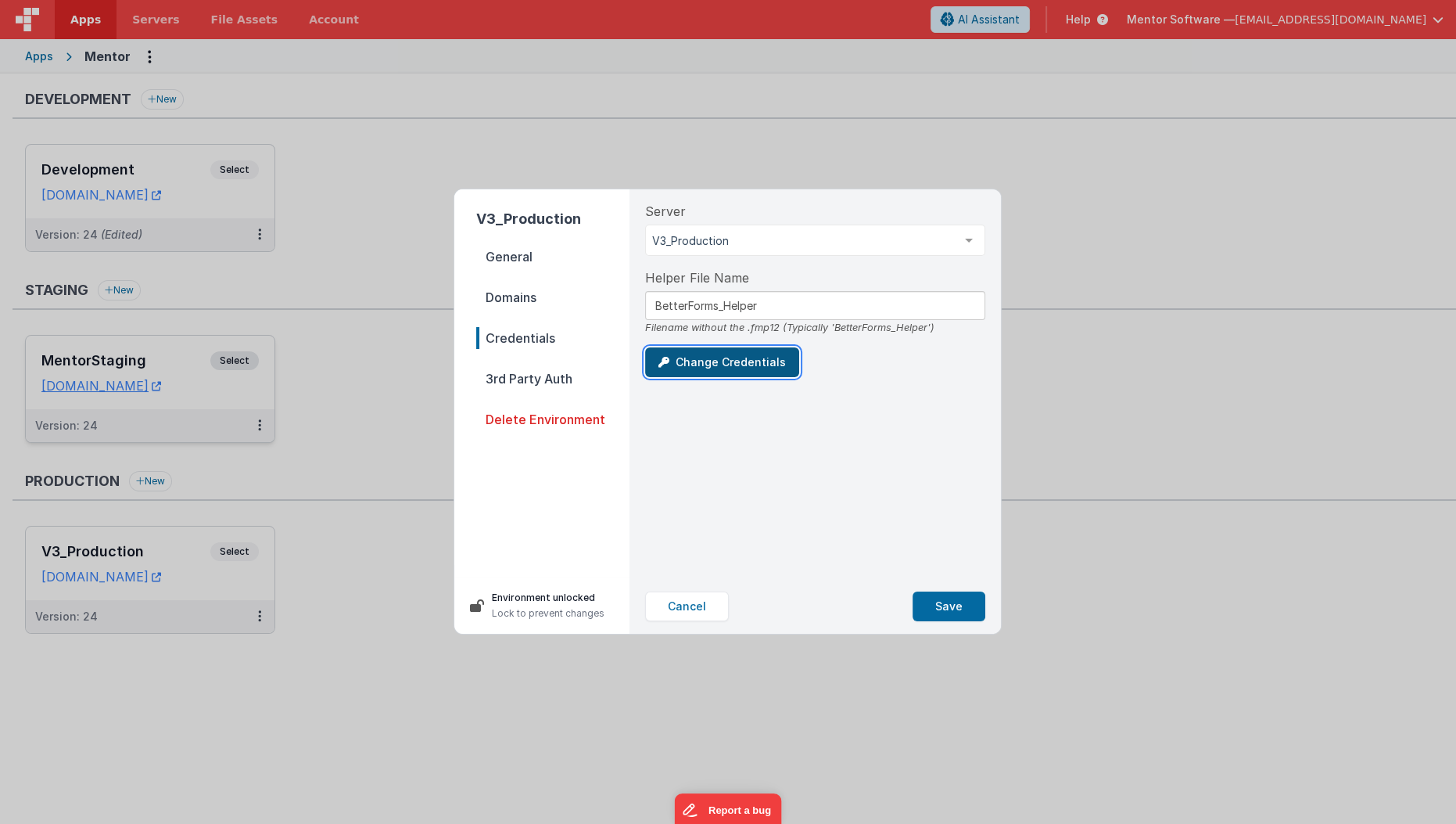
click at [698, 370] on button "Change Credentials" at bounding box center [722, 362] width 154 height 30
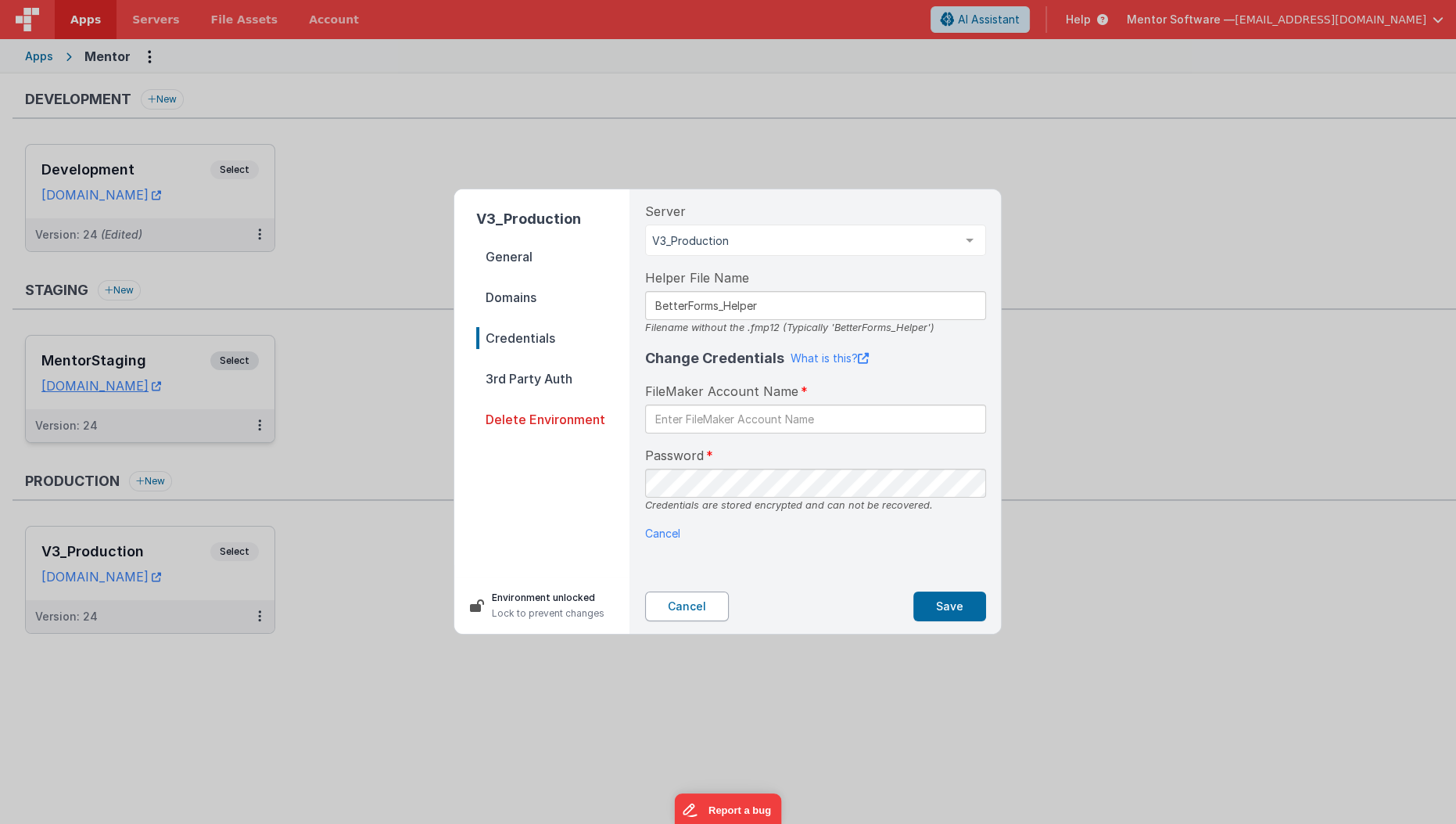
click at [692, 611] on button "Cancel" at bounding box center [687, 606] width 84 height 30
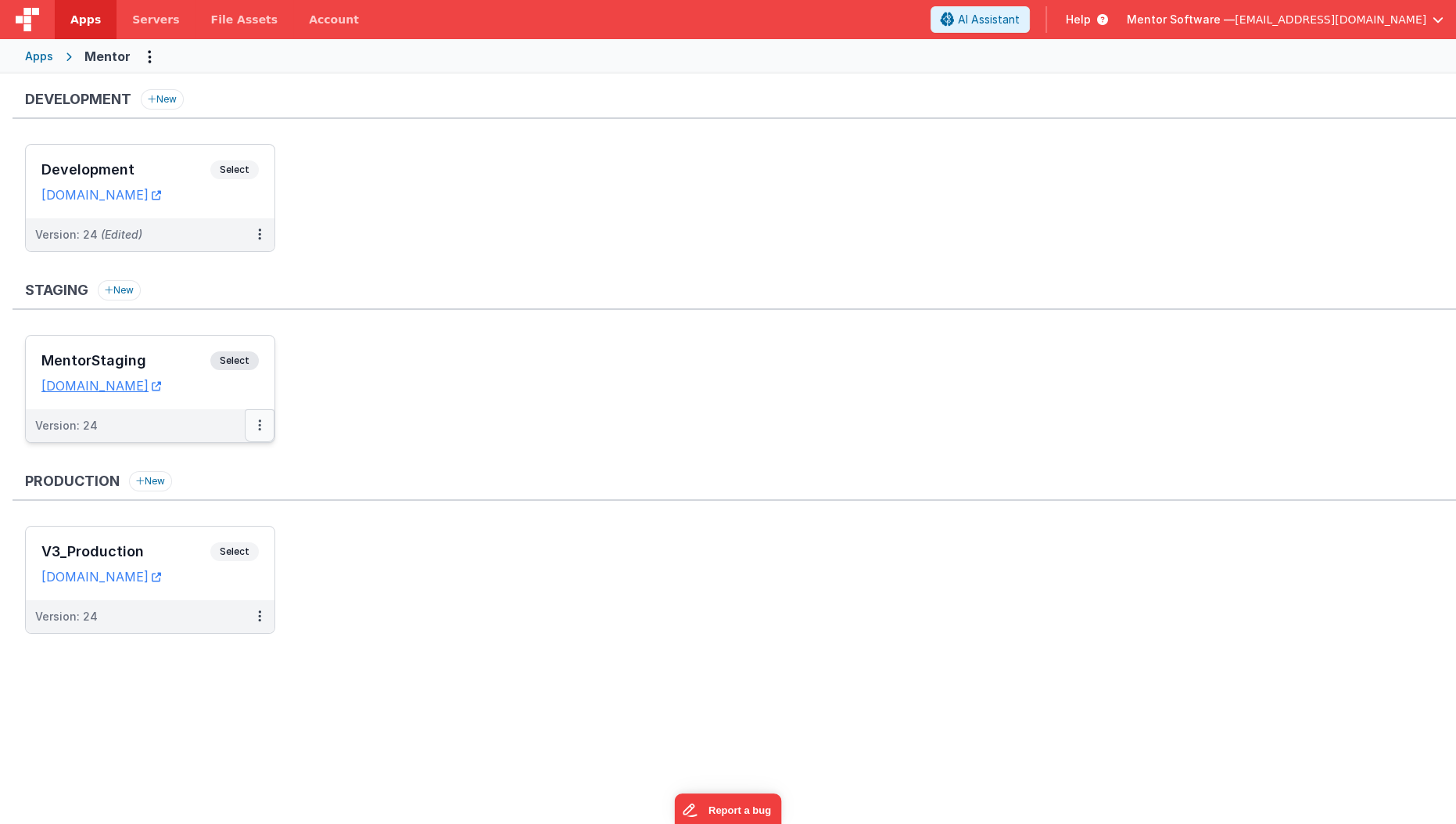
click at [263, 422] on button at bounding box center [259, 426] width 30 height 33
click at [394, 410] on div at bounding box center [728, 412] width 1456 height 824
click at [262, 616] on button at bounding box center [259, 617] width 30 height 33
click at [235, 647] on link "Edit" at bounding box center [205, 651] width 138 height 28
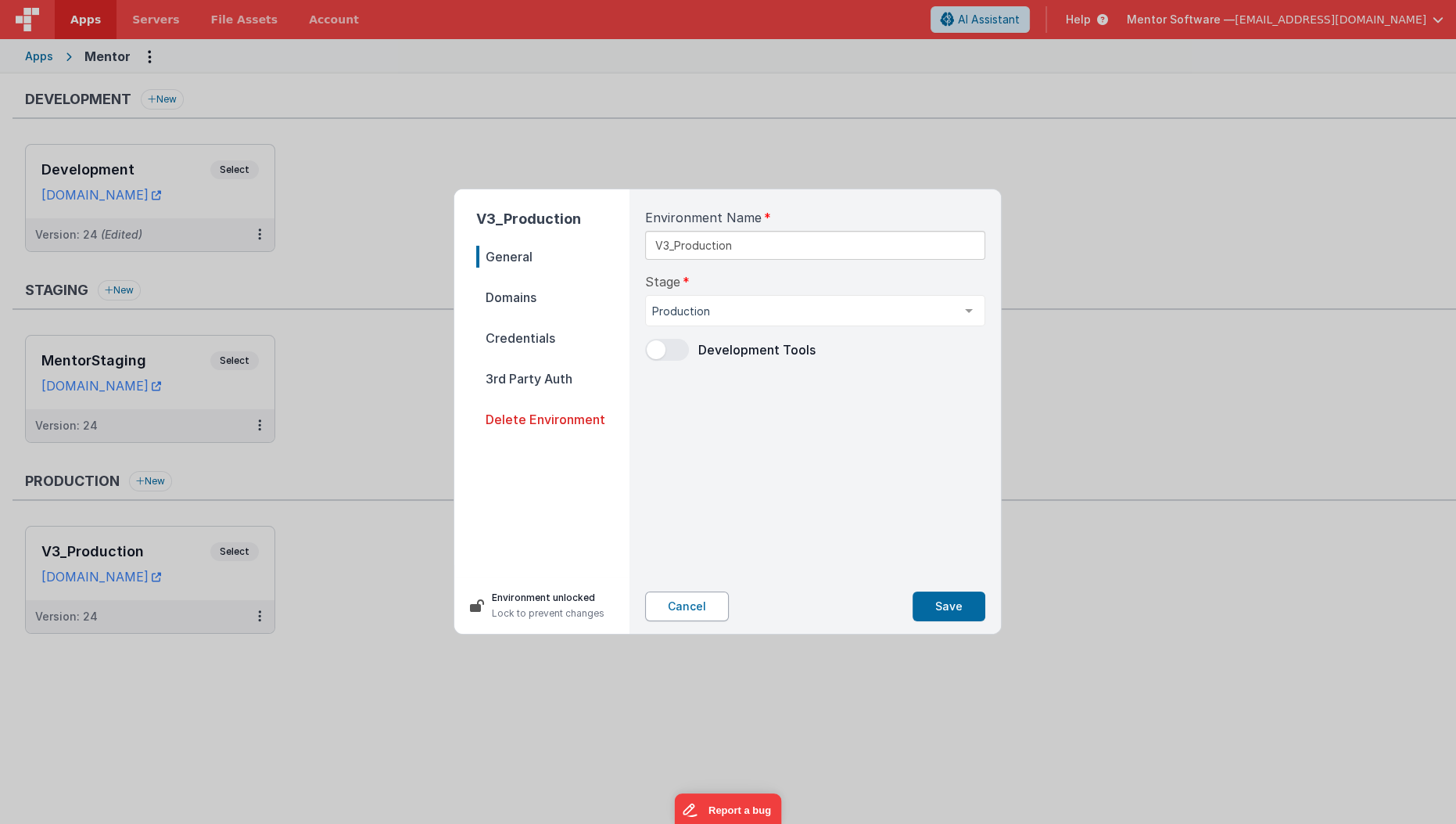
click at [700, 601] on button "Cancel" at bounding box center [687, 606] width 84 height 30
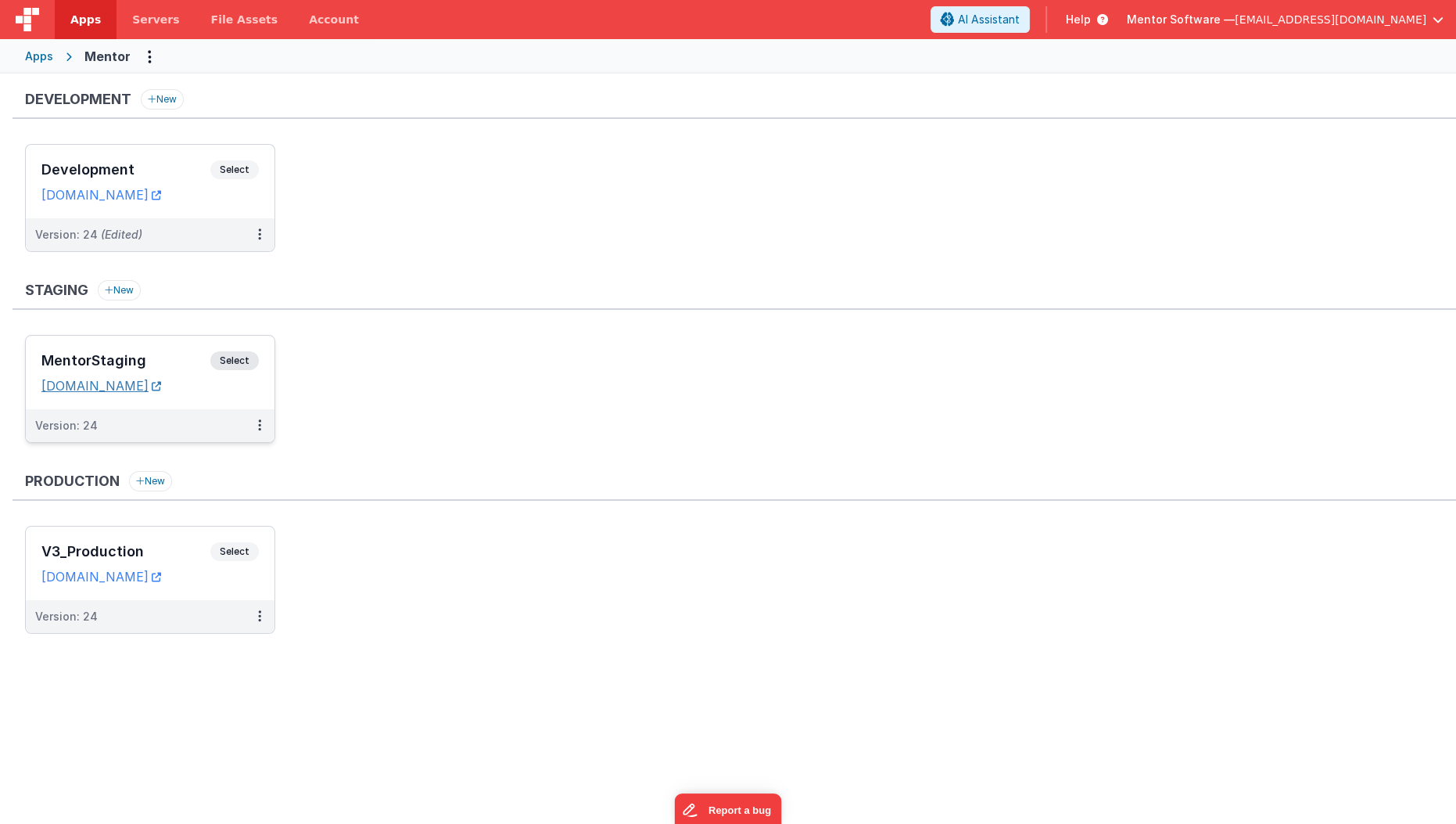
click at [161, 386] on link "mentorstaging.fmbetterforms.com" at bounding box center [102, 385] width 120 height 16
click at [162, 203] on div "Development Select URLs mentordev.fmbetterforms.com" at bounding box center [150, 182] width 248 height 74
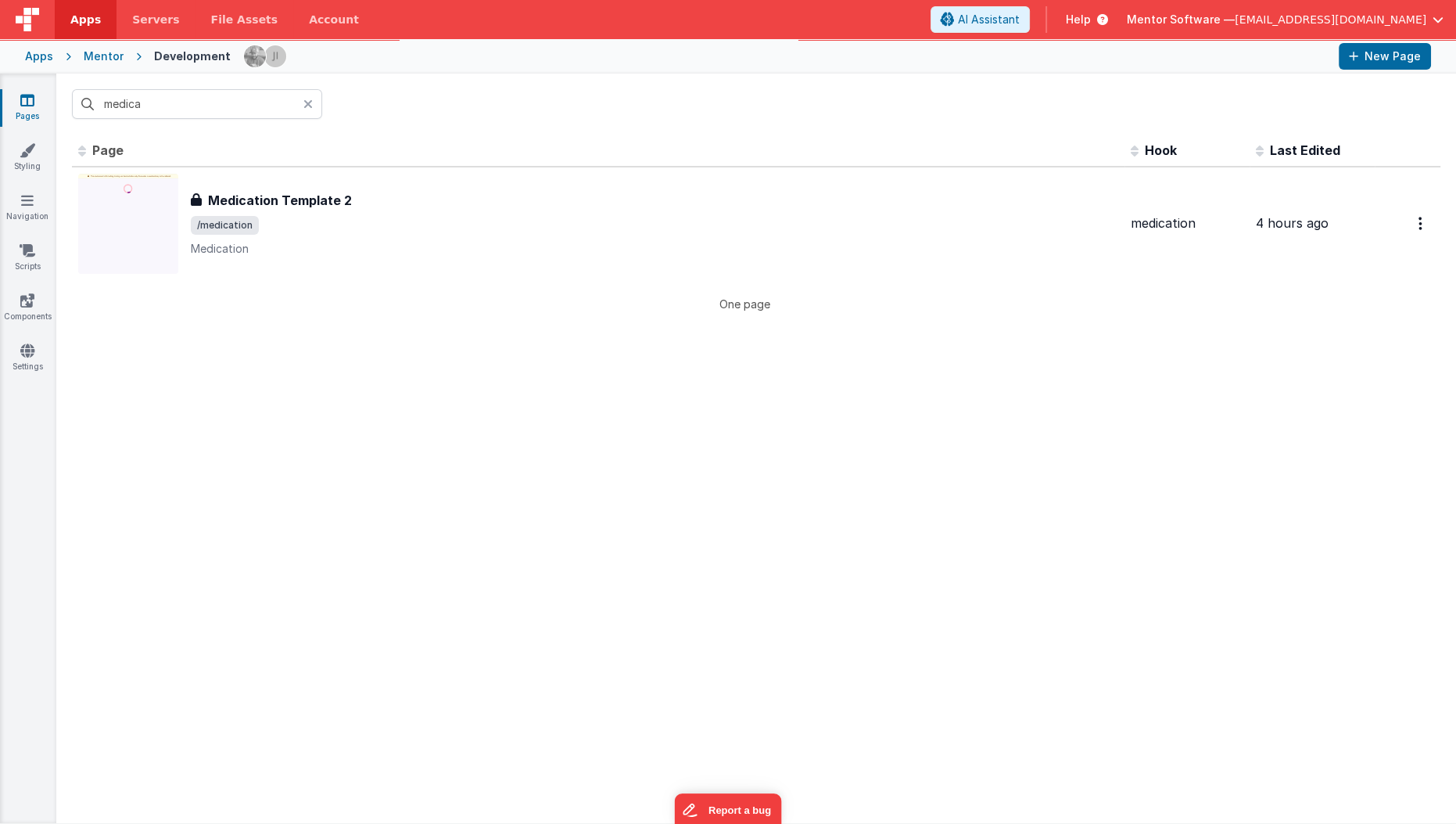
click at [314, 109] on div at bounding box center [313, 104] width 18 height 30
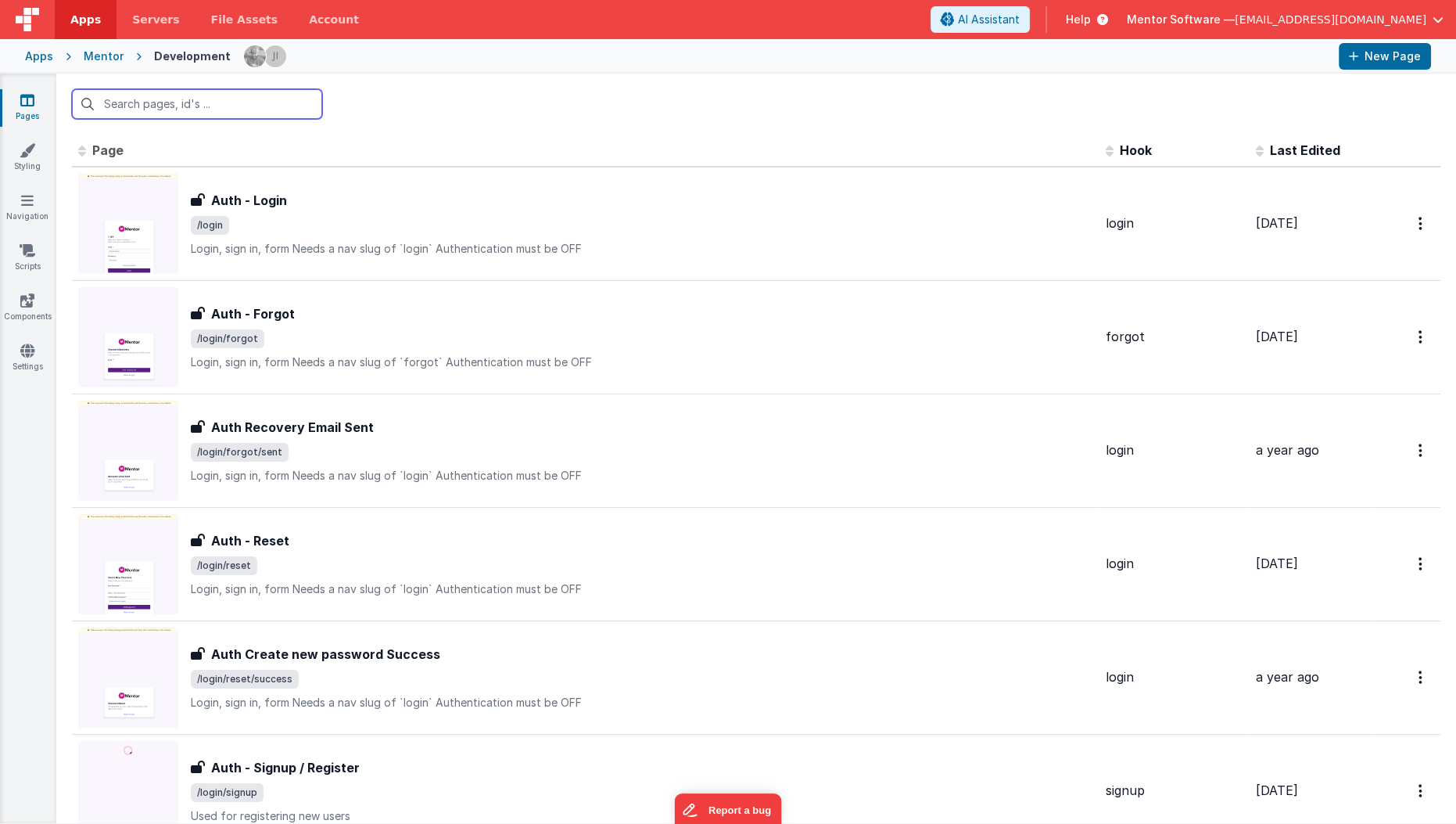
click at [283, 115] on input "text" at bounding box center [197, 104] width 250 height 30
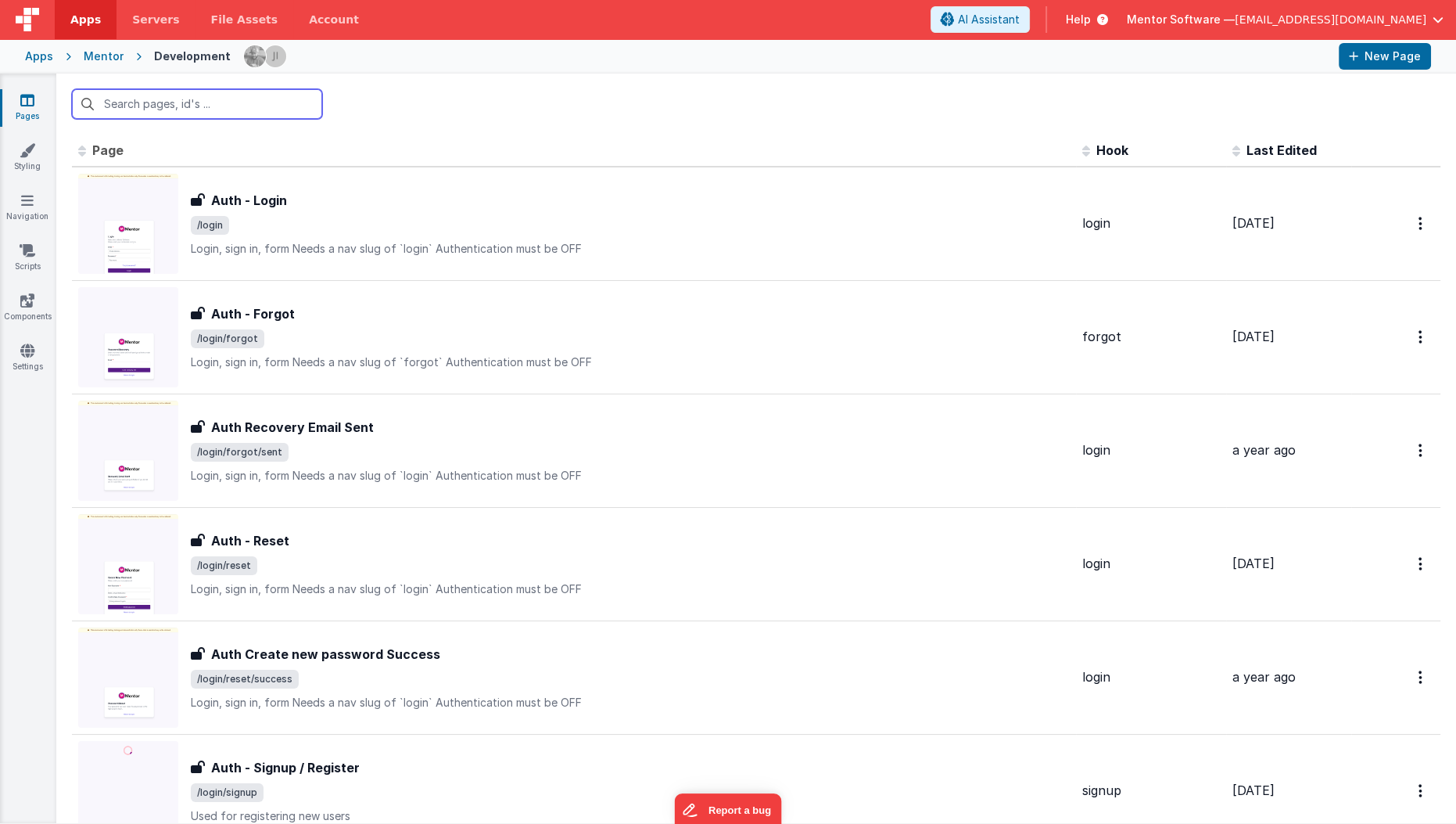
click at [283, 115] on input "text" at bounding box center [197, 104] width 250 height 30
click at [283, 110] on input "text" at bounding box center [197, 104] width 250 height 30
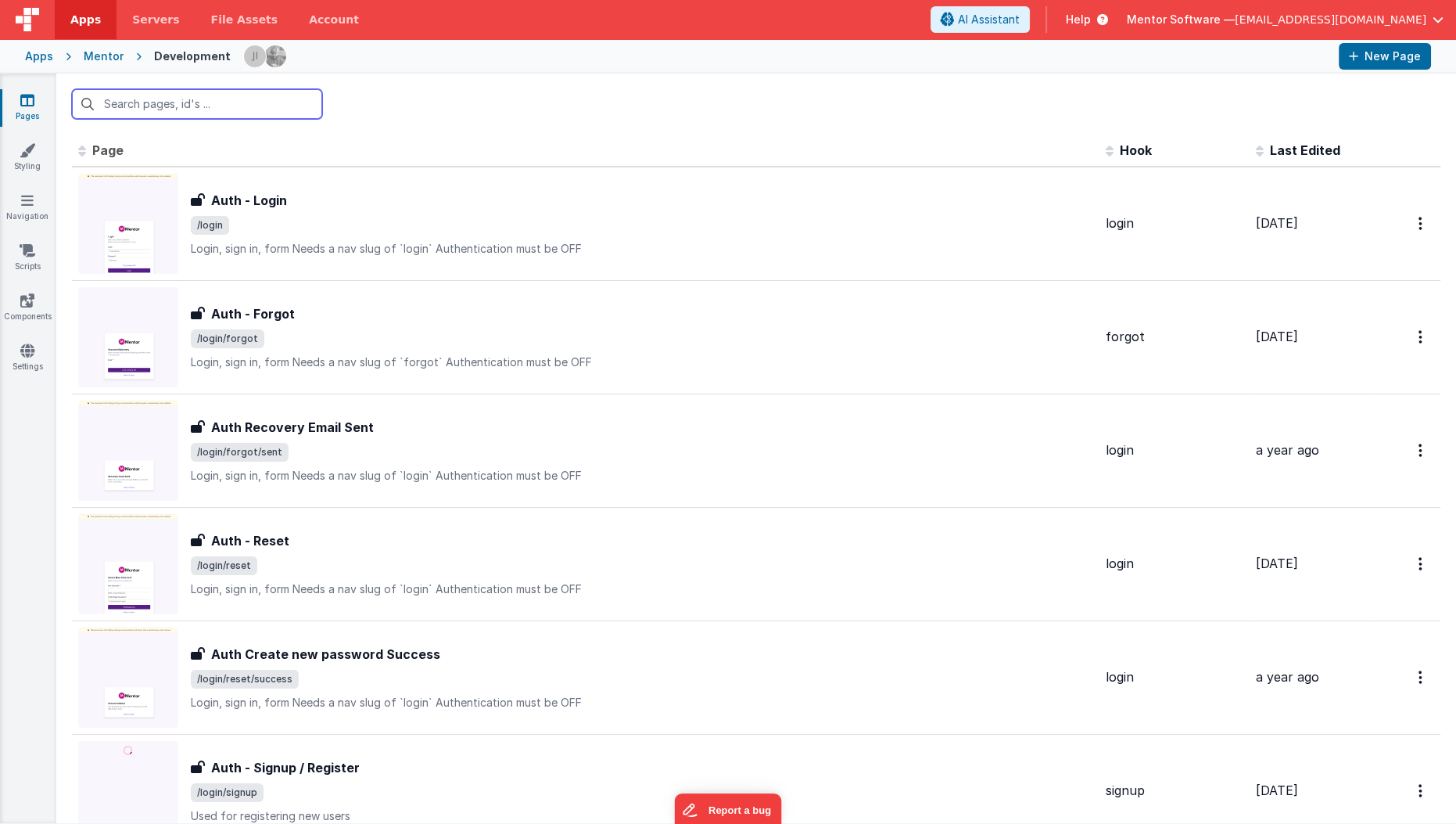
drag, startPoint x: 173, startPoint y: 7, endPoint x: 136, endPoint y: 104, distance: 103.8
click at [136, 104] on input "text" at bounding box center [197, 104] width 250 height 30
type input "m"
click at [26, 303] on icon at bounding box center [27, 300] width 14 height 16
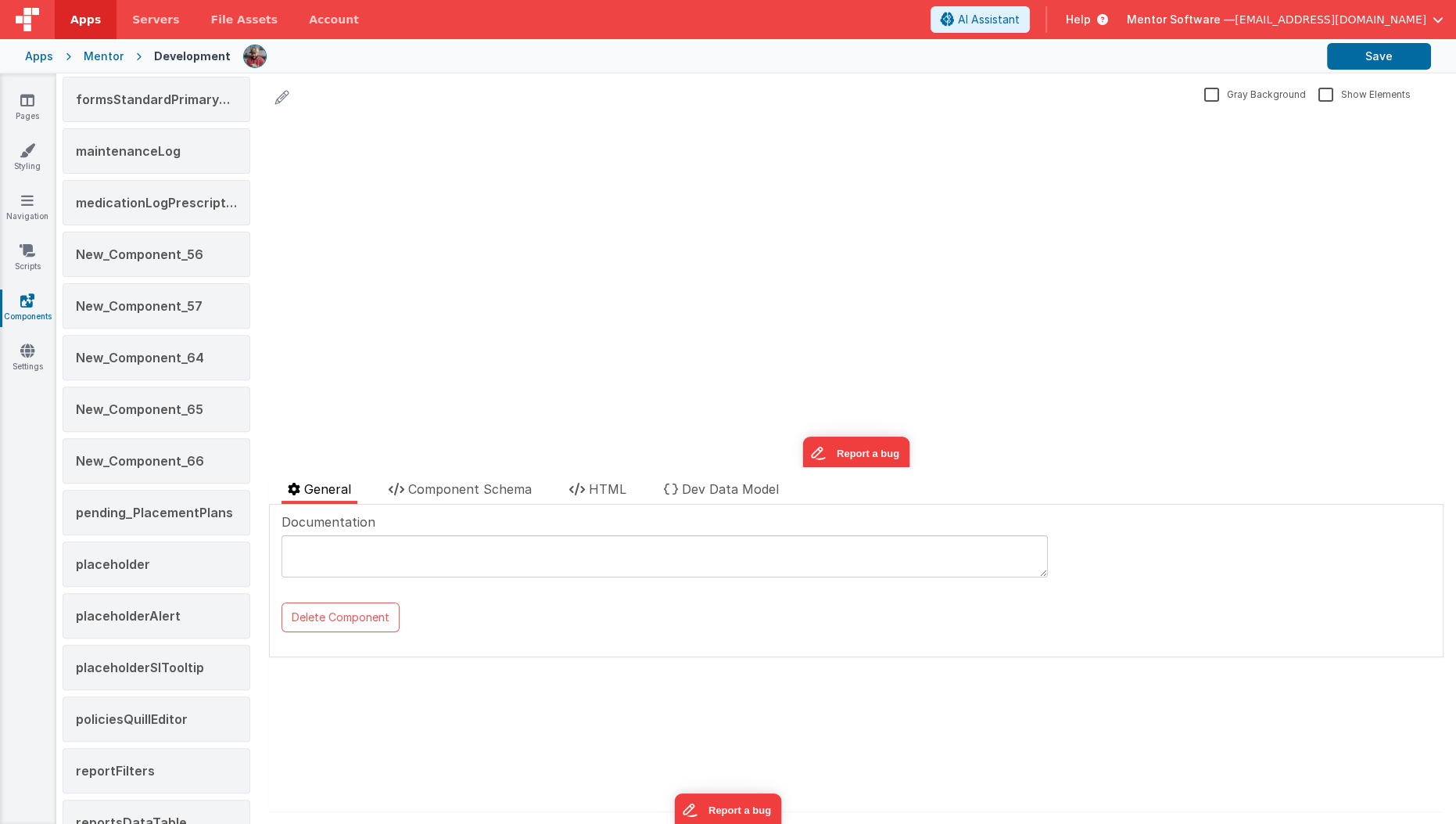
scroll to position [760, 0]
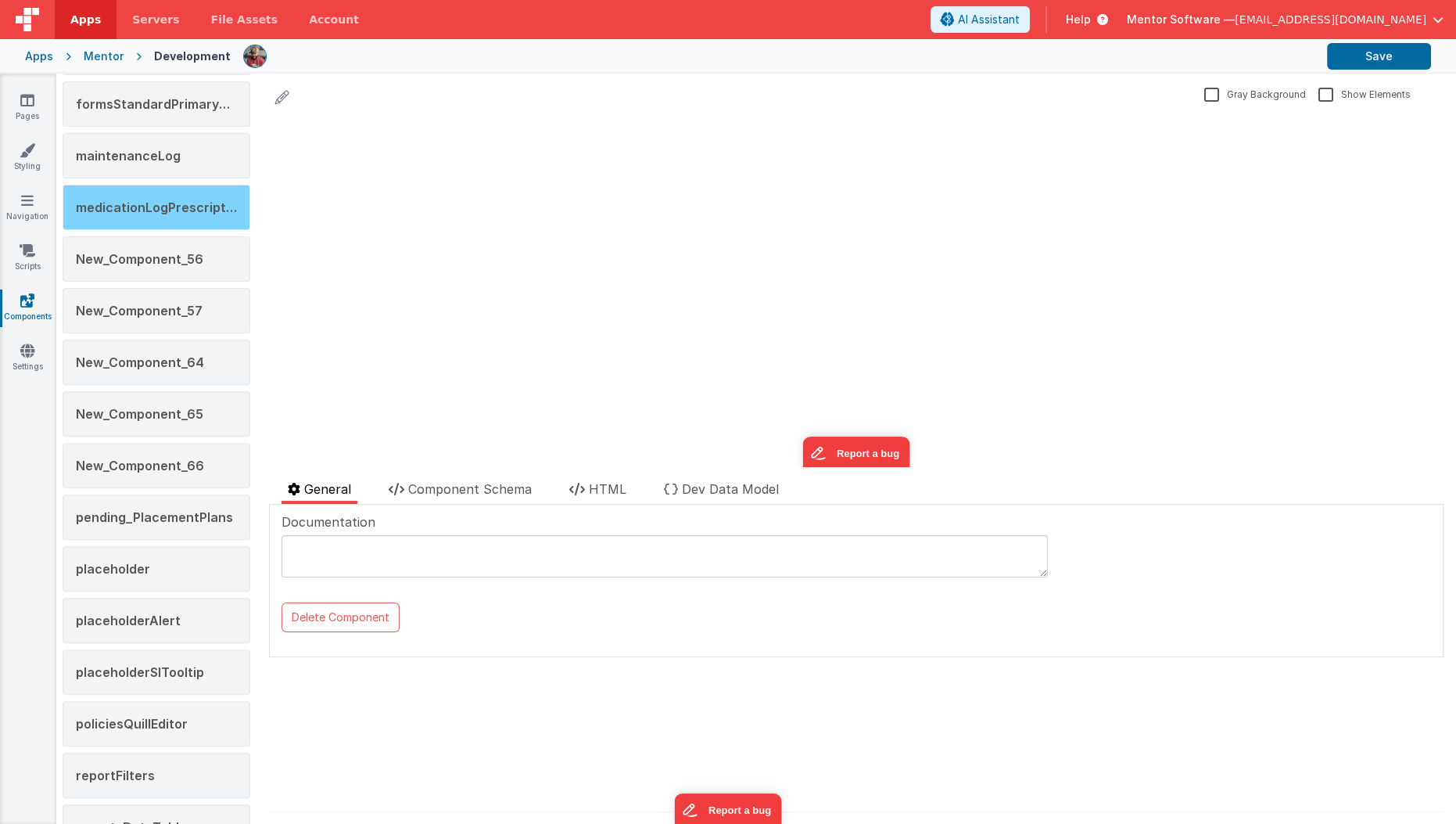
click at [177, 210] on div "medicationLogPrescription" at bounding box center [156, 207] width 187 height 45
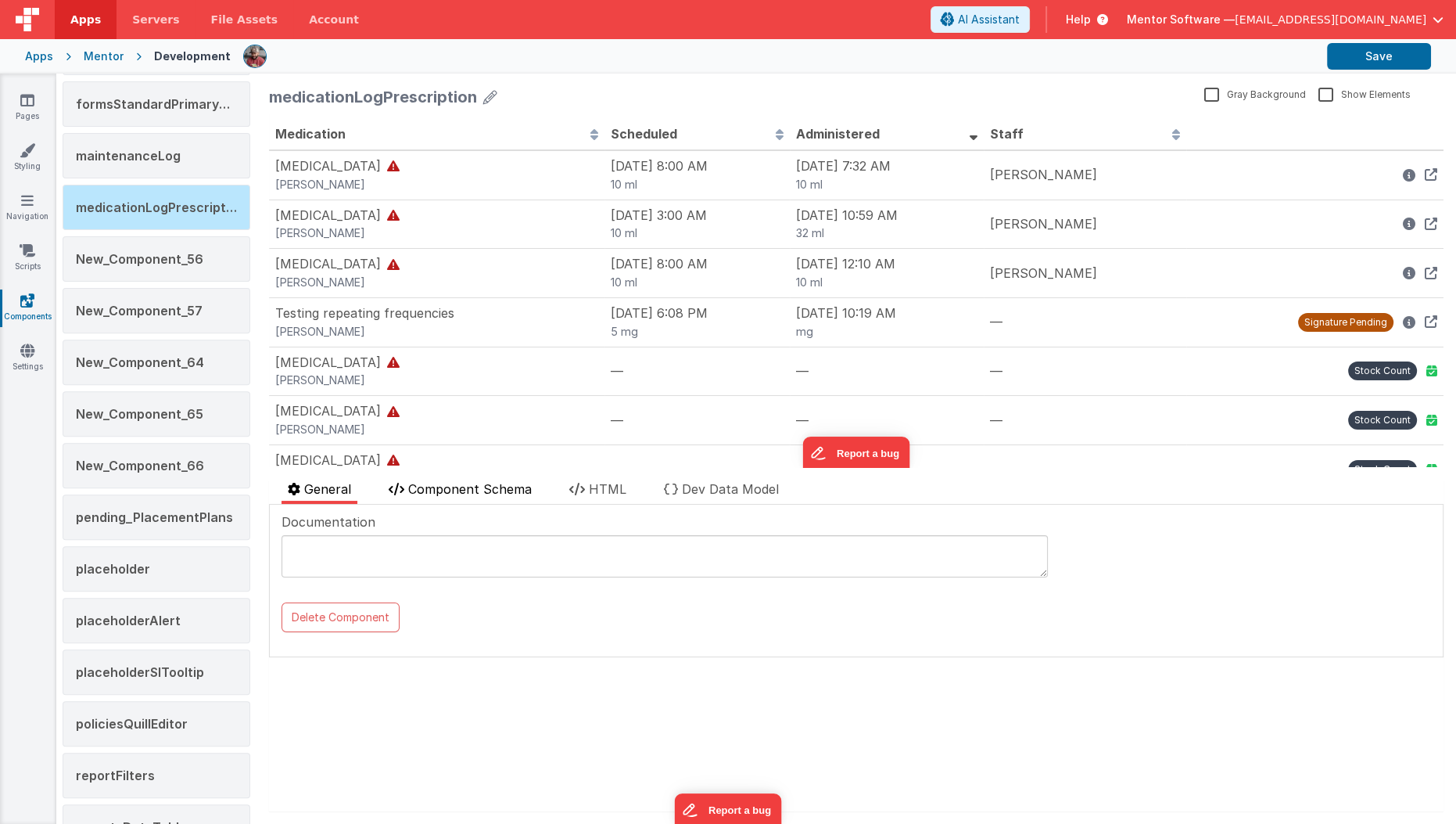
click at [519, 492] on span "Component Schema" at bounding box center [470, 489] width 124 height 16
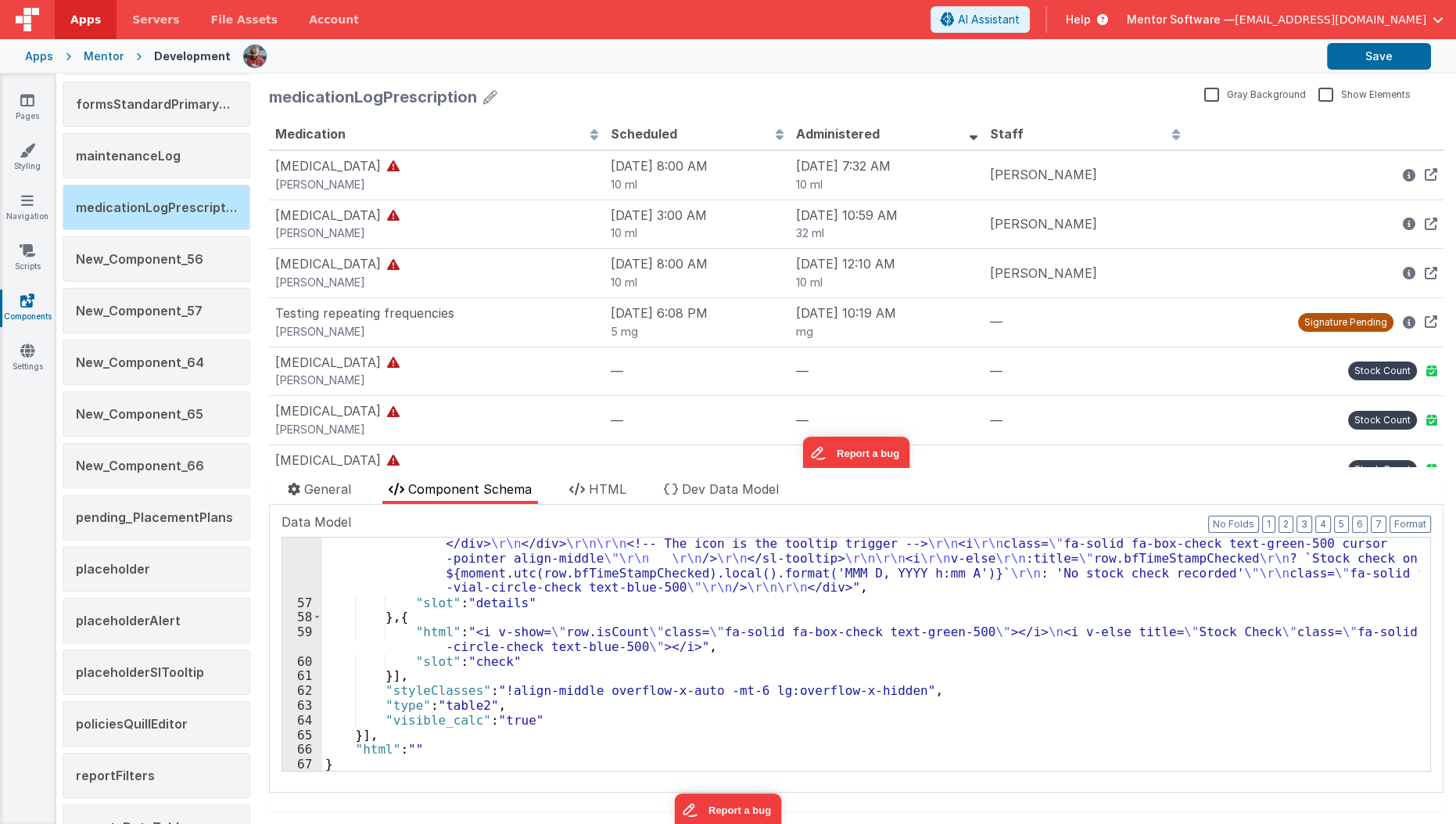
scroll to position [1794, 0]
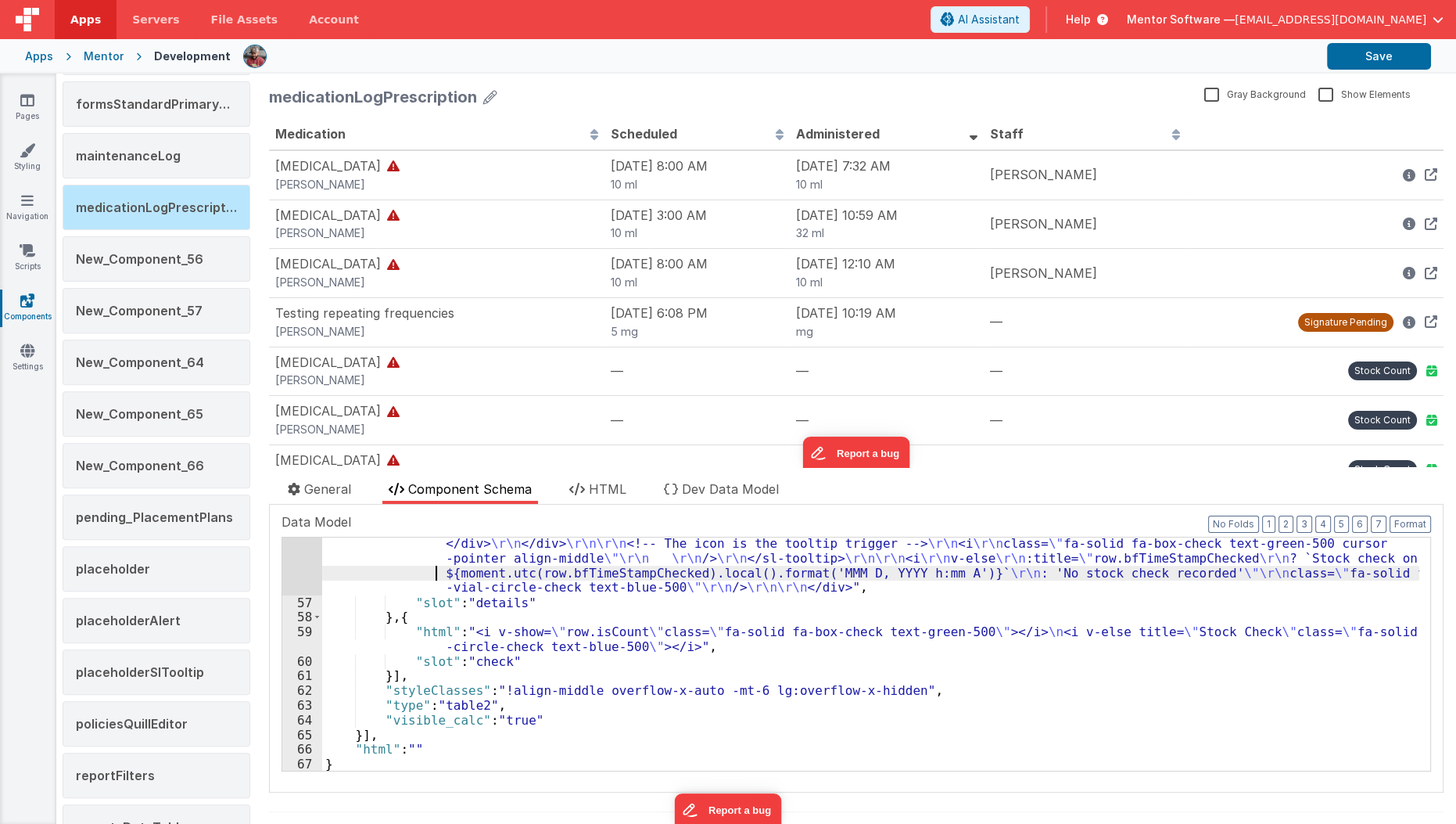
click at [370, 570] on div ""html" : "<div v-if= \" !row.isCount \" class= \" flex gap-3 items-center w-ful…" at bounding box center [871, 256] width 1097 height 1174
click at [295, 561] on div "56" at bounding box center [302, 132] width 40 height 927
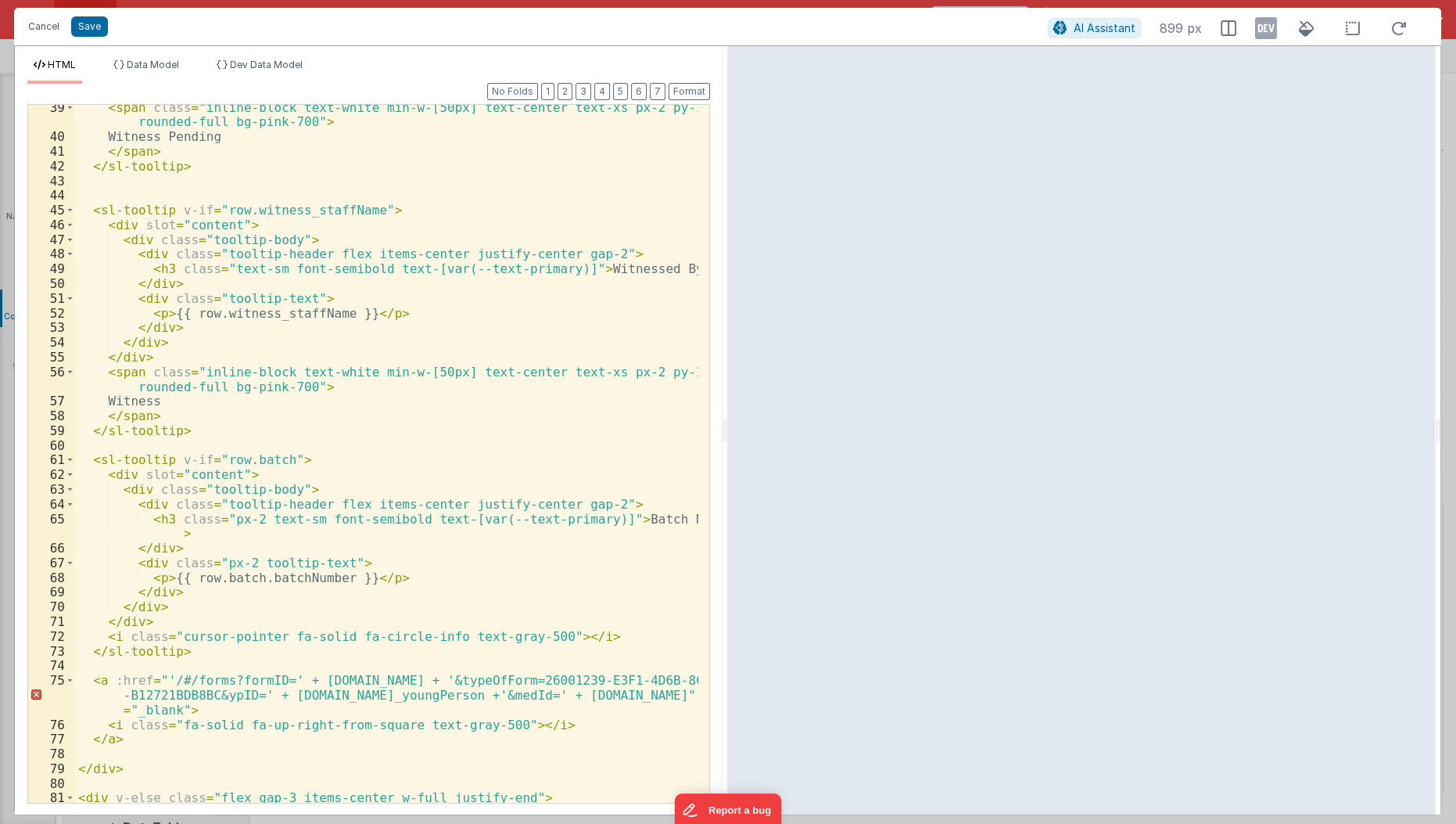
scroll to position [669, 0]
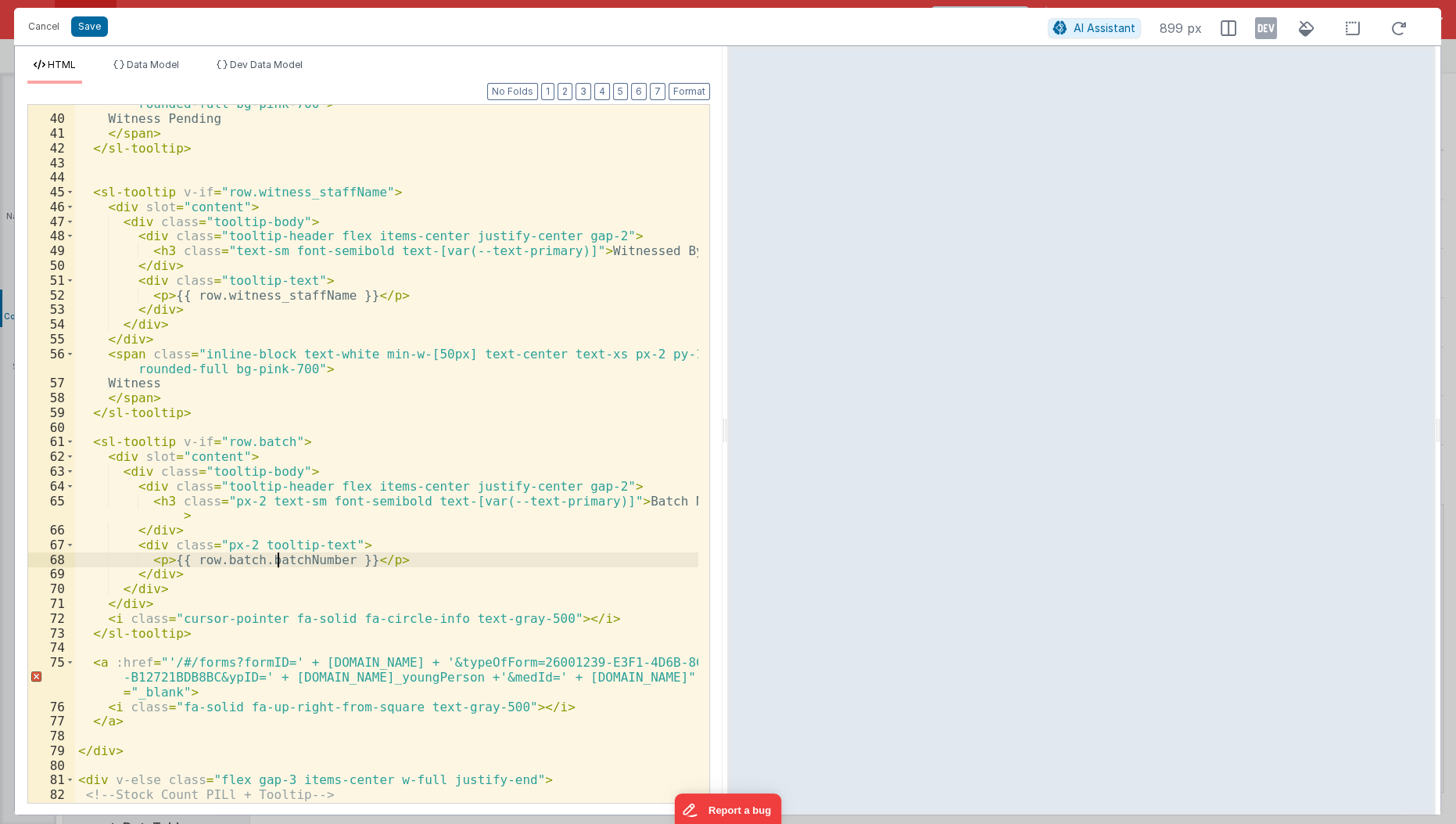
click at [274, 561] on div "< span class = "inline-block text-white min-w-[50px] text-center text-xs px-2 p…" at bounding box center [387, 454] width 625 height 744
click at [271, 575] on div "< span class = "inline-block text-white min-w-[50px] text-center text-xs px-2 p…" at bounding box center [387, 454] width 625 height 744
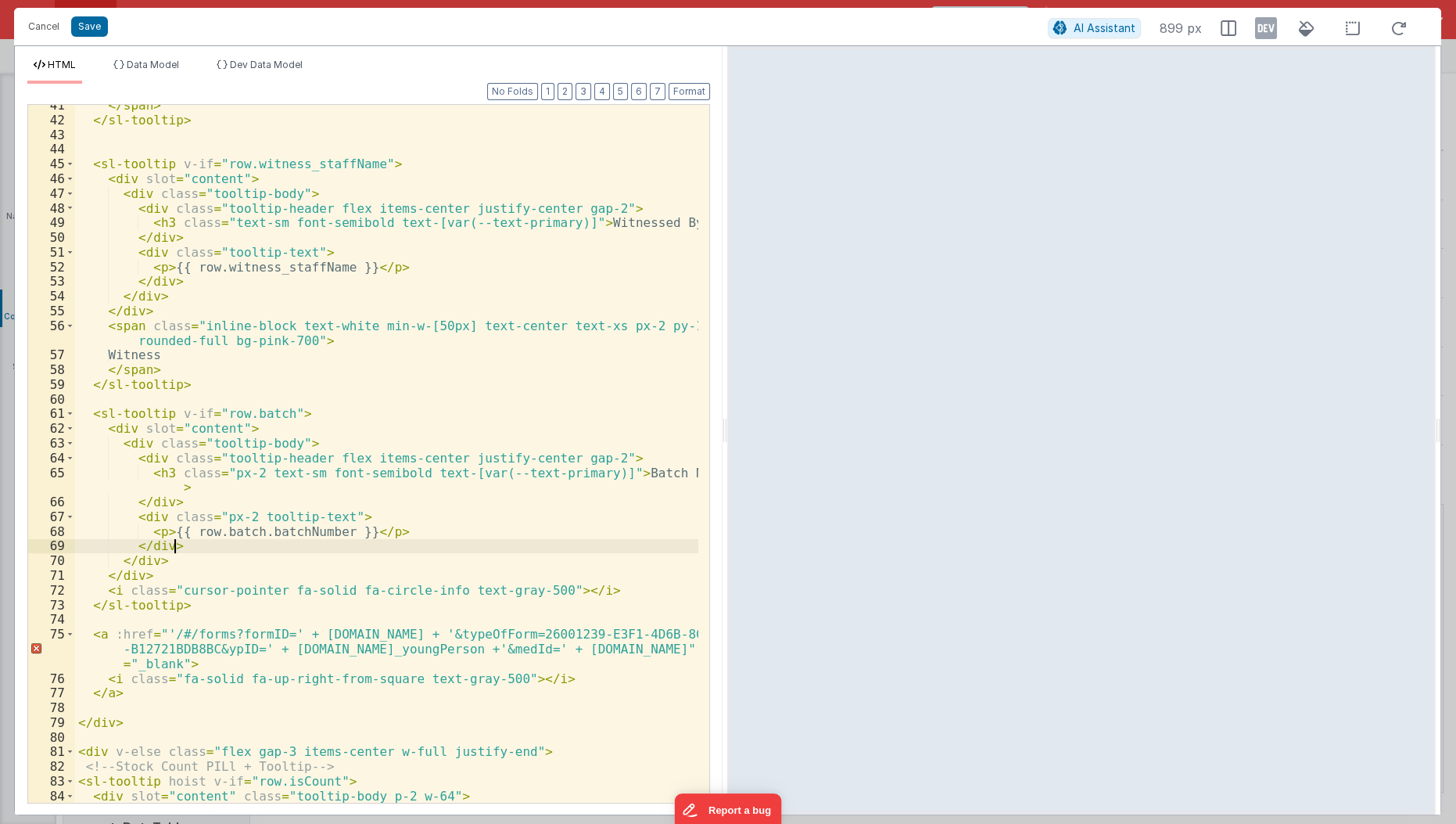
click at [229, 542] on div "</ span > </ sl-tooltip > < sl-tooltip v-if = "row.witness_staffName" > < div s…" at bounding box center [387, 462] width 625 height 729
click at [233, 537] on div "</ span > </ sl-tooltip > < sl-tooltip v-if = "row.witness_staffName" > < div s…" at bounding box center [387, 462] width 625 height 729
click at [43, 22] on button "Cancel" at bounding box center [43, 27] width 47 height 22
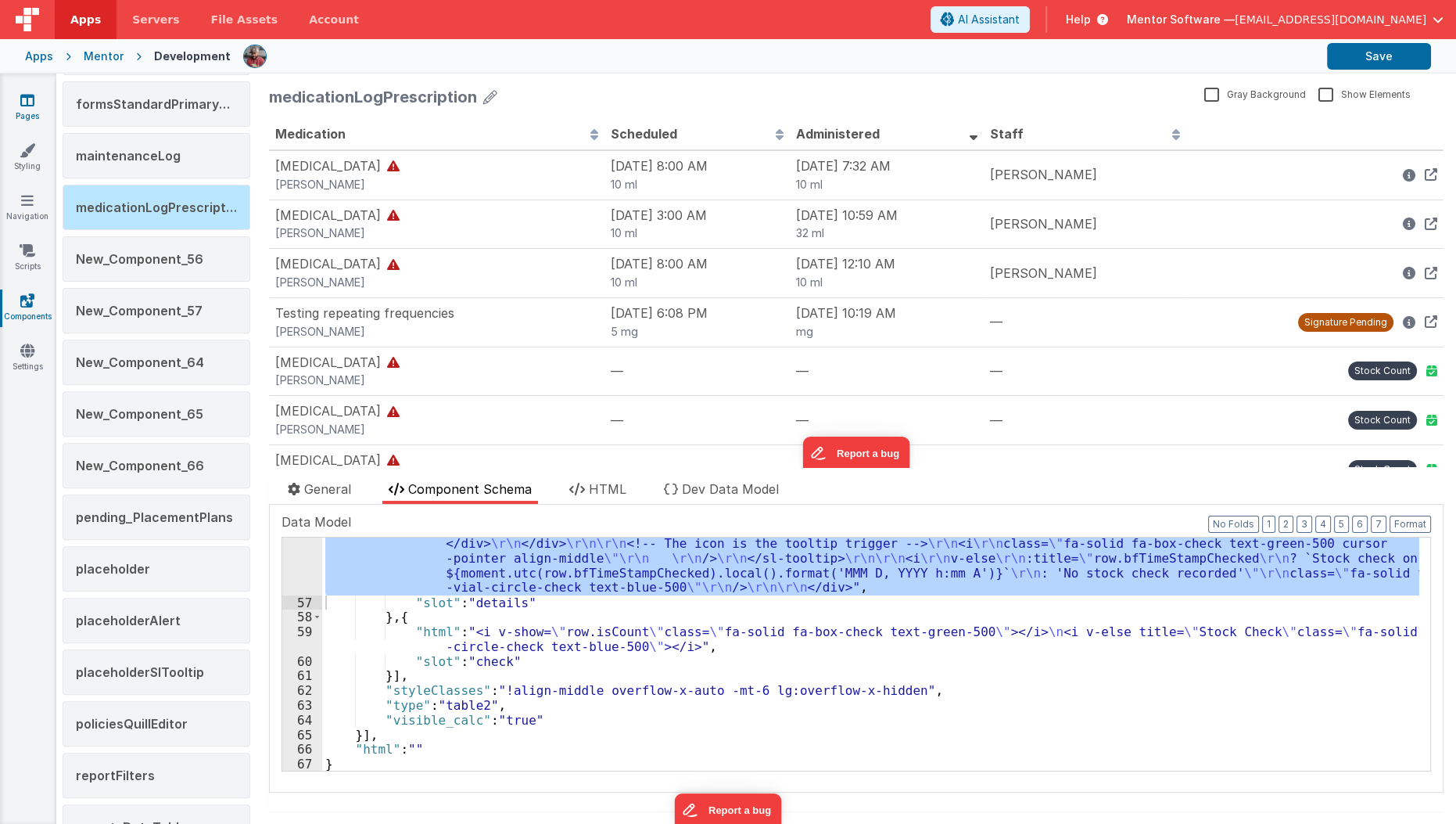
click at [25, 115] on link "Pages" at bounding box center [27, 108] width 56 height 31
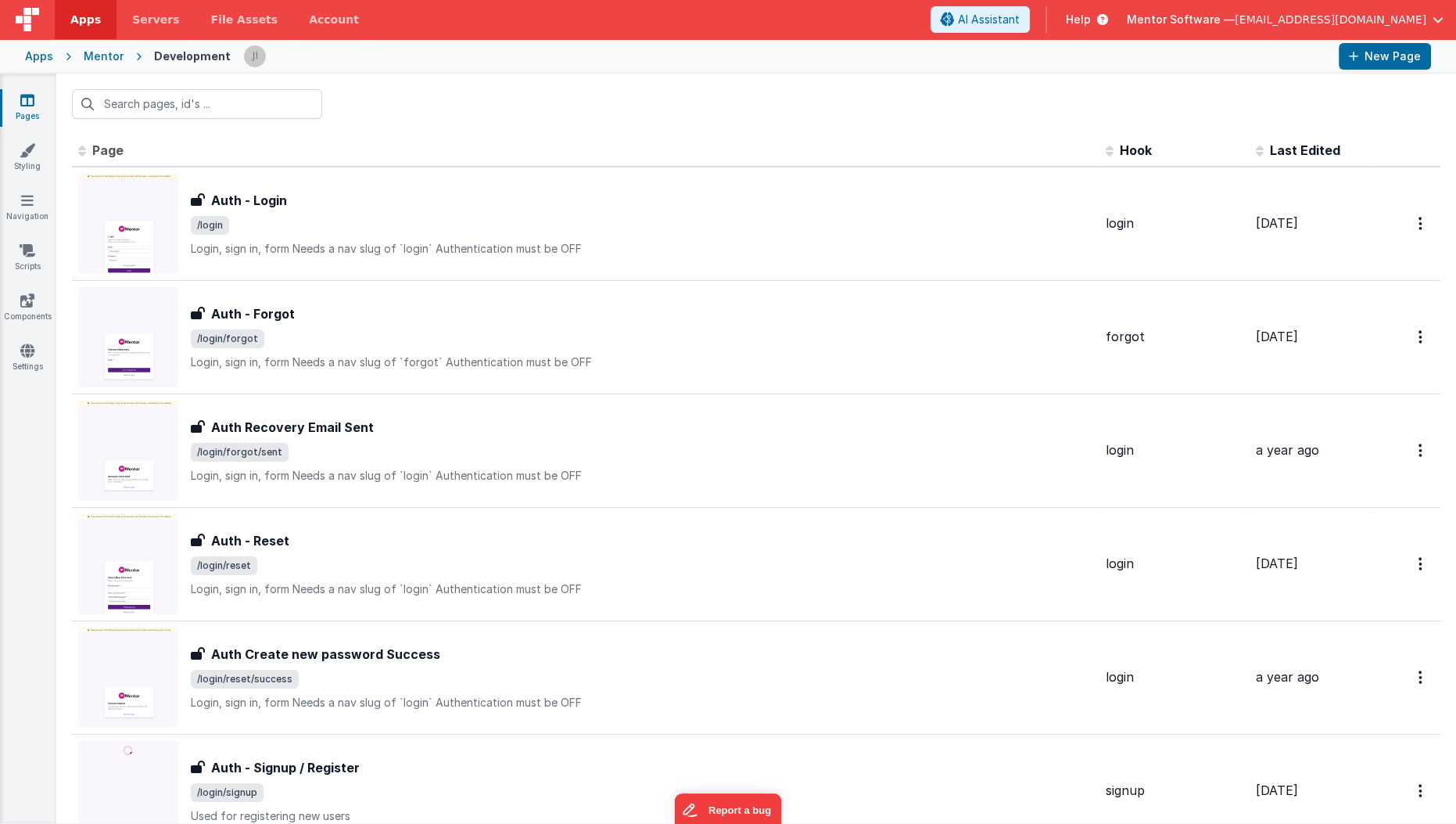
click at [30, 104] on icon at bounding box center [27, 100] width 14 height 16
click at [28, 370] on link "Settings" at bounding box center [27, 358] width 56 height 31
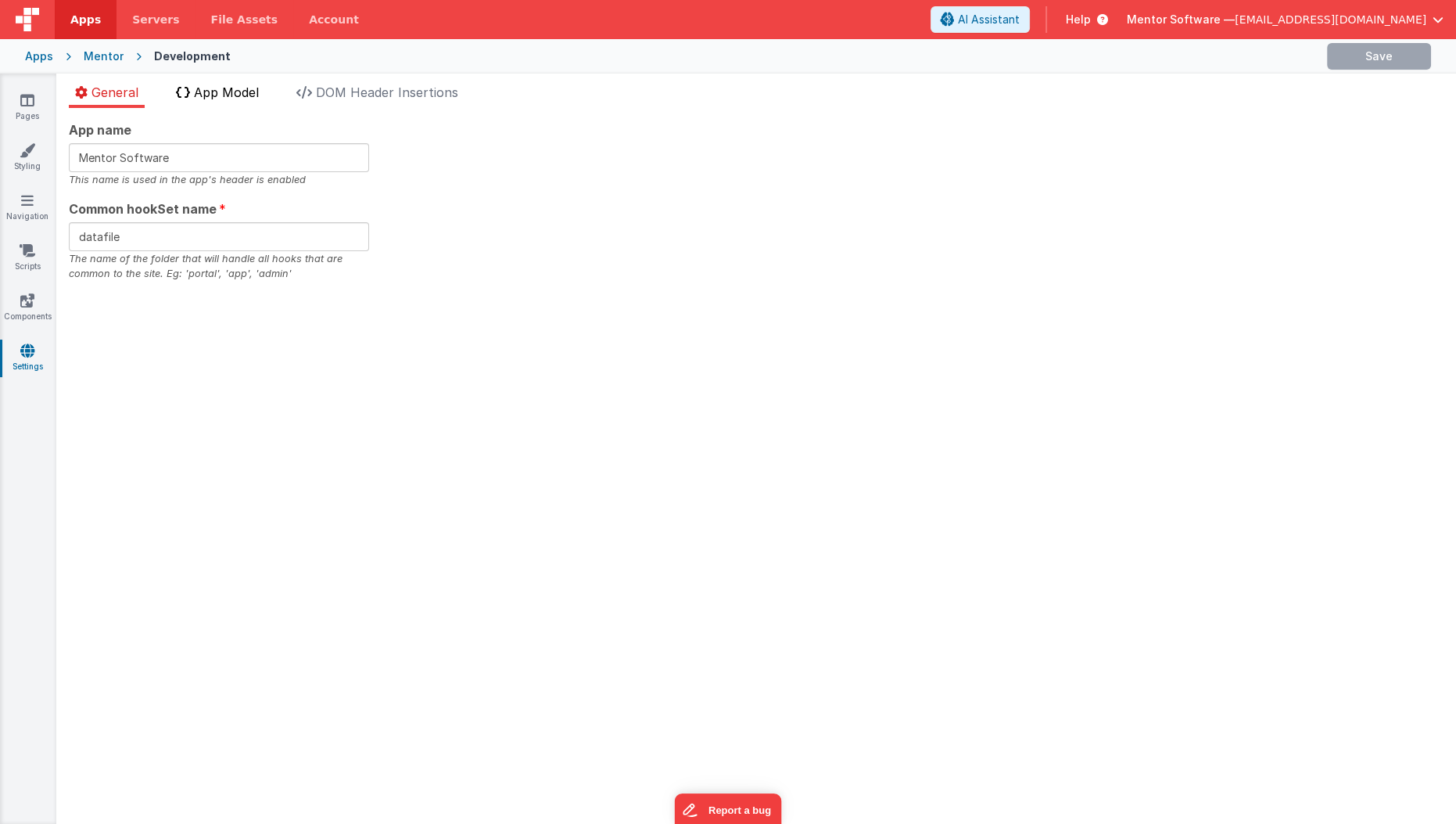
click at [230, 90] on span "App Model" at bounding box center [226, 91] width 65 height 16
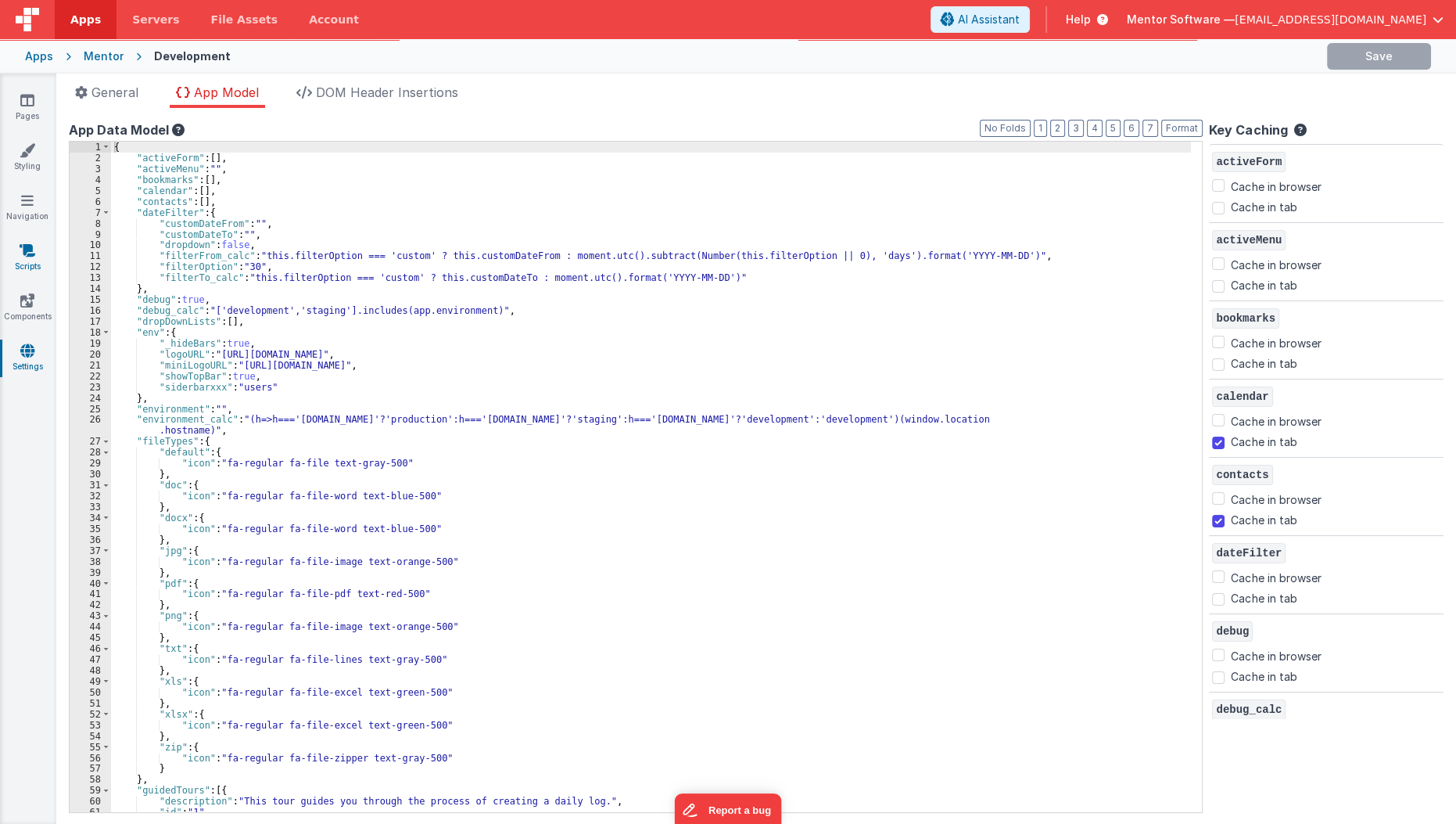
click at [28, 263] on link "Scripts" at bounding box center [27, 259] width 56 height 31
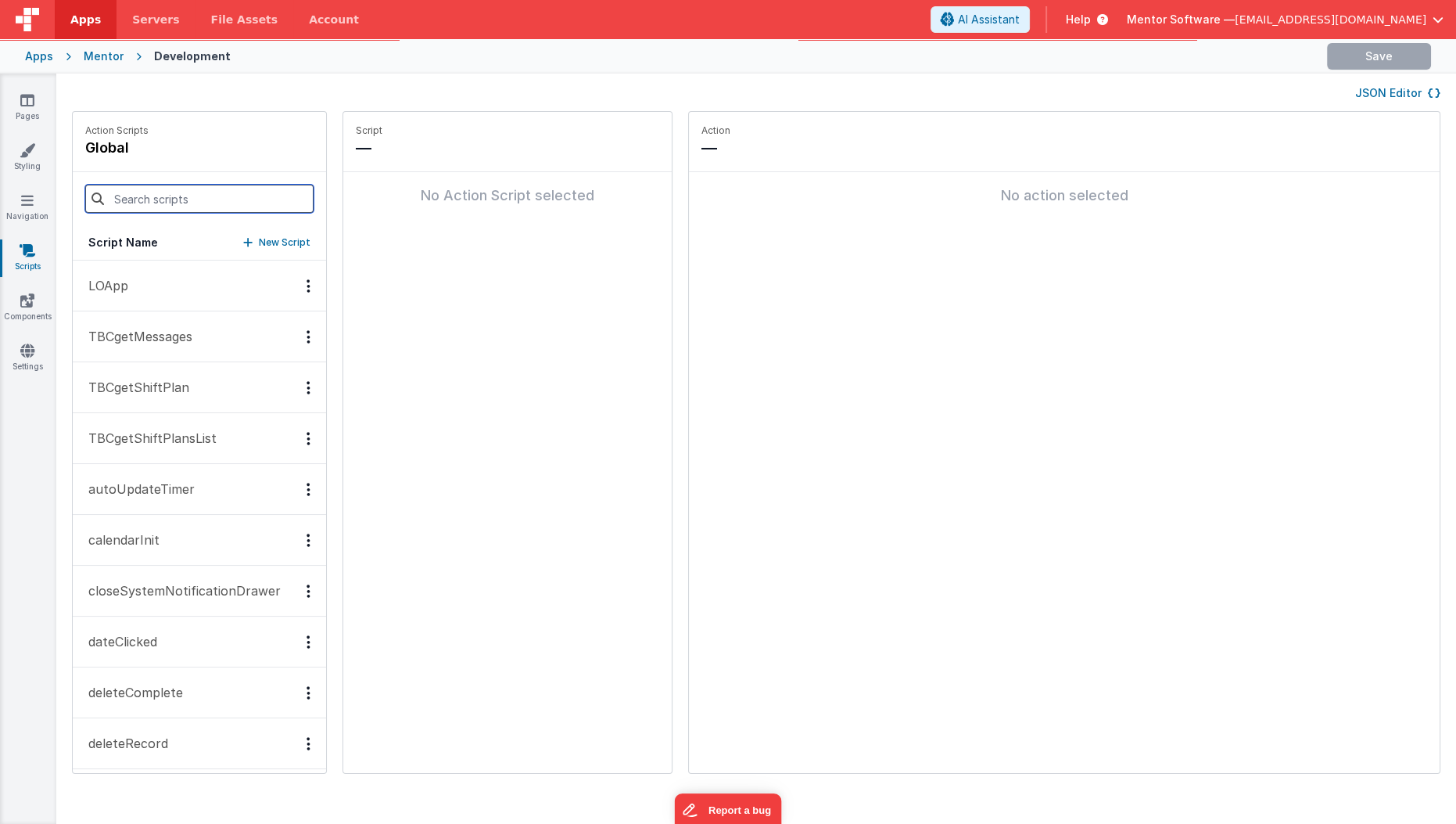
click at [179, 205] on input at bounding box center [199, 199] width 228 height 28
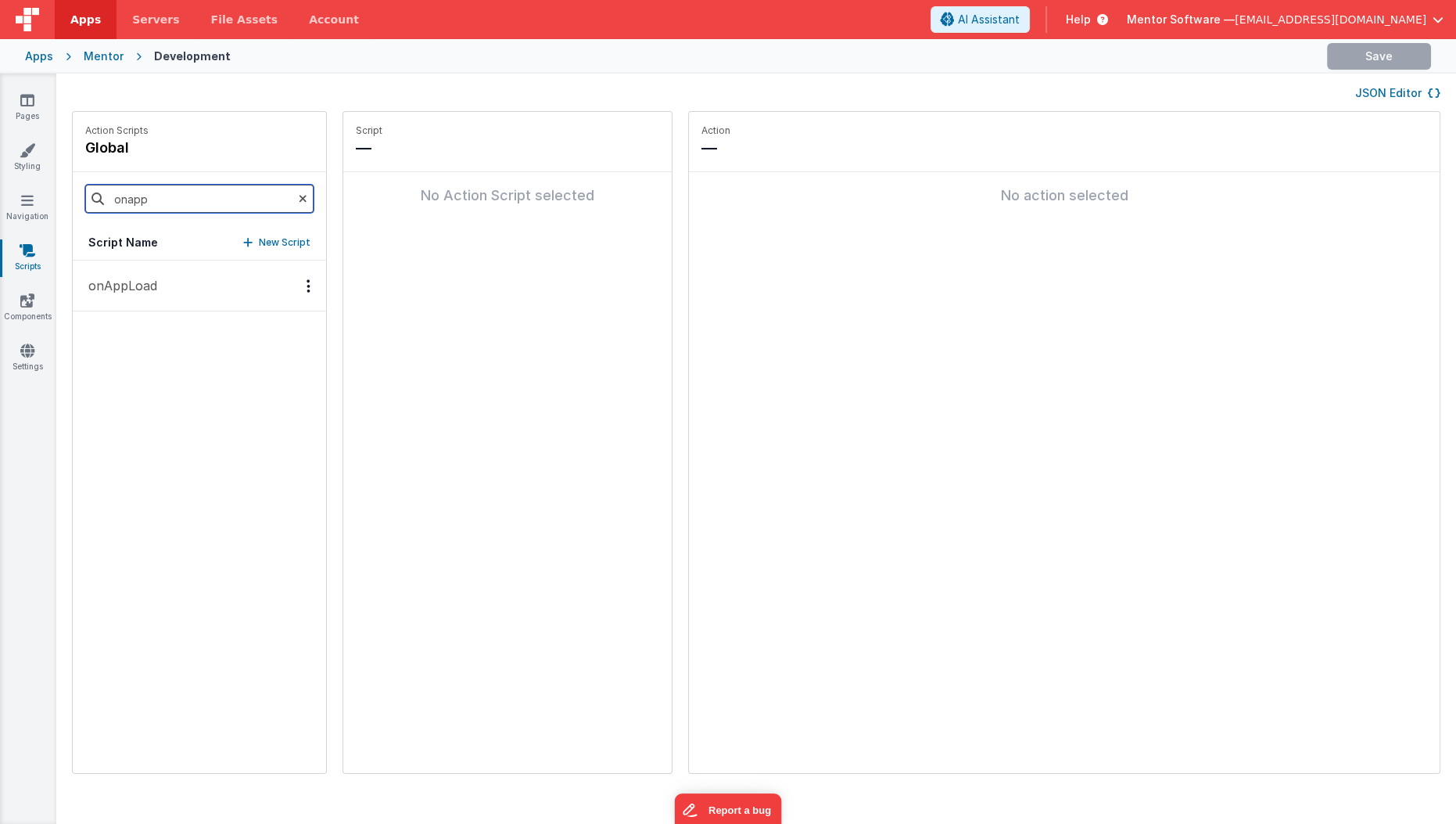
type input "onapp"
click at [146, 273] on button "onAppLoad" at bounding box center [199, 285] width 253 height 51
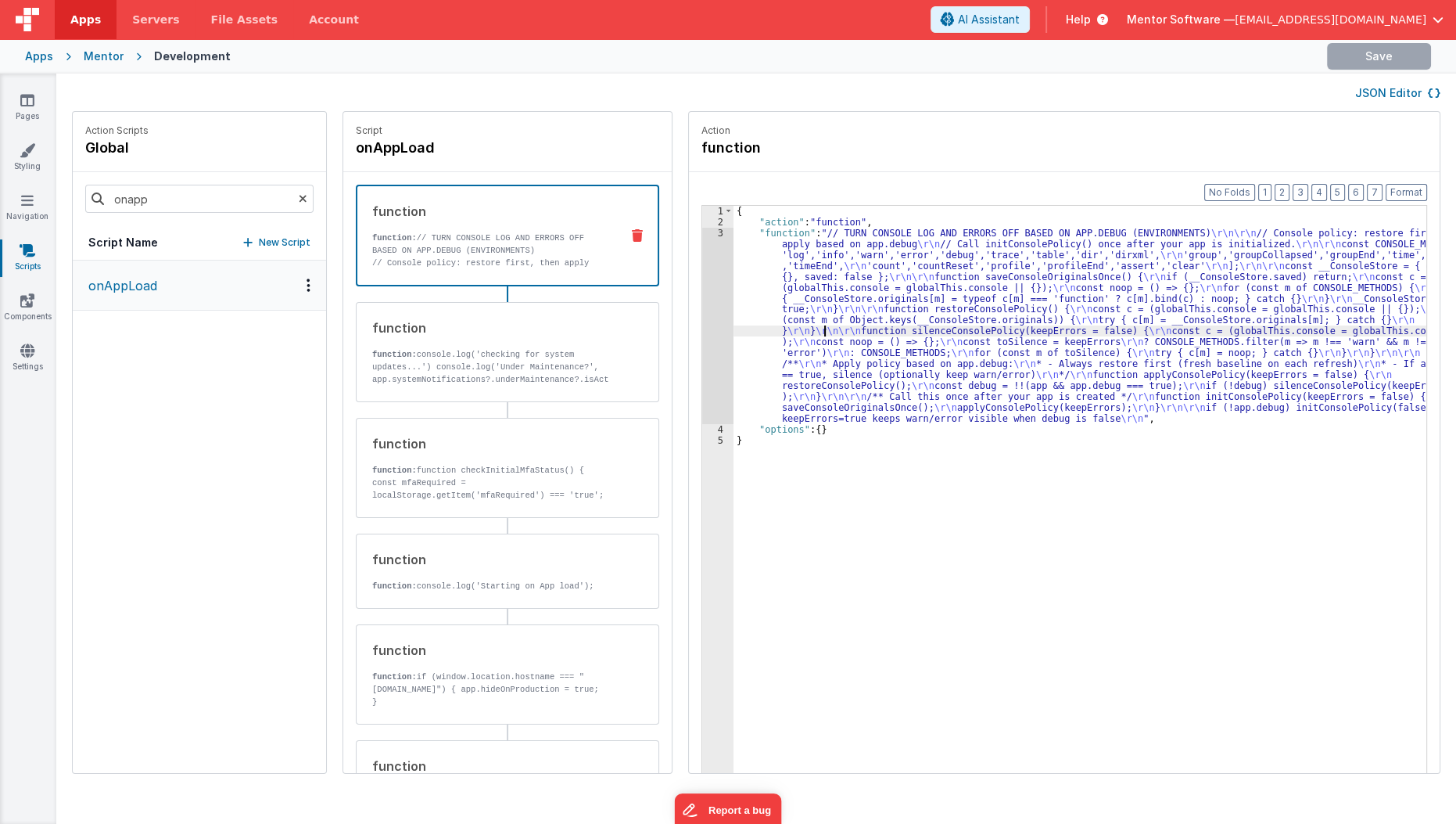
click at [807, 328] on div "{ "action" : "function" , "function" : "// TURN CONSOLE LOG AND ERRORS OFF BASE…" at bounding box center [1089, 525] width 713 height 638
click at [703, 350] on div "3" at bounding box center [718, 325] width 31 height 197
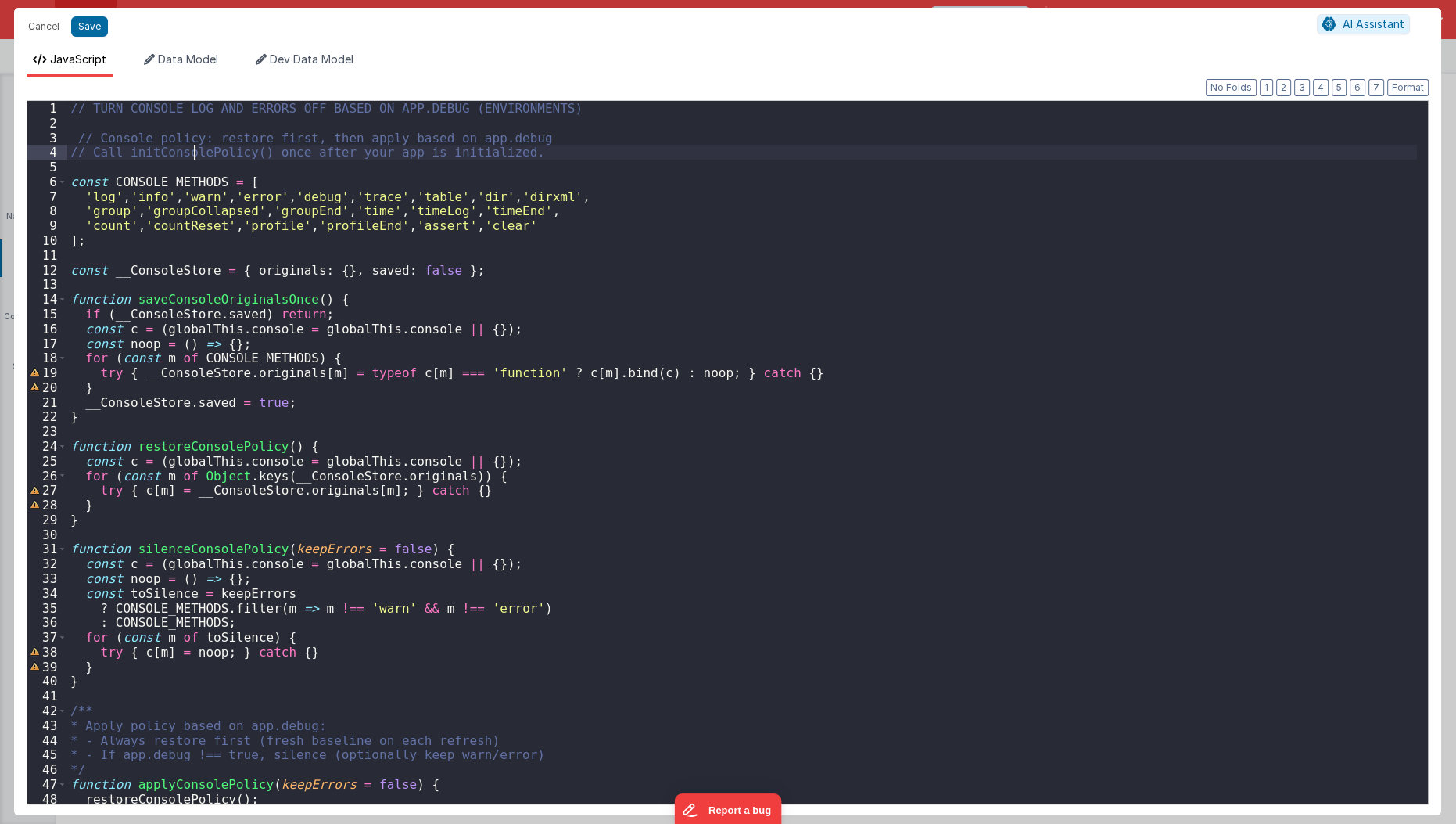
click at [196, 156] on div "// TURN CONSOLE LOG AND ERRORS OFF BASED ON APP.DEBUG (ENVIRONMENTS) // Console…" at bounding box center [742, 467] width 1351 height 733
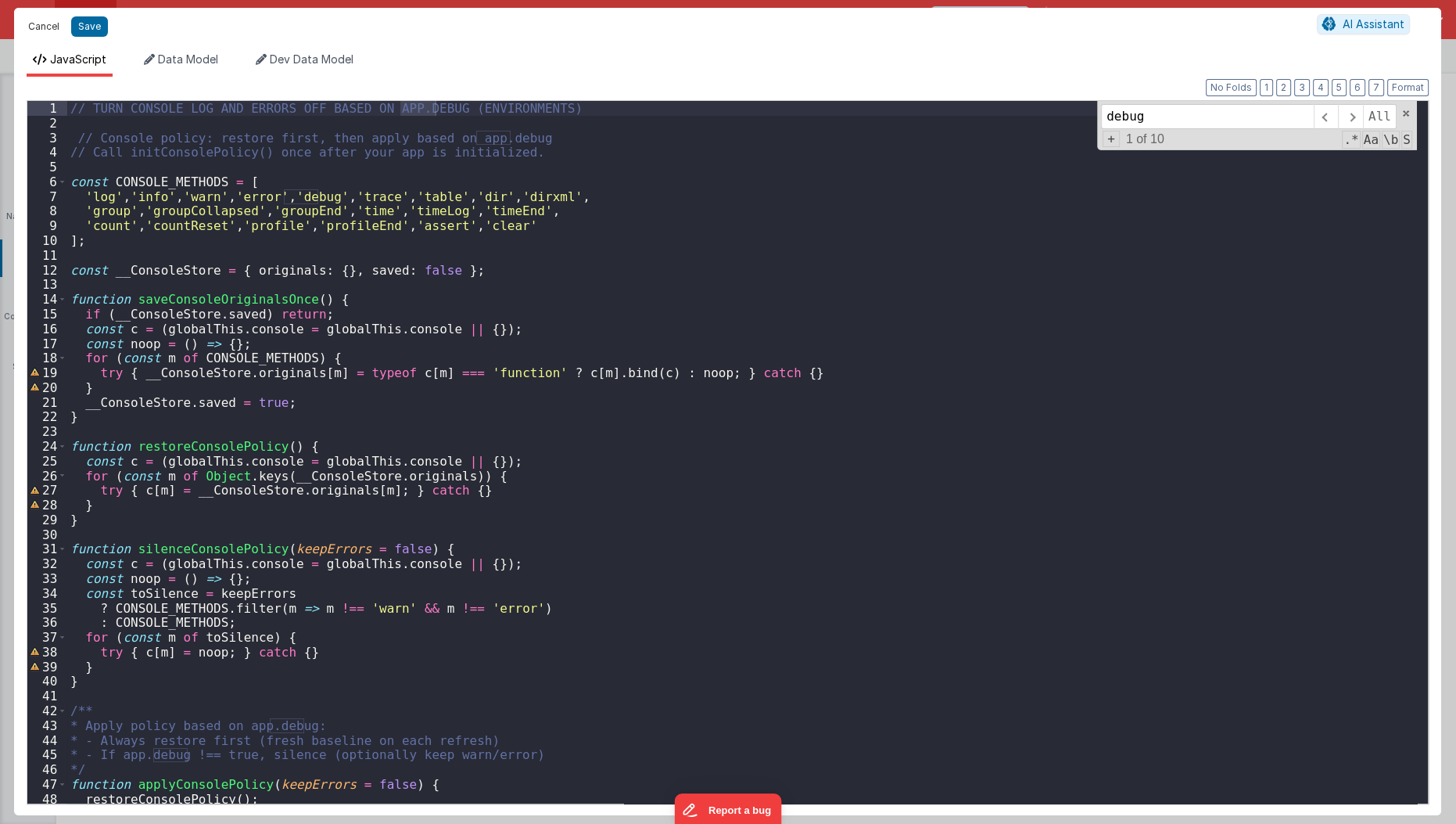
type input "debug"
click at [41, 20] on button "Cancel" at bounding box center [43, 27] width 47 height 22
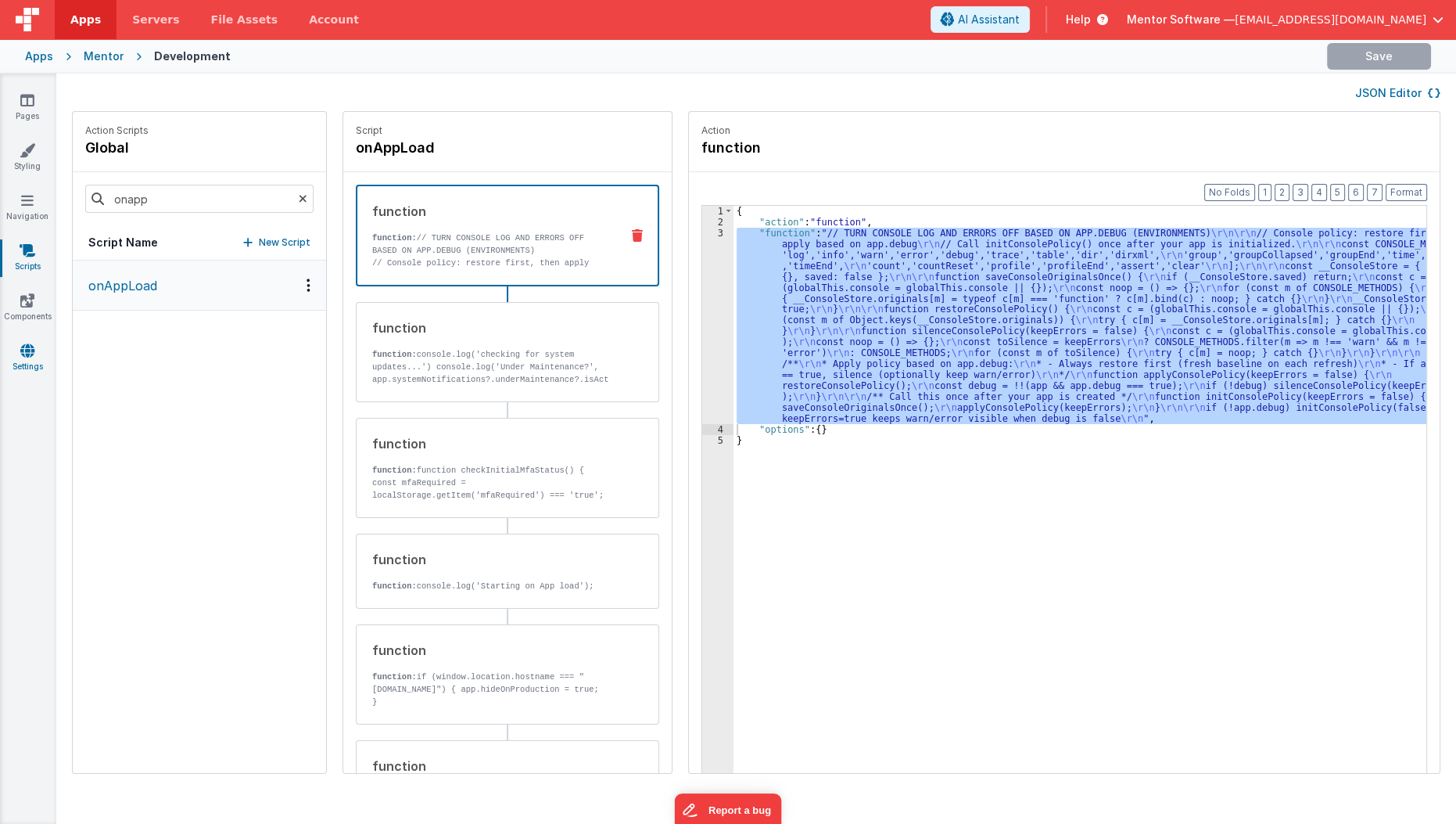
click at [39, 349] on link "Settings" at bounding box center [27, 358] width 56 height 31
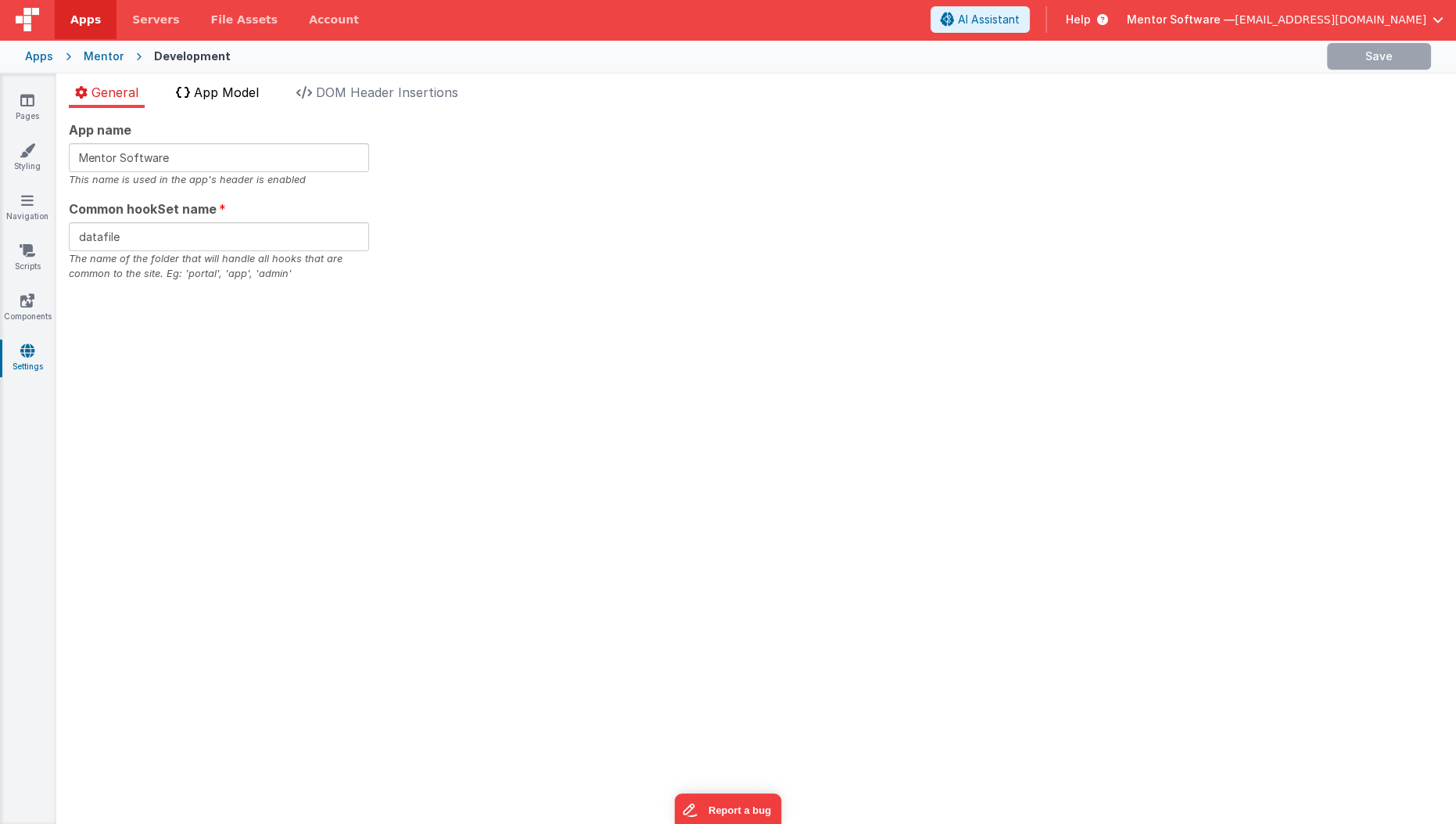
click at [218, 94] on span "App Model" at bounding box center [226, 91] width 65 height 16
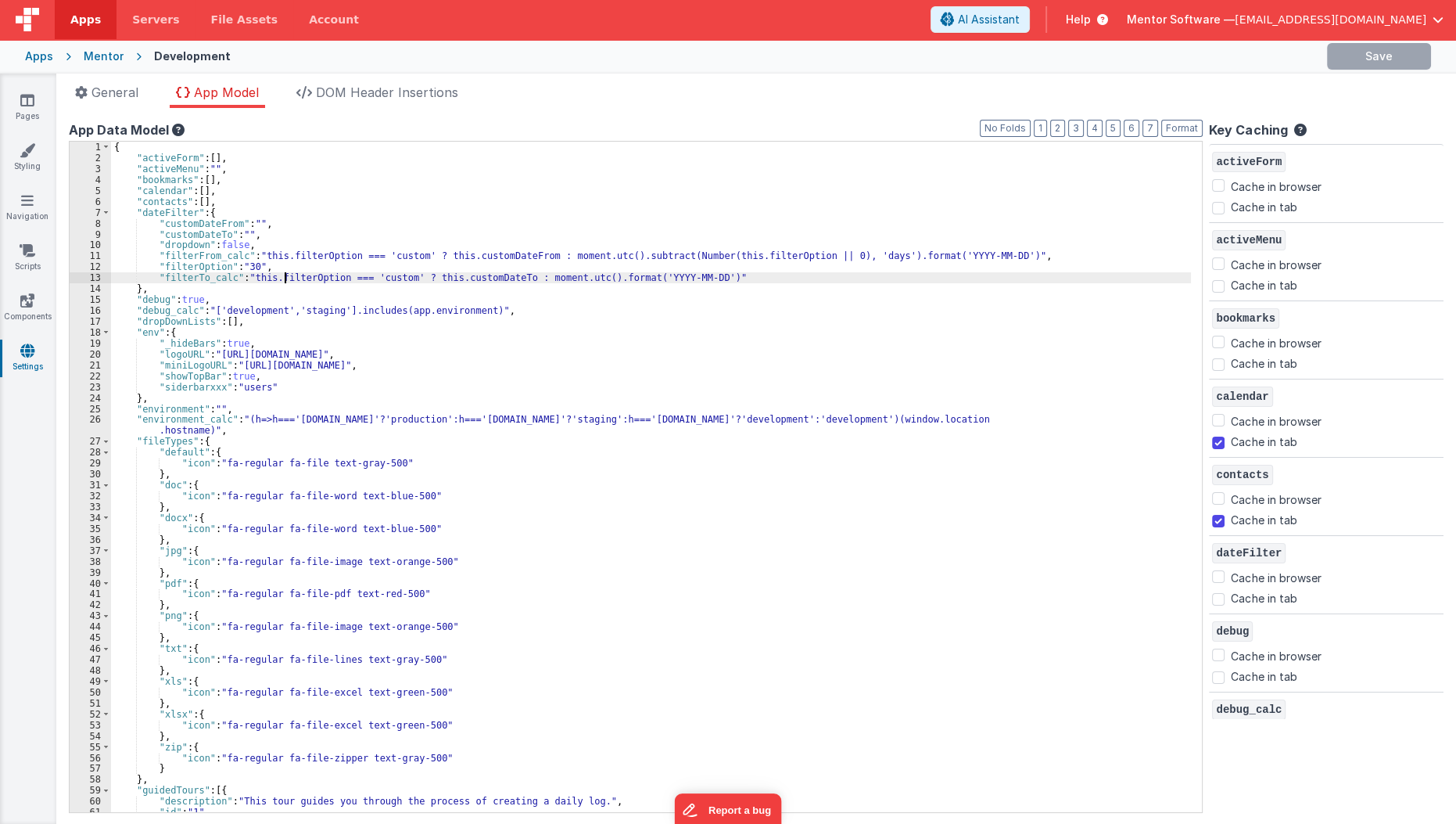
click at [285, 276] on div "{ "activeForm" : [ ] , "activeMenu" : "" , "bookmarks" : [ ] , "calendar" : [ ]…" at bounding box center [656, 488] width 1089 height 693
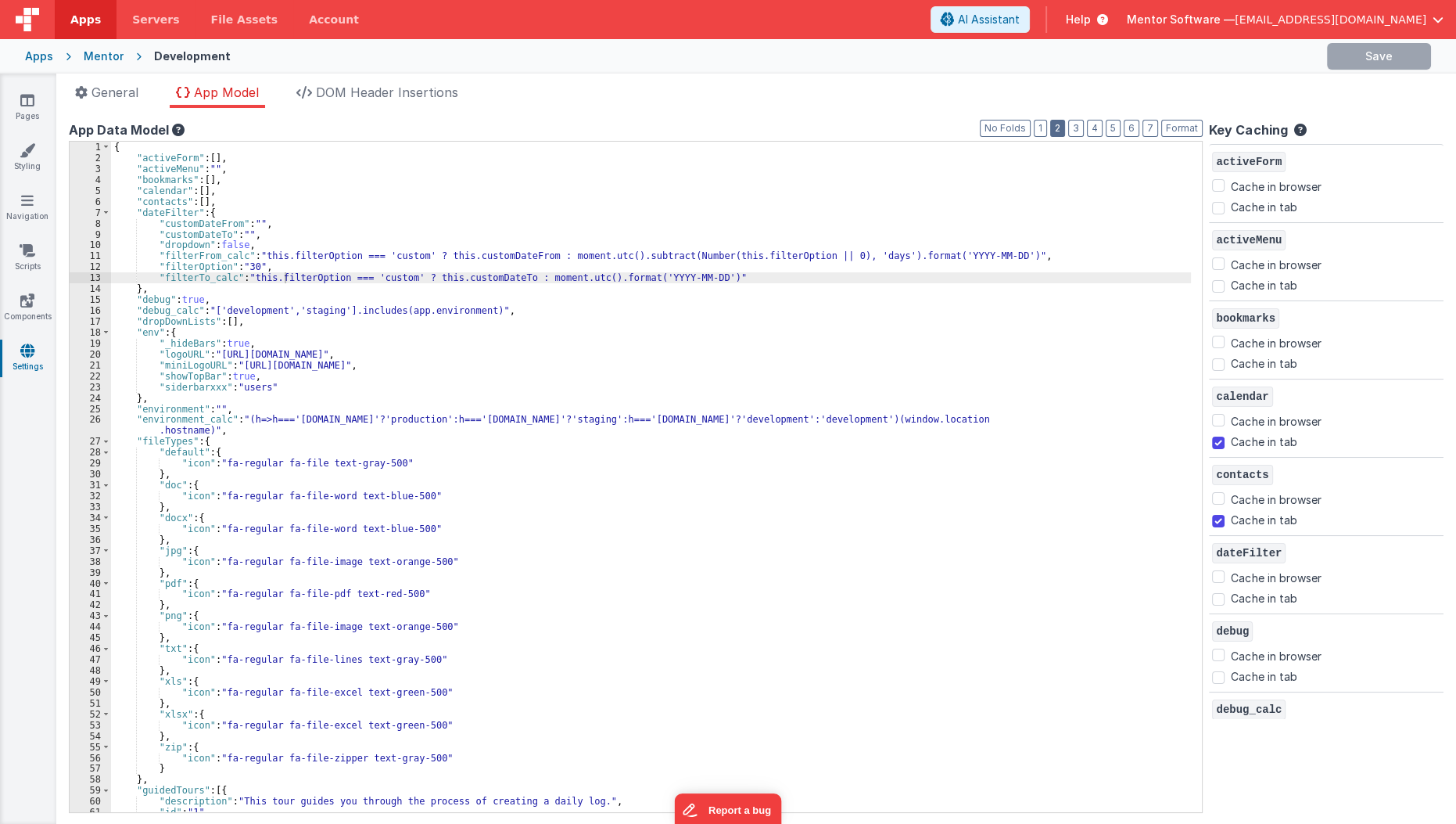
click at [1065, 132] on button "2" at bounding box center [1057, 128] width 15 height 18
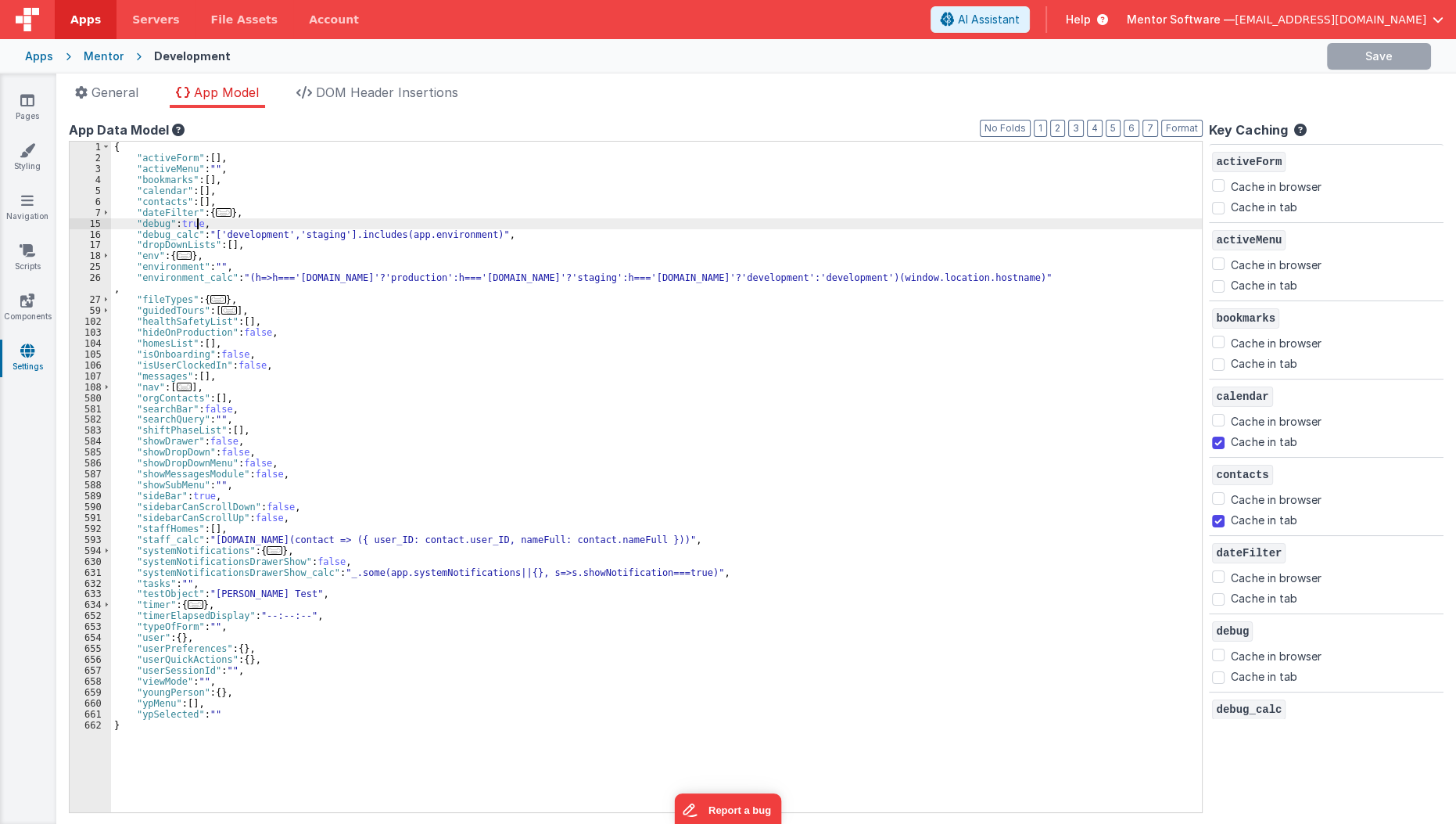
click at [196, 224] on div "{ "activeForm" : [ ] , "activeMenu" : "" , "bookmarks" : [ ] , "calendar" : [ ]…" at bounding box center [661, 488] width 1101 height 693
click at [219, 236] on div "{ "activeForm" : [ ] , "activeMenu" : "" , "bookmarks" : [ ] , "calendar" : [ ]…" at bounding box center [661, 488] width 1101 height 693
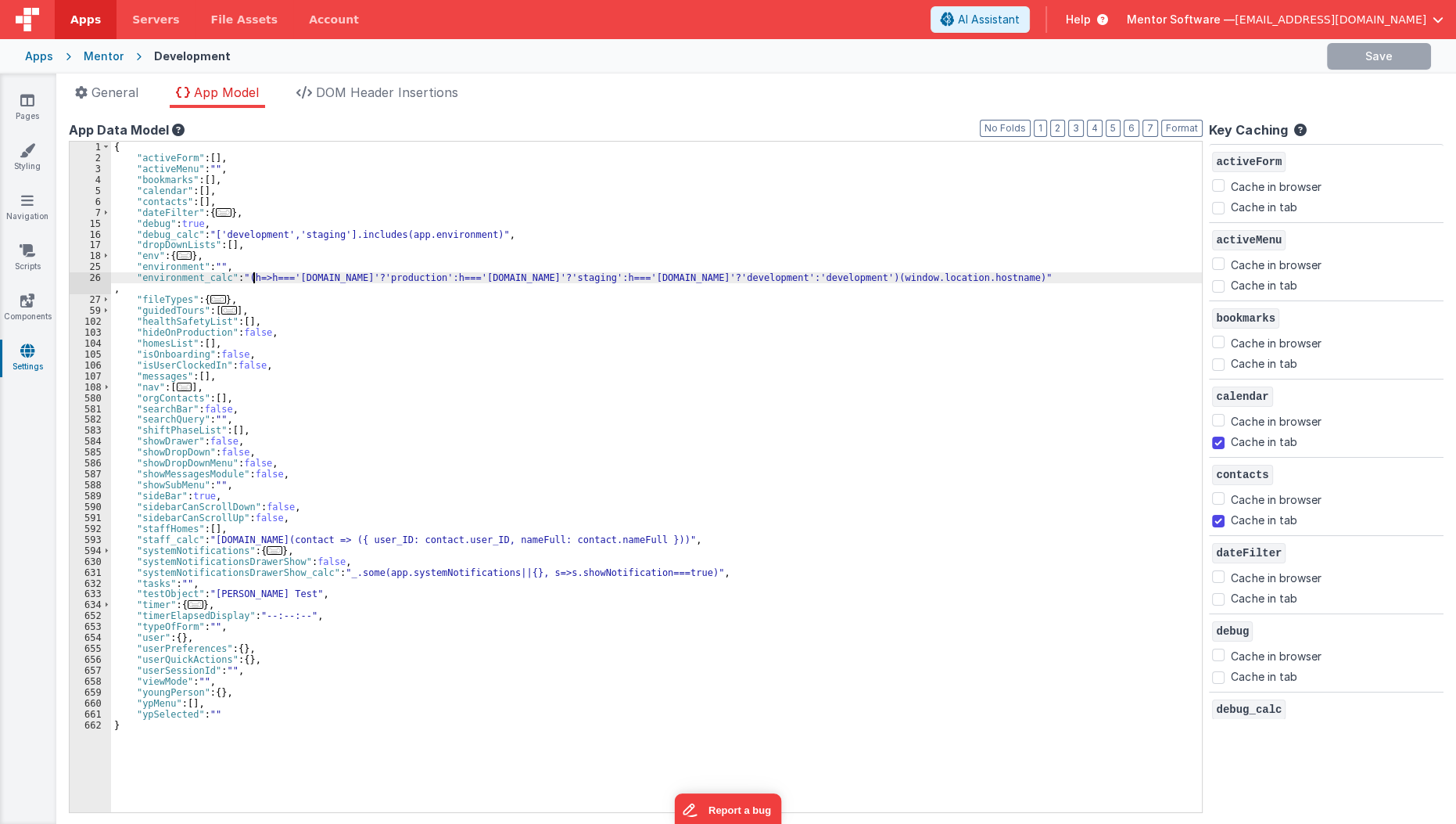
click at [251, 280] on div "{ "activeForm" : [ ] , "activeMenu" : "" , "bookmarks" : [ ] , "calendar" : [ ]…" at bounding box center [661, 488] width 1101 height 693
click at [318, 237] on div "{ "activeForm" : [ ] , "activeMenu" : "" , "bookmarks" : [ ] , "calendar" : [ ]…" at bounding box center [661, 488] width 1101 height 693
